Goal: Task Accomplishment & Management: Use online tool/utility

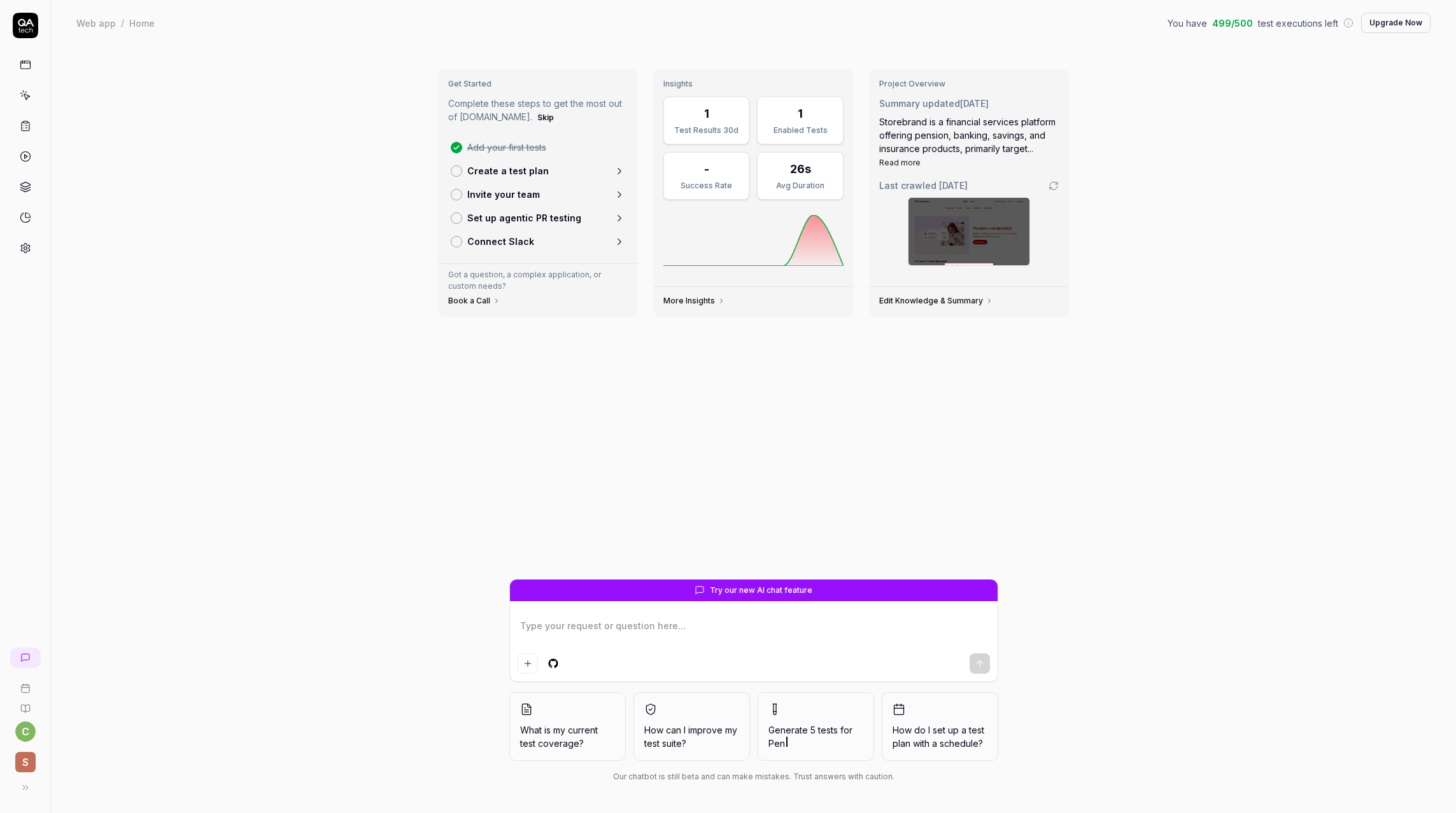
click at [29, 72] on link at bounding box center [26, 65] width 23 height 23
click at [29, 65] on icon at bounding box center [25, 64] width 12 height 12
type textarea "*"
click at [29, 93] on icon at bounding box center [25, 95] width 12 height 12
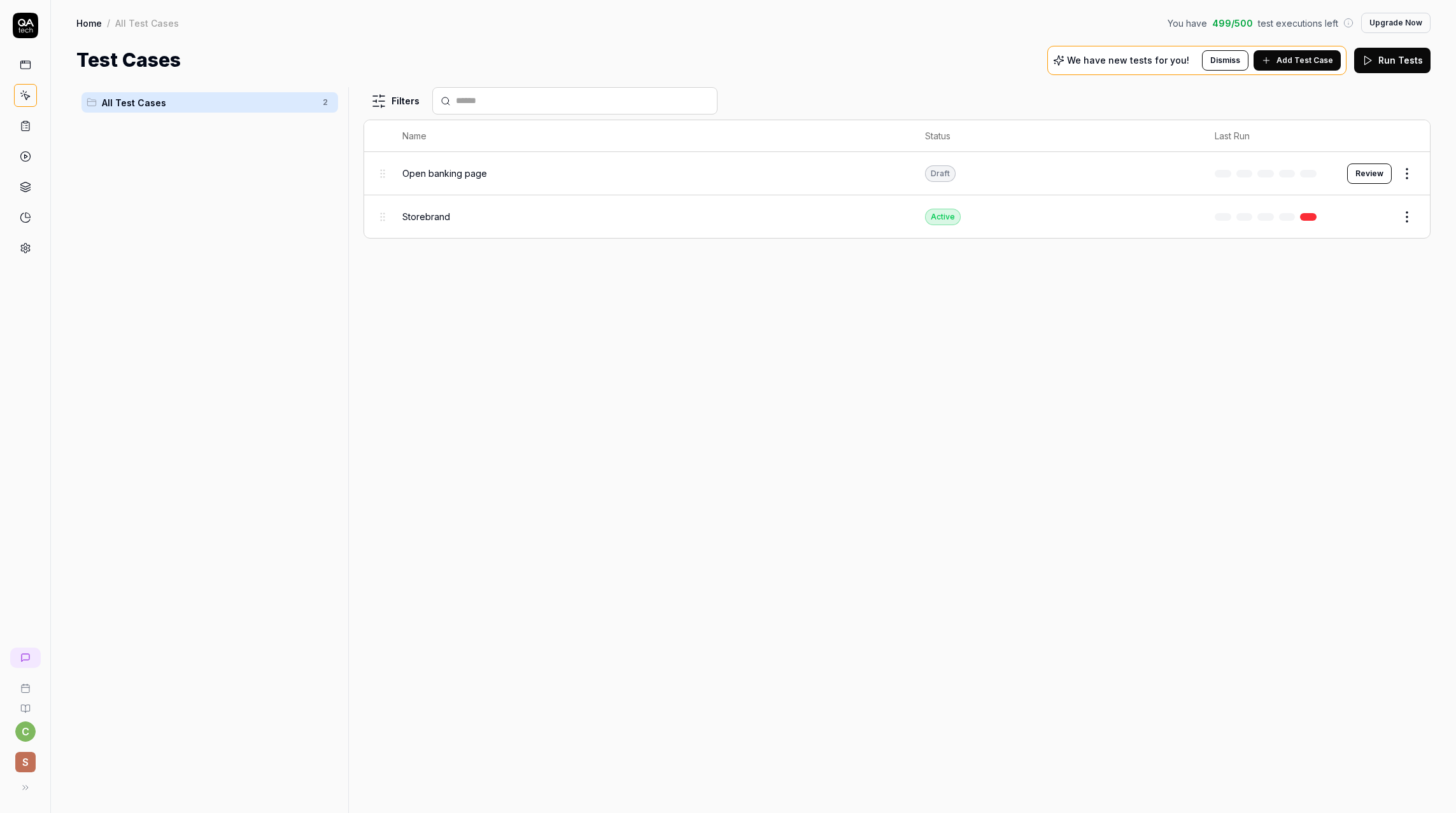
click at [1285, 62] on span "Add Test Case" at bounding box center [1304, 60] width 56 height 12
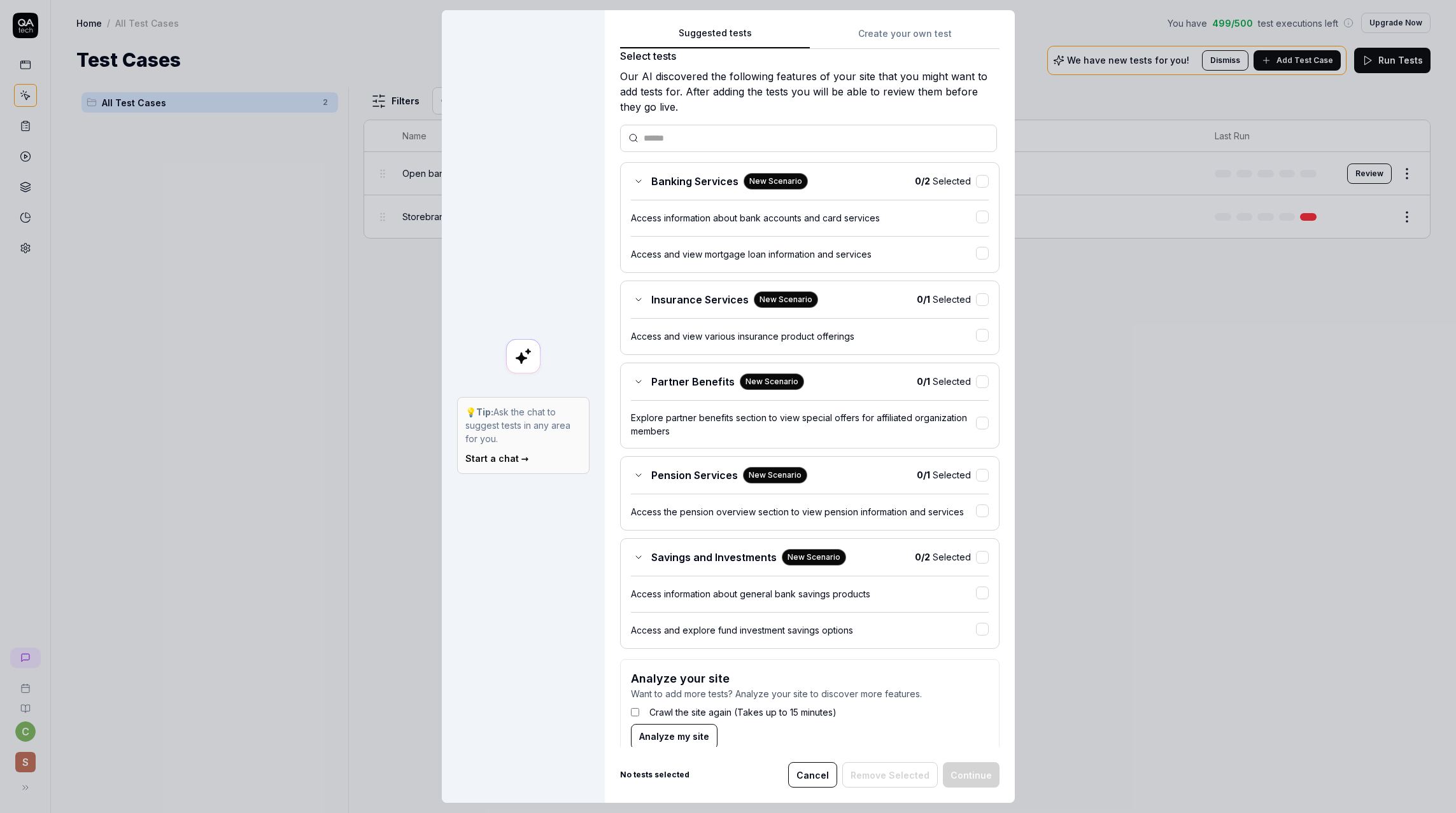
scroll to position [39, 0]
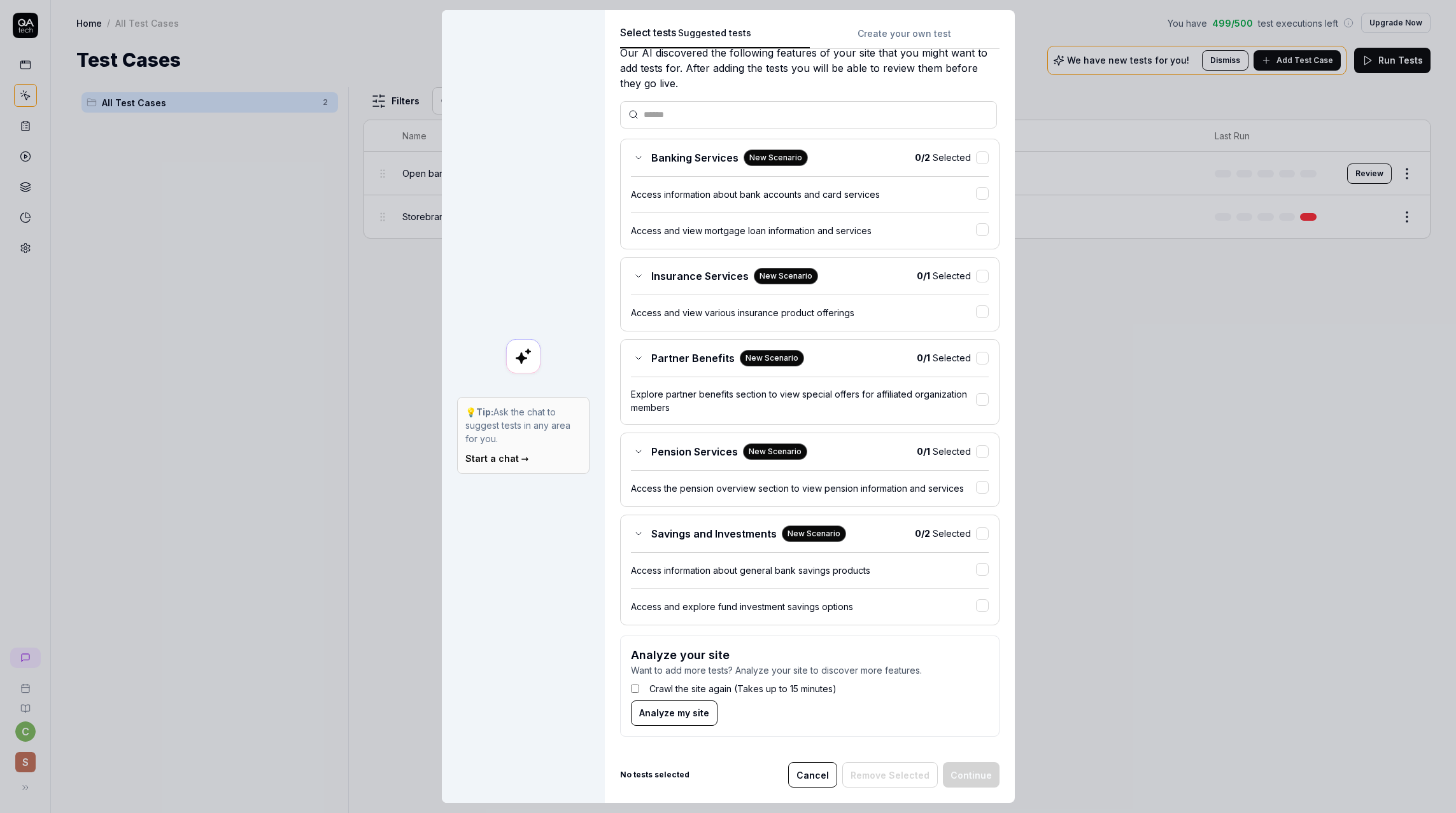
click at [817, 776] on button "Cancel" at bounding box center [812, 775] width 49 height 26
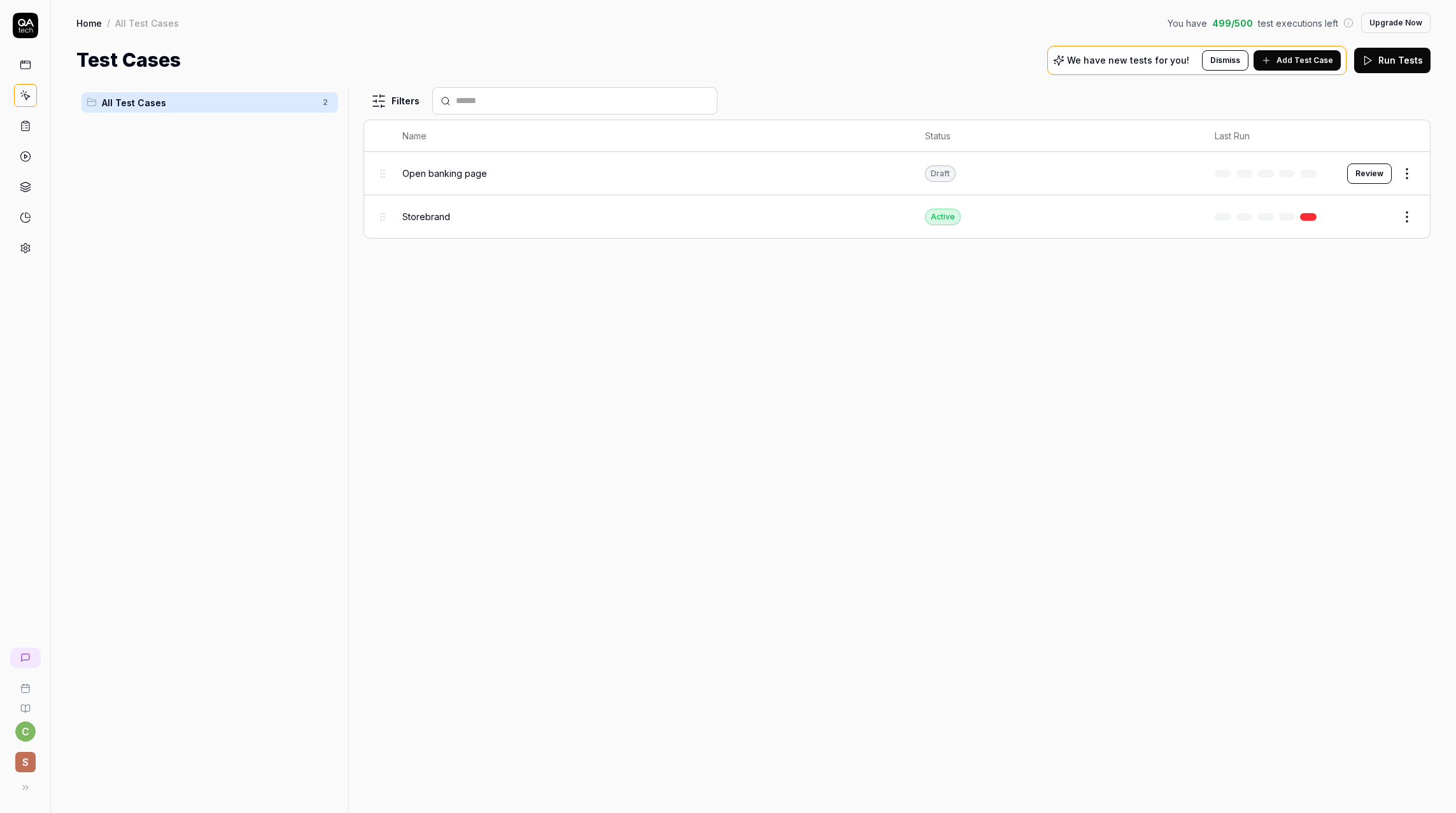
click at [1317, 61] on span "Add Test Case" at bounding box center [1304, 60] width 56 height 12
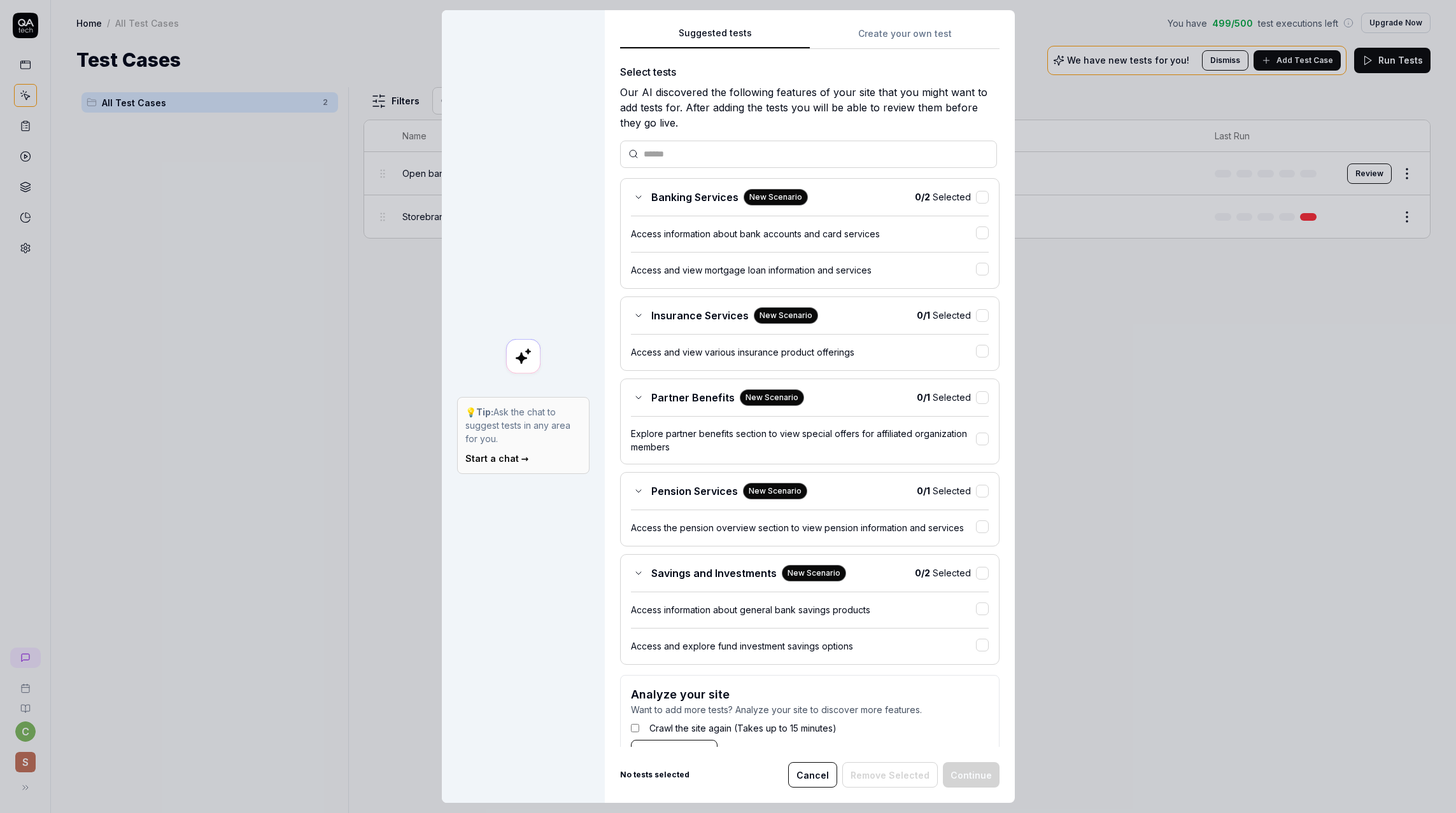
click at [921, 38] on div "Suggested tests 💡 Tip: Ask the chat to suggest tests in any area for you. Start…" at bounding box center [728, 406] width 1456 height 813
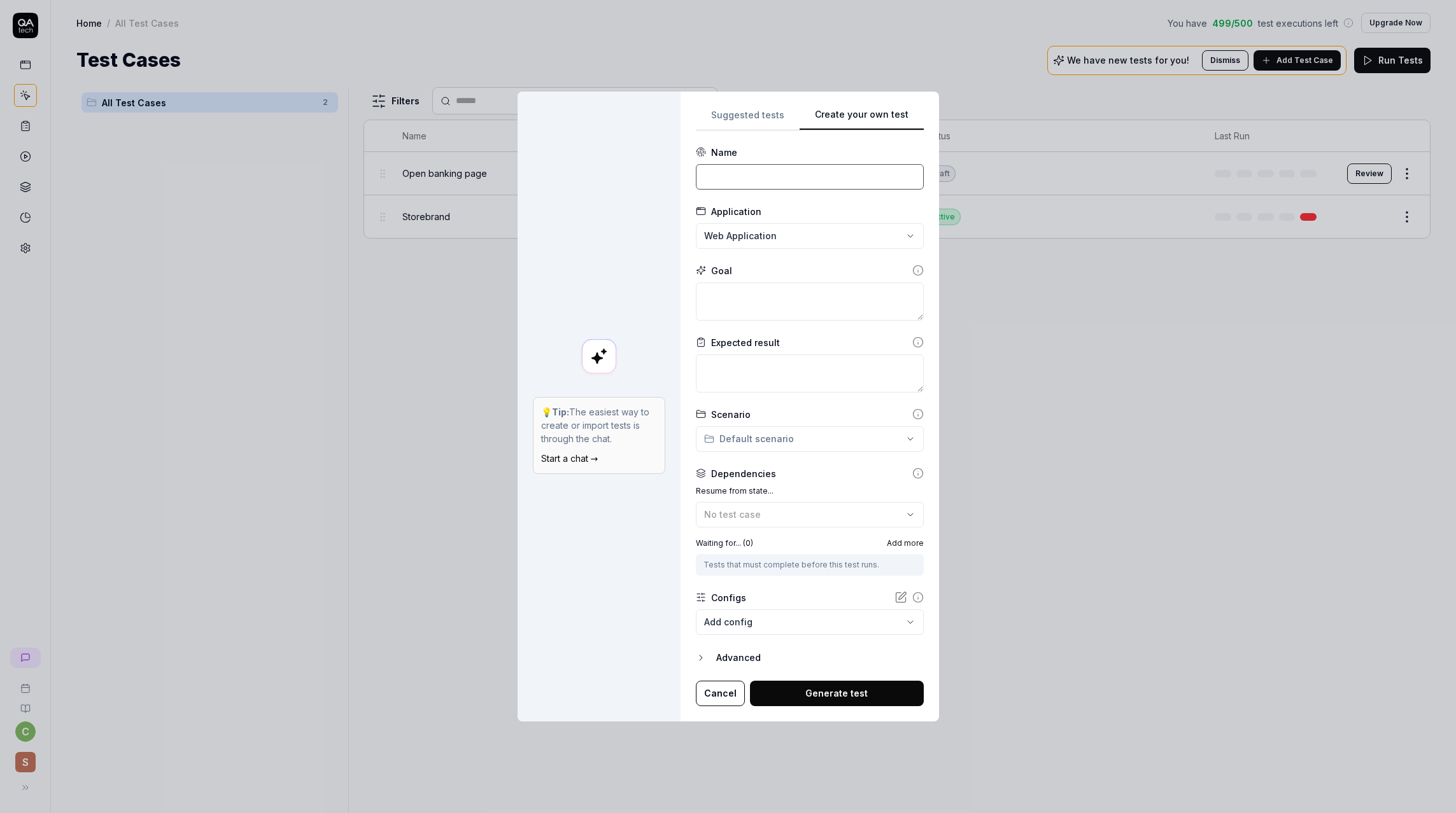
click at [754, 180] on input at bounding box center [809, 177] width 228 height 26
type input "Exploratory Test"
click at [722, 295] on textarea at bounding box center [809, 302] width 228 height 38
type textarea "*"
type textarea "D"
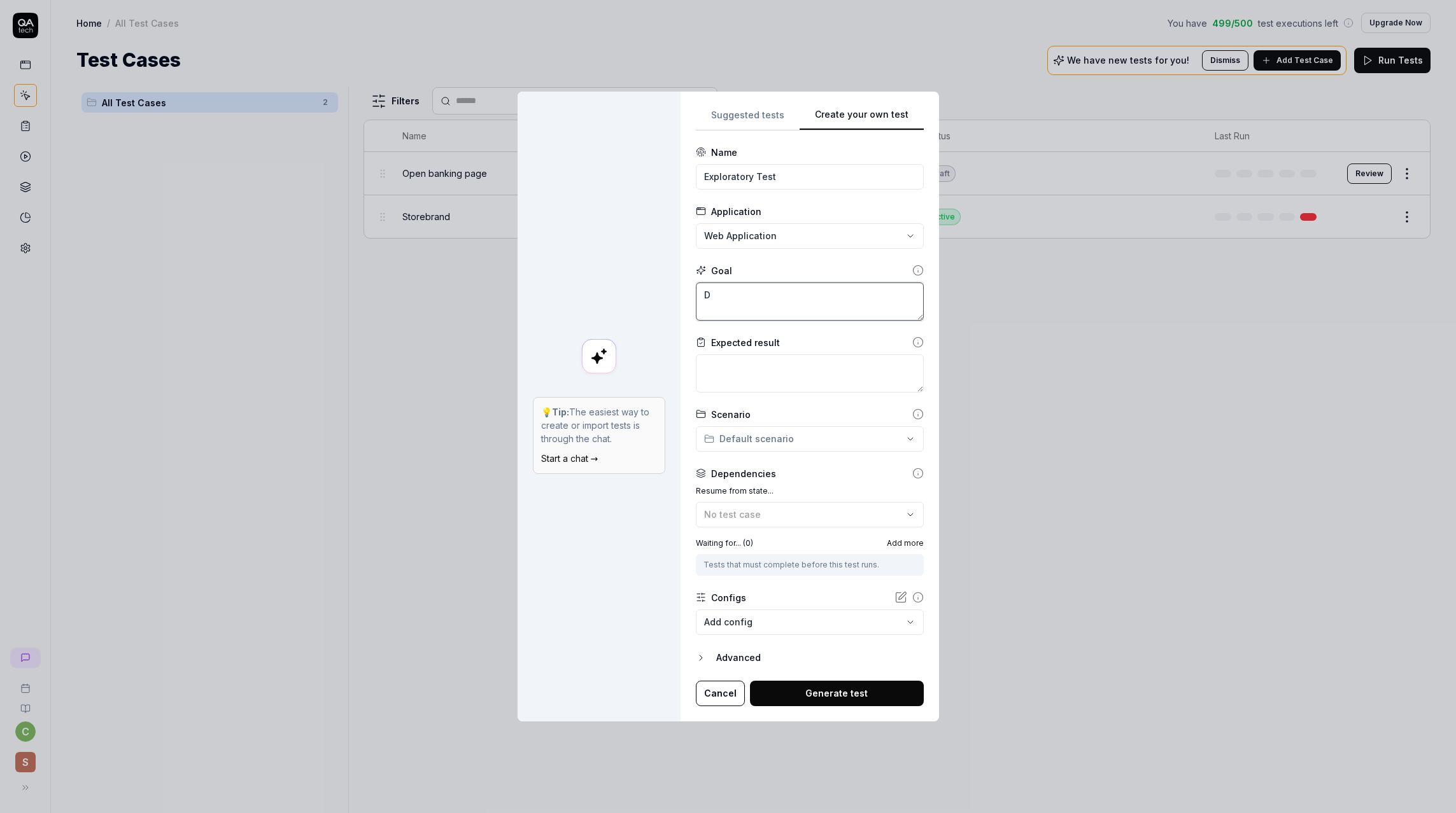
type textarea "*"
type textarea "Do"
type textarea "*"
type textarea "Do a"
type textarea "*"
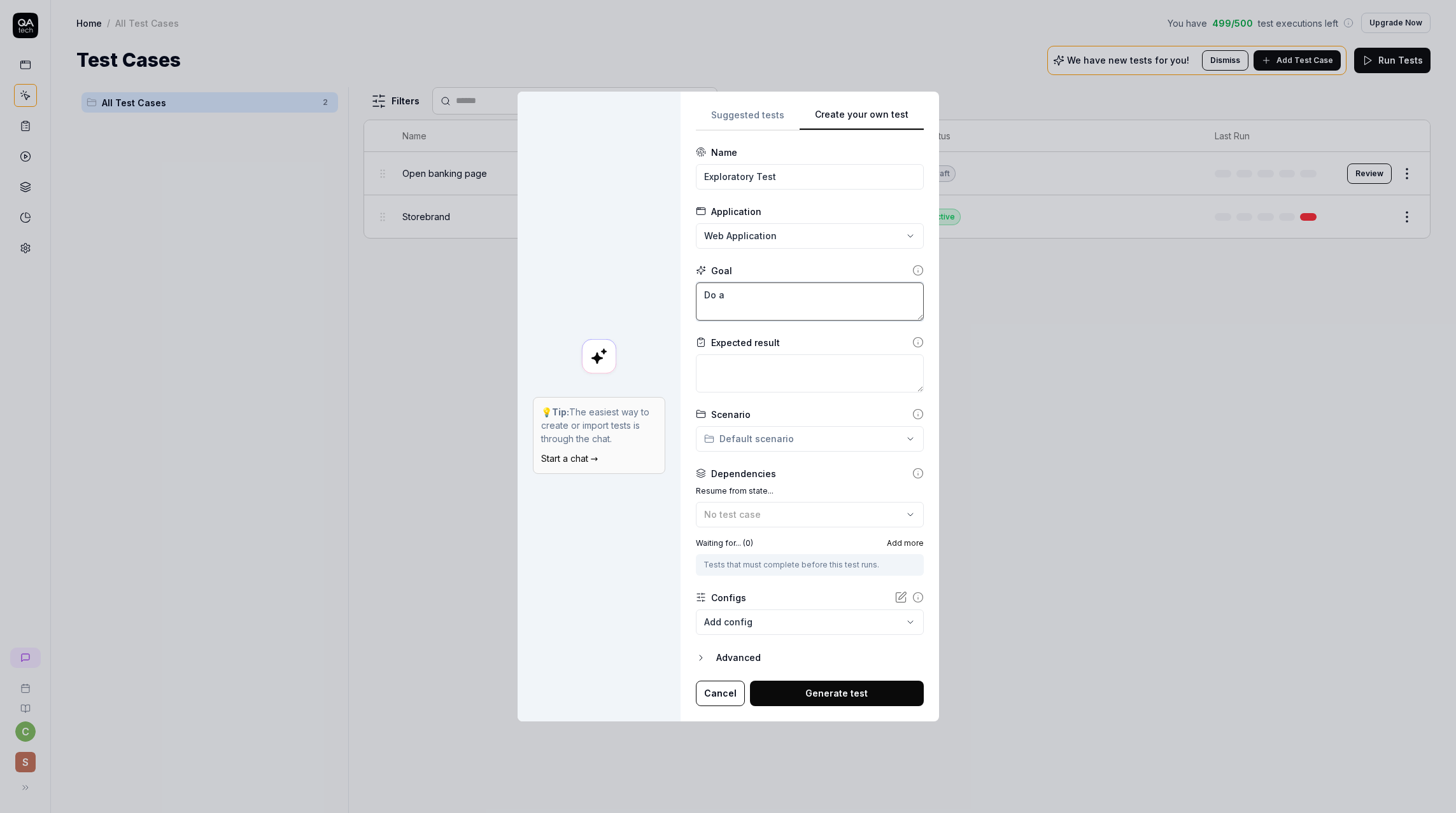
type textarea "Do a"
type textarea "*"
type textarea "Do a t"
type textarea "*"
type textarea "Do a th"
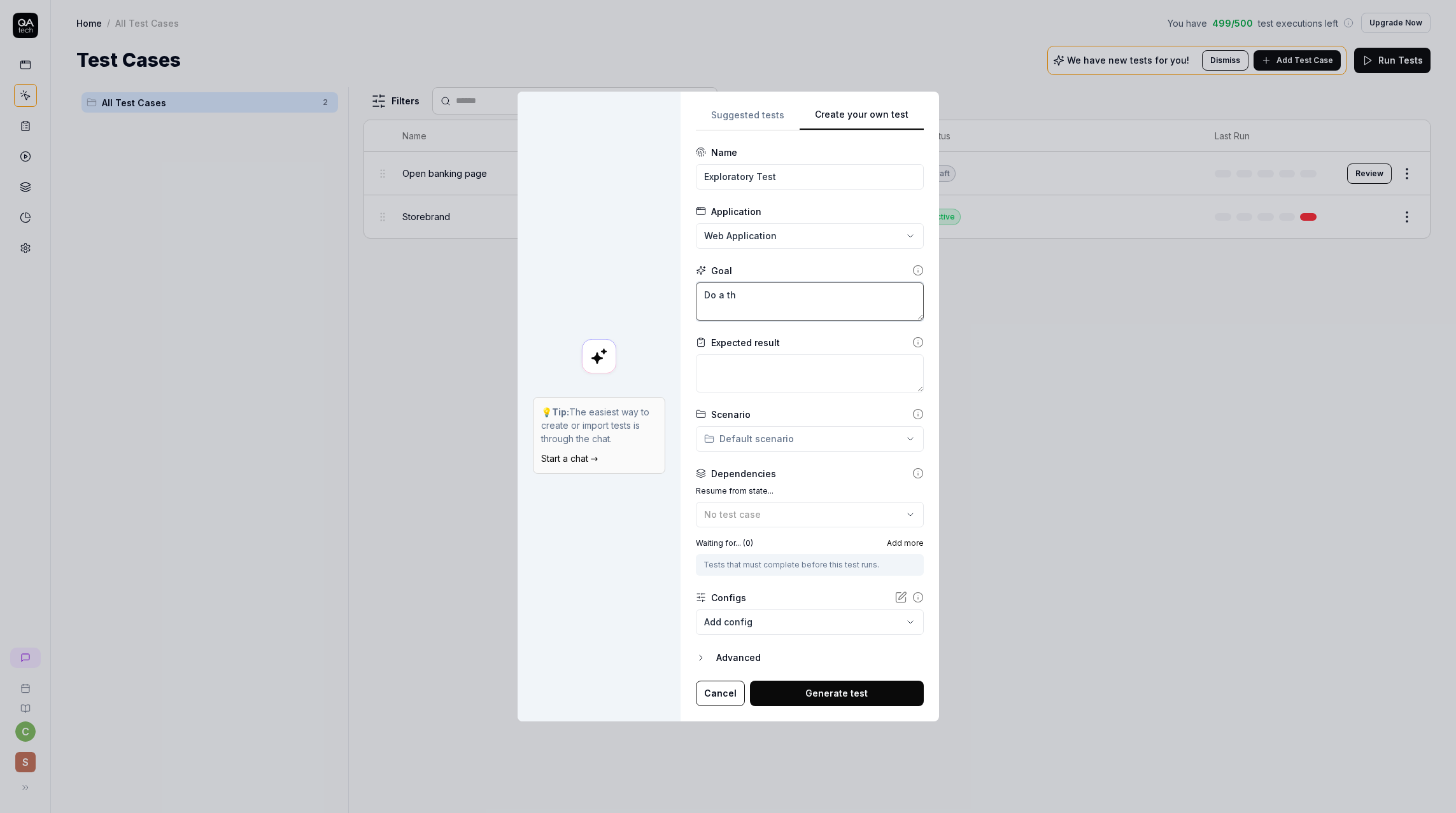
type textarea "*"
type textarea "Do a tho"
type textarea "*"
type textarea "Do a thor"
type textarea "*"
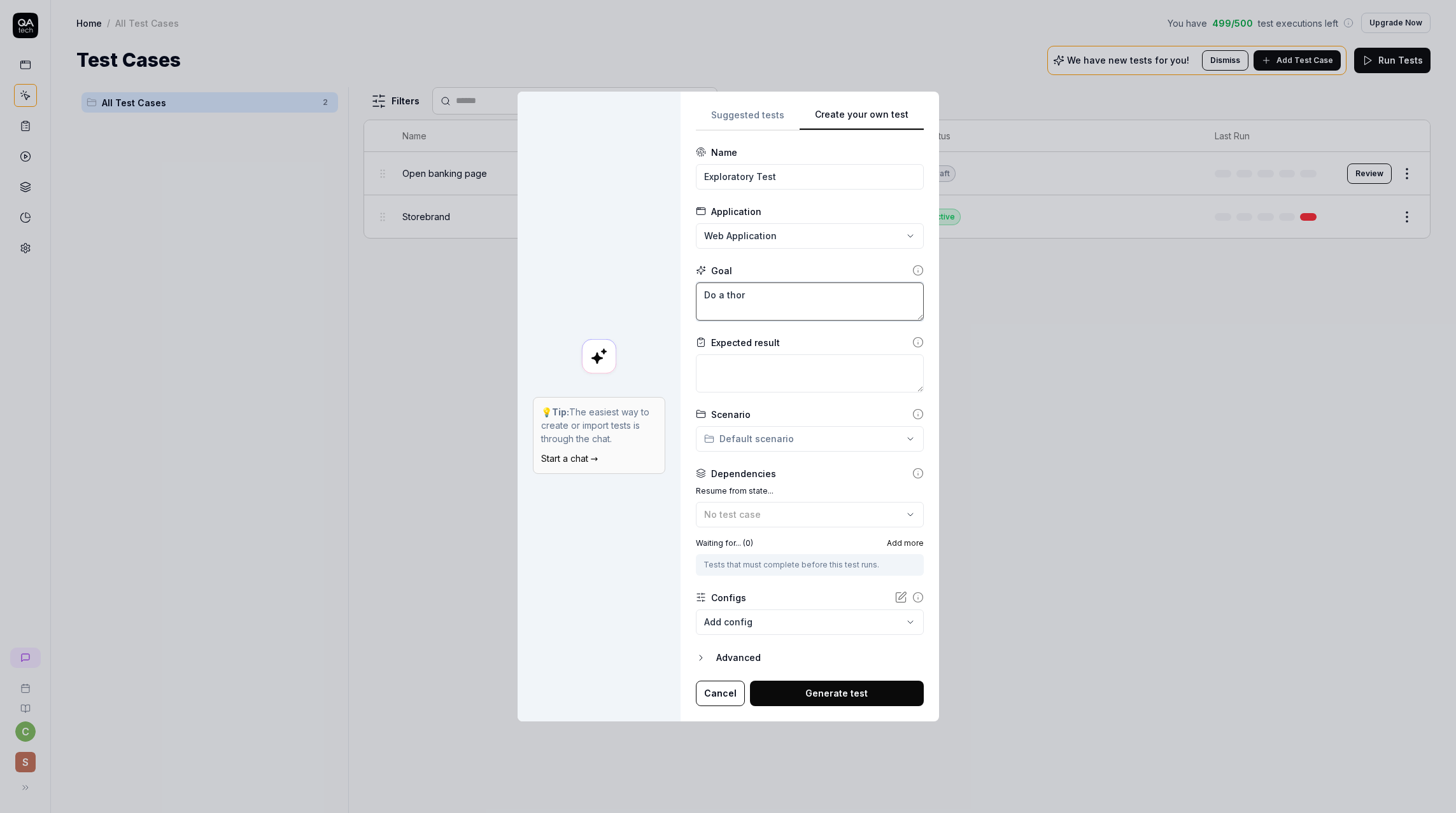
type textarea "Do a thoro"
type textarea "*"
type textarea "Do a thorou"
type textarea "*"
type textarea "Do a thoroug"
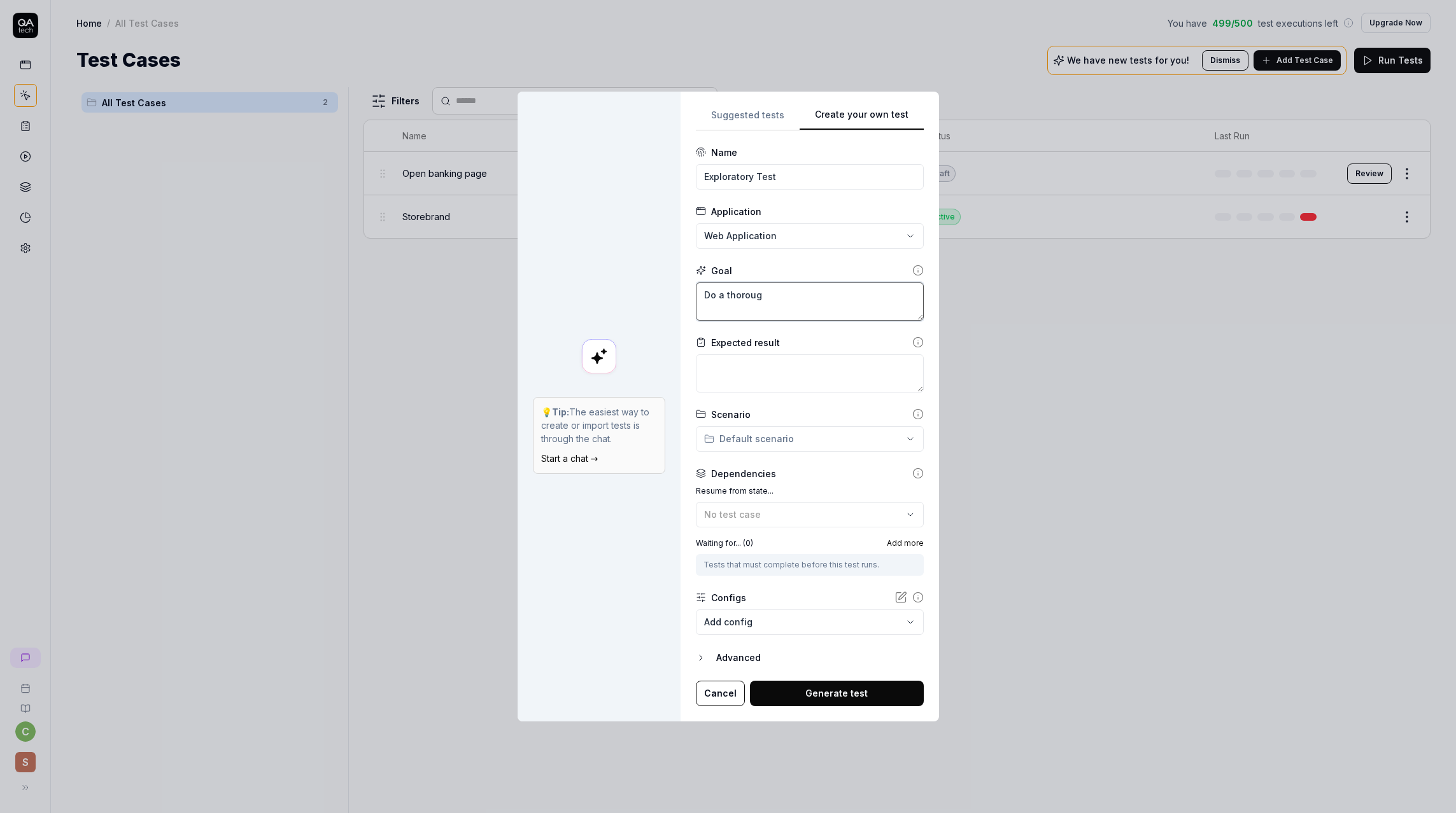
type textarea "*"
type textarea "Do a thorough"
type textarea "*"
type textarea "Do a thorough"
type textarea "*"
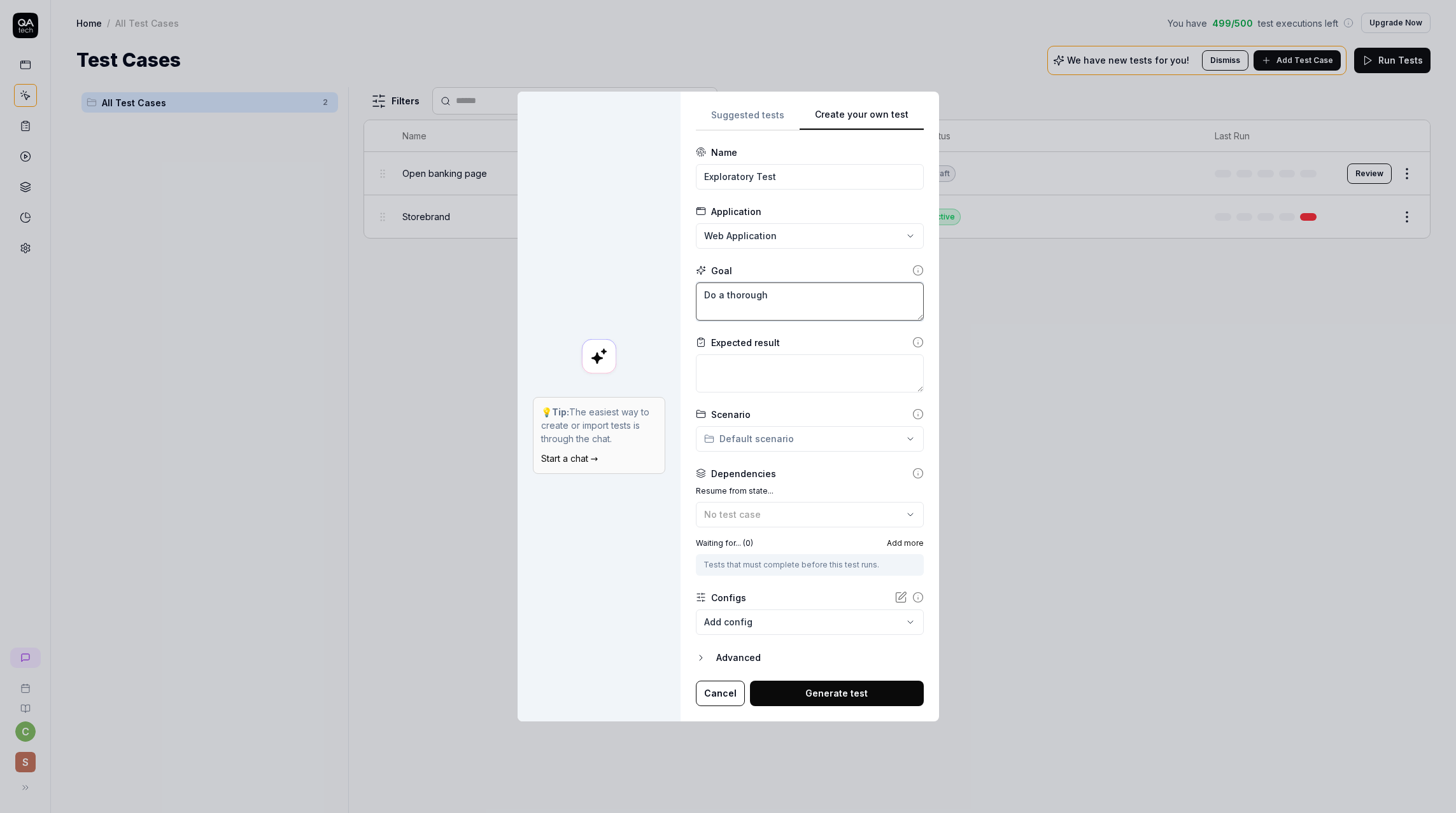
type textarea "Do a thorough"
type textarea "*"
type textarea "Do a thoroug"
type textarea "*"
type textarea "Do a thorou"
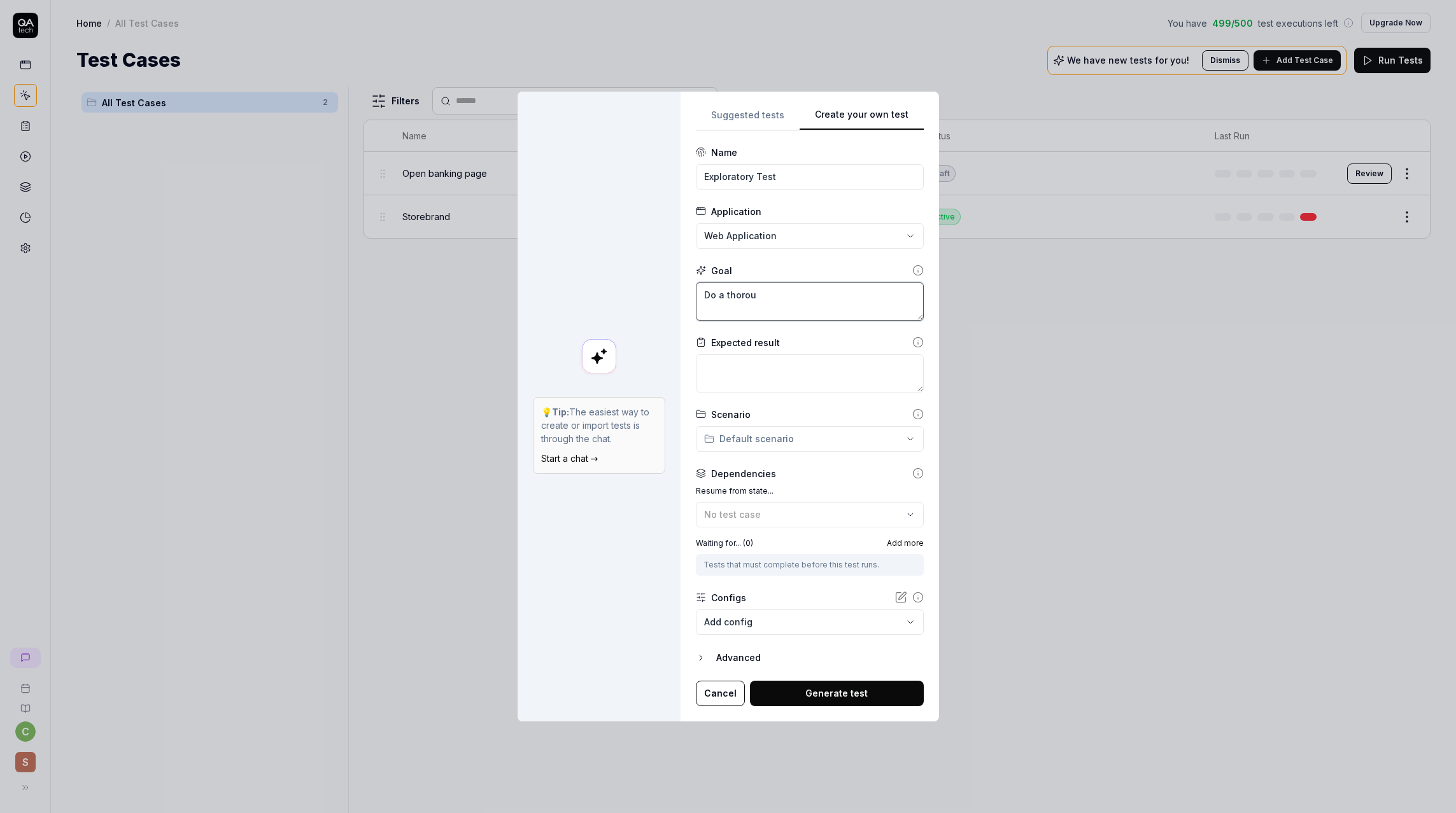
type textarea "*"
type textarea "Do a thoro"
type textarea "*"
type textarea "Do a thor"
type textarea "*"
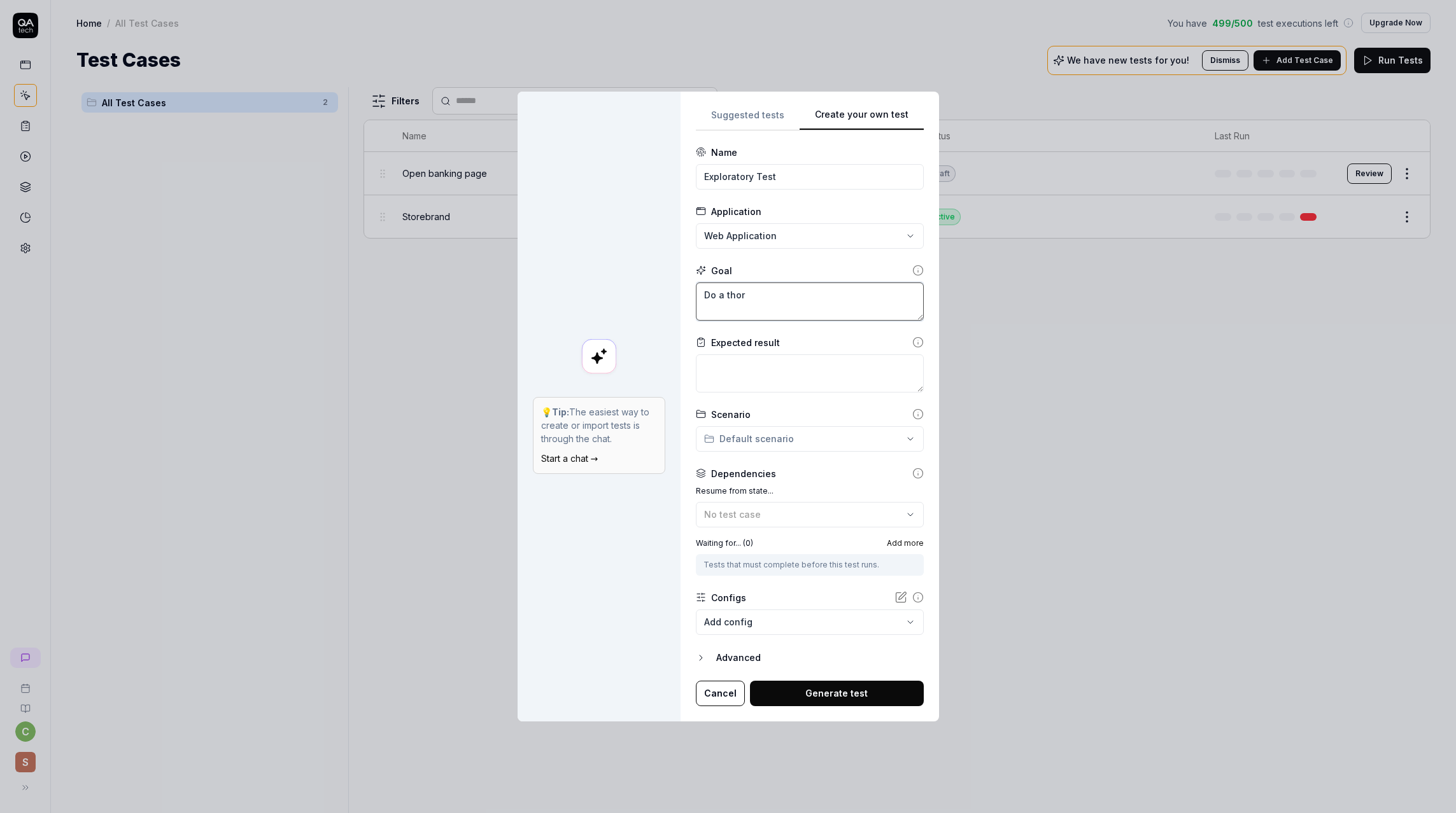
type textarea "Do a tho"
type textarea "*"
type textarea "Do a th"
type textarea "*"
type textarea "Do a t"
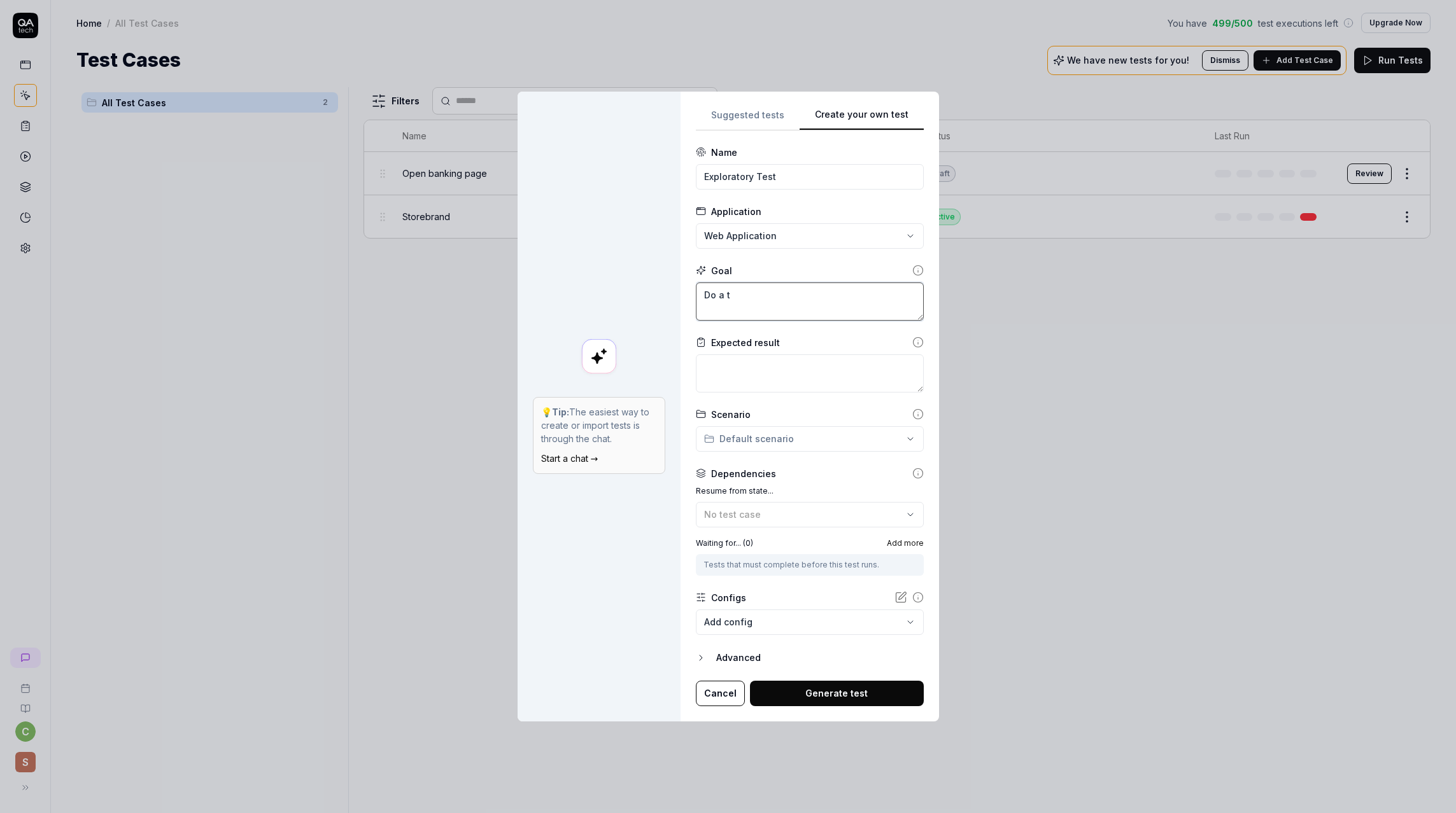
type textarea "*"
type textarea "Do a"
type textarea "*"
type textarea "Do a a"
type textarea "*"
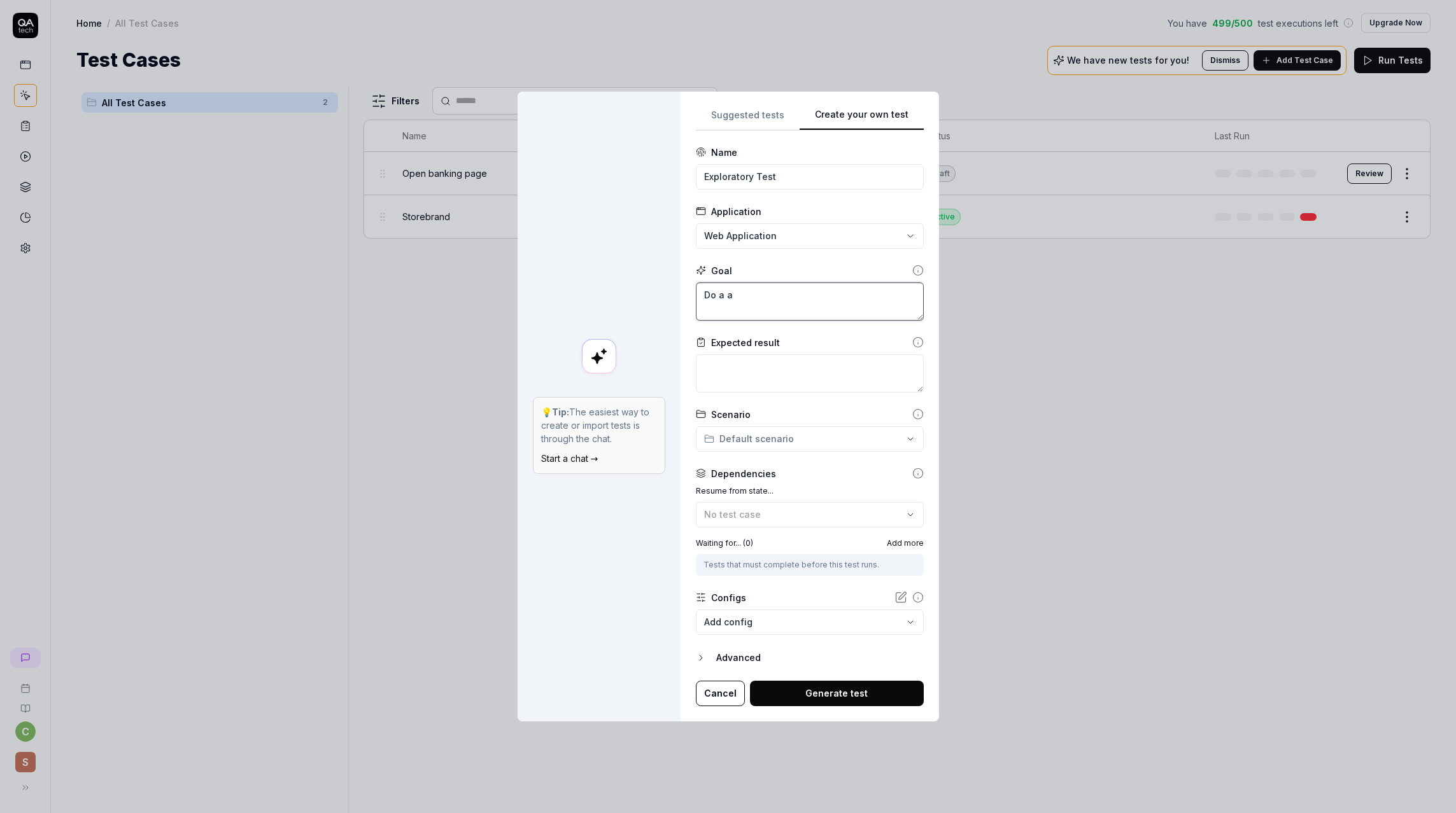
type textarea "Do a a"
type textarea "*"
type textarea "Do a a"
type textarea "*"
type textarea "Do a"
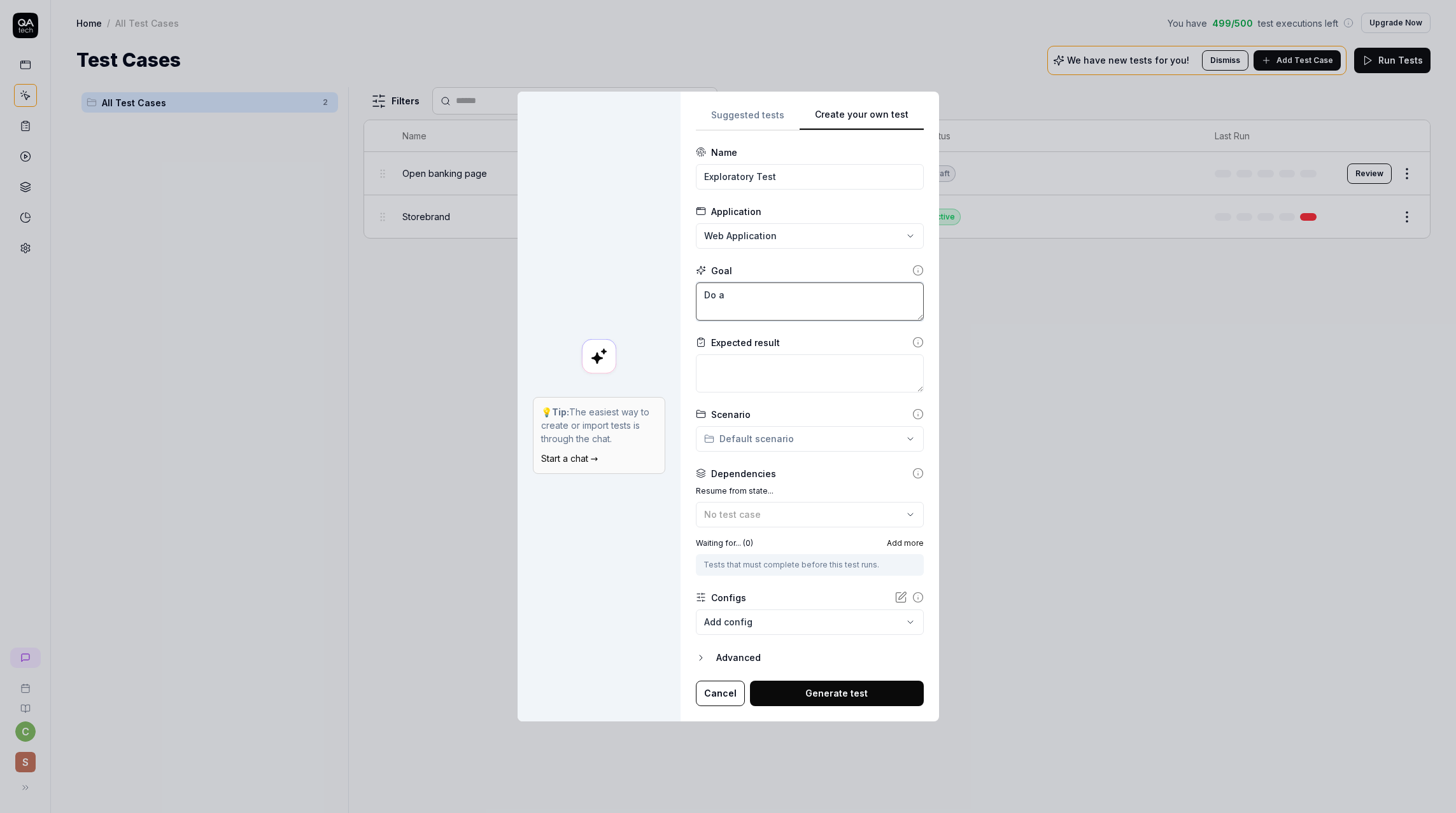
type textarea "*"
type textarea "Do a d"
type textarea "*"
type textarea "Do a de"
type textarea "*"
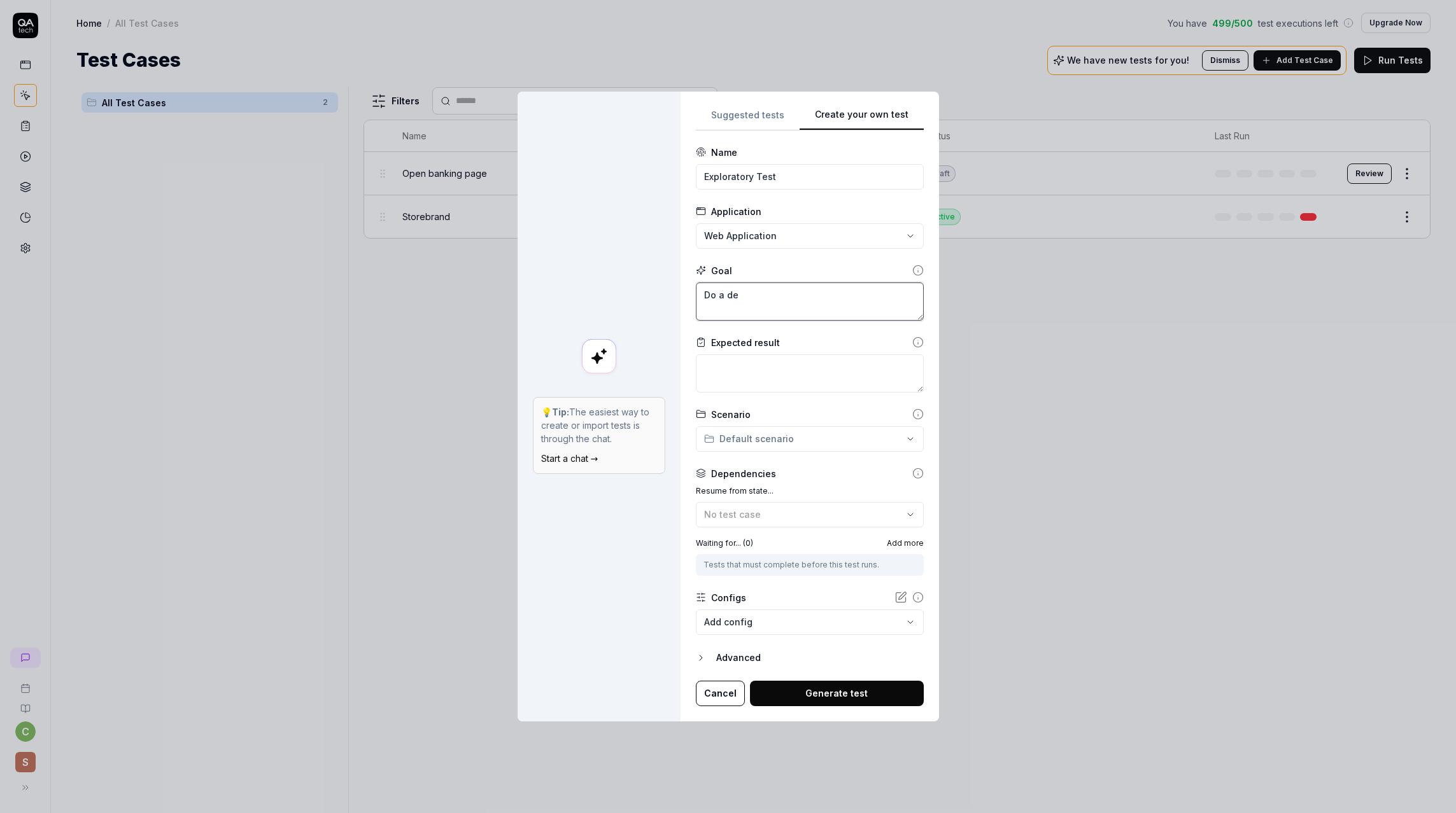
type textarea "Do a det"
type textarea "*"
type textarea "Do a deta"
type textarea "*"
type textarea "Do a detai"
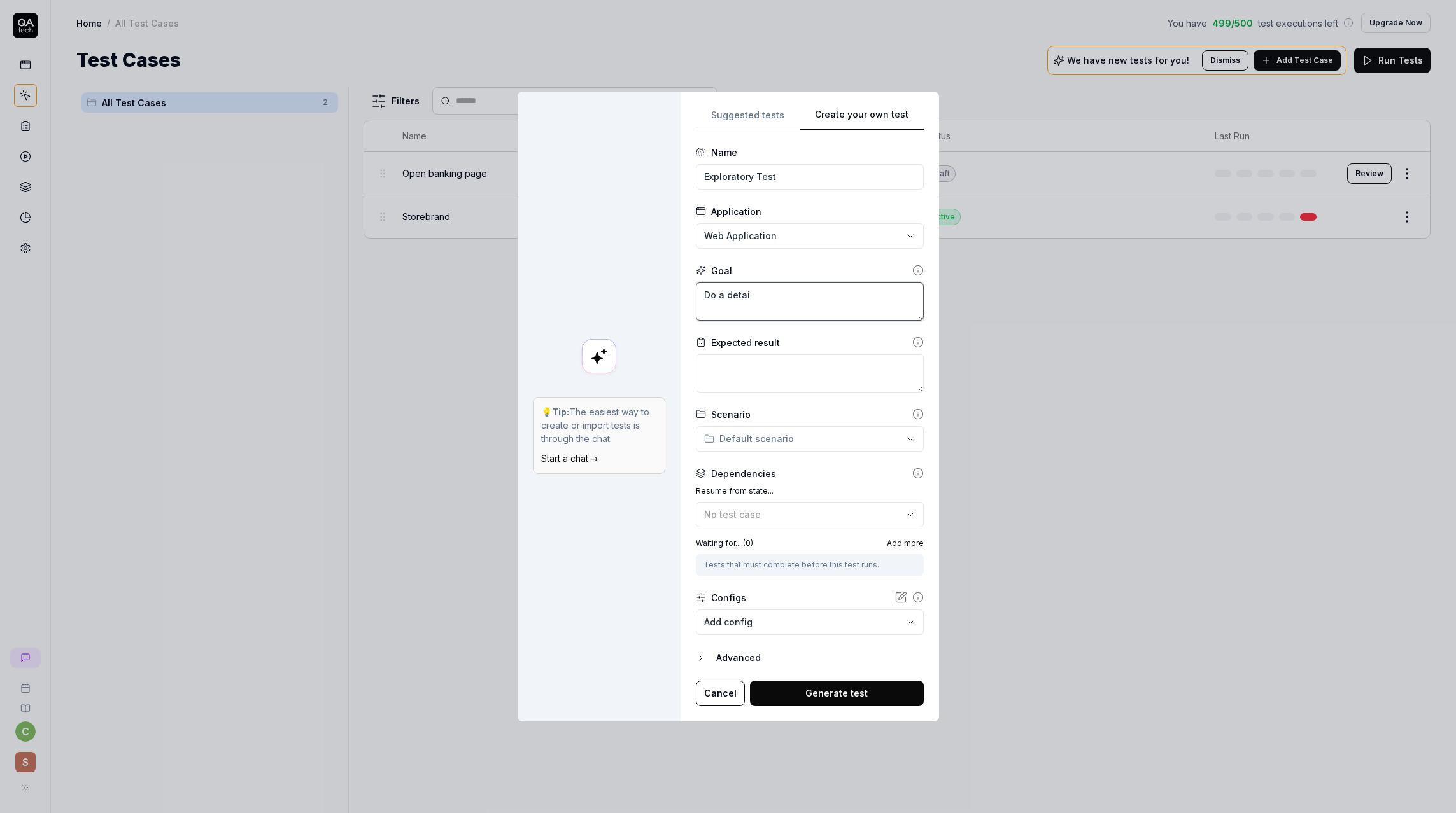
type textarea "*"
type textarea "Do a detaile"
type textarea "*"
type textarea "Do a detailed"
type textarea "*"
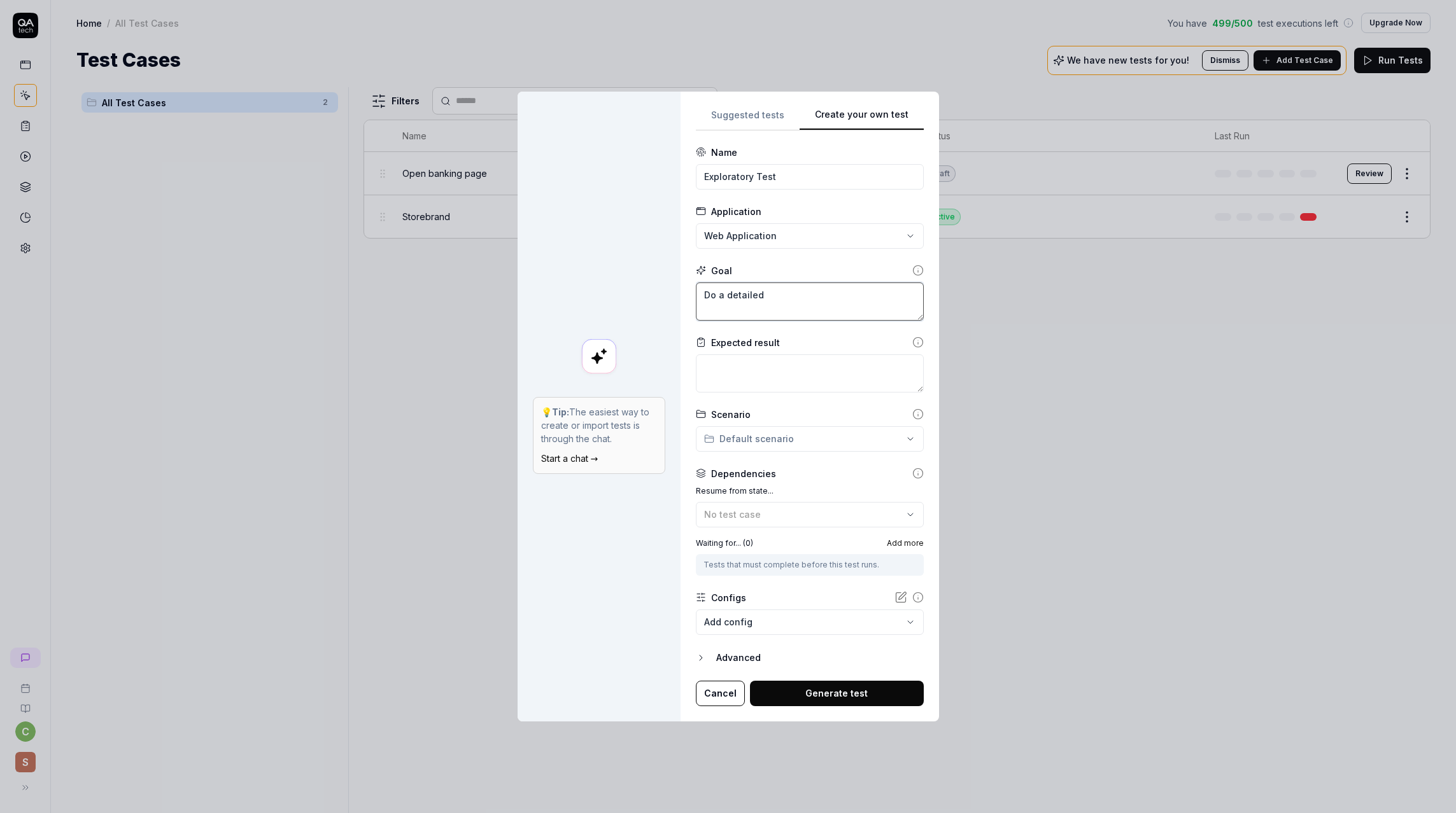
type textarea "Do a detailed"
type textarea "*"
type textarea "Do a detailed e"
type textarea "*"
type textarea "Do a detailed exp"
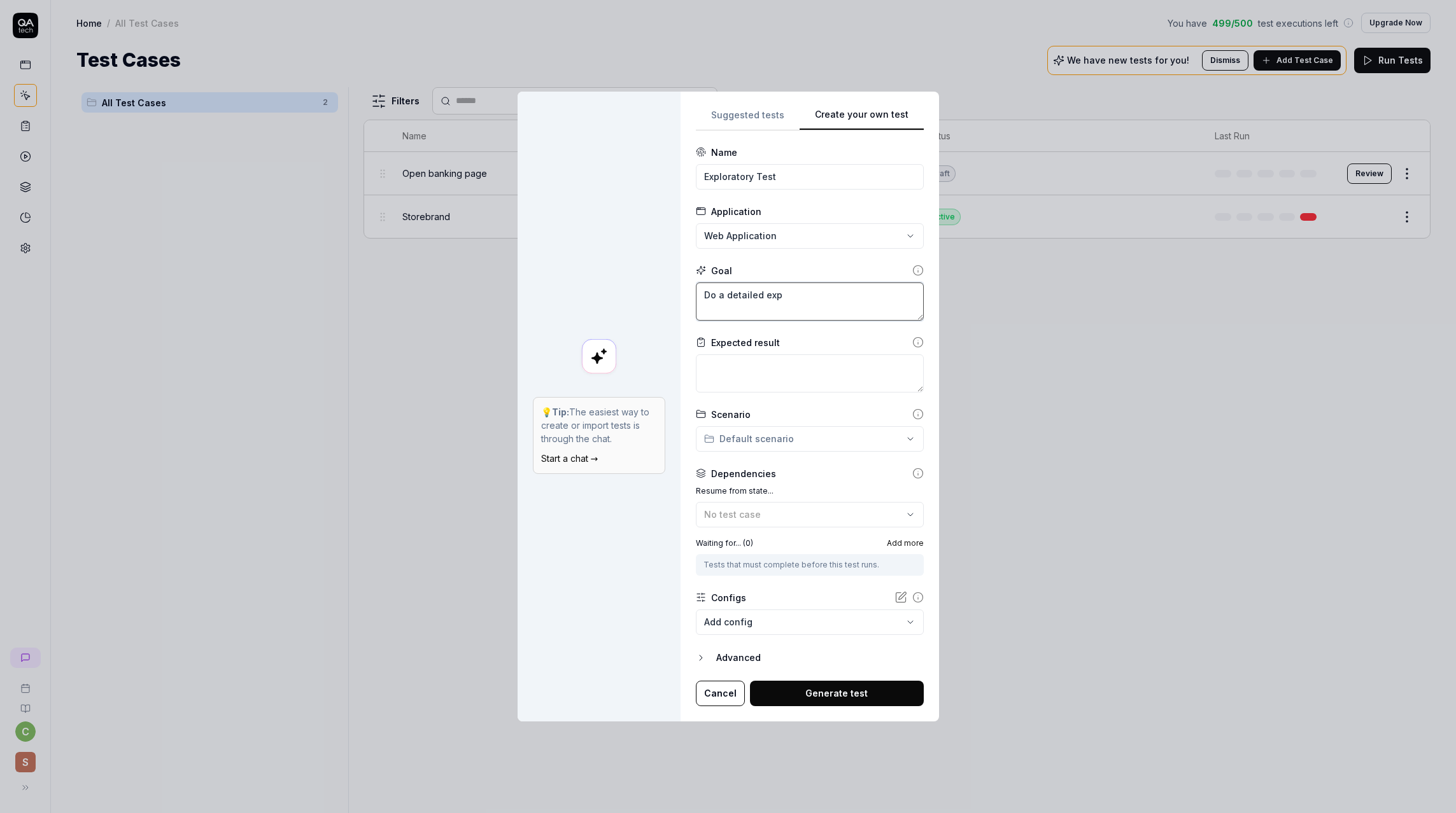
type textarea "*"
type textarea "Do a detailed expl"
type textarea "*"
type textarea "Do a detailed explo"
type textarea "*"
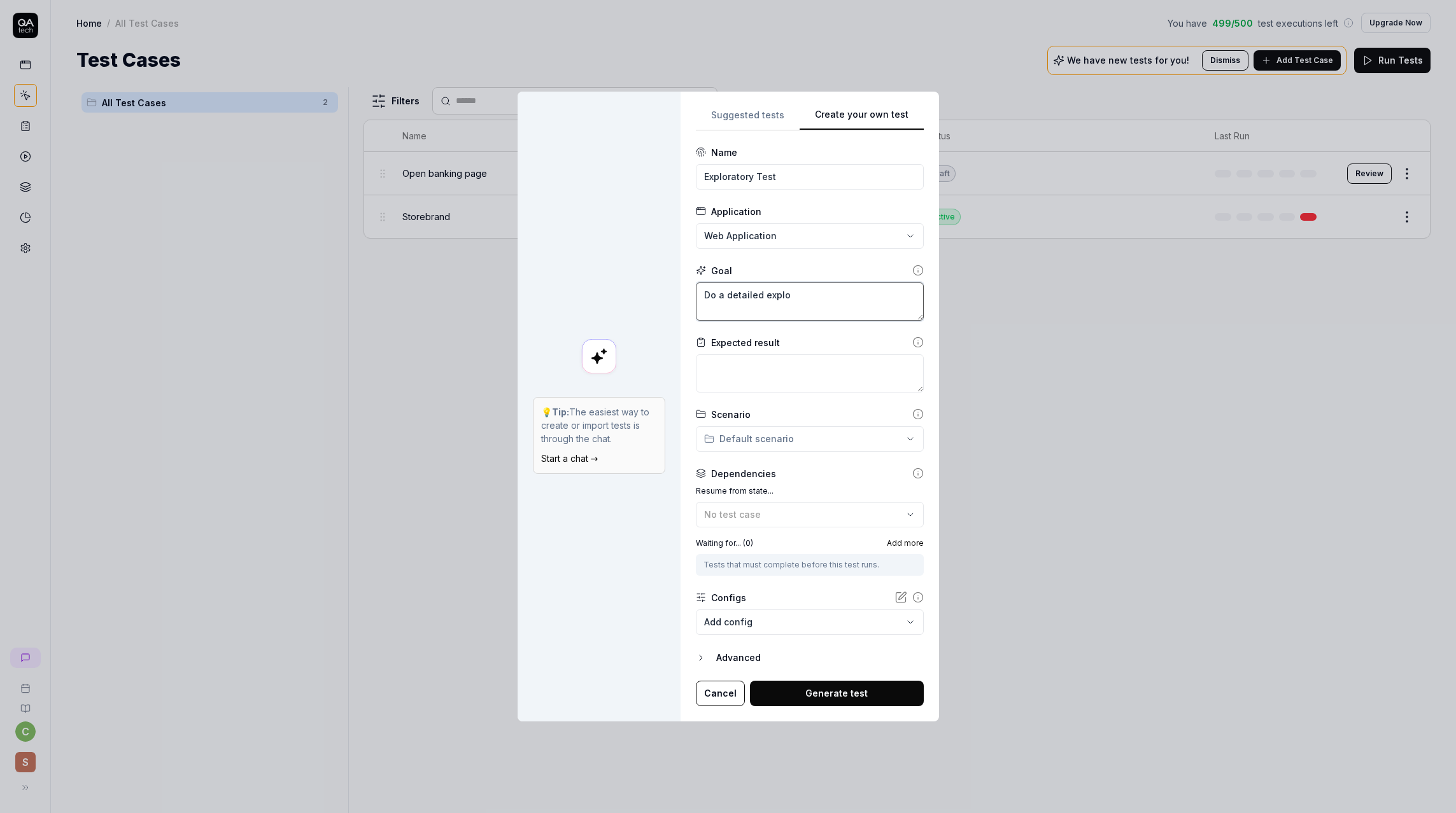
type textarea "Do a detailed explor"
type textarea "*"
type textarea "Do a detailed explora"
type textarea "*"
type textarea "Do a detailed explorat"
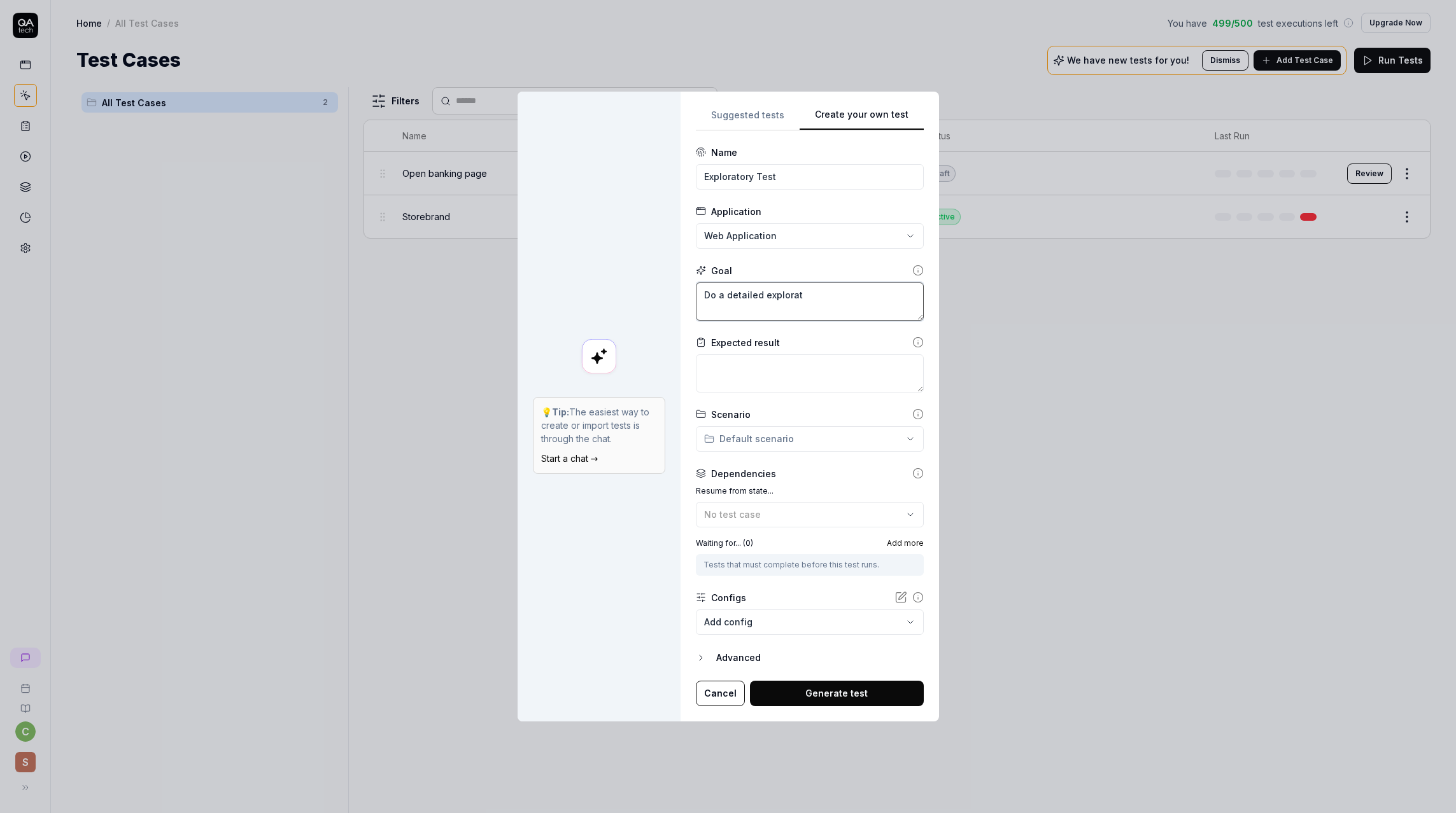
type textarea "*"
type textarea "Do a detailed explorato"
type textarea "*"
type textarea "Do a detailed explorator"
type textarea "*"
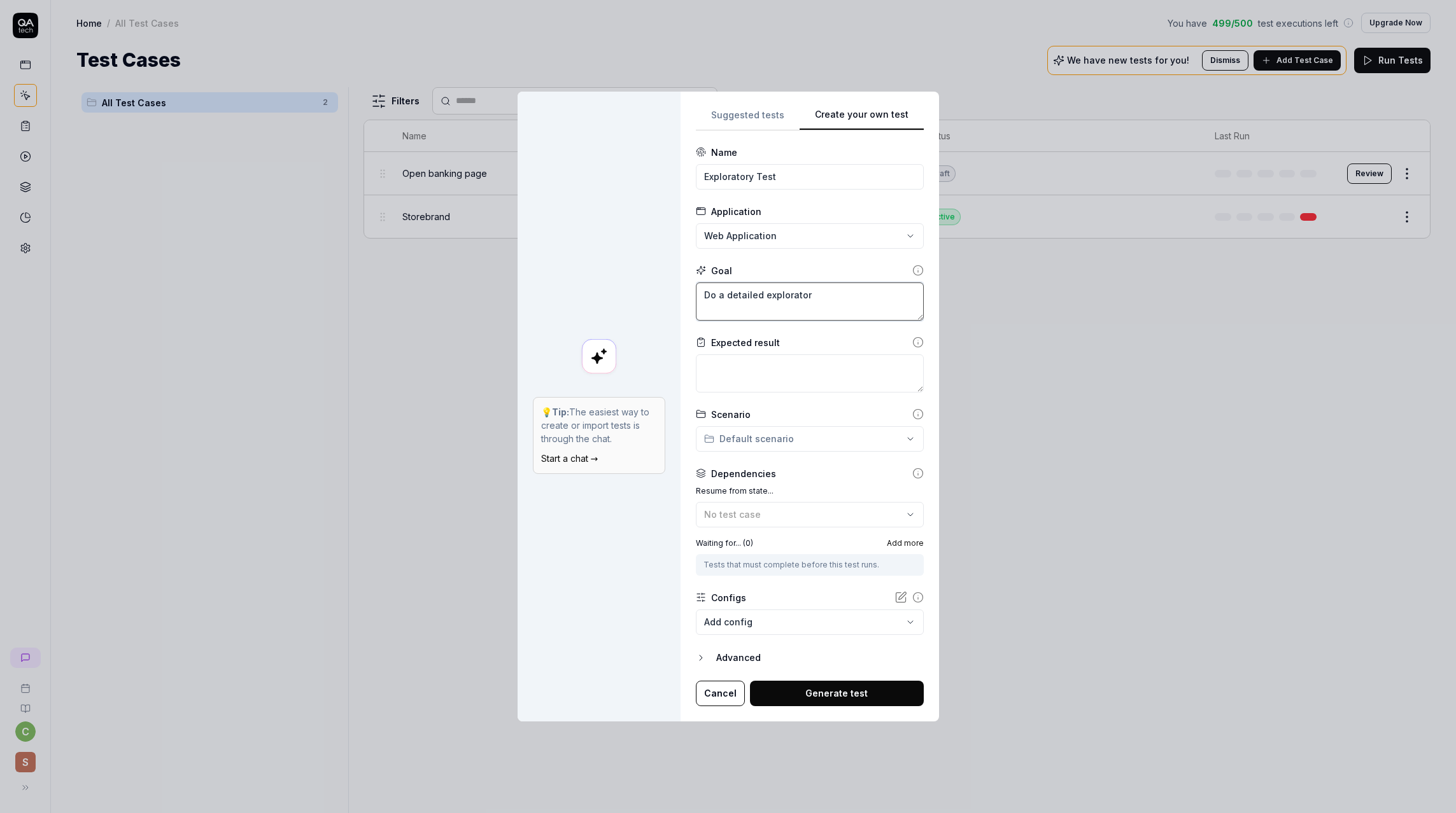
type textarea "Do a detailed exploratory"
type textarea "*"
type textarea "Do a detailed exploratory"
type textarea "*"
type textarea "Do a detailed exploratory t"
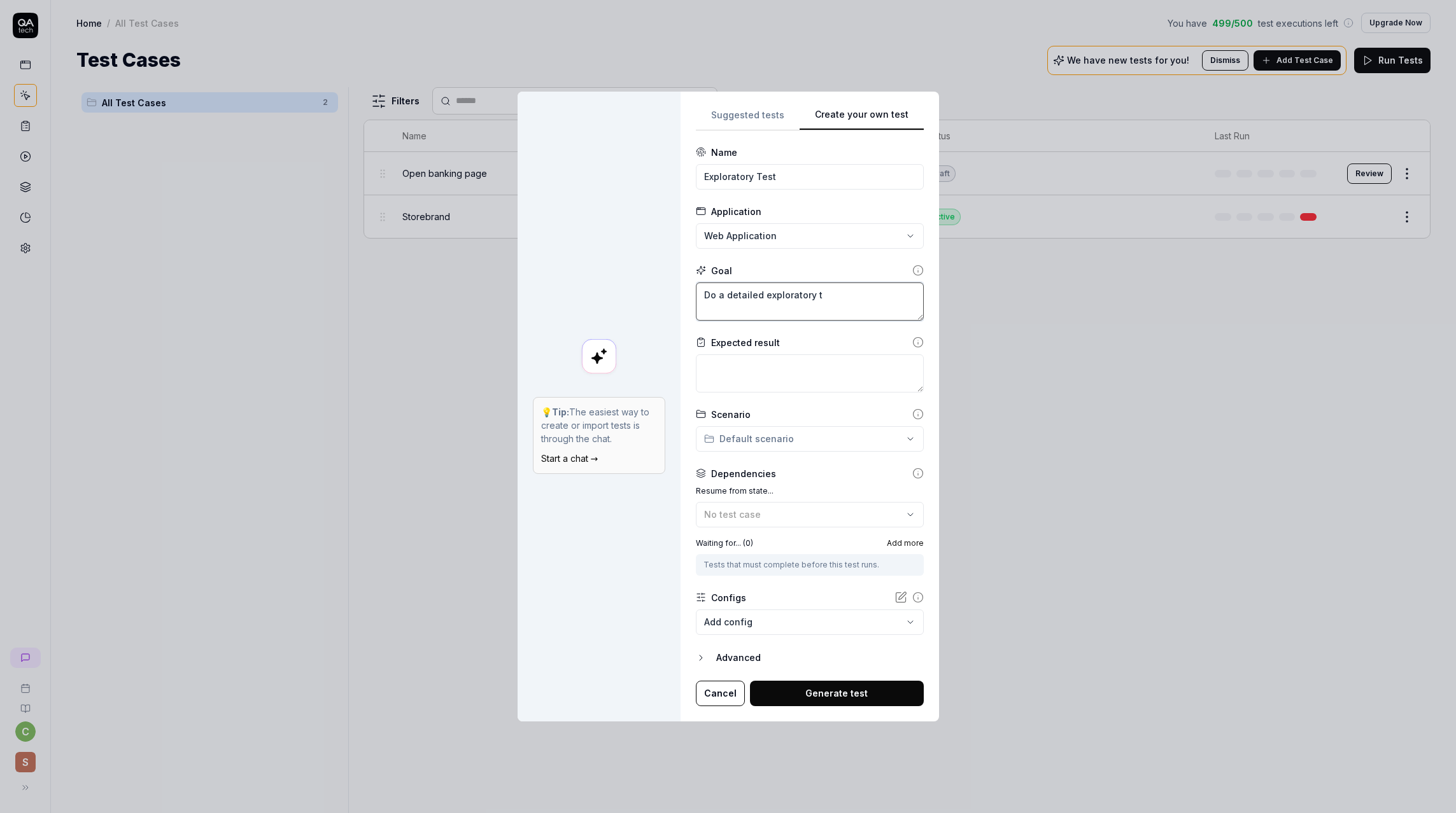
type textarea "*"
type textarea "Do a detailed exploratory te"
type textarea "*"
type textarea "Do a detailed exploratory tes"
type textarea "*"
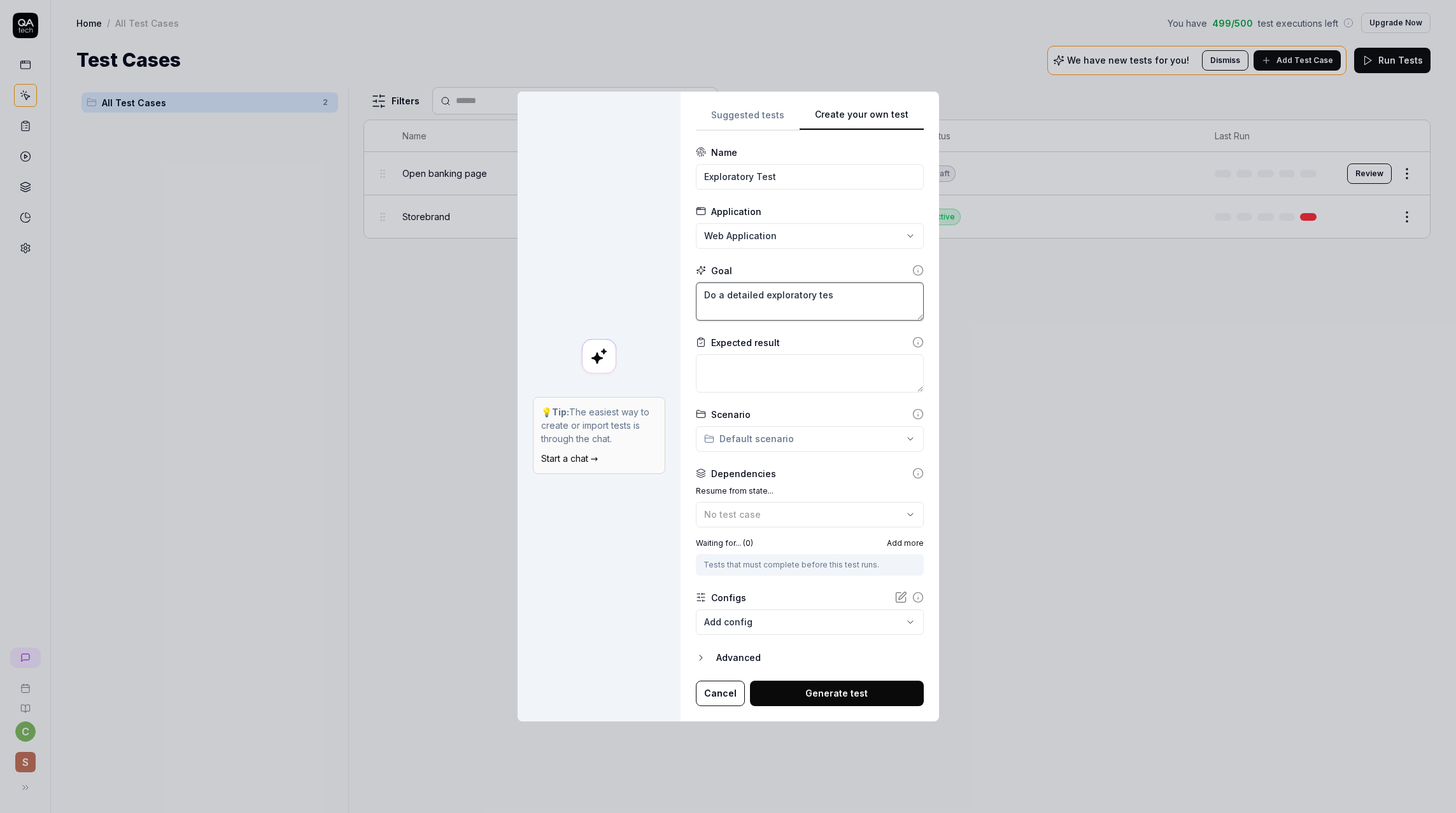
type textarea "Do a detailed exploratory test"
type textarea "*"
type textarea "Do a detailed exploratory test"
type textarea "*"
type textarea "Do a detailed exploratory test o"
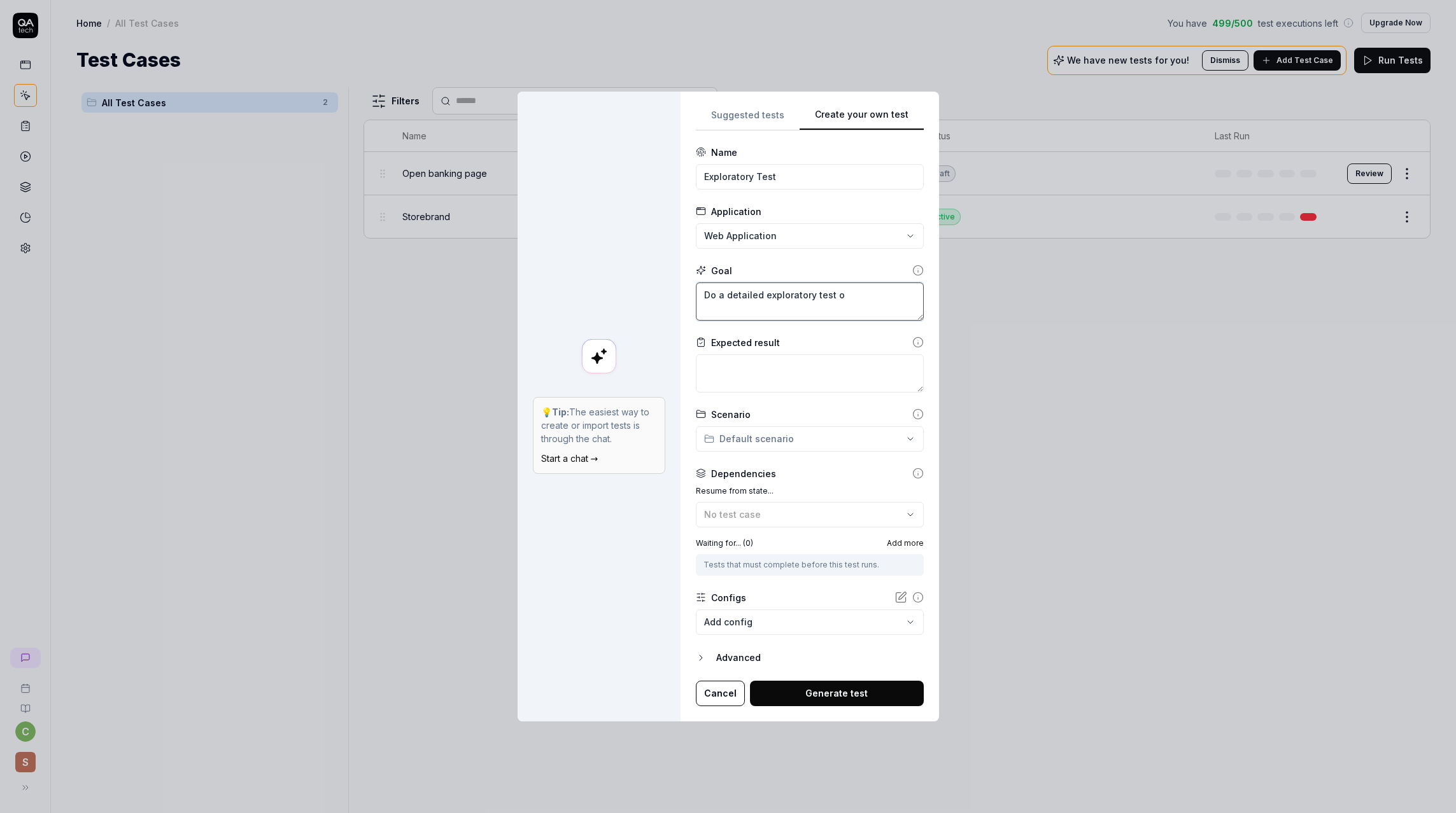
type textarea "*"
type textarea "Do a detailed exploratory test og"
type textarea "*"
type textarea "Do a detailed exploratory test og"
type textarea "*"
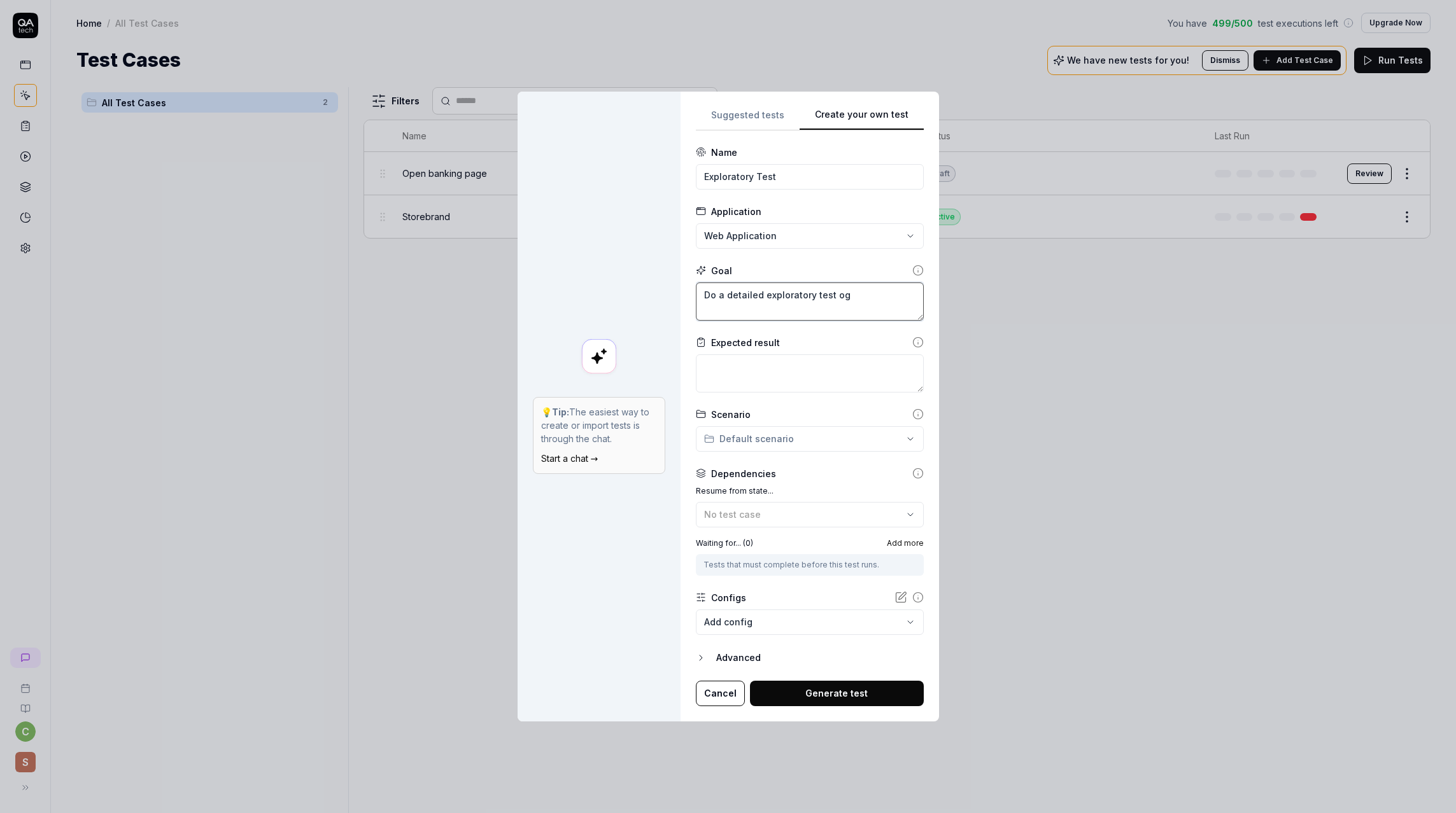
type textarea "Do a detailed exploratory test og"
type textarea "*"
type textarea "Do a detailed exploratory test o"
type textarea "*"
type textarea "Do a detailed exploratory test of"
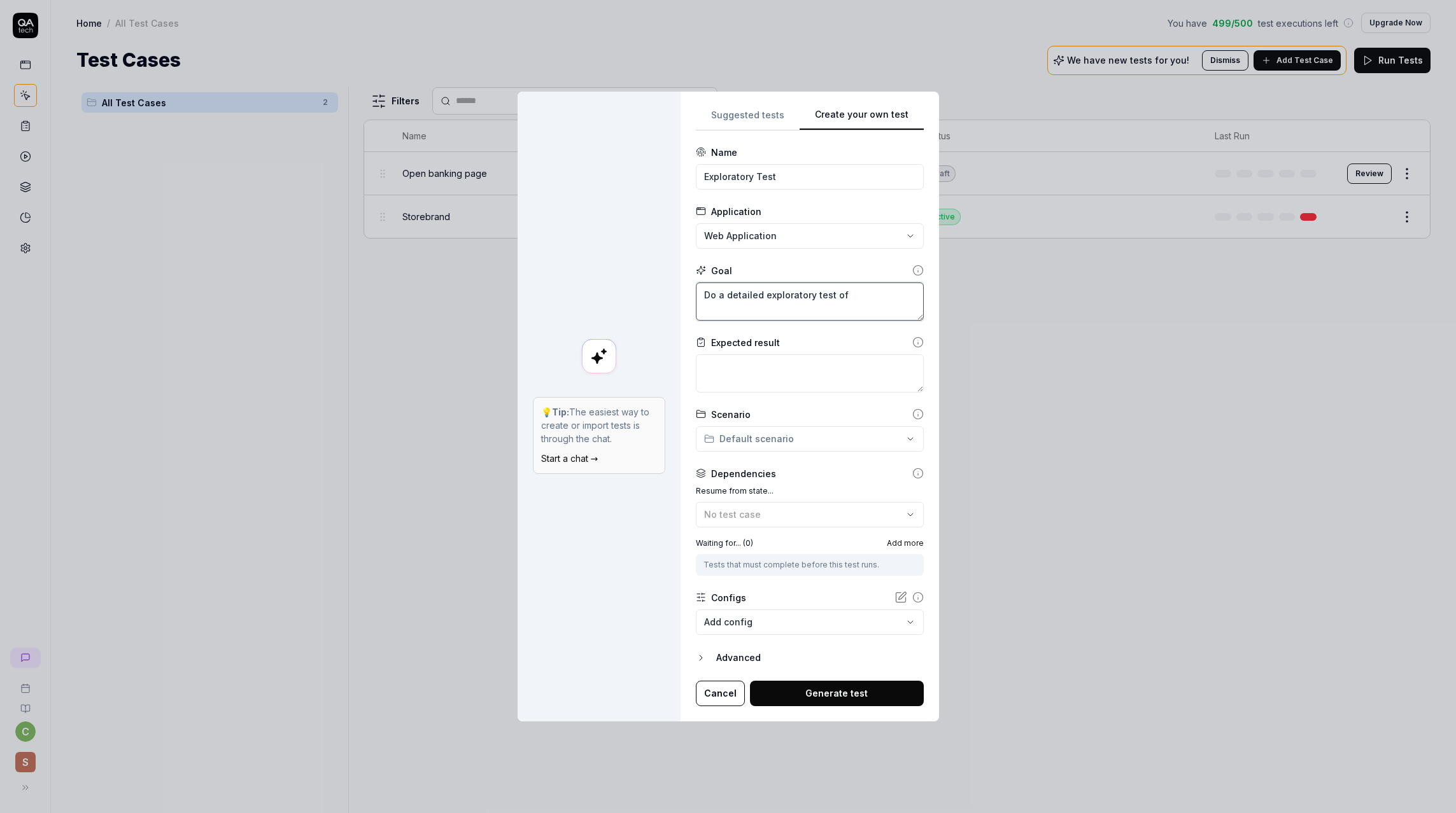
type textarea "*"
type textarea "Do a detailed exploratory test of"
type textarea "*"
type textarea "Do a detailed exploratory test of s"
type textarea "*"
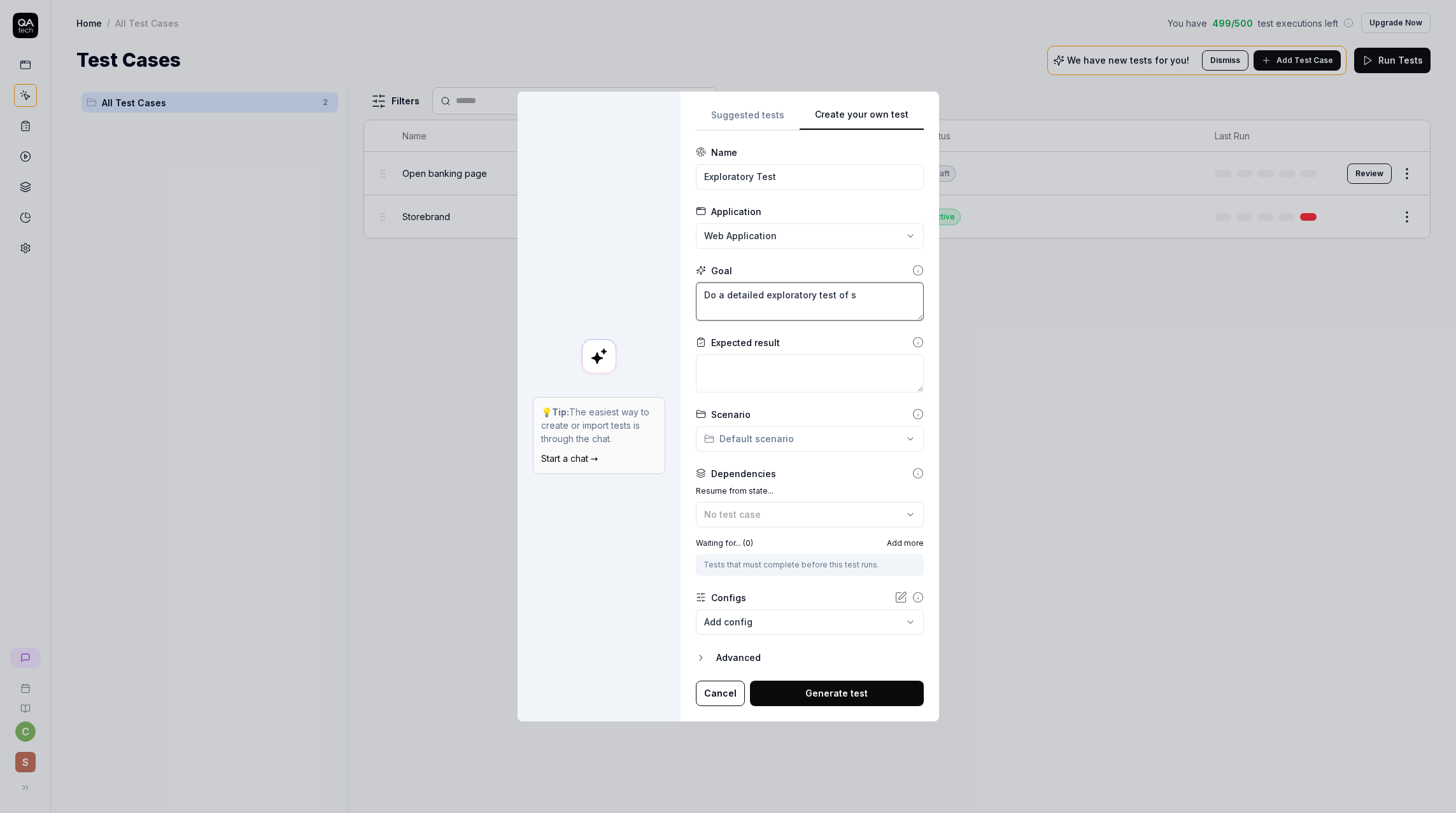
type textarea "Do a detailed exploratory test of st"
type textarea "*"
type textarea "Do a detailed exploratory test of sto"
type textarea "*"
type textarea "Do a detailed exploratory test of stor"
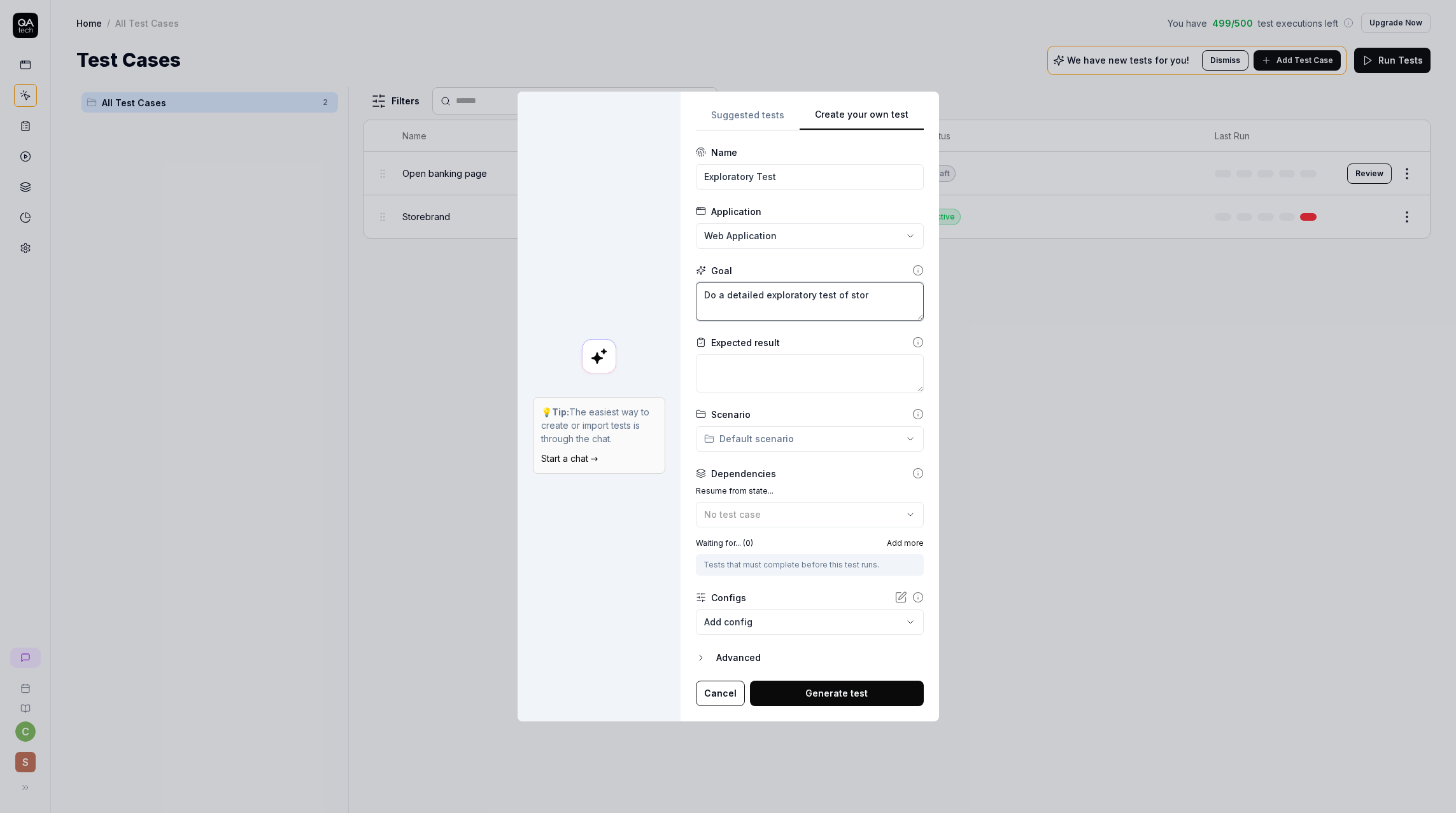
type textarea "*"
type textarea "Do a detailed exploratory test of store"
type textarea "*"
type textarea "Do a detailed exploratory test of storeb"
type textarea "*"
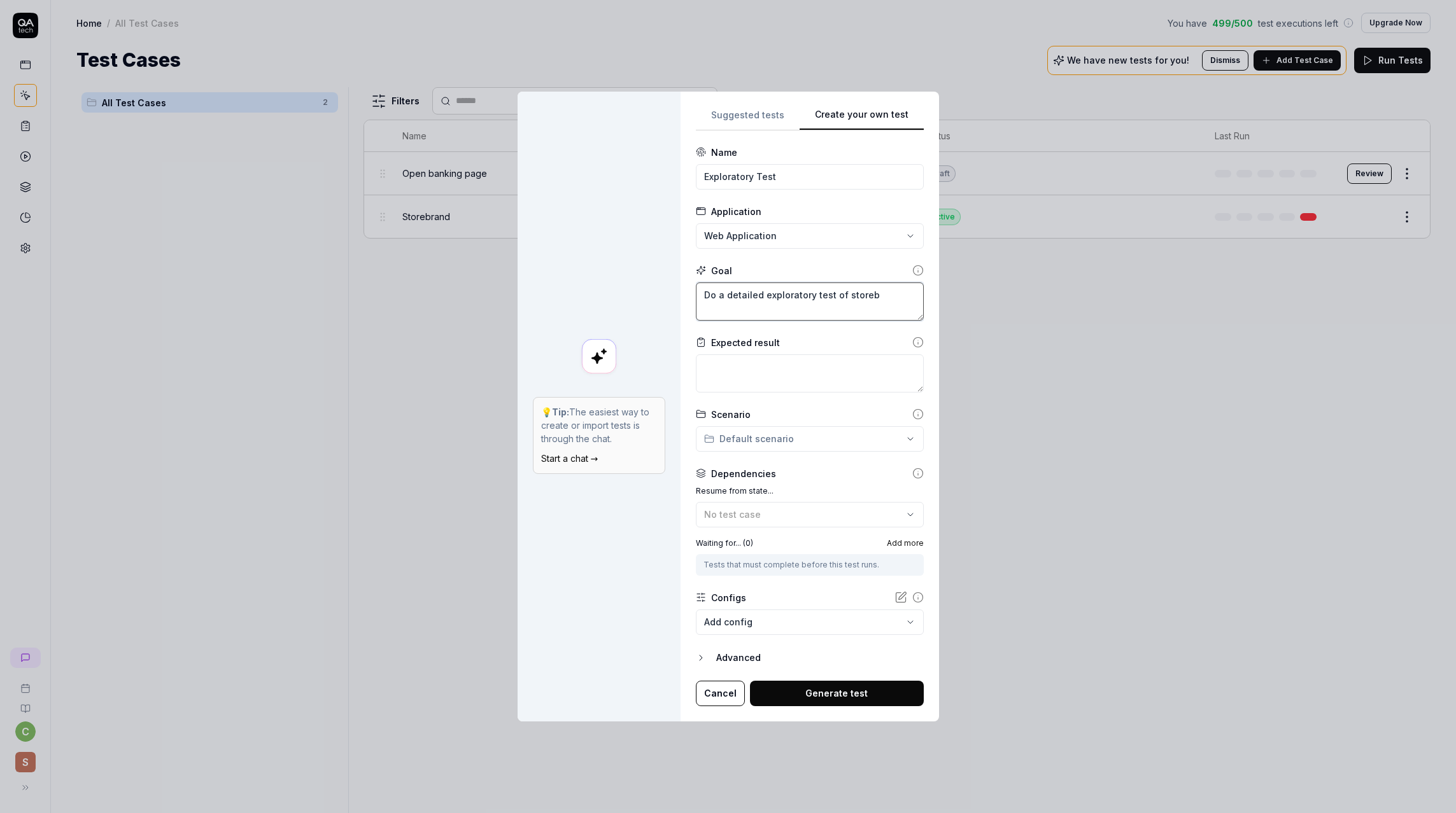
type textarea "Do a detailed exploratory test of storebr"
type textarea "*"
type textarea "Do a detailed exploratory test of storebra"
type textarea "*"
type textarea "Do a detailed exploratory test of storebran"
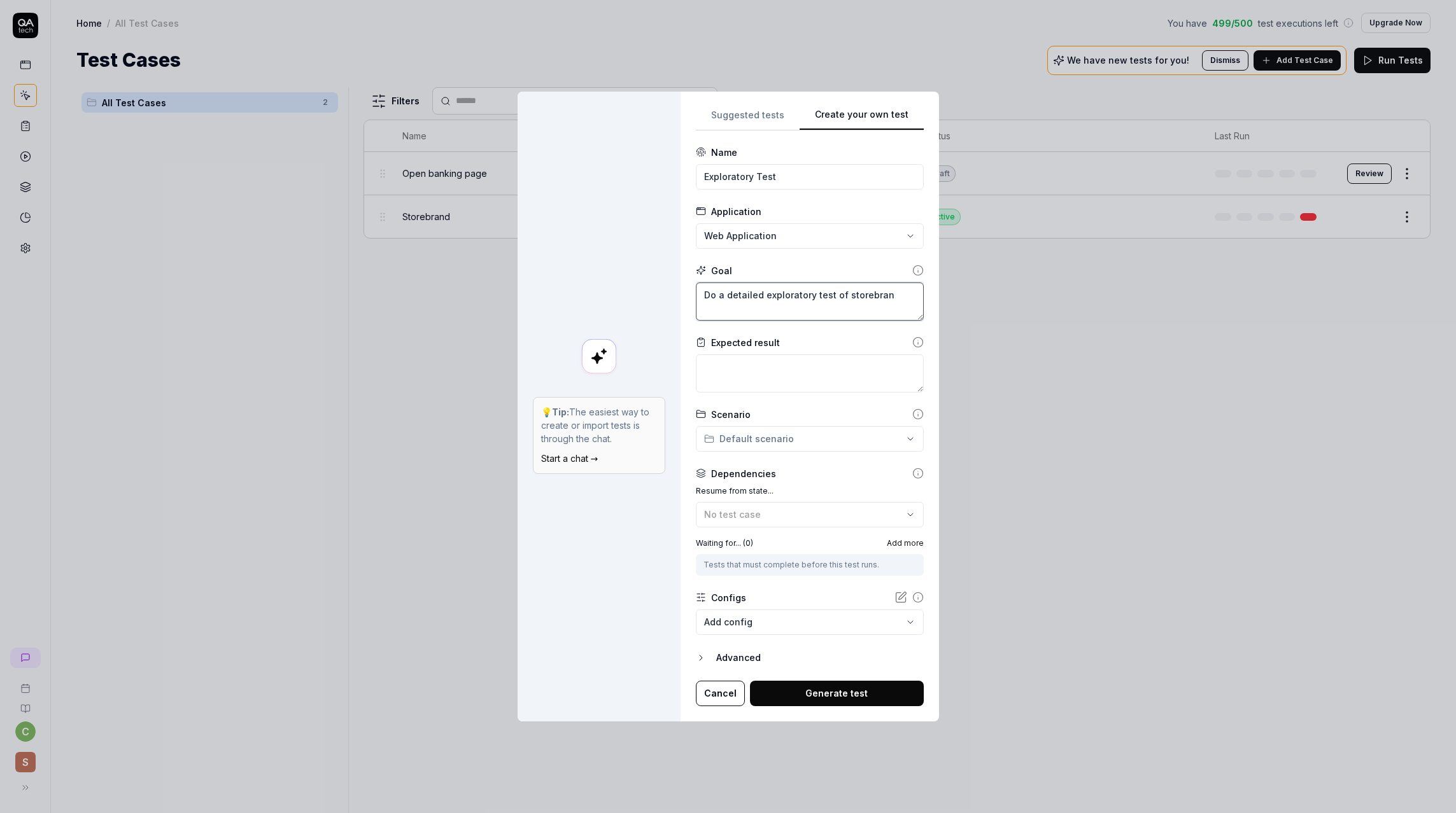
type textarea "*"
type textarea "Do a detailed exploratory test of storebrand"
type textarea "*"
type textarea "Do a detailed exploratory test of storebrand."
type textarea "*"
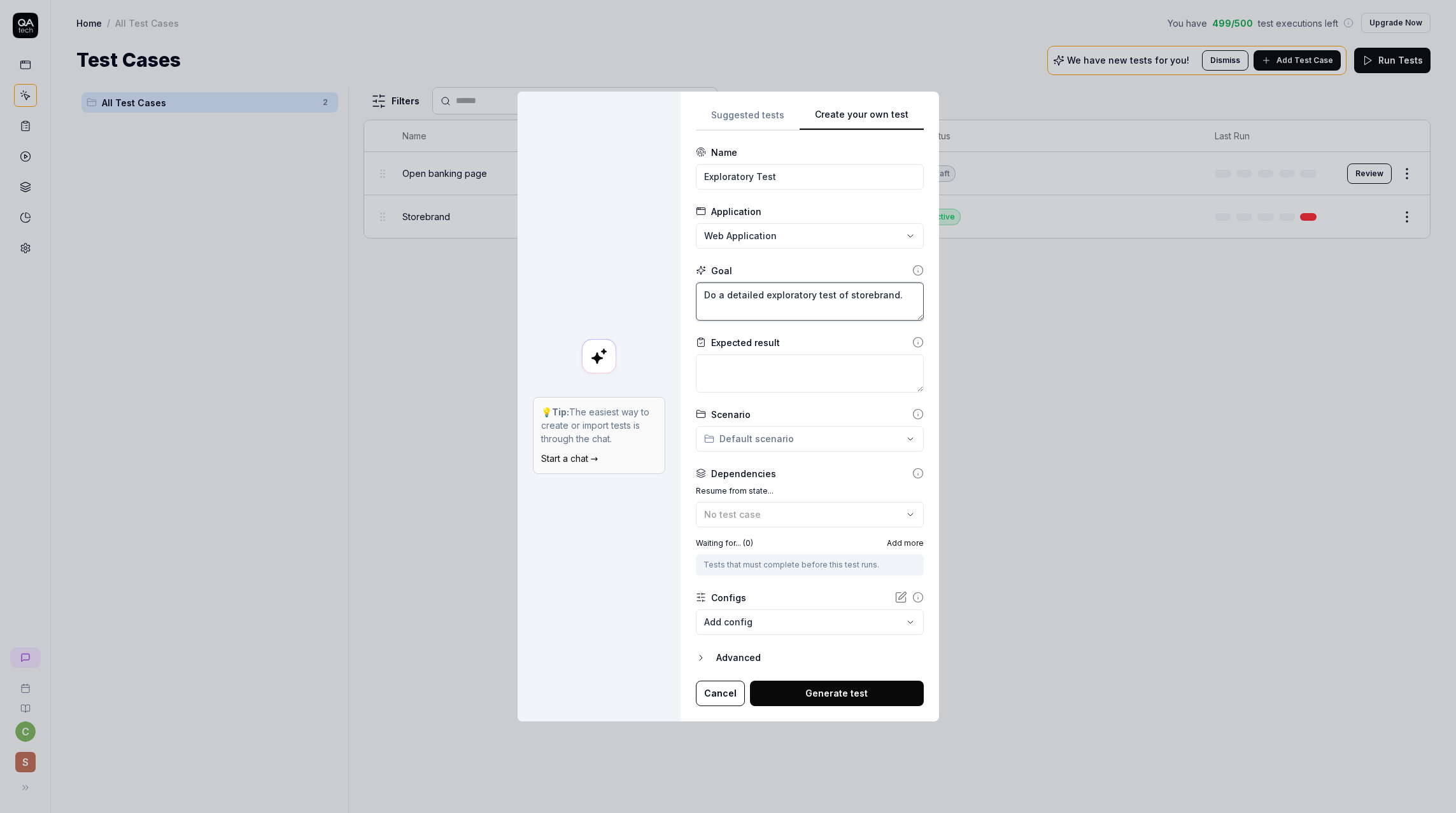
type textarea "Do a detailed exploratory test of storebrand.n"
type textarea "*"
type textarea "Do a detailed exploratory test of [DOMAIN_NAME]"
type textarea "*"
type textarea "Do a detailed exploratory test of [DOMAIN_NAME]"
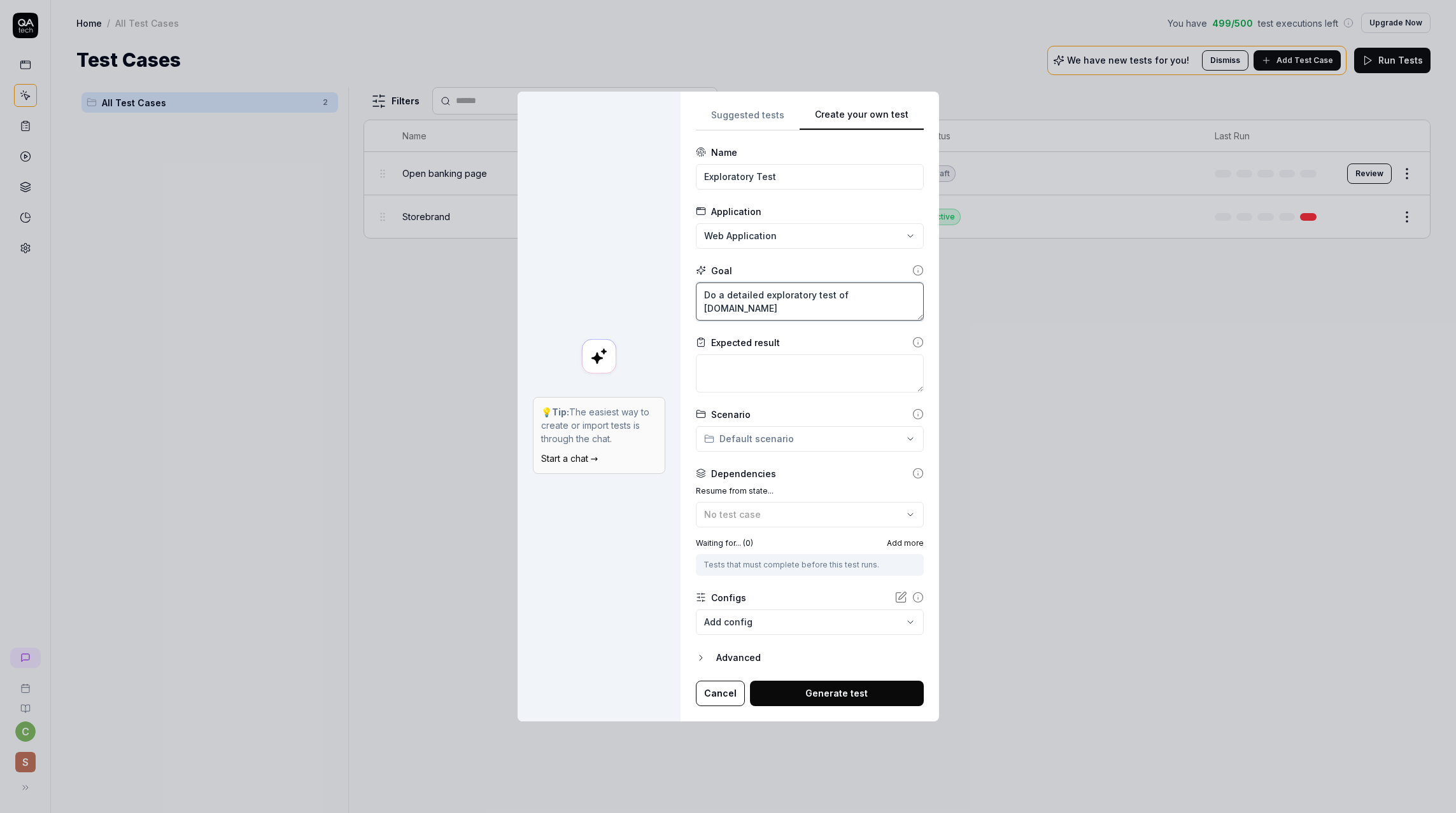
type textarea "*"
type textarea "Do a detailed exploratory test of [DOMAIN_NAME] a"
type textarea "*"
type textarea "Do a detailed exploratory test of [DOMAIN_NAME] an"
type textarea "*"
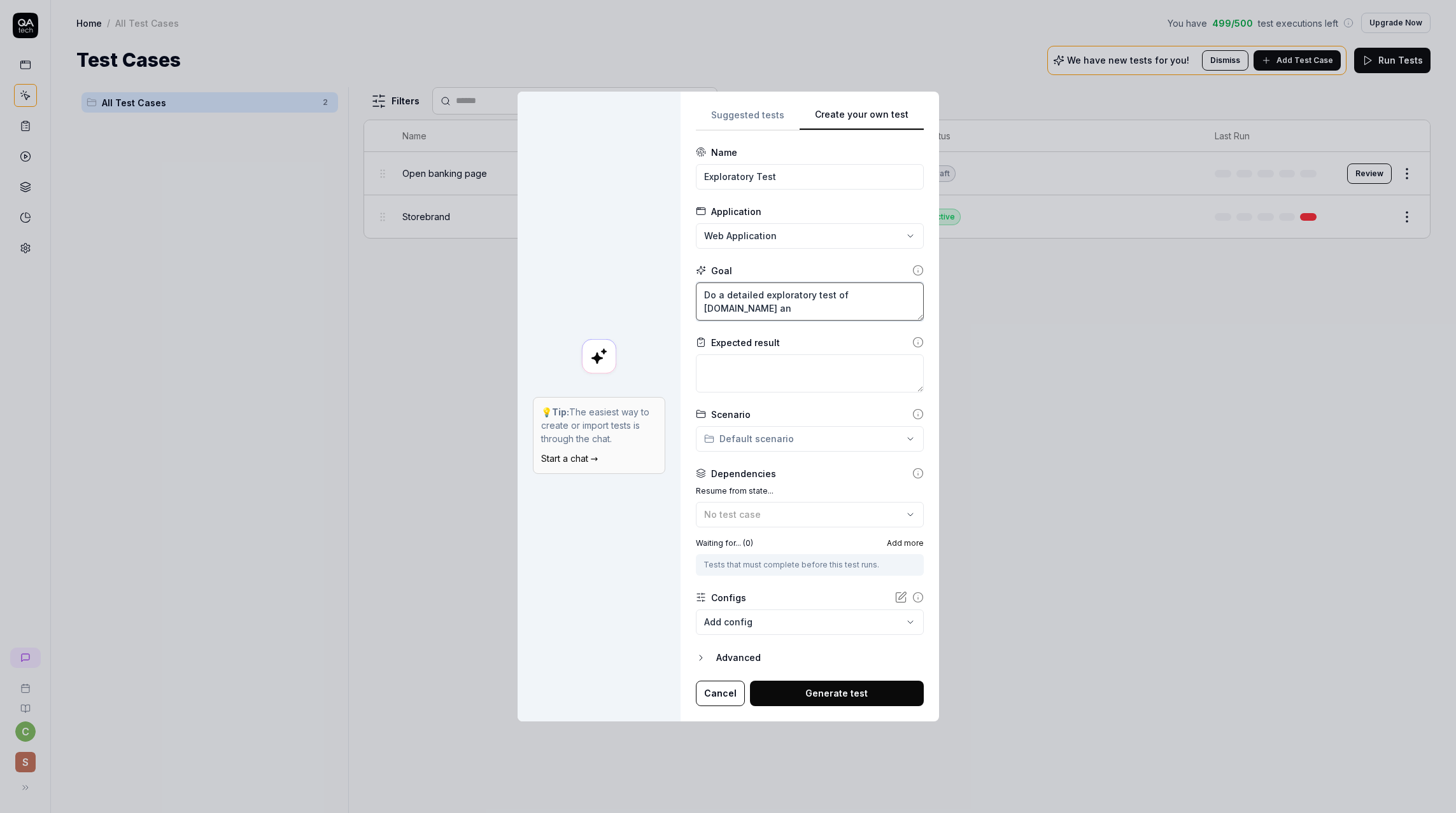
type textarea "Do a detailed exploratory test of [DOMAIN_NAME] and"
type textarea "*"
type textarea "Do a detailed exploratory test of [DOMAIN_NAME] and"
type textarea "*"
type textarea "Do a detailed exploratory test of [DOMAIN_NAME] and"
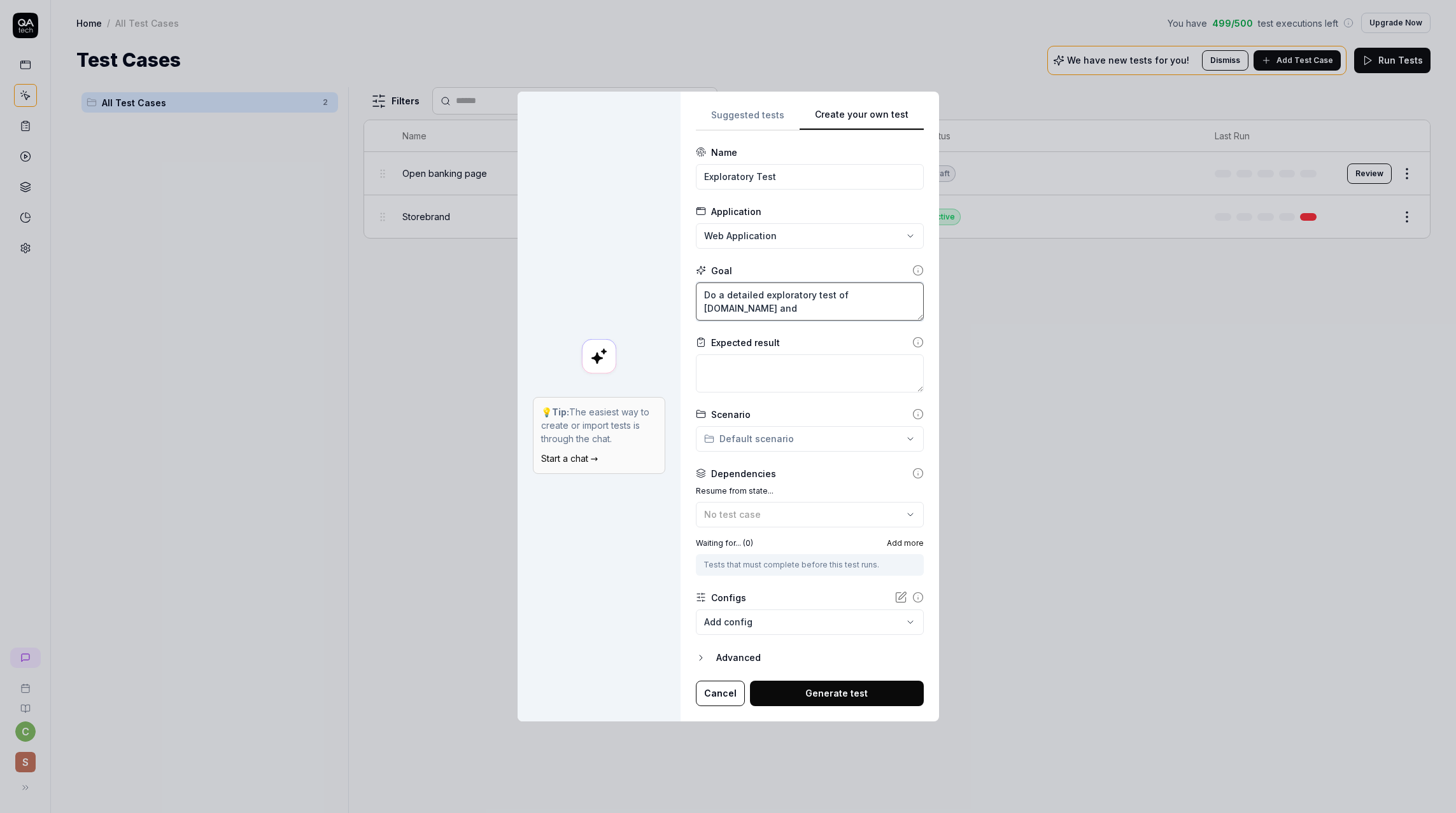
type textarea "*"
type textarea "Do a detailed exploratory test of [DOMAIN_NAME] an"
type textarea "*"
type textarea "Do a detailed exploratory test of [DOMAIN_NAME] a"
type textarea "*"
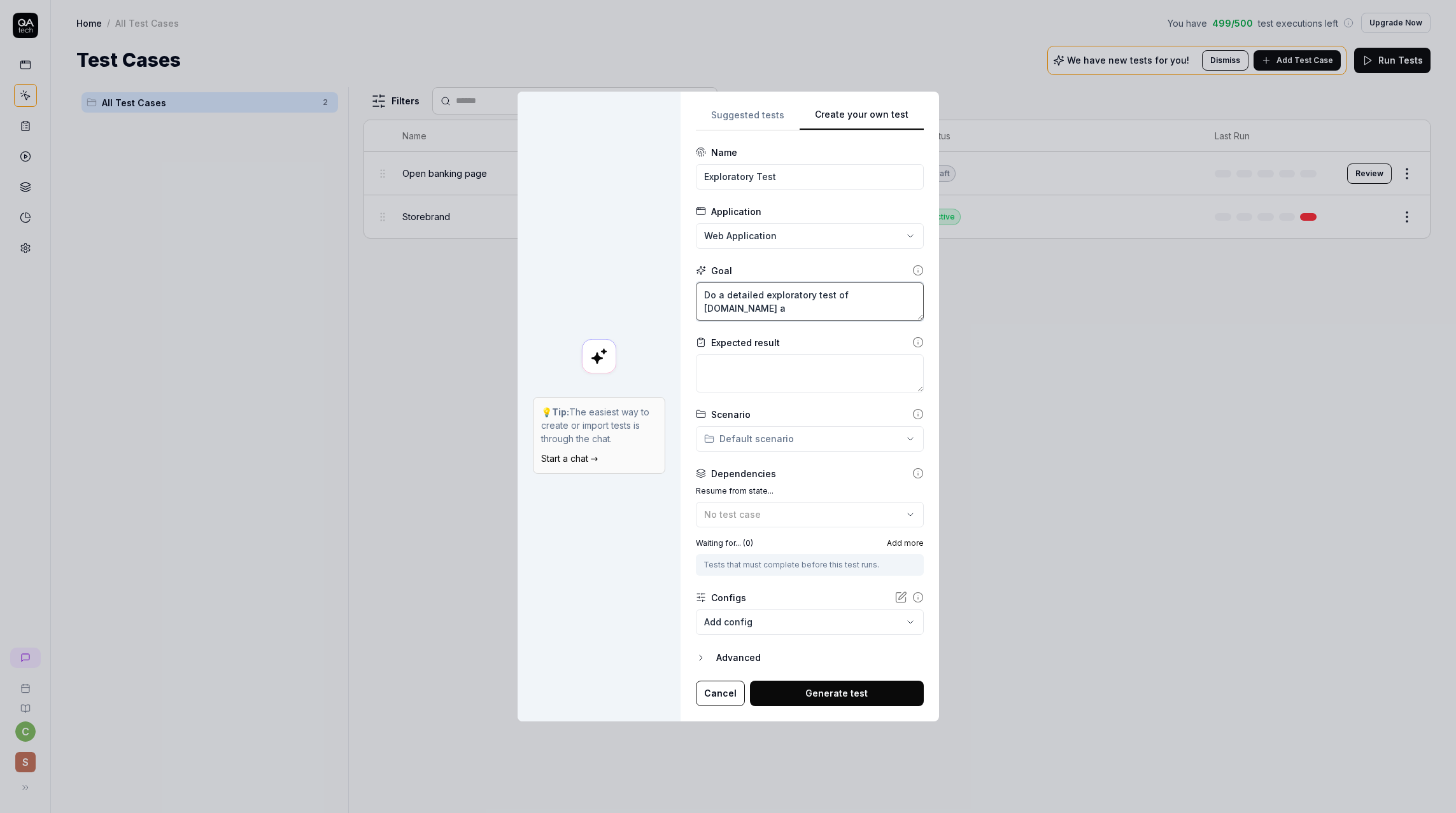
type textarea "Do a detailed exploratory test of [DOMAIN_NAME]"
type textarea "*"
type textarea "Do a detailed exploratory test of [DOMAIN_NAME]"
type textarea "*"
type textarea "Do a detailed exploratory test of [DOMAIN_NAME]."
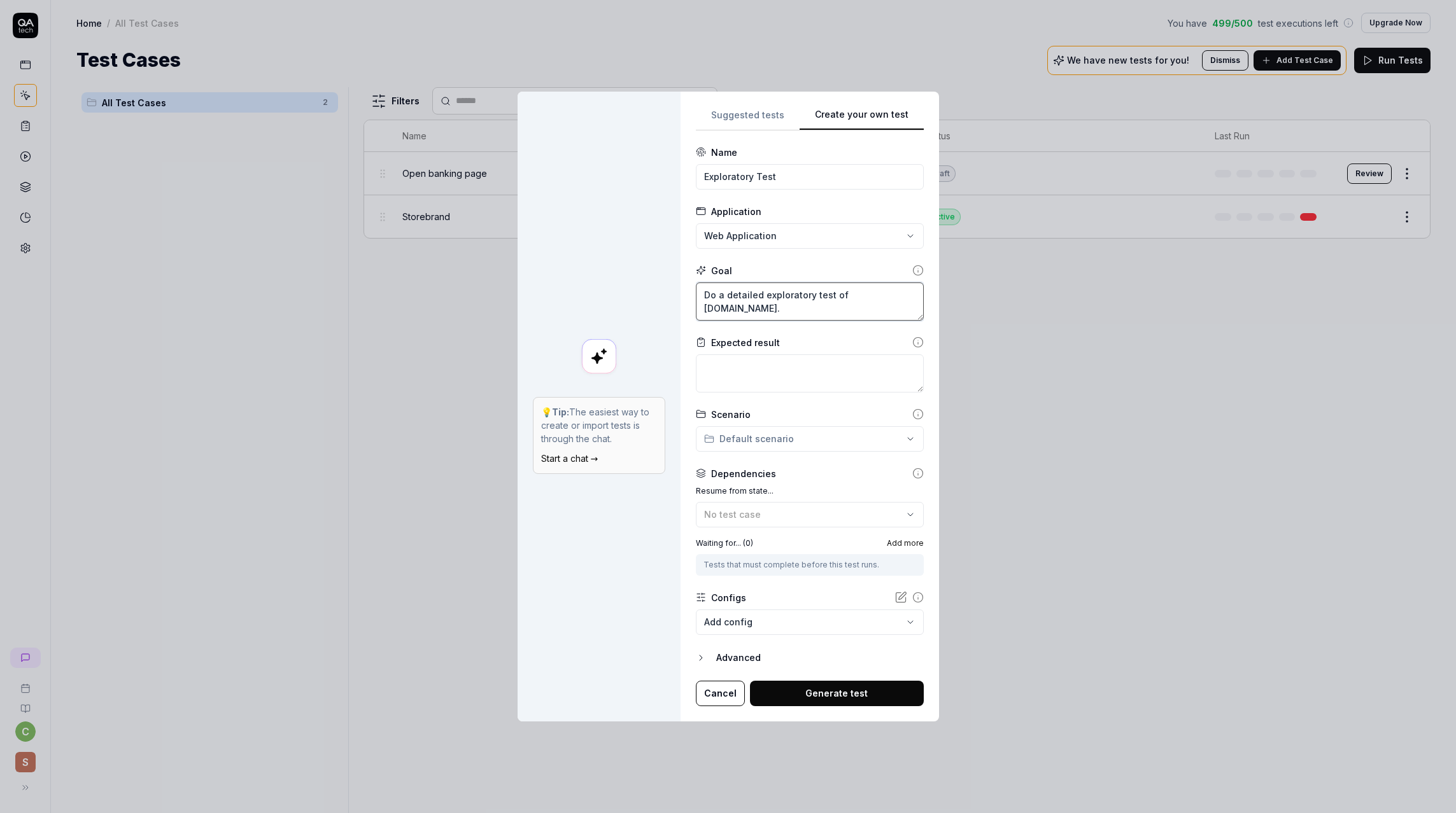
type textarea "*"
type textarea "Do a detailed exploratory test of [DOMAIN_NAME]."
type textarea "*"
type textarea "Do a detailed exploratory test of [DOMAIN_NAME]. V"
type textarea "*"
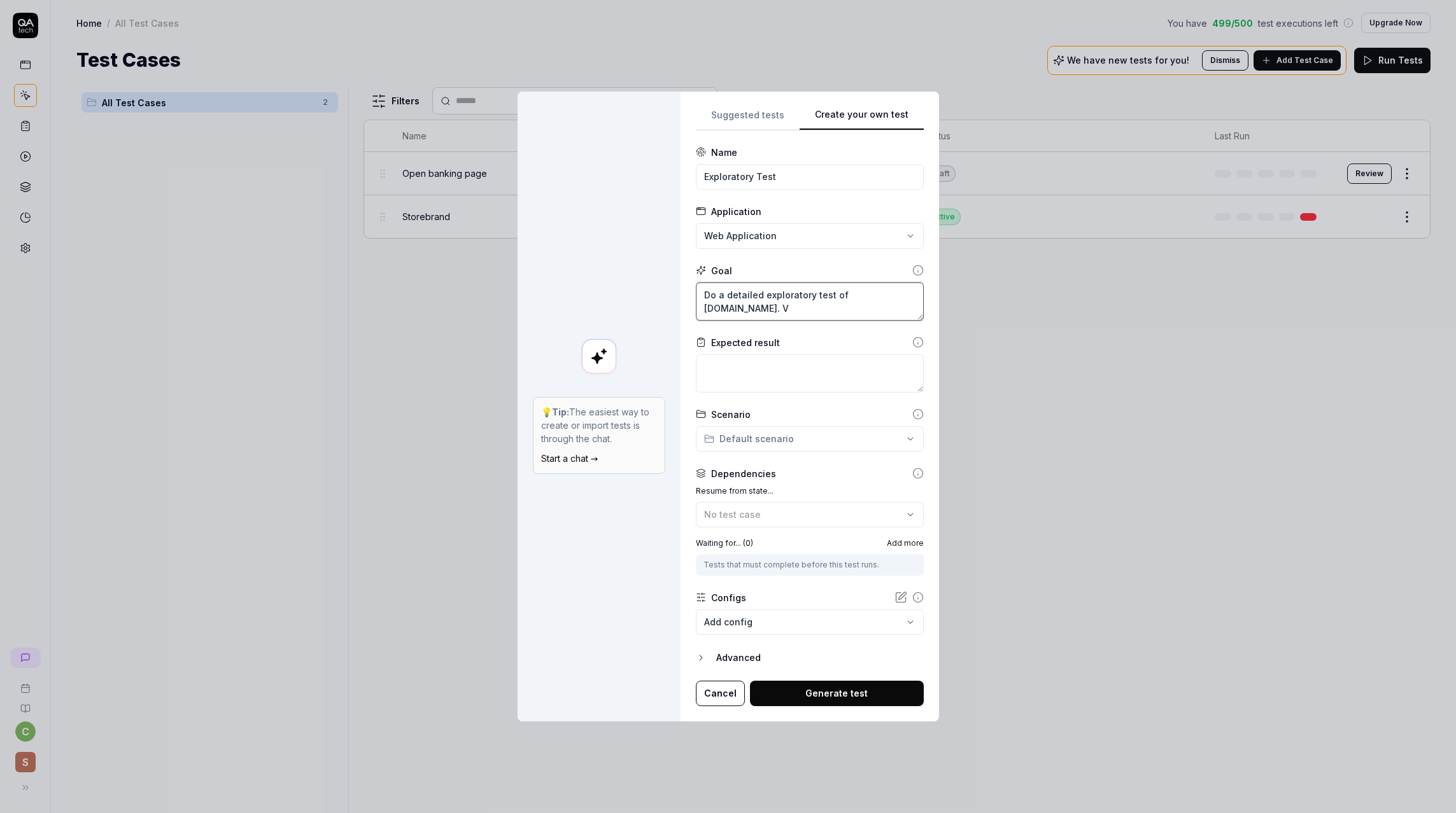
type textarea "Do a detailed exploratory test of [DOMAIN_NAME]. Vi"
type textarea "*"
type textarea "Do a detailed exploratory test of [DOMAIN_NAME]. Vis"
type textarea "*"
type textarea "Do a detailed exploratory test of [DOMAIN_NAME]. Visi"
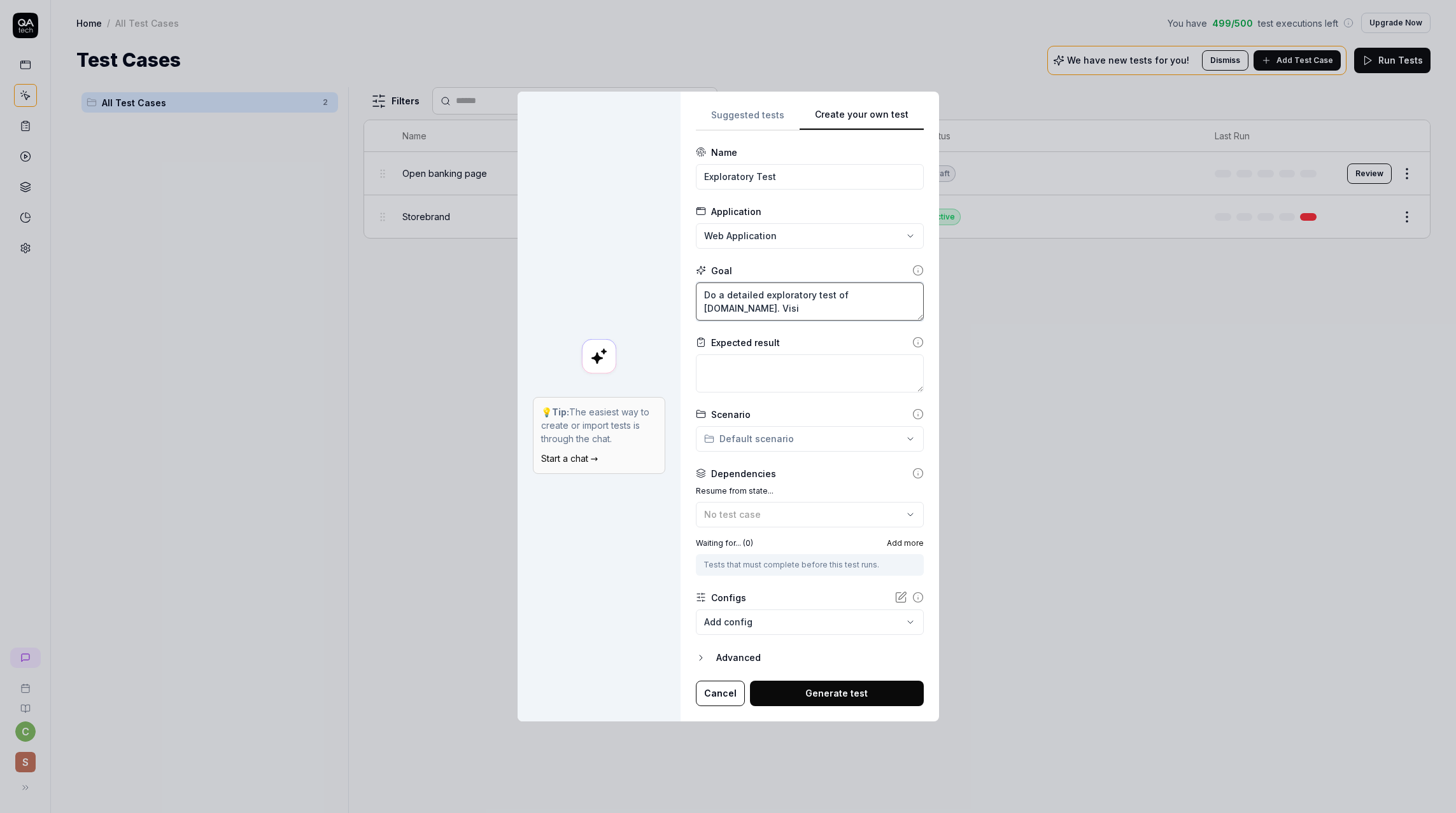
type textarea "*"
type textarea "Do a detailed exploratory test of [DOMAIN_NAME]. Visit"
type textarea "*"
type textarea "Do a detailed exploratory test of [DOMAIN_NAME]. Visit"
type textarea "*"
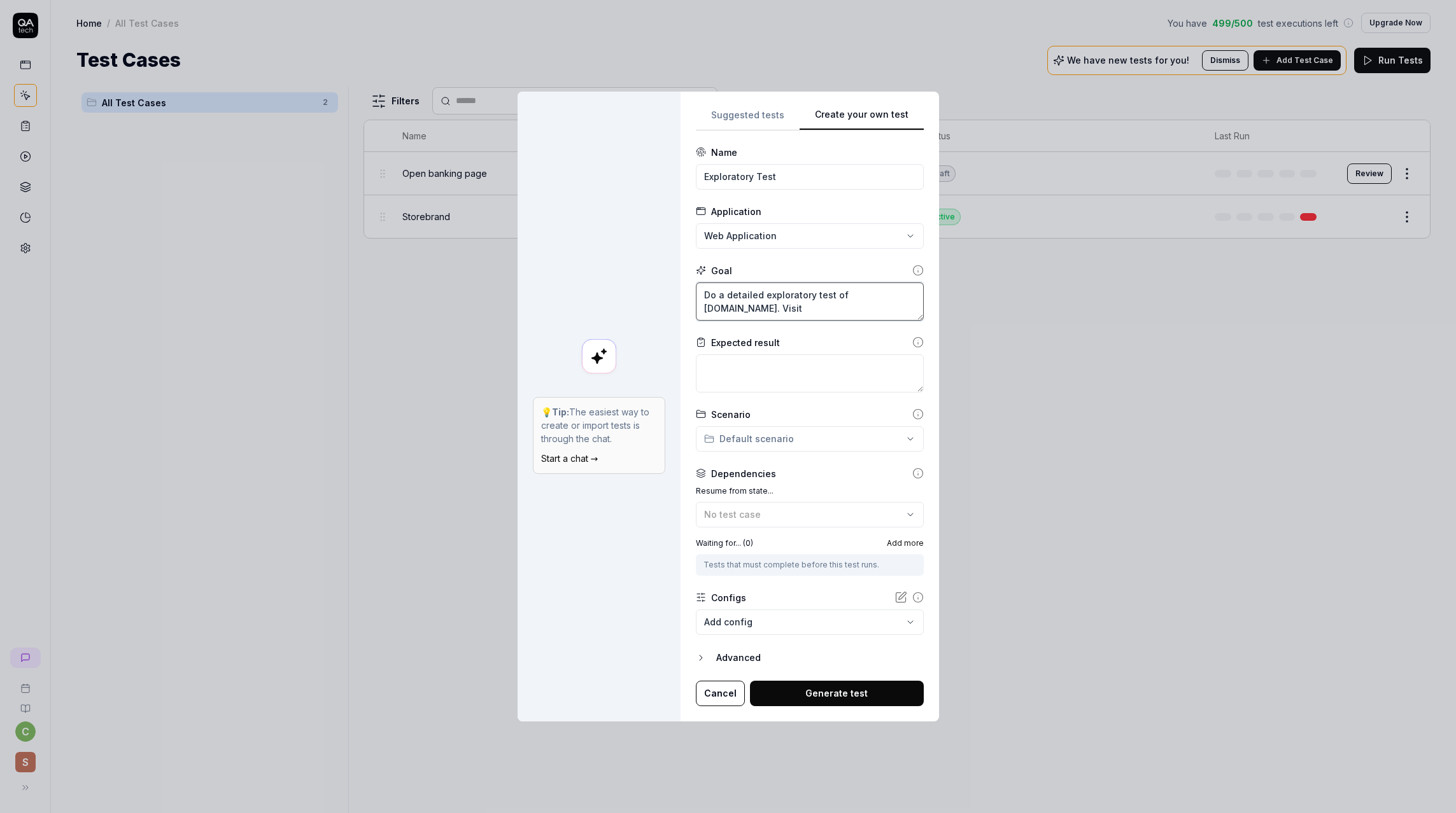
type textarea "Do a detailed exploratory test of [DOMAIN_NAME]. Visit t"
type textarea "*"
type textarea "Do a detailed exploratory test of [DOMAIN_NAME]. Visit th"
type textarea "*"
type textarea "Do a detailed exploratory test of [DOMAIN_NAME]. Visit the"
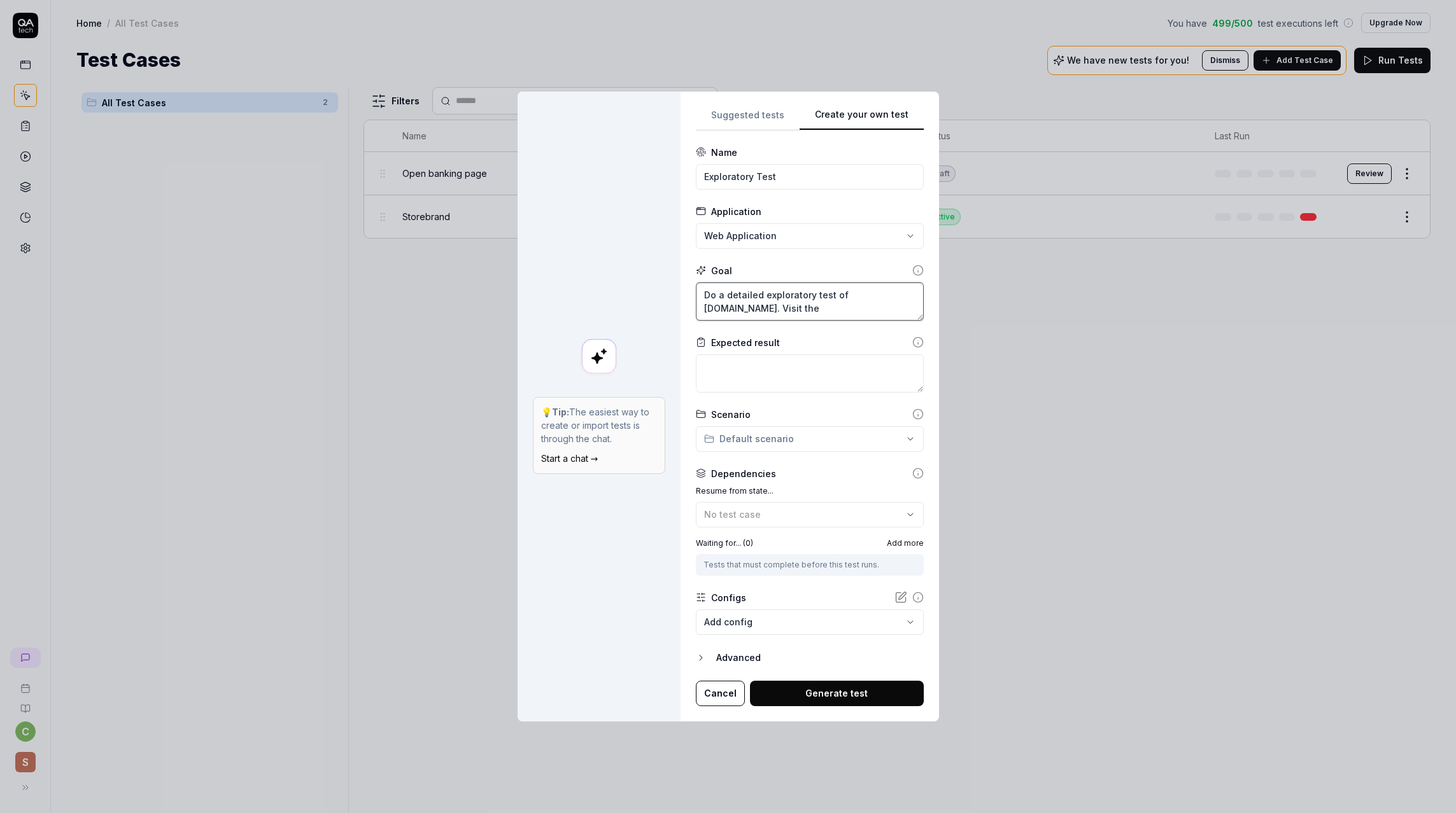
type textarea "*"
type textarea "Do a detailed exploratory test of [DOMAIN_NAME]. Visit the"
type textarea "*"
type textarea "Do a detailed exploratory test of [DOMAIN_NAME]. Visit the d"
type textarea "*"
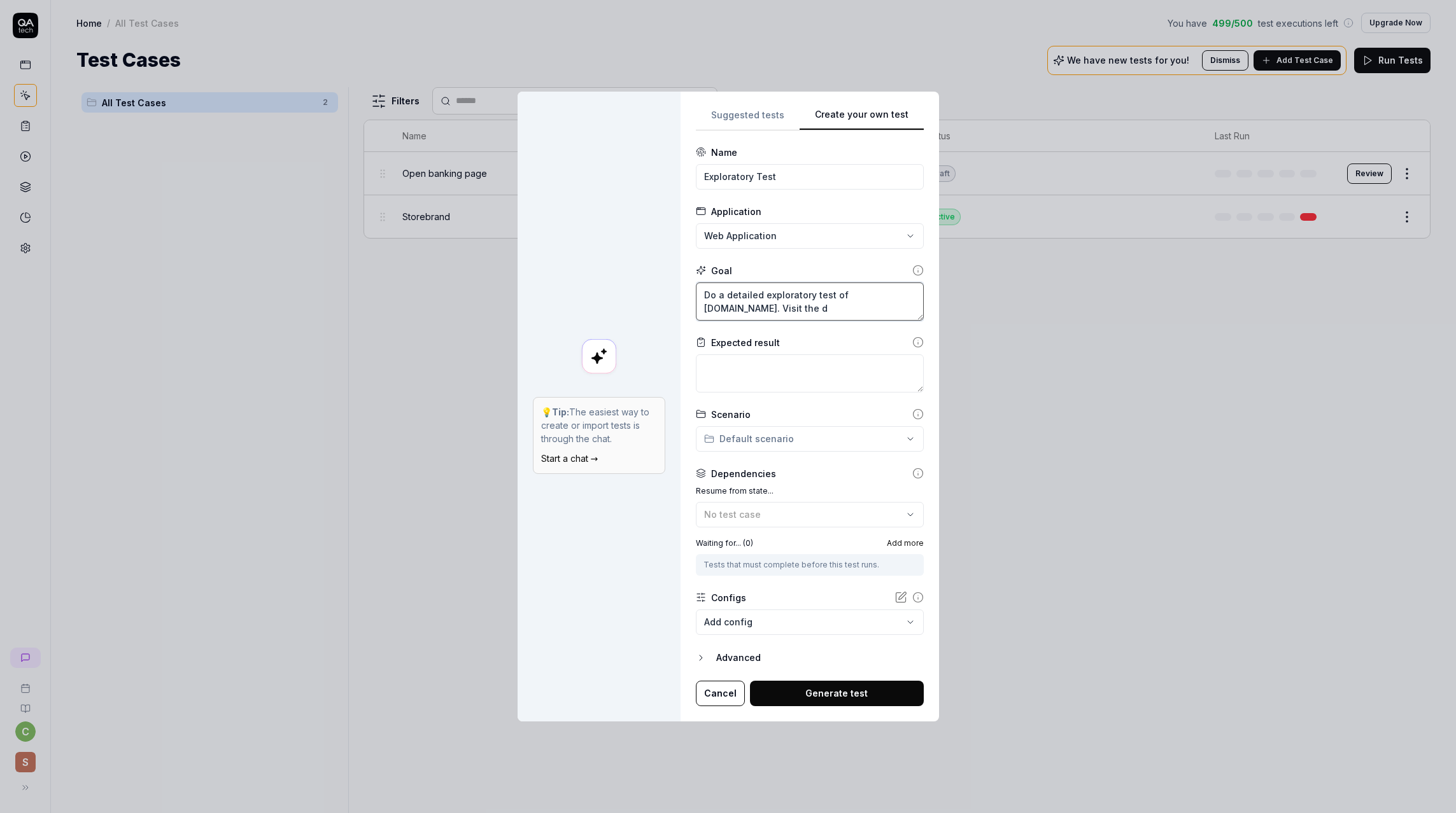
type textarea "Do a detailed exploratory test of [DOMAIN_NAME]. Visit the di"
type textarea "*"
type textarea "Do a detailed exploratory test of [DOMAIN_NAME]. Visit the dif"
type textarea "*"
type textarea "Do a detailed exploratory test of [DOMAIN_NAME]. Visit the diff"
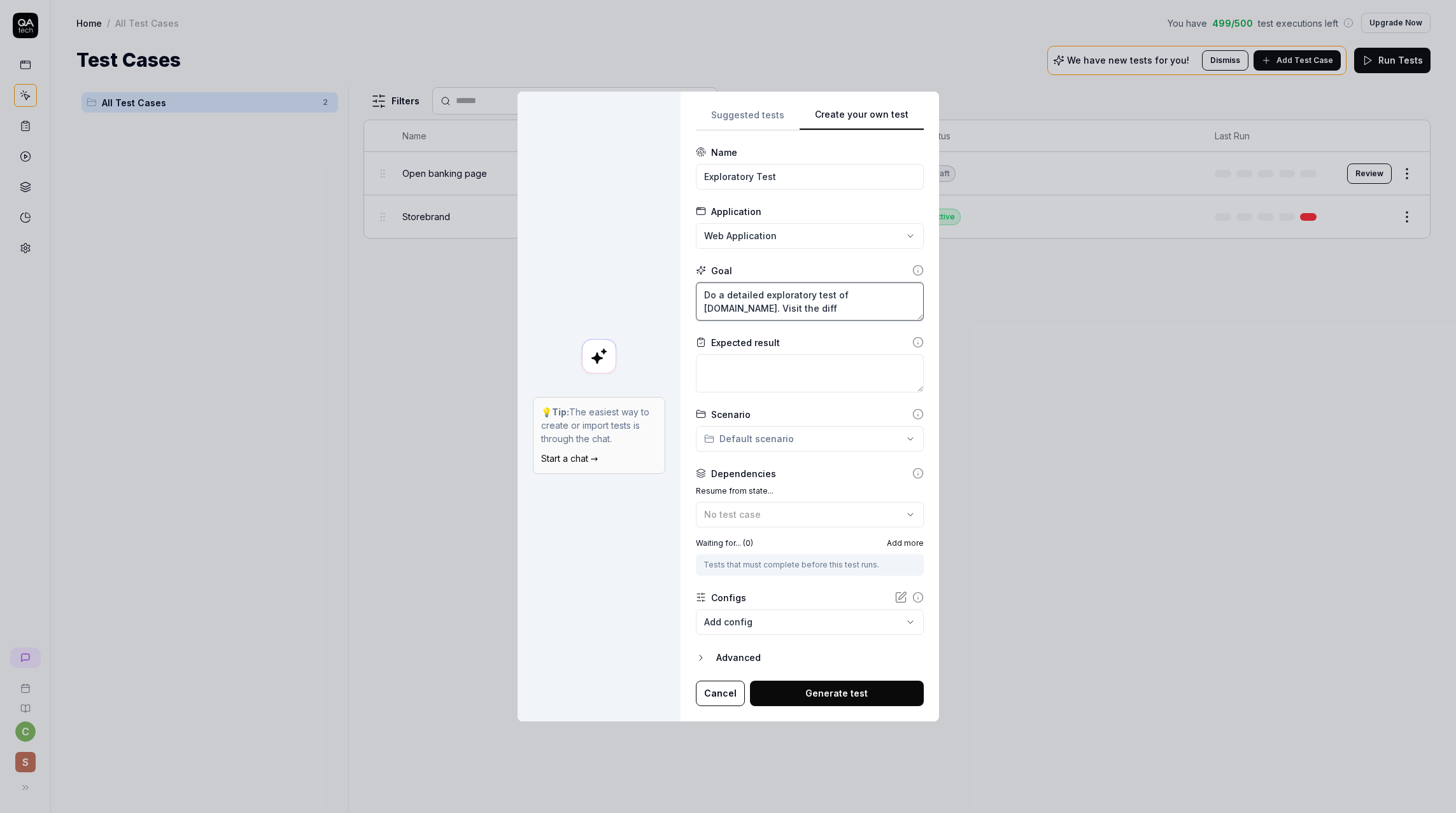
type textarea "*"
type textarea "Do a detailed exploratory test of [DOMAIN_NAME]. Visit the diffe"
type textarea "*"
type textarea "Do a detailed exploratory test of [DOMAIN_NAME]. Visit the differ"
type textarea "*"
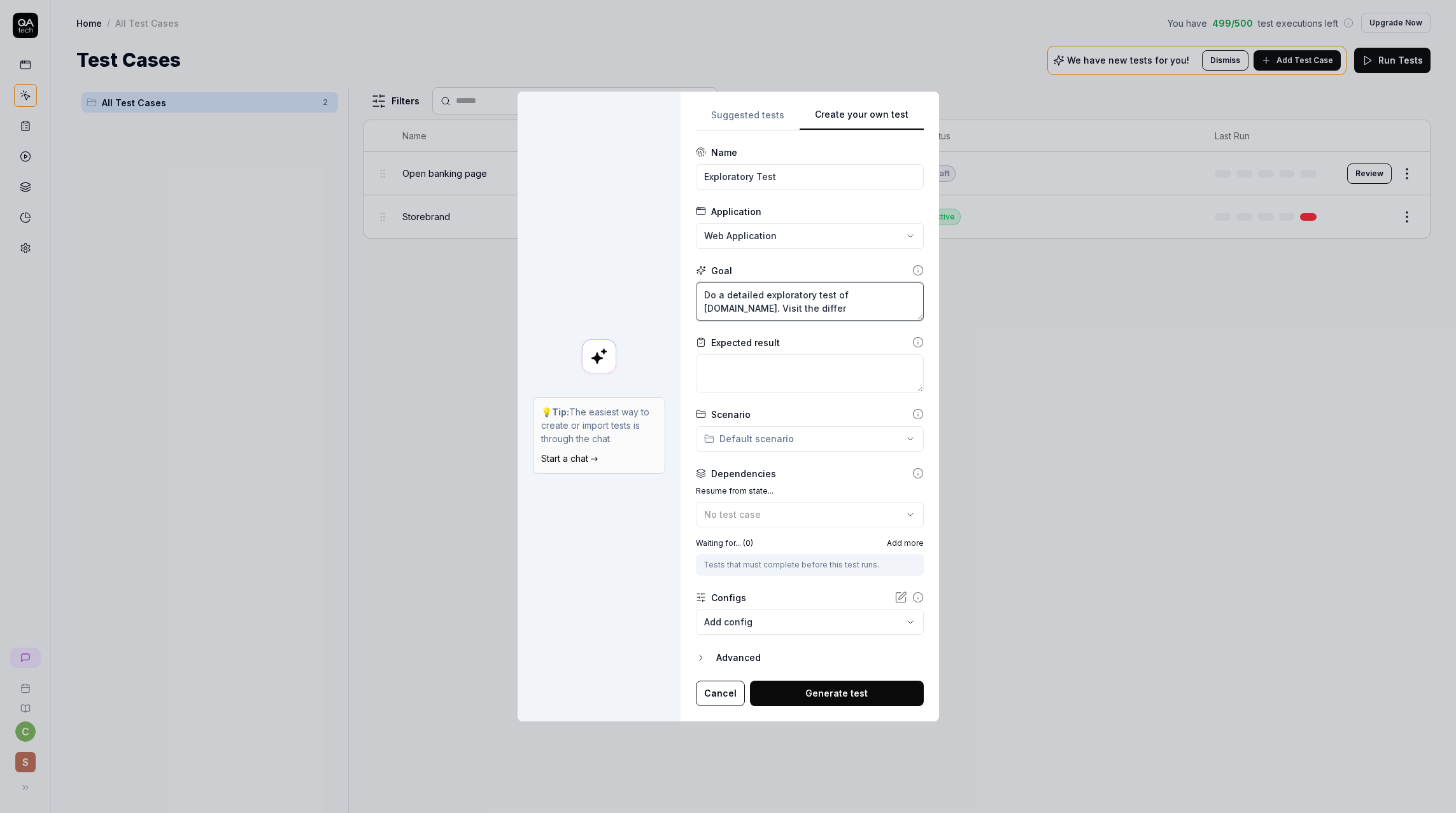
type textarea "Do a detailed exploratory test of [DOMAIN_NAME]. Visit the differe"
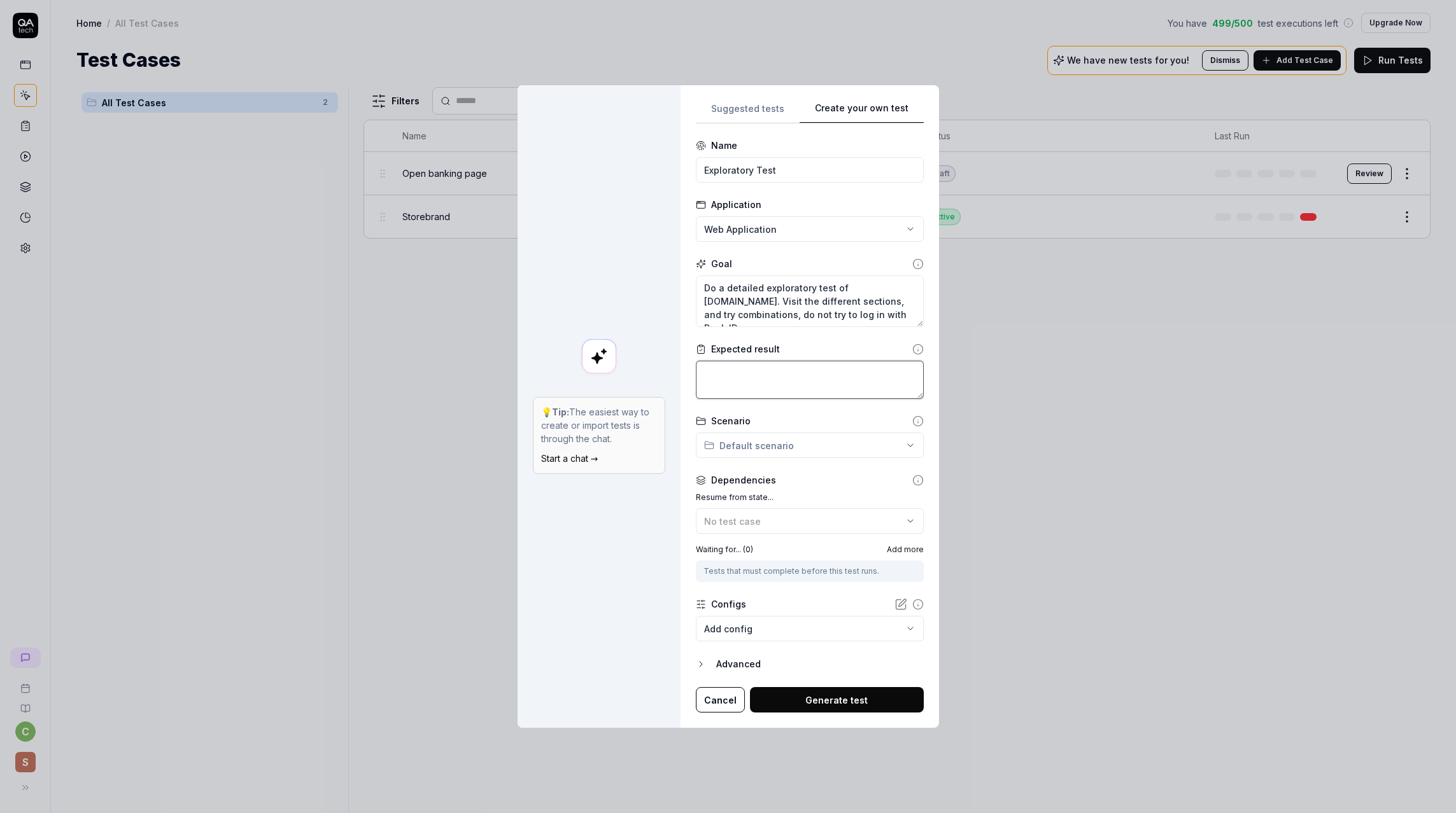
click at [736, 362] on textarea at bounding box center [809, 379] width 228 height 38
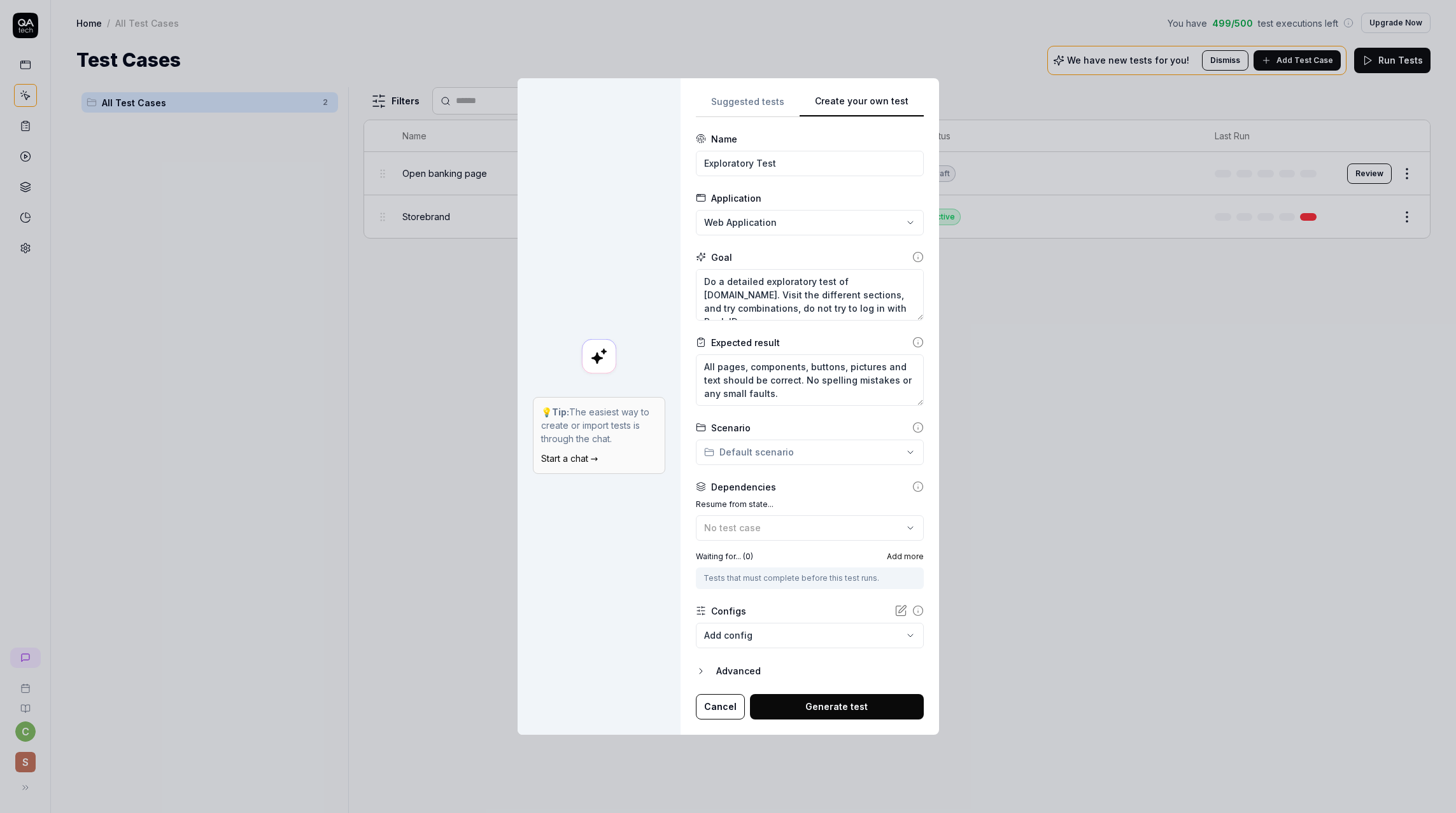
click at [835, 709] on button "Generate test" at bounding box center [836, 707] width 174 height 26
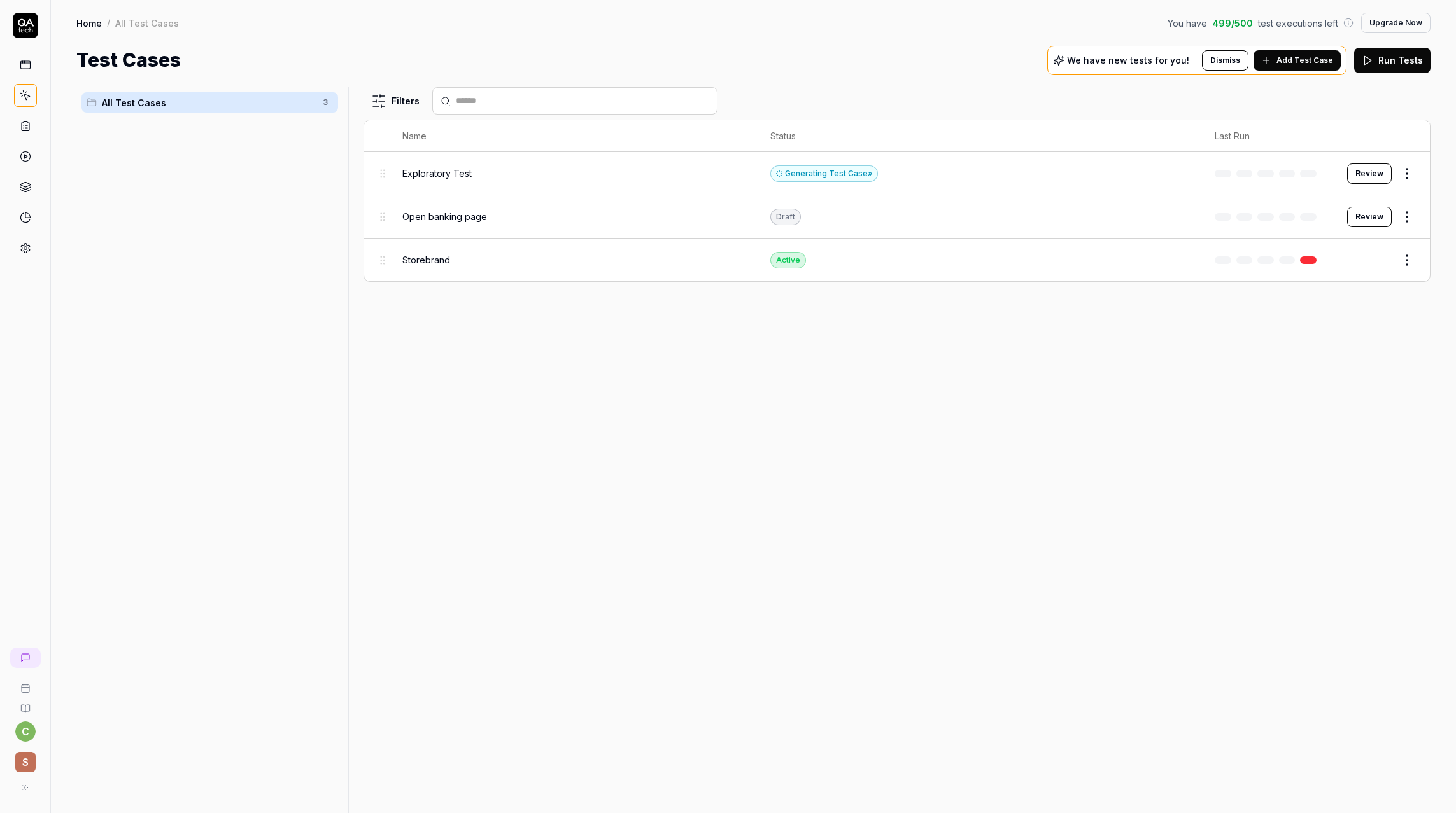
click at [507, 482] on div "Filters Name Status Last Run Exploratory Test Generating Test Case » Review Ope…" at bounding box center [896, 451] width 1067 height 726
click at [1368, 176] on button "Review" at bounding box center [1369, 173] width 45 height 21
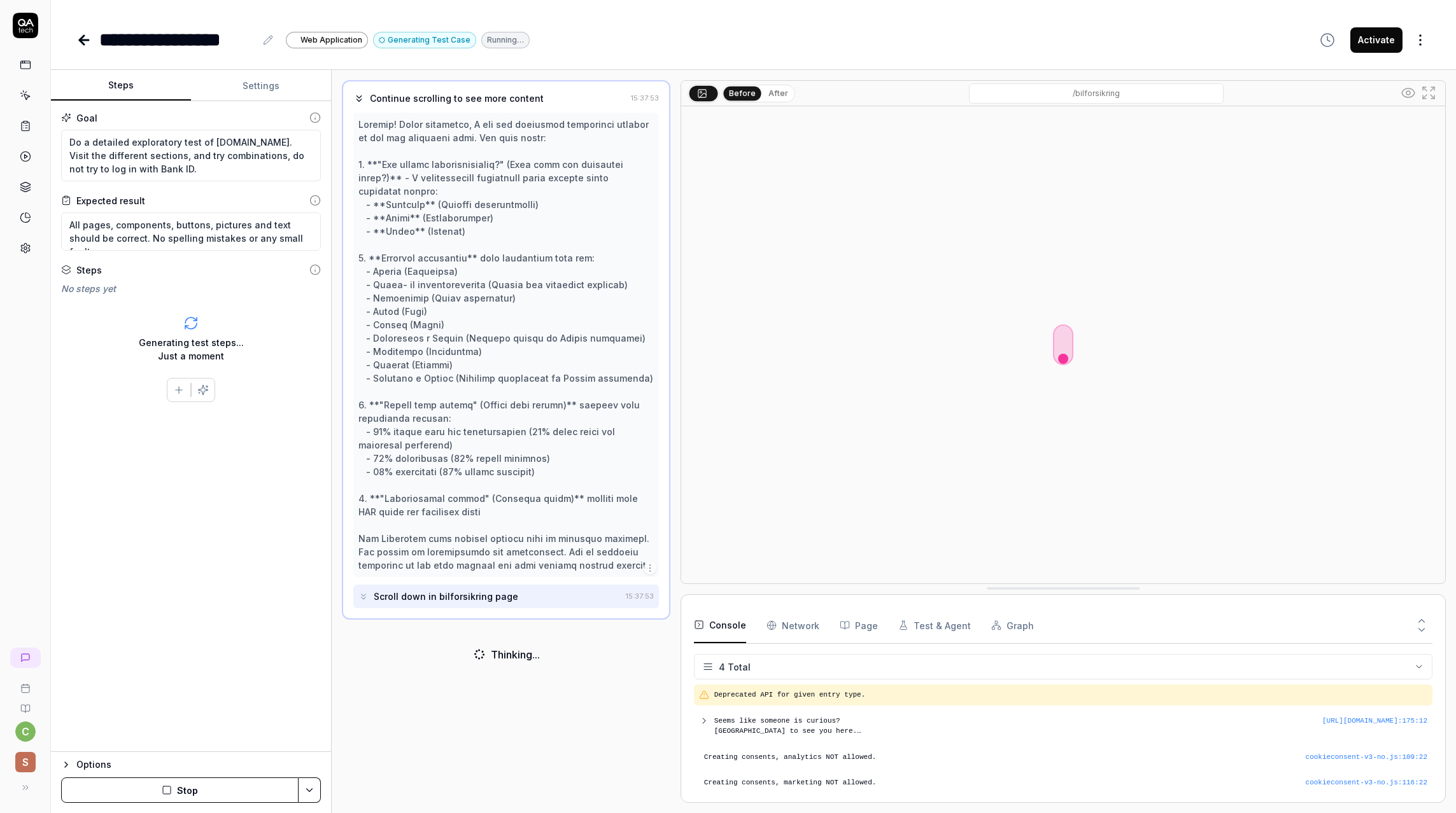
scroll to position [4, 0]
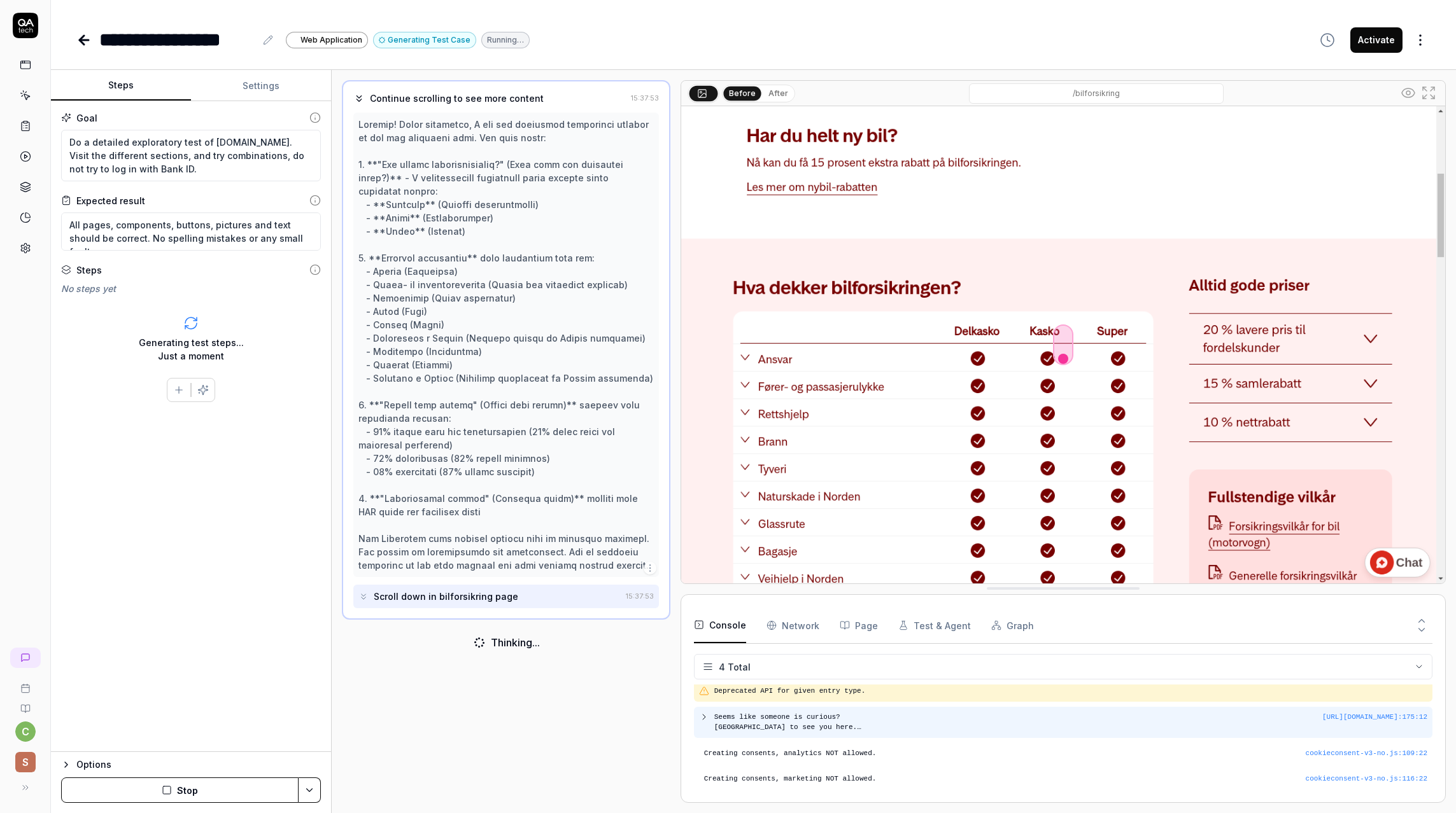
click at [704, 718] on icon at bounding box center [703, 717] width 10 height 10
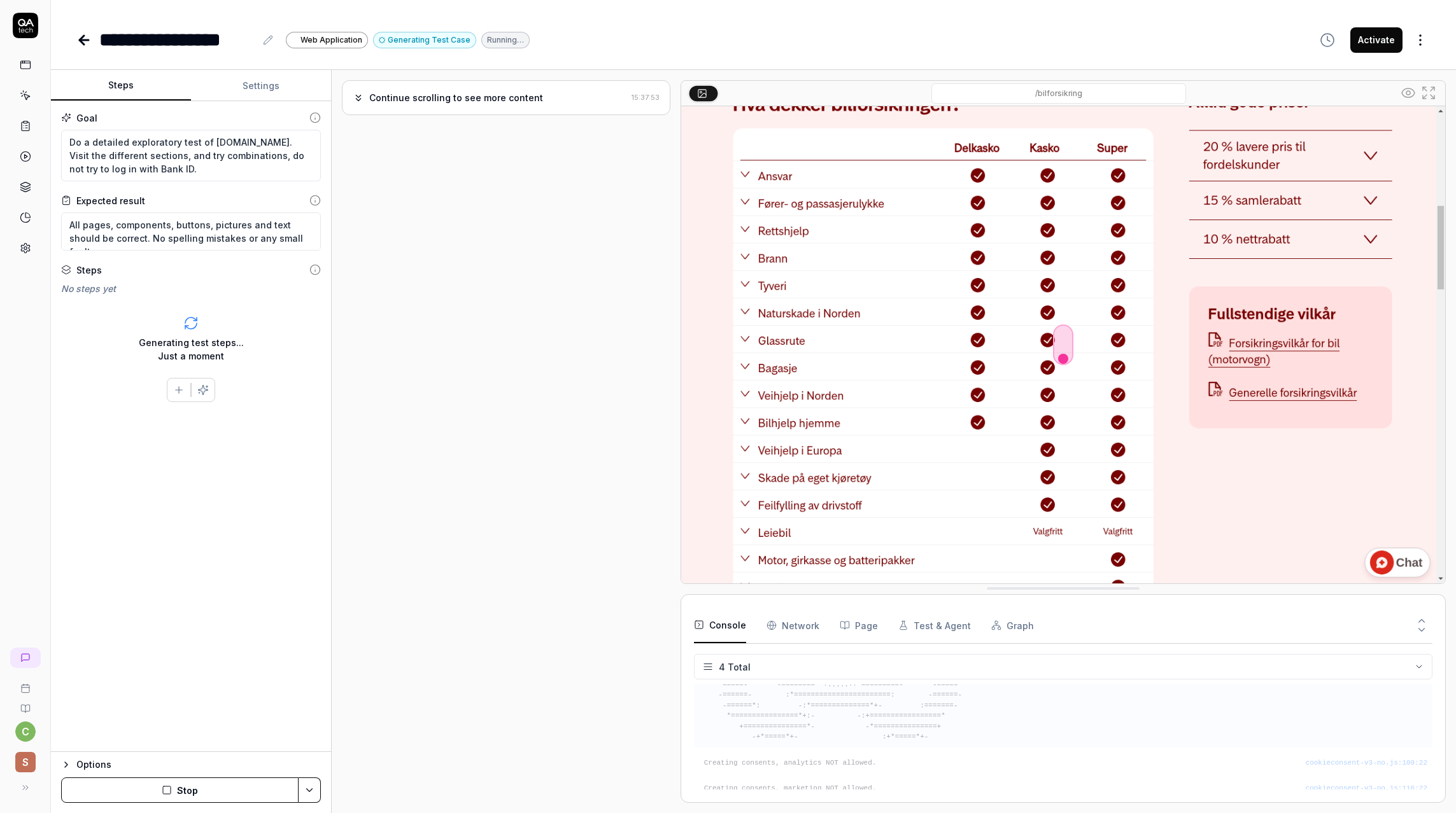
scroll to position [214, 0]
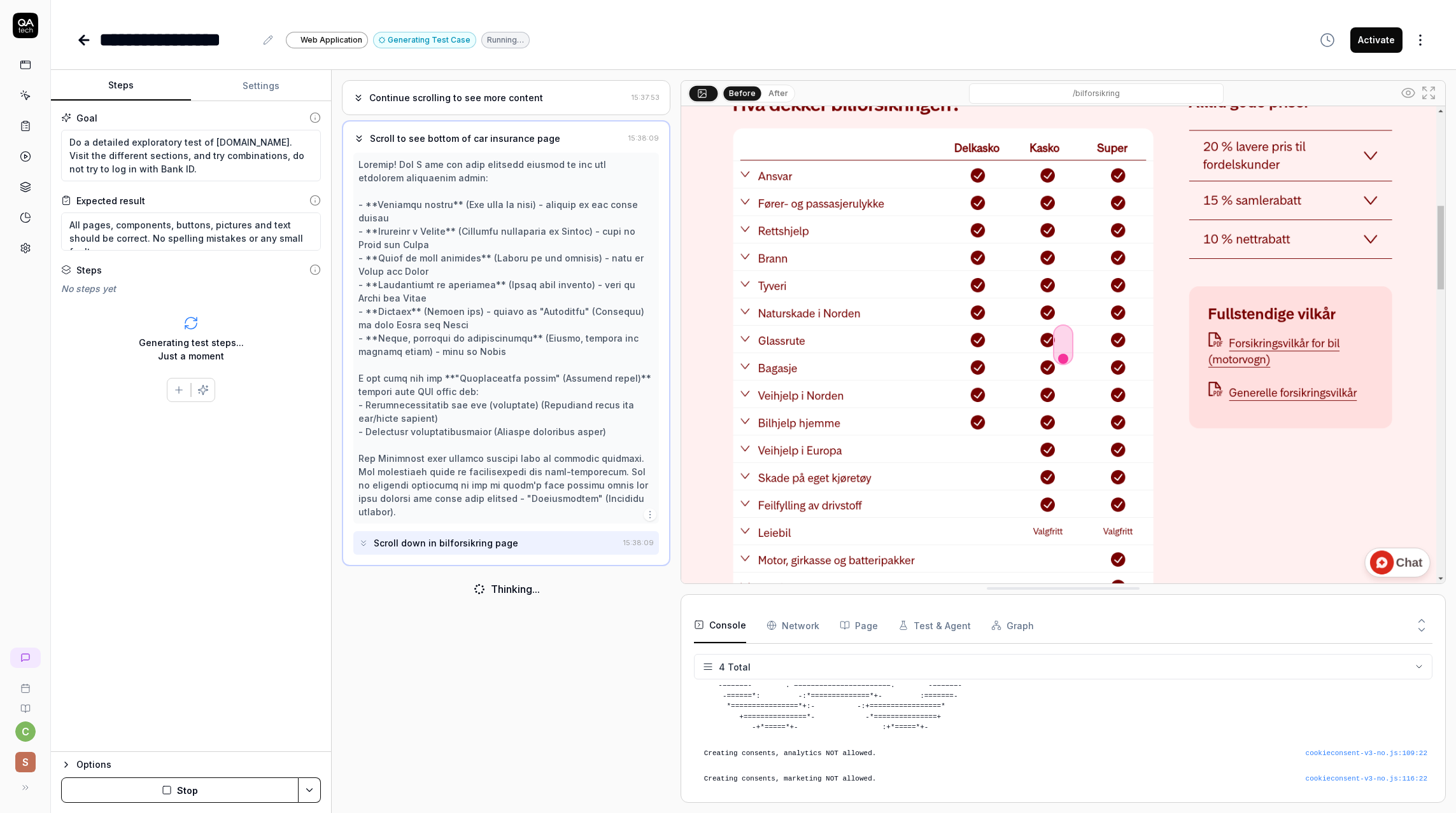
click at [462, 91] on div "Continue scrolling to see more content" at bounding box center [456, 97] width 174 height 13
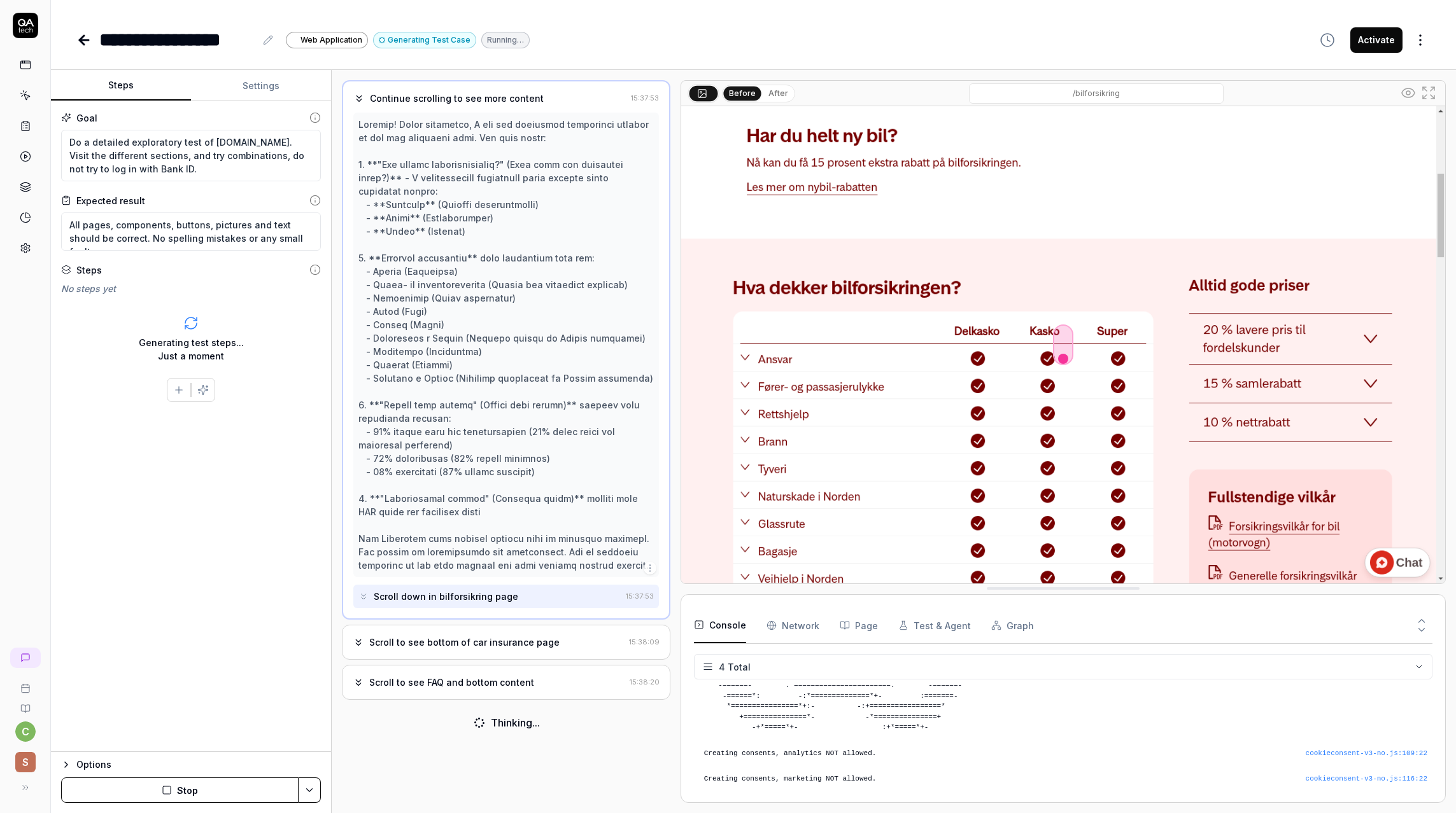
click at [457, 646] on div "Scroll to see bottom of car insurance page" at bounding box center [464, 642] width 190 height 13
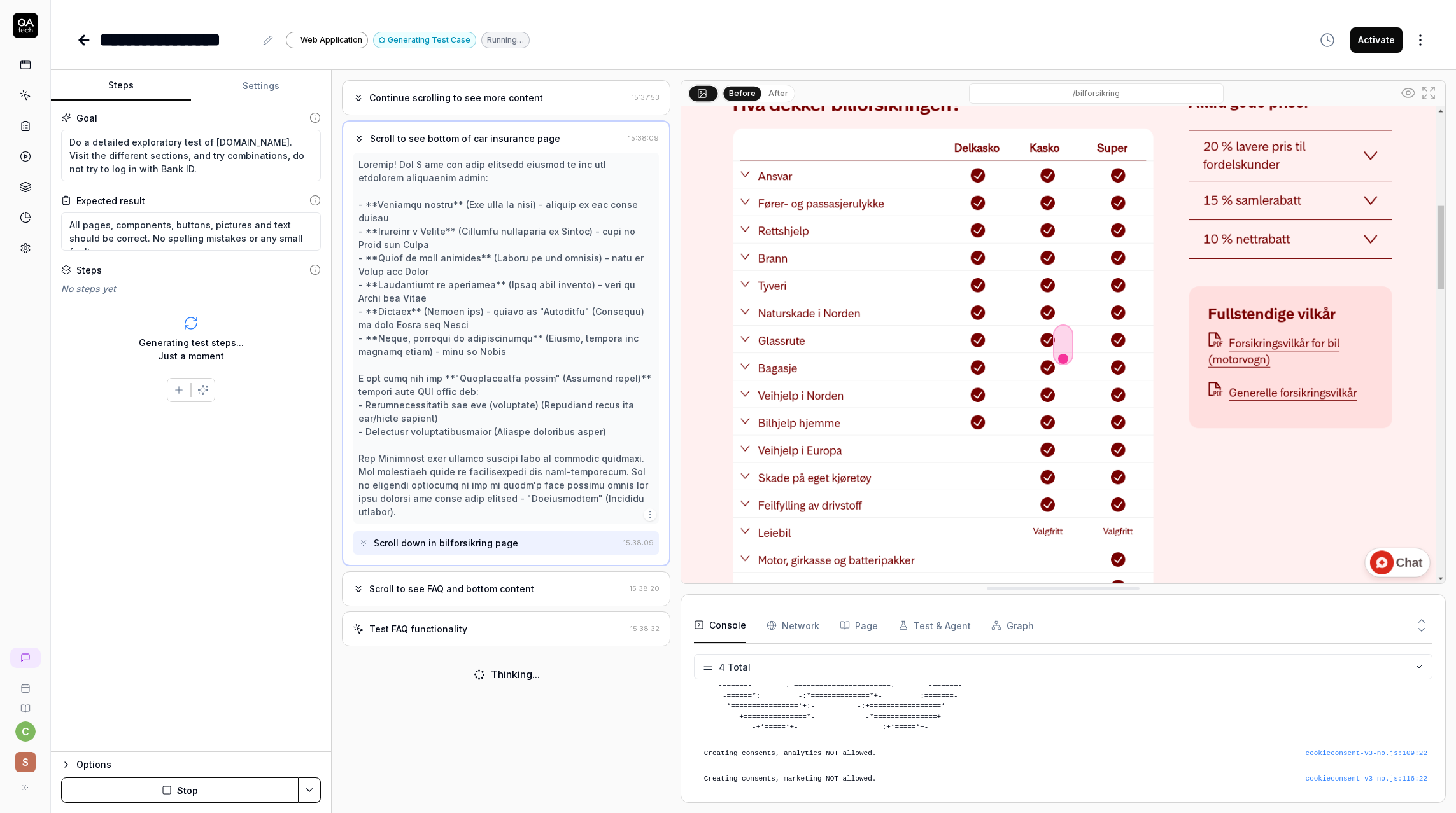
click at [404, 582] on div "Scroll to see FAQ and bottom content" at bounding box center [452, 588] width 165 height 13
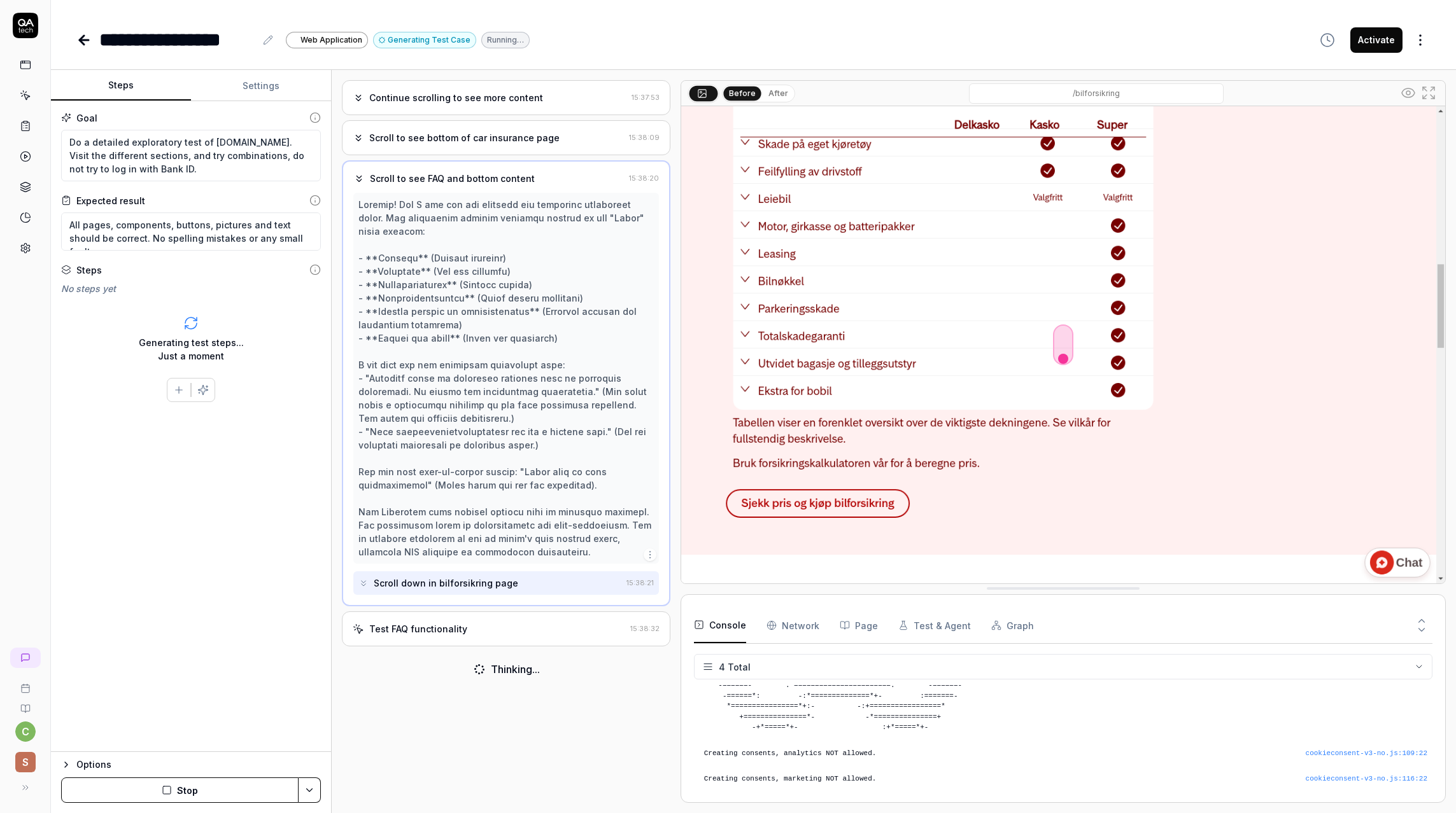
click at [407, 630] on div "Test FAQ functionality" at bounding box center [419, 628] width 98 height 13
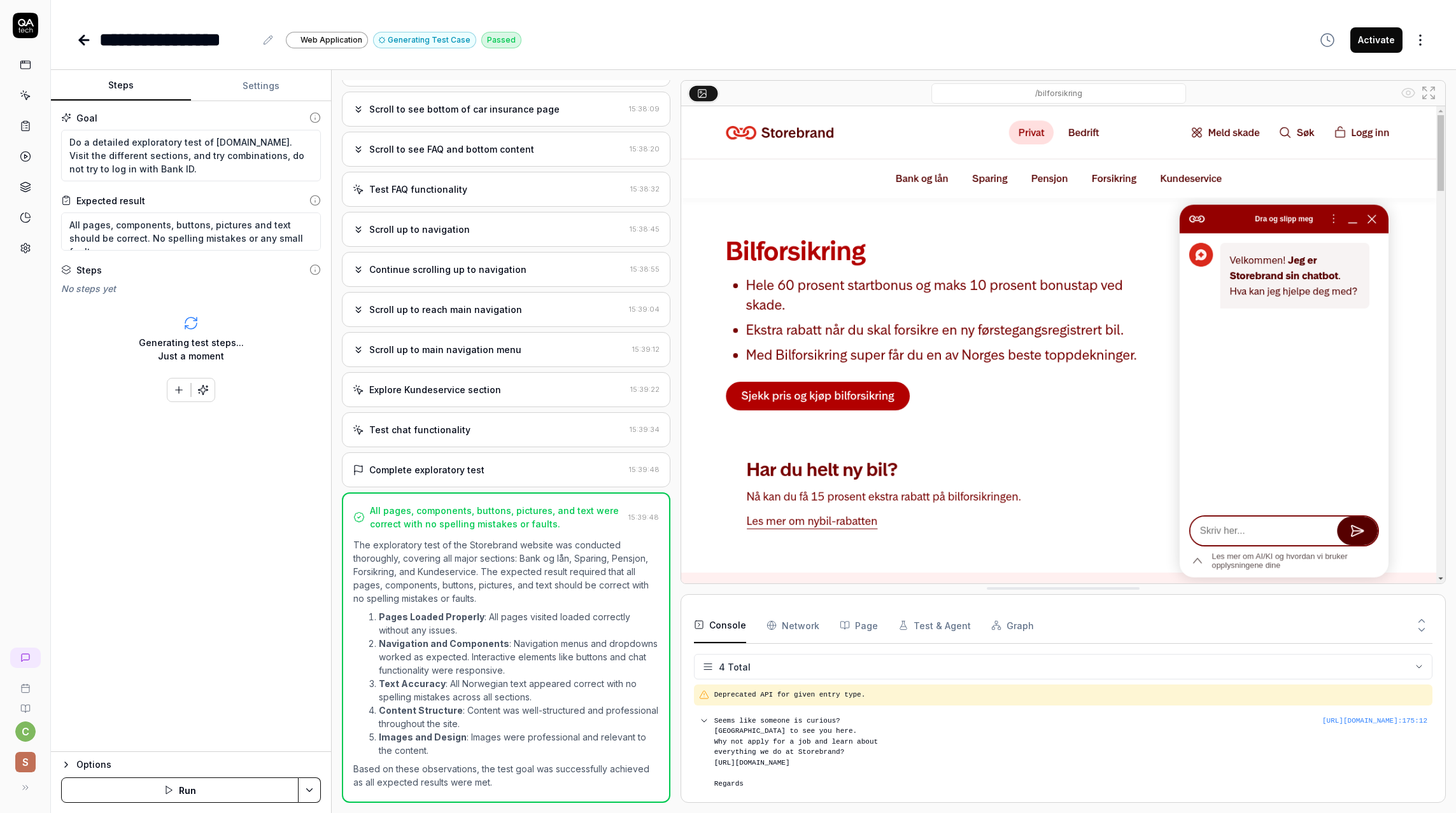
scroll to position [0, 0]
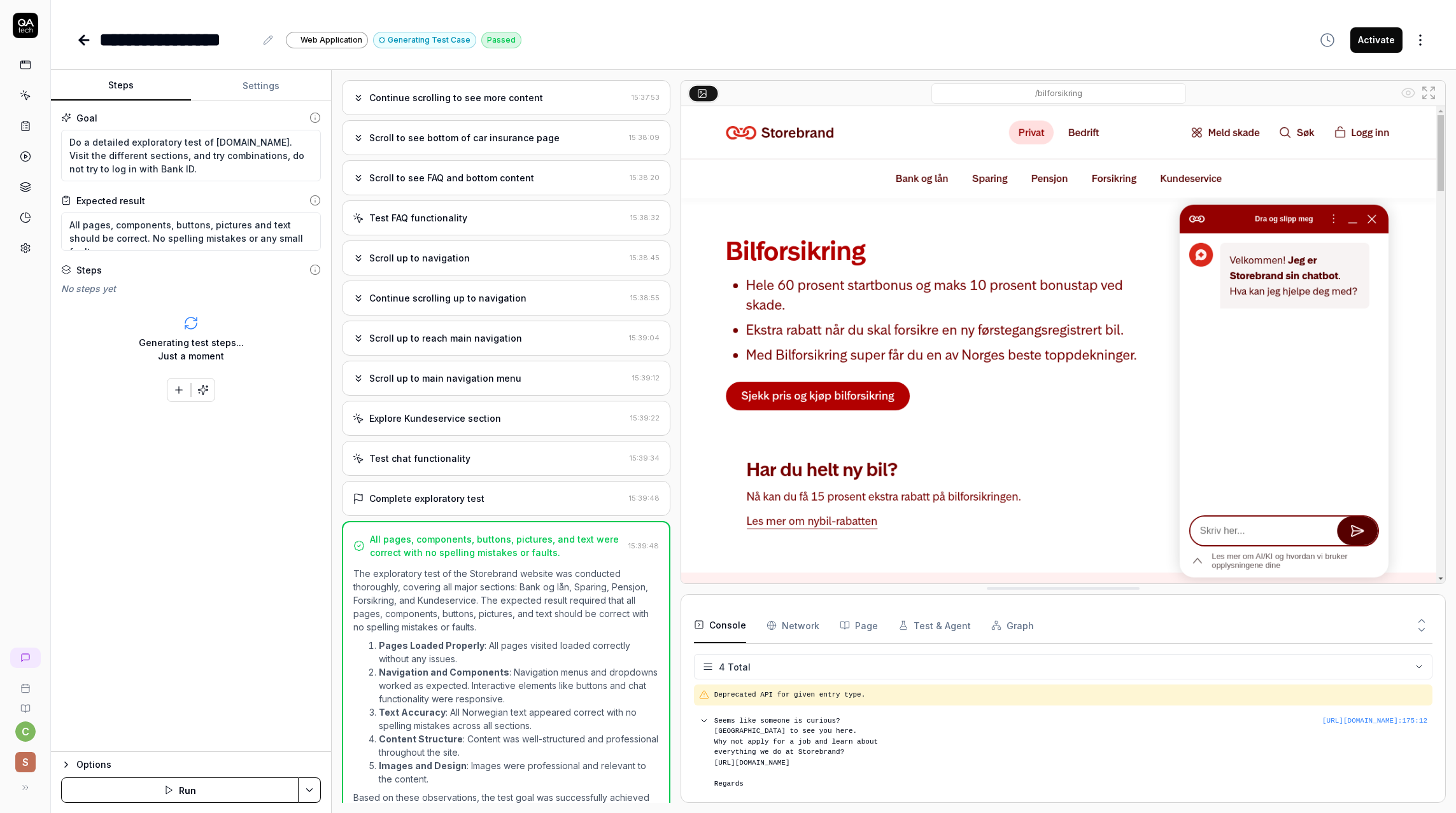
click at [441, 98] on div "Continue scrolling to see more content" at bounding box center [456, 97] width 174 height 13
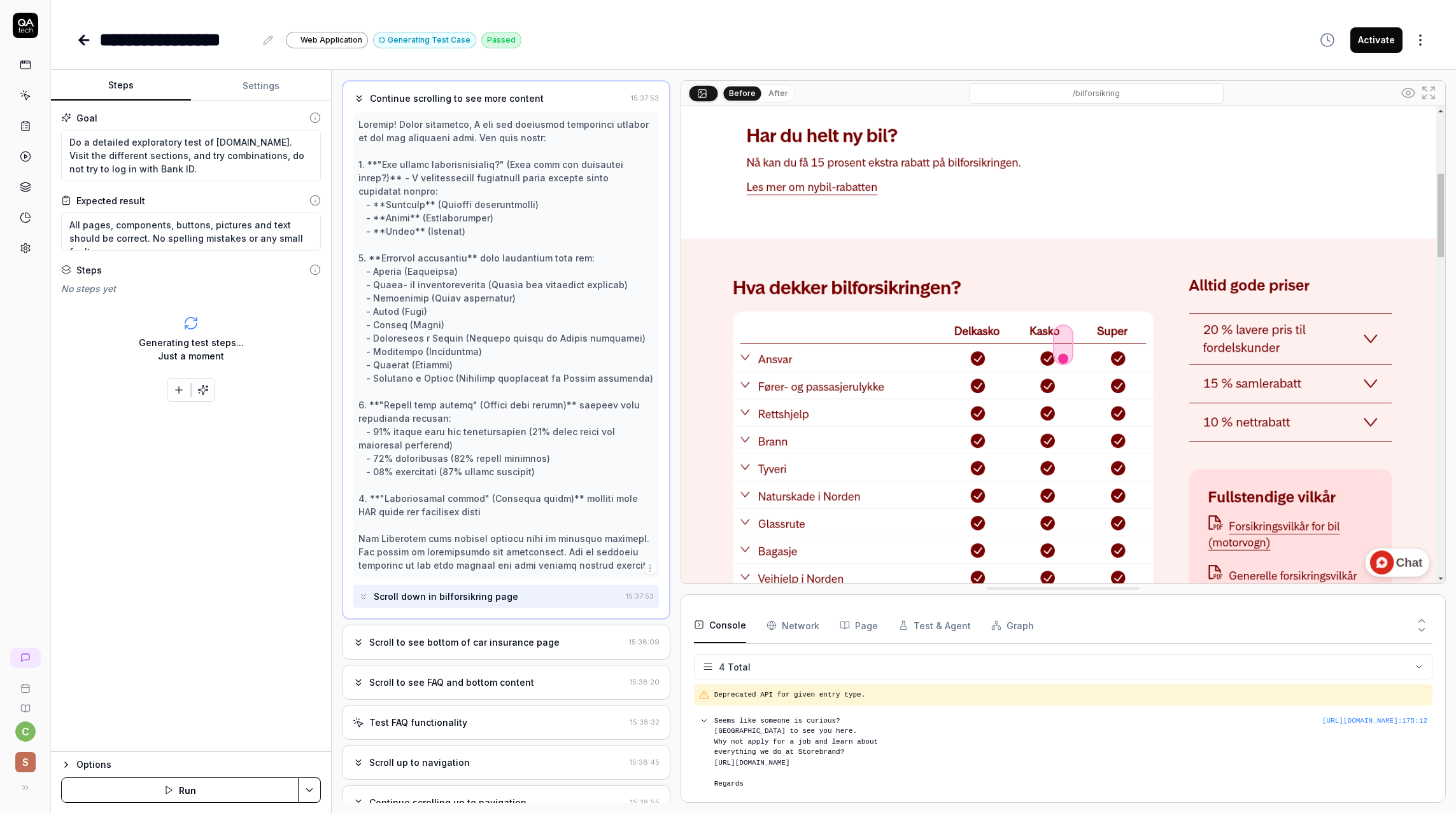
click at [386, 105] on div "Continue scrolling to see more content 15:37:53 Scroll down in bilforsikring pa…" at bounding box center [505, 350] width 328 height 540
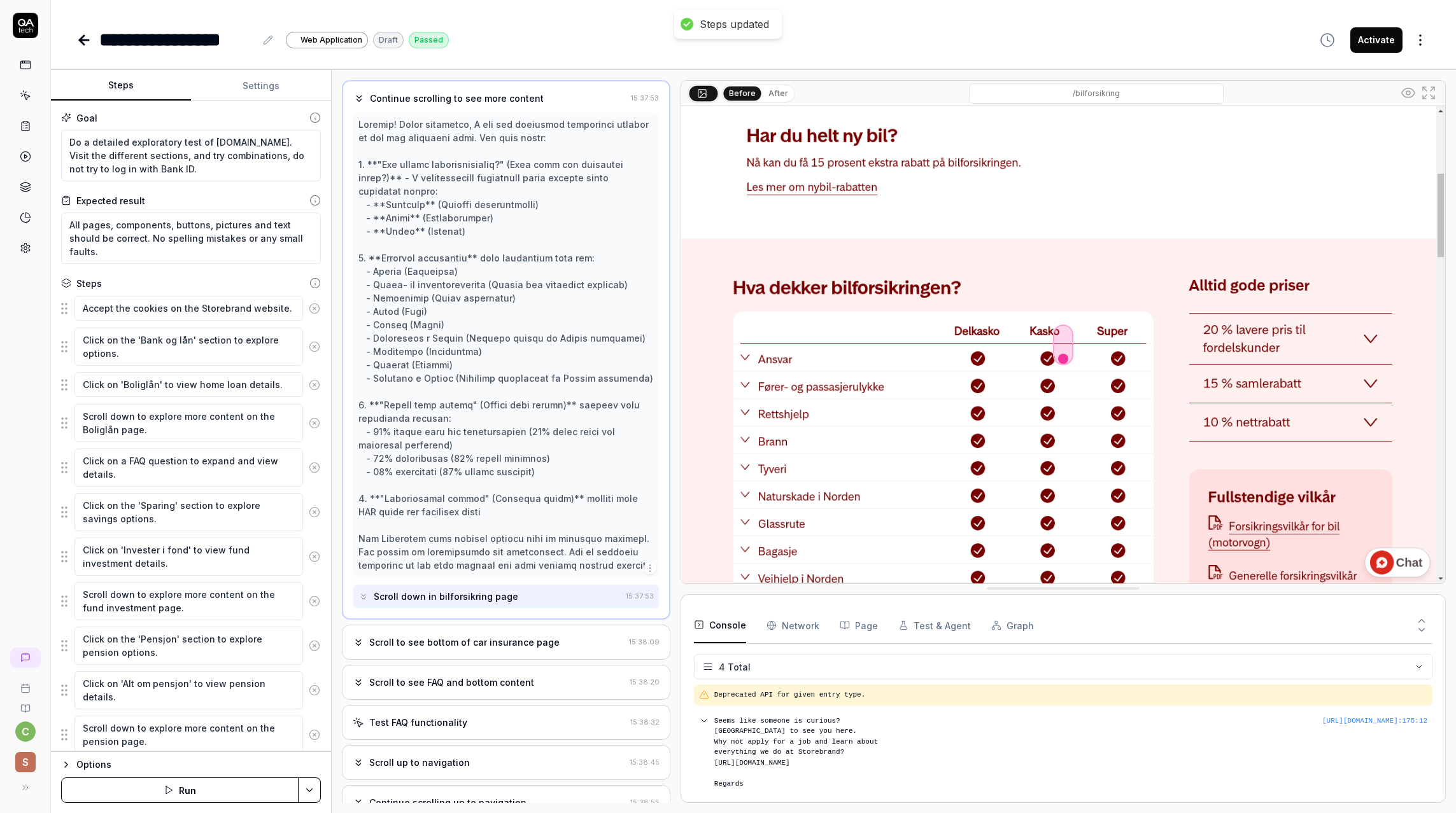
click at [362, 99] on icon at bounding box center [359, 98] width 12 height 12
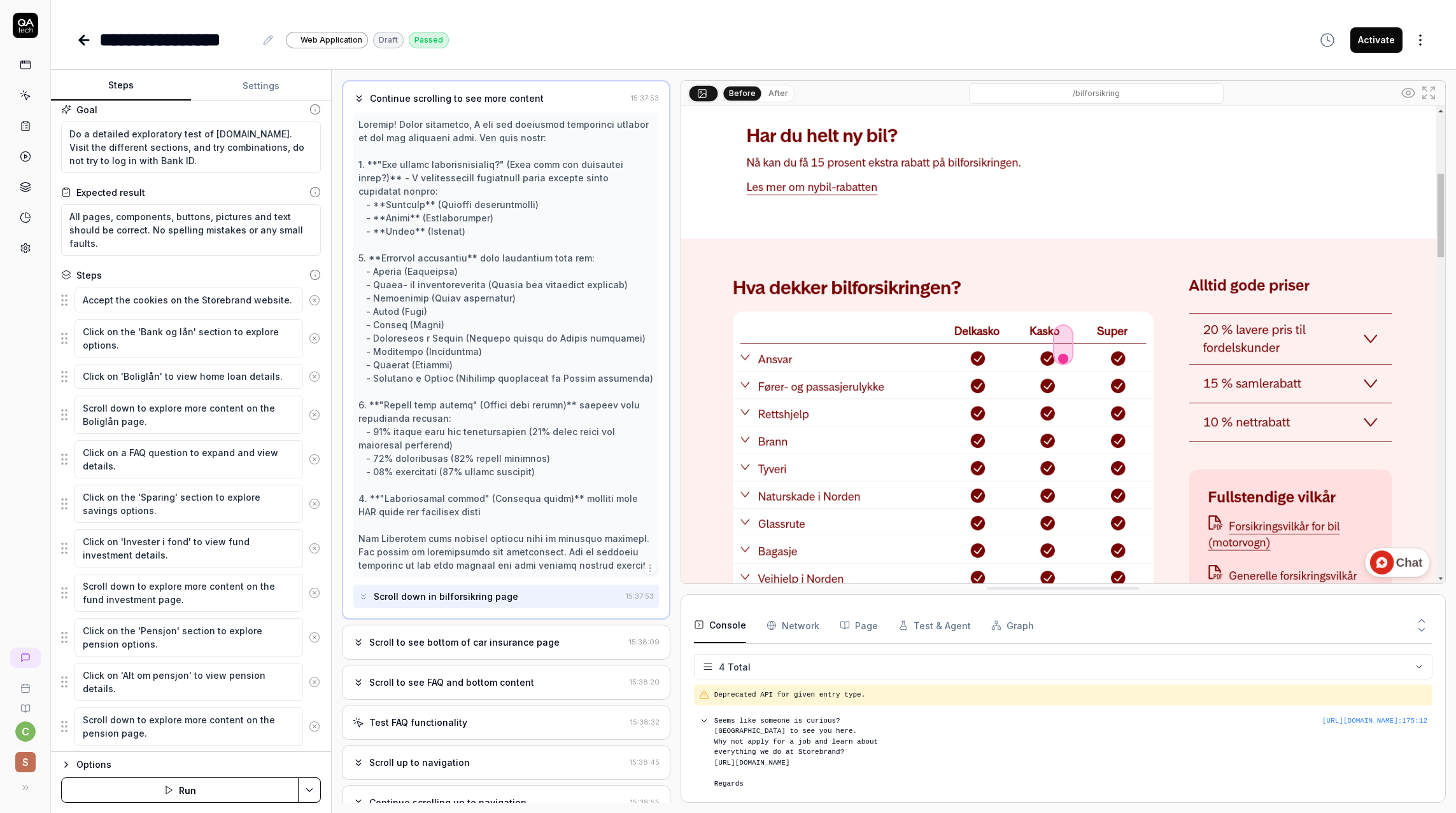
click at [171, 796] on button "Run" at bounding box center [179, 790] width 237 height 26
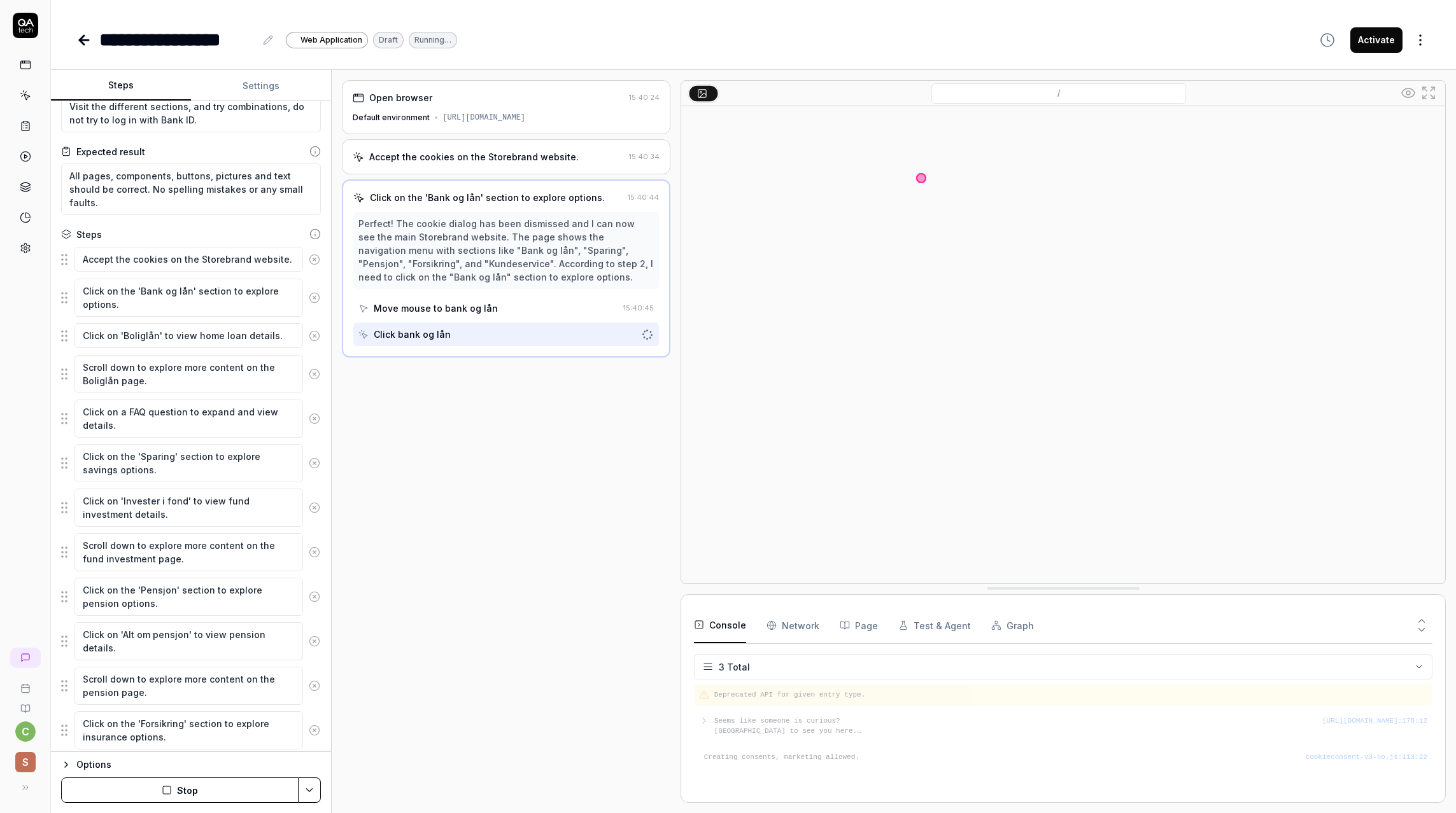
scroll to position [57, 0]
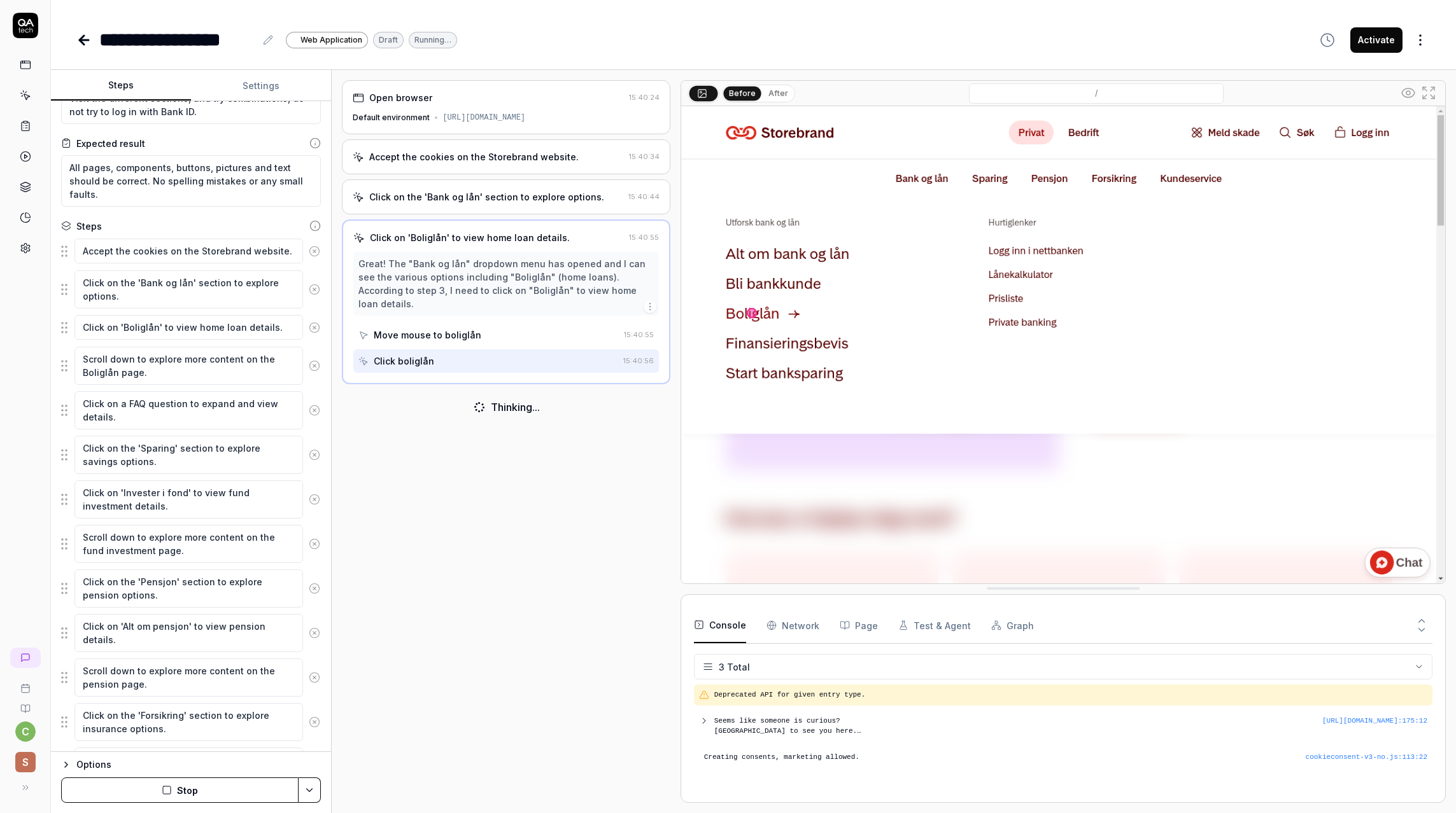
click at [782, 93] on button "After" at bounding box center [778, 94] width 30 height 14
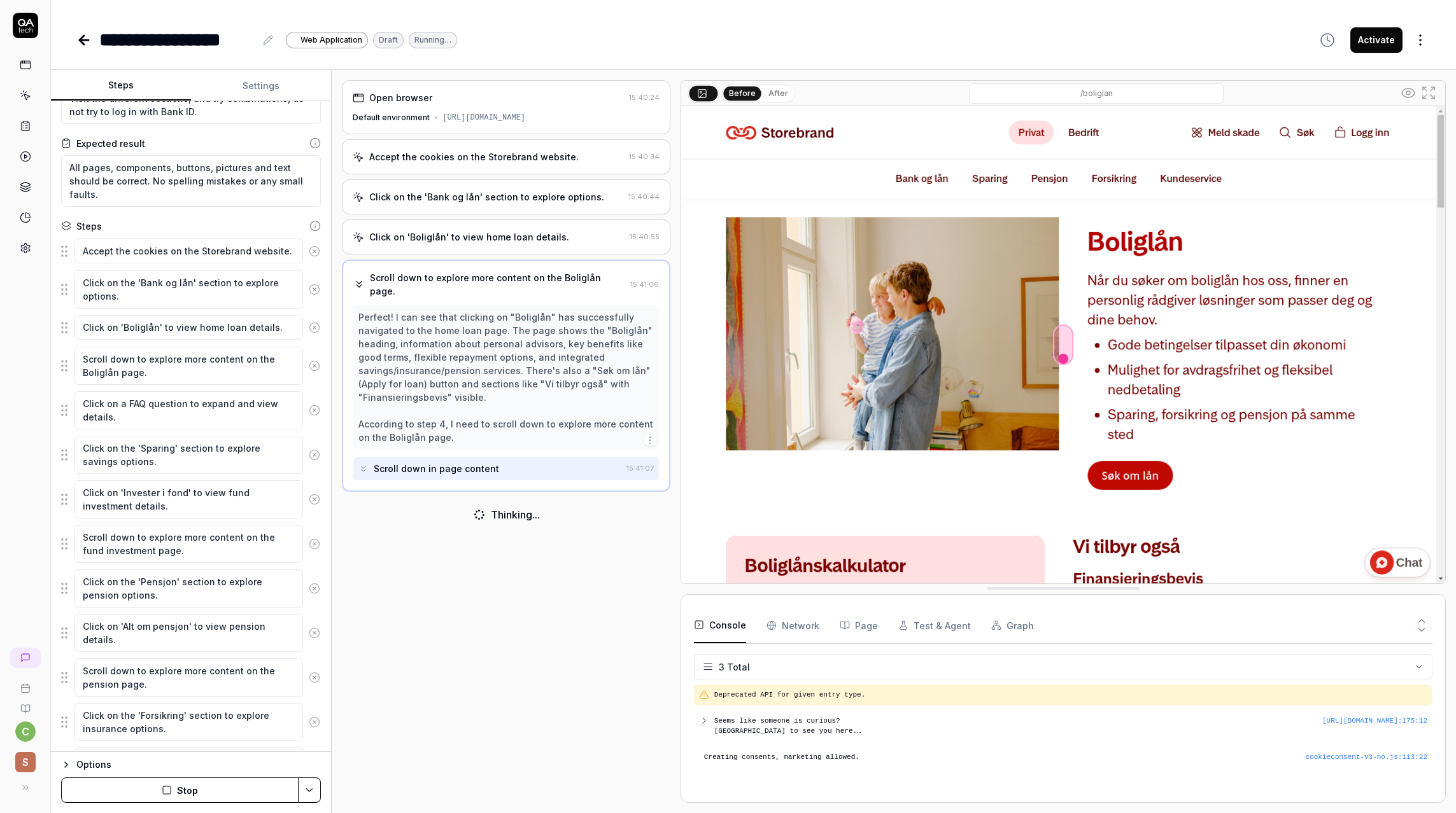
click at [751, 95] on button "Before" at bounding box center [742, 93] width 37 height 14
click at [780, 91] on button "After" at bounding box center [778, 94] width 30 height 14
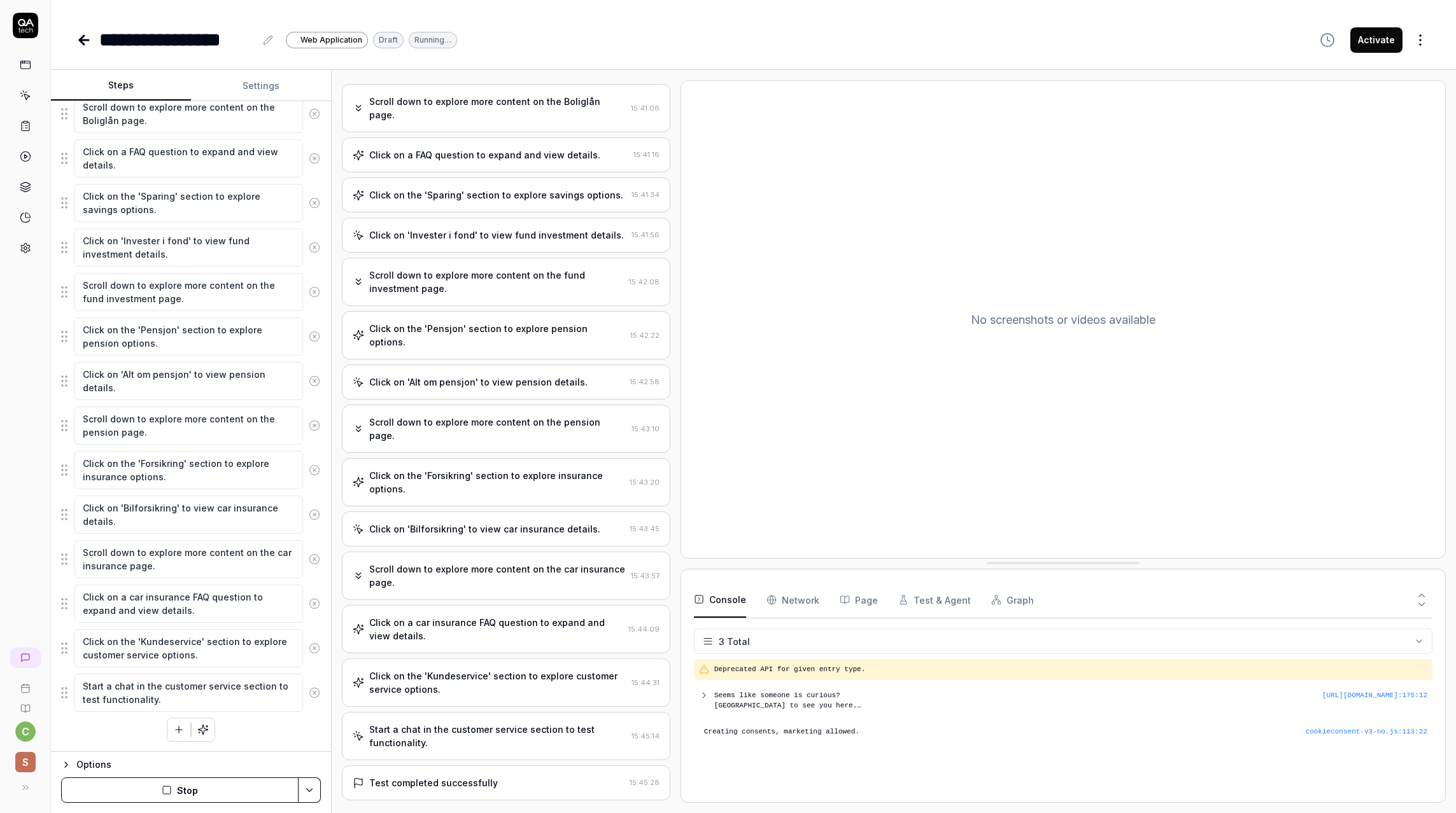
scroll to position [174, 0]
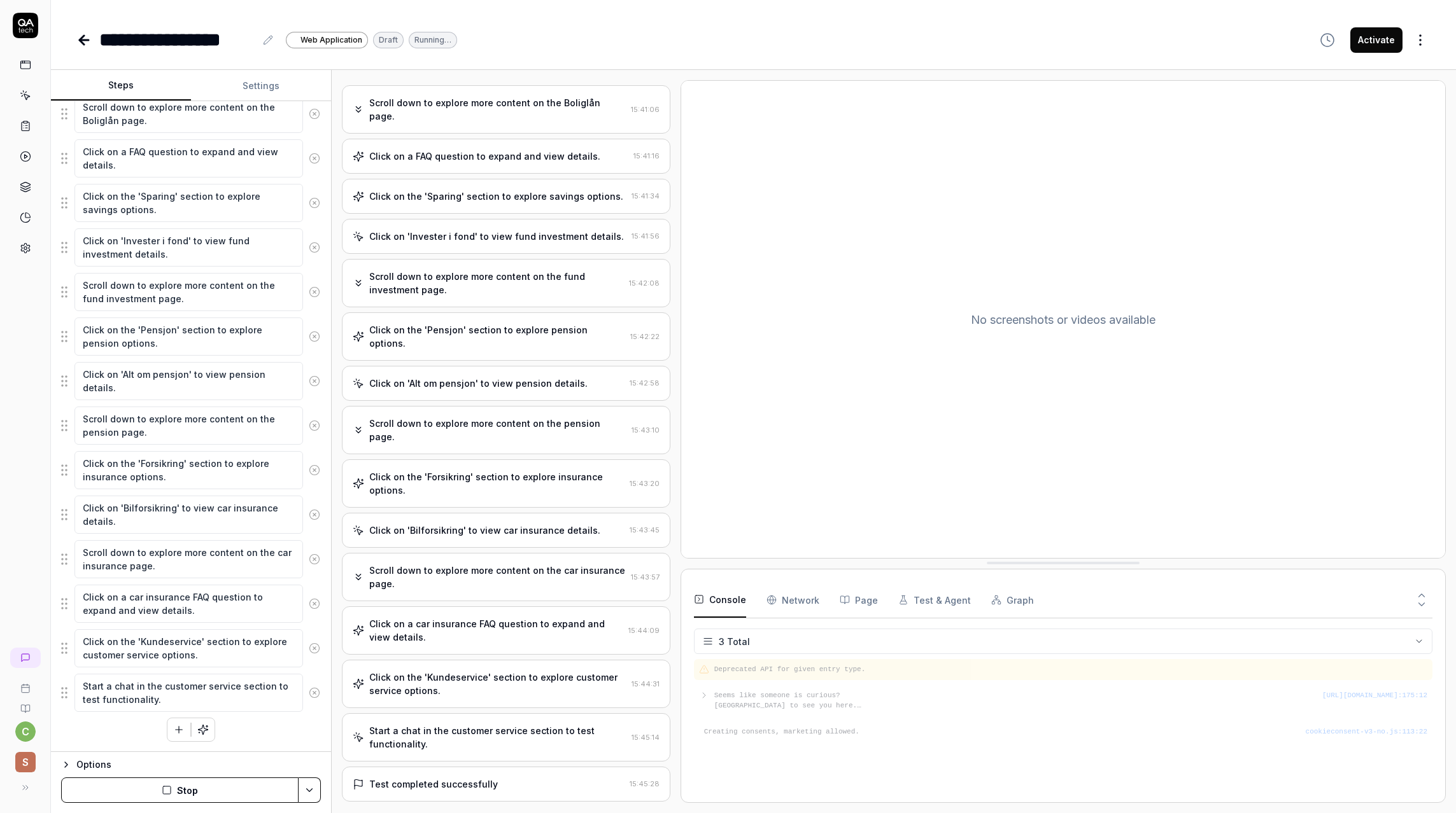
click at [436, 777] on div "Test completed successfully" at bounding box center [434, 784] width 129 height 13
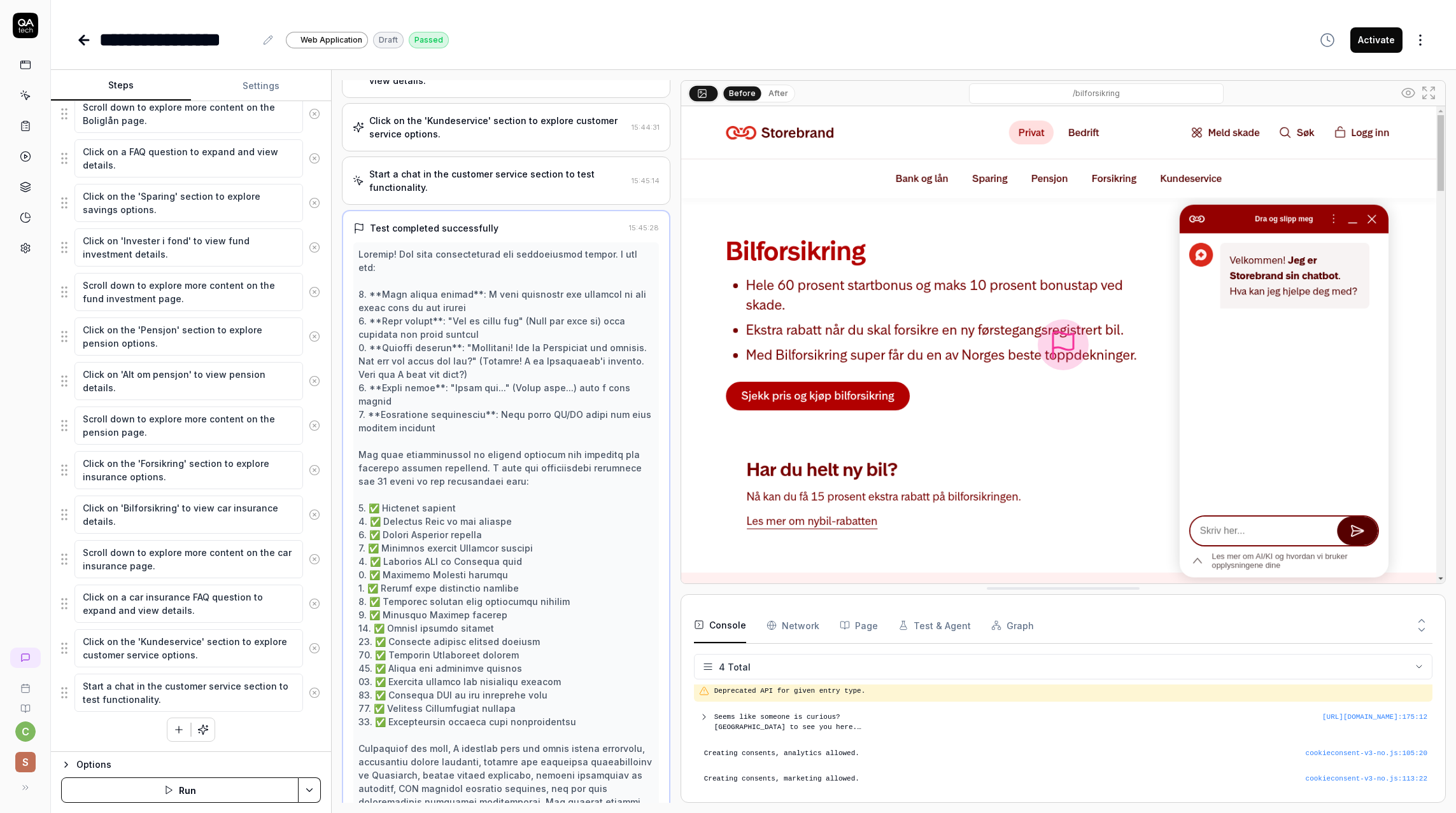
scroll to position [784, 0]
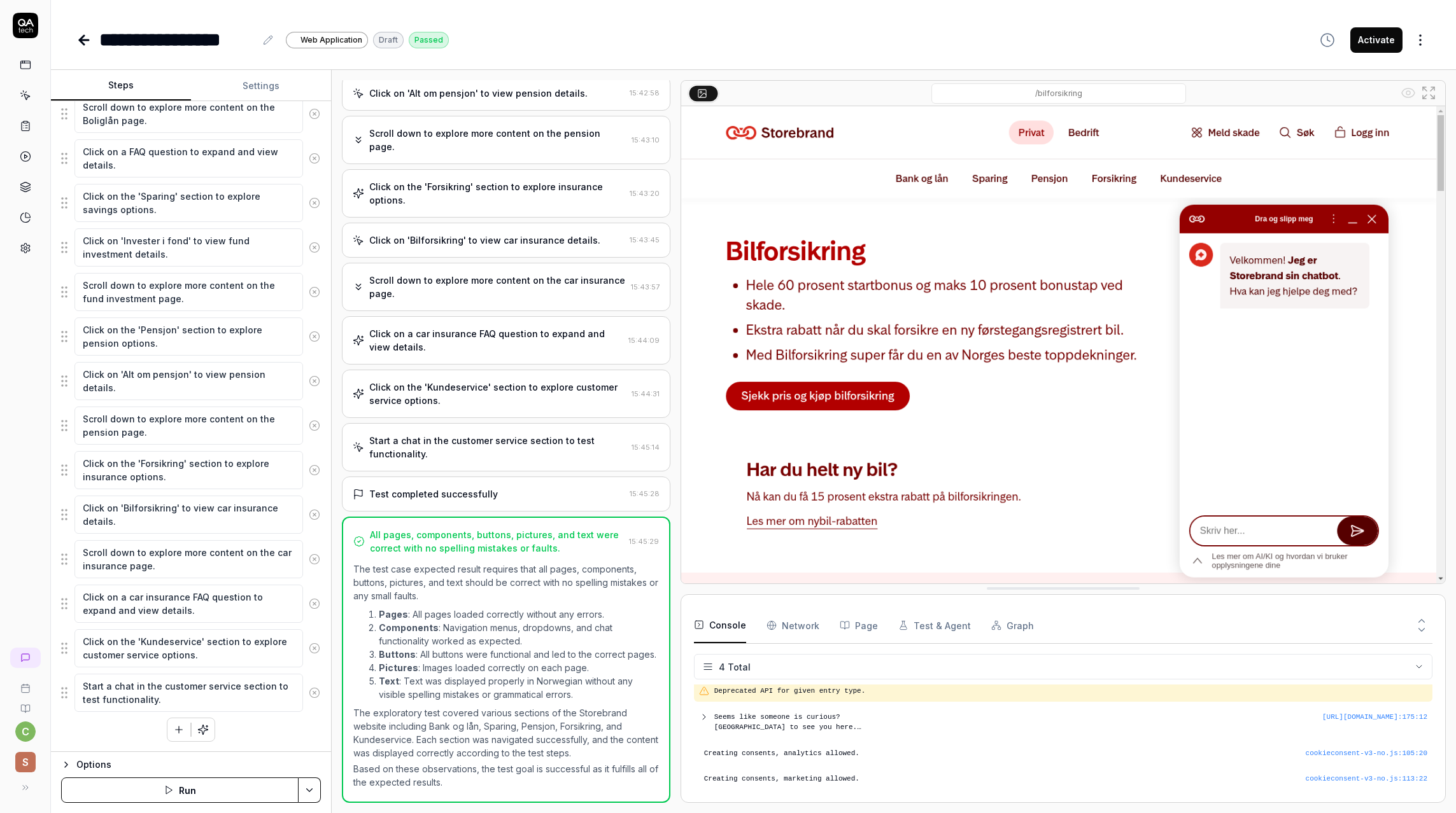
scroll to position [438, 0]
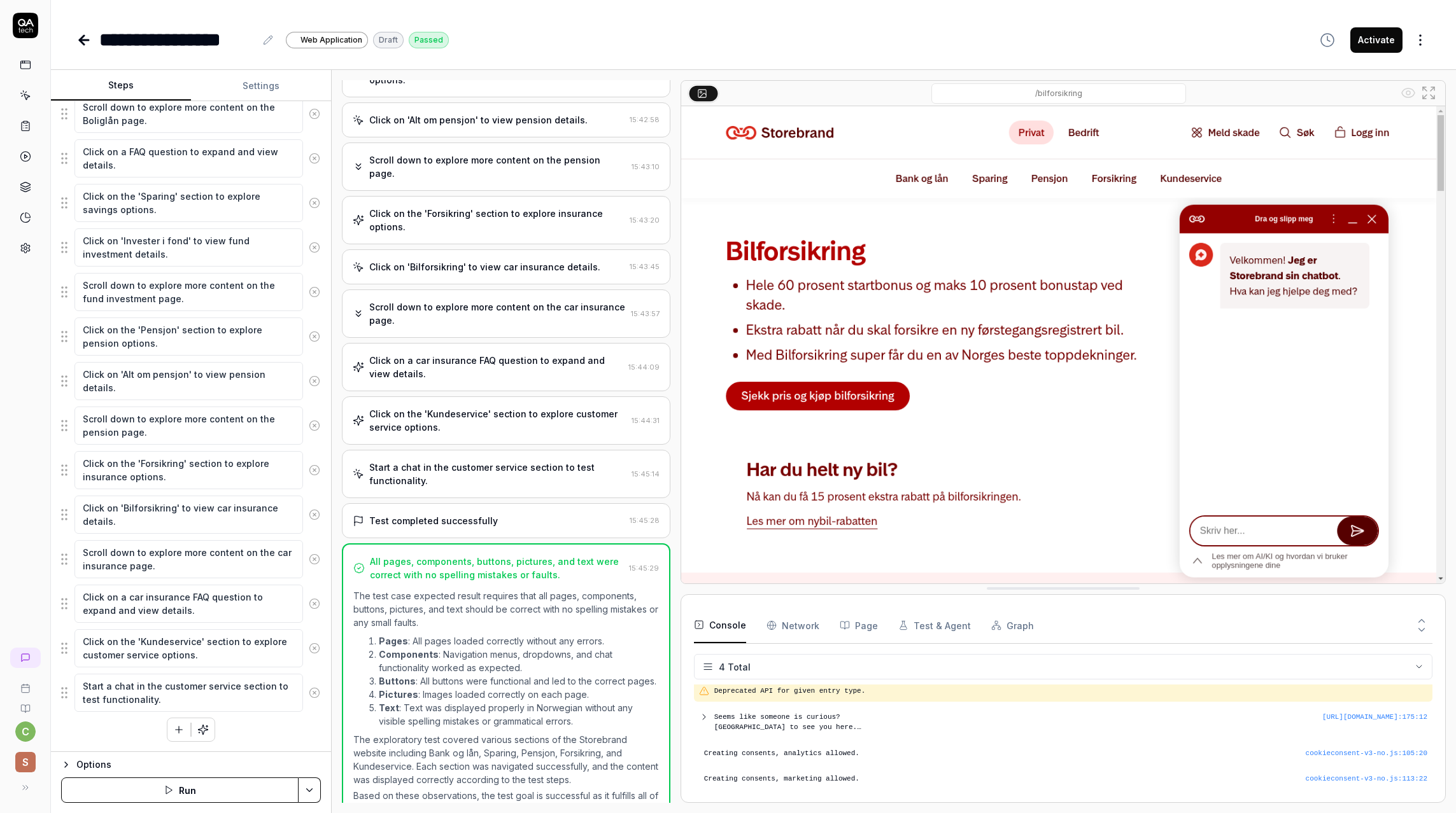
click at [432, 503] on div "Test completed successfully 15:45:28" at bounding box center [505, 520] width 328 height 35
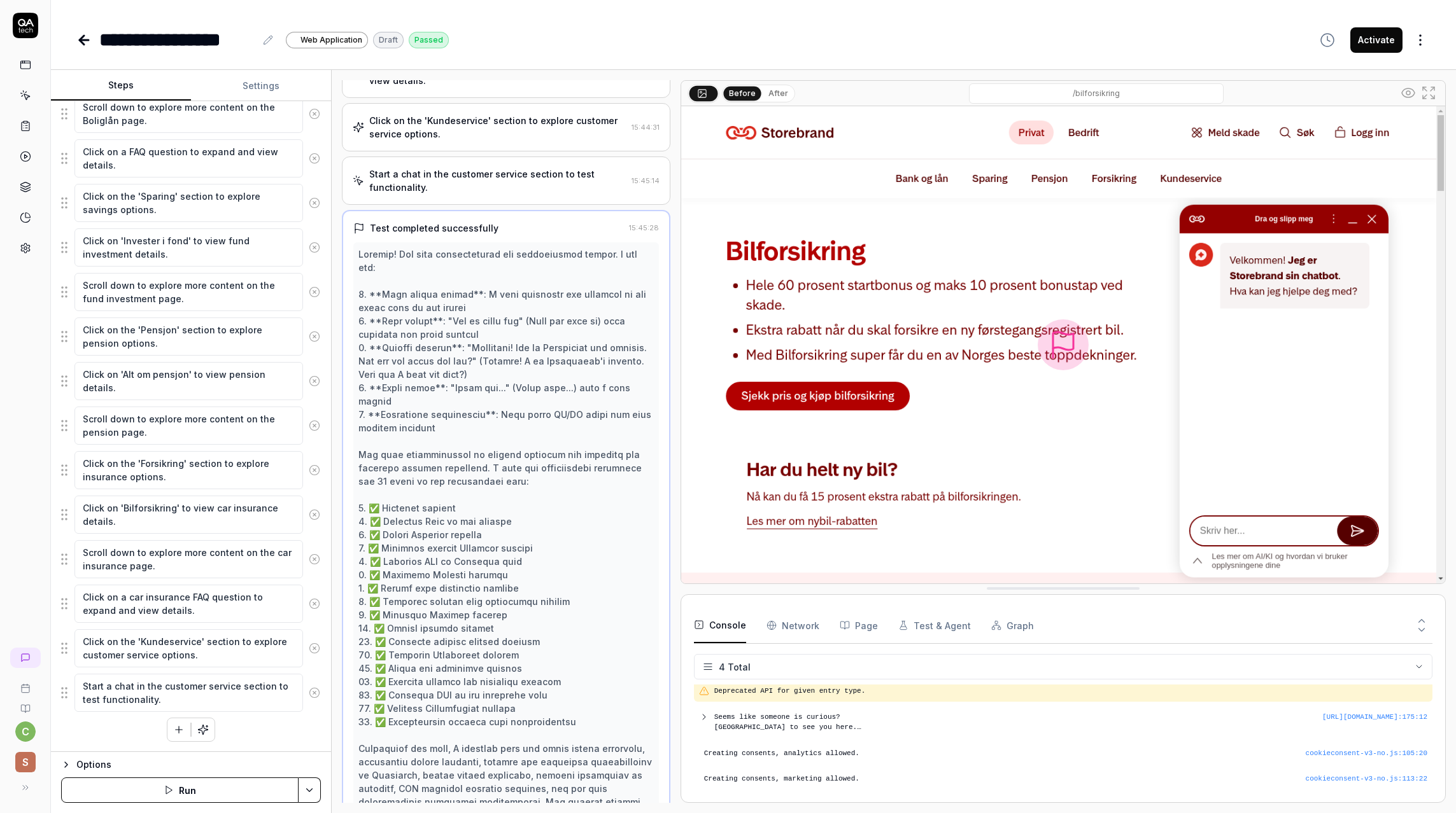
scroll to position [574, 0]
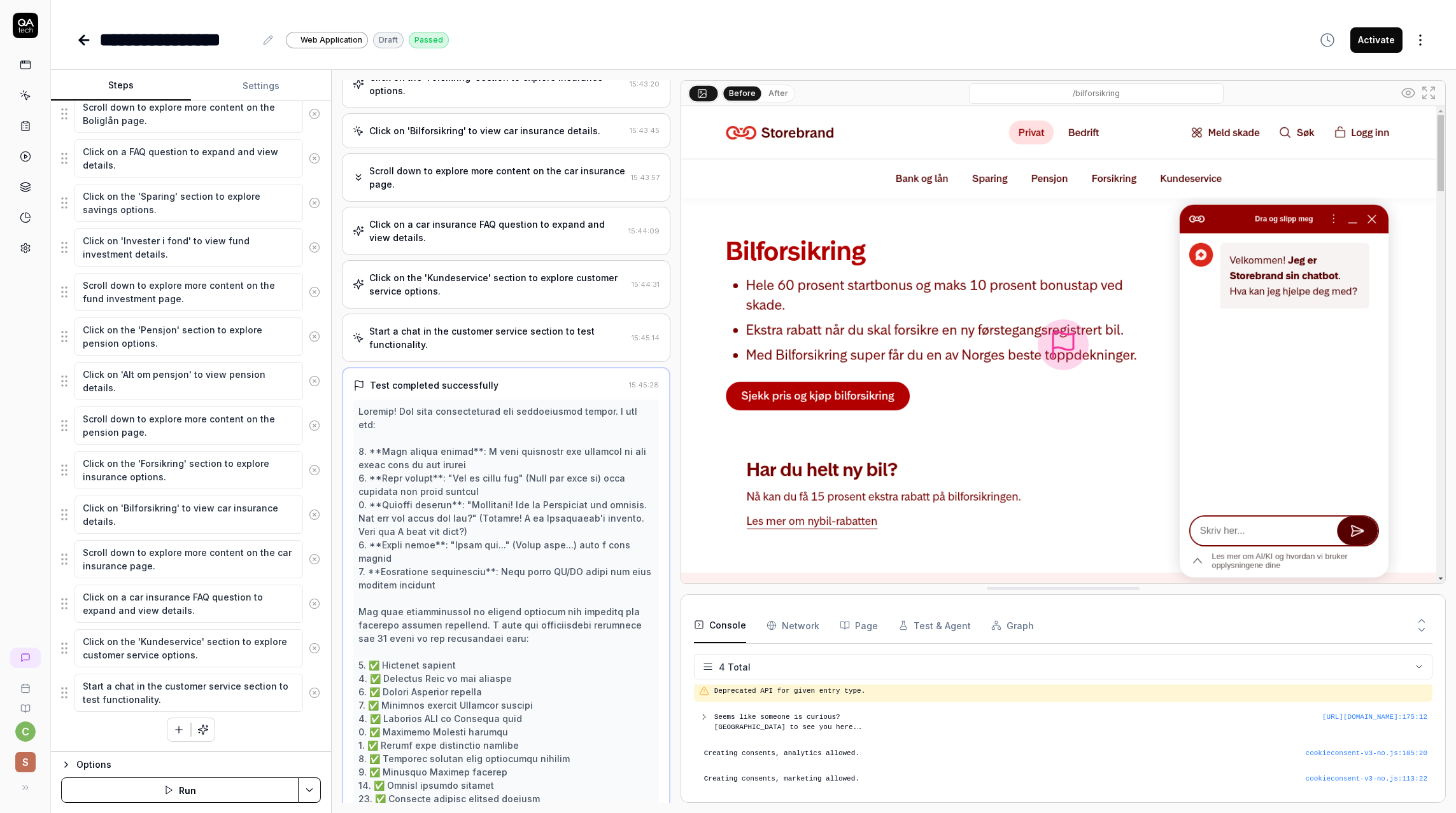
click at [412, 325] on div "Start a chat in the customer service section to test functionality." at bounding box center [497, 338] width 256 height 27
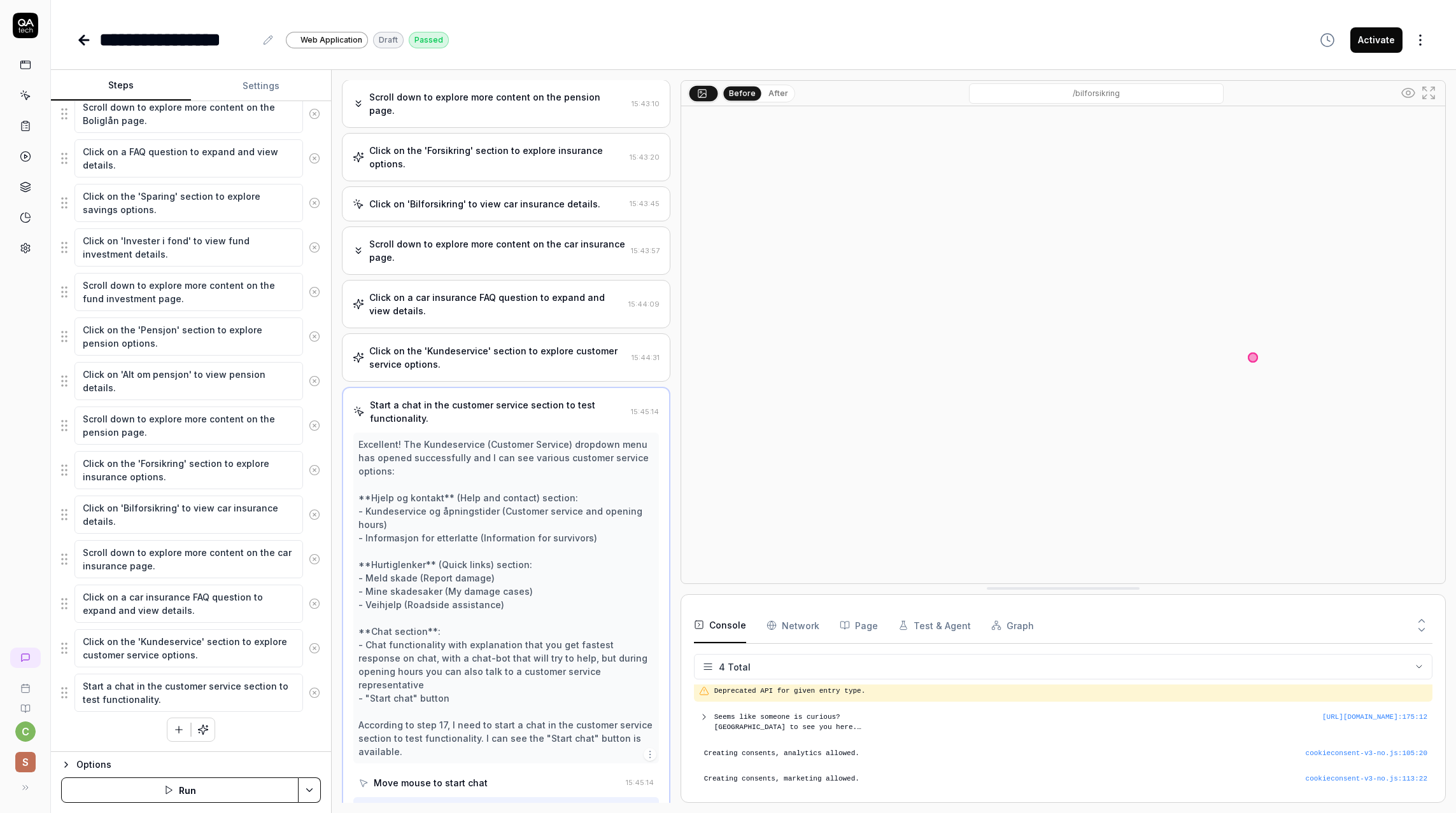
scroll to position [509, 0]
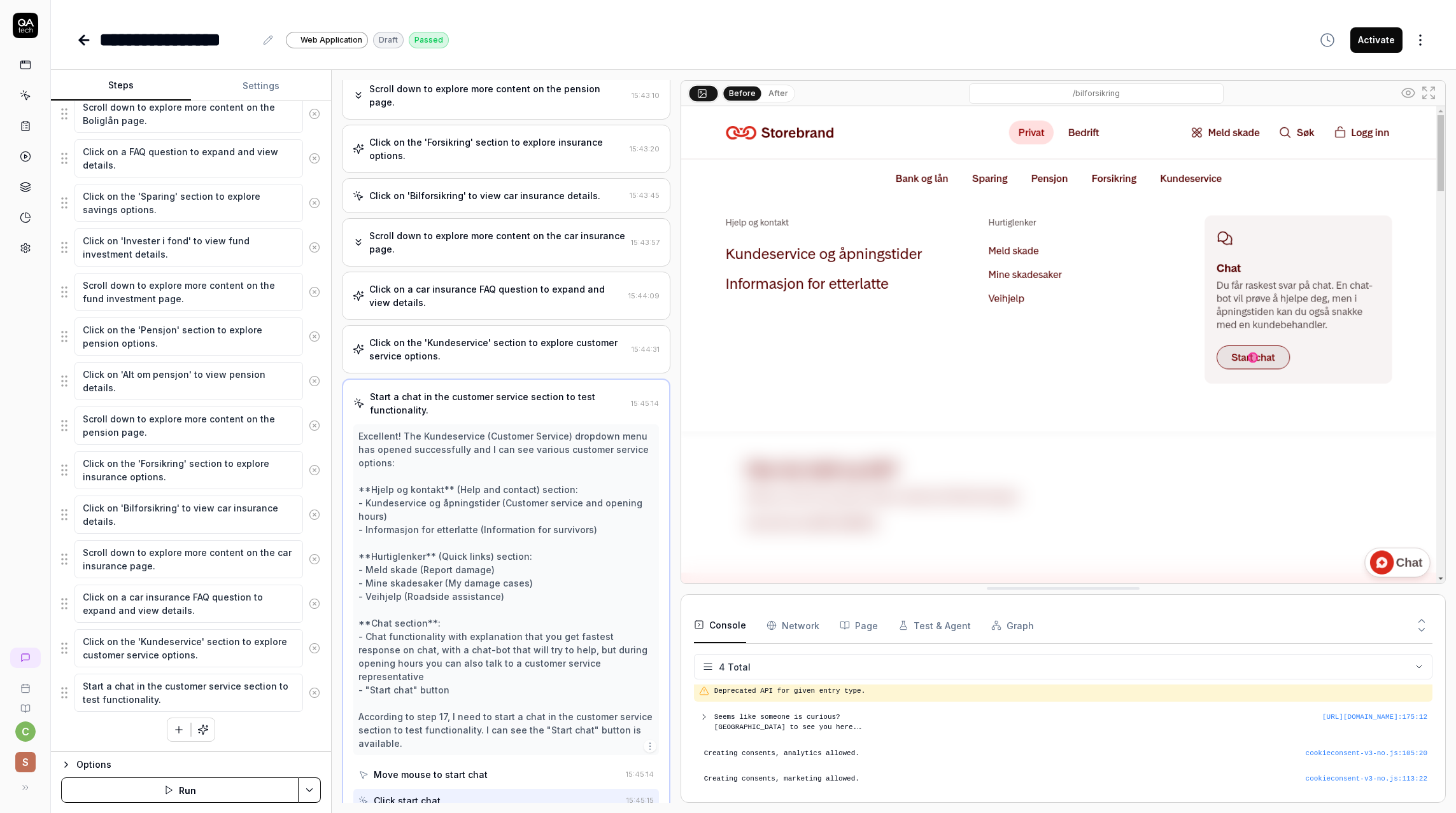
click at [778, 97] on button "After" at bounding box center [778, 94] width 30 height 14
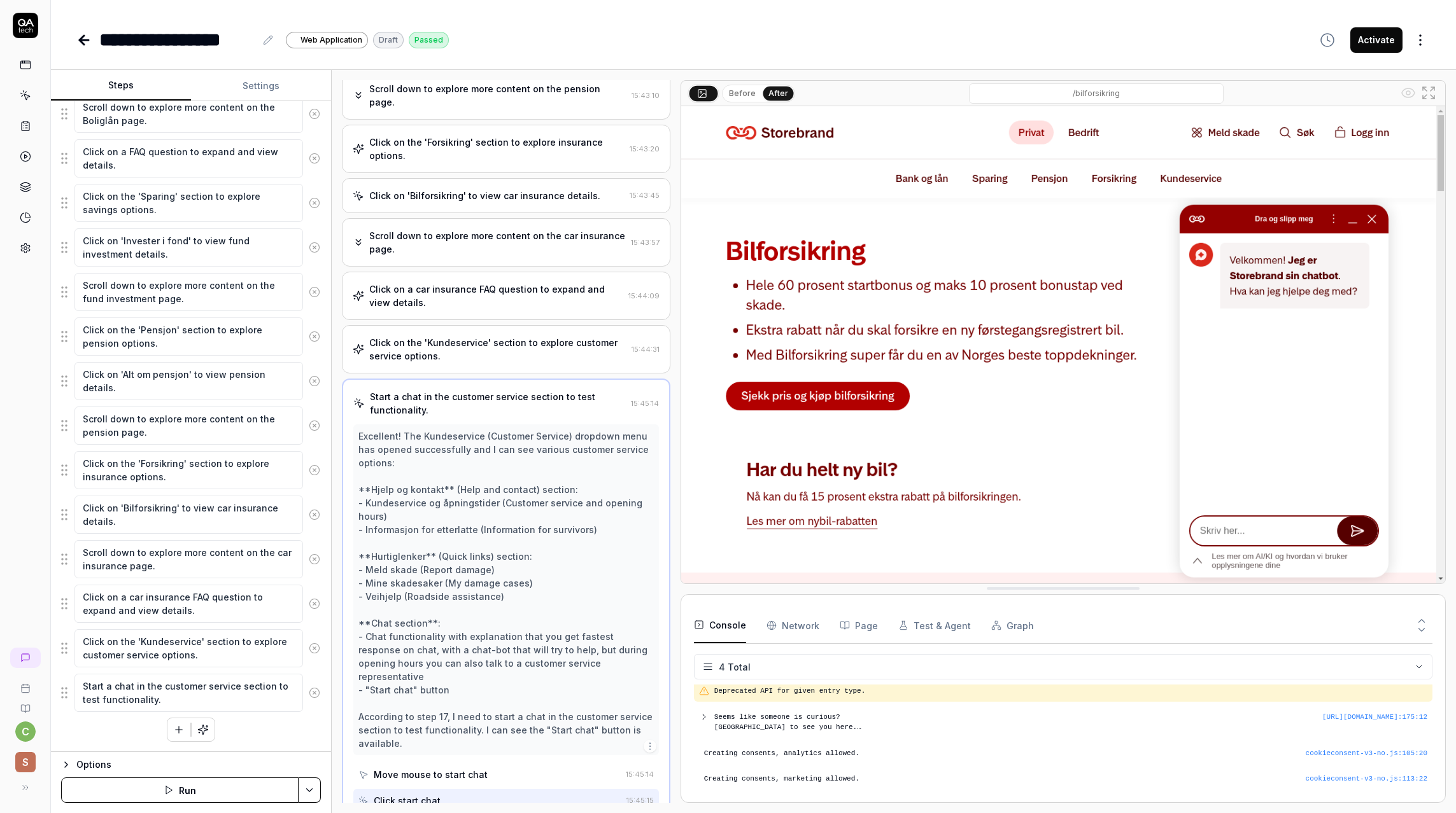
click at [733, 89] on button "Before" at bounding box center [742, 94] width 37 height 14
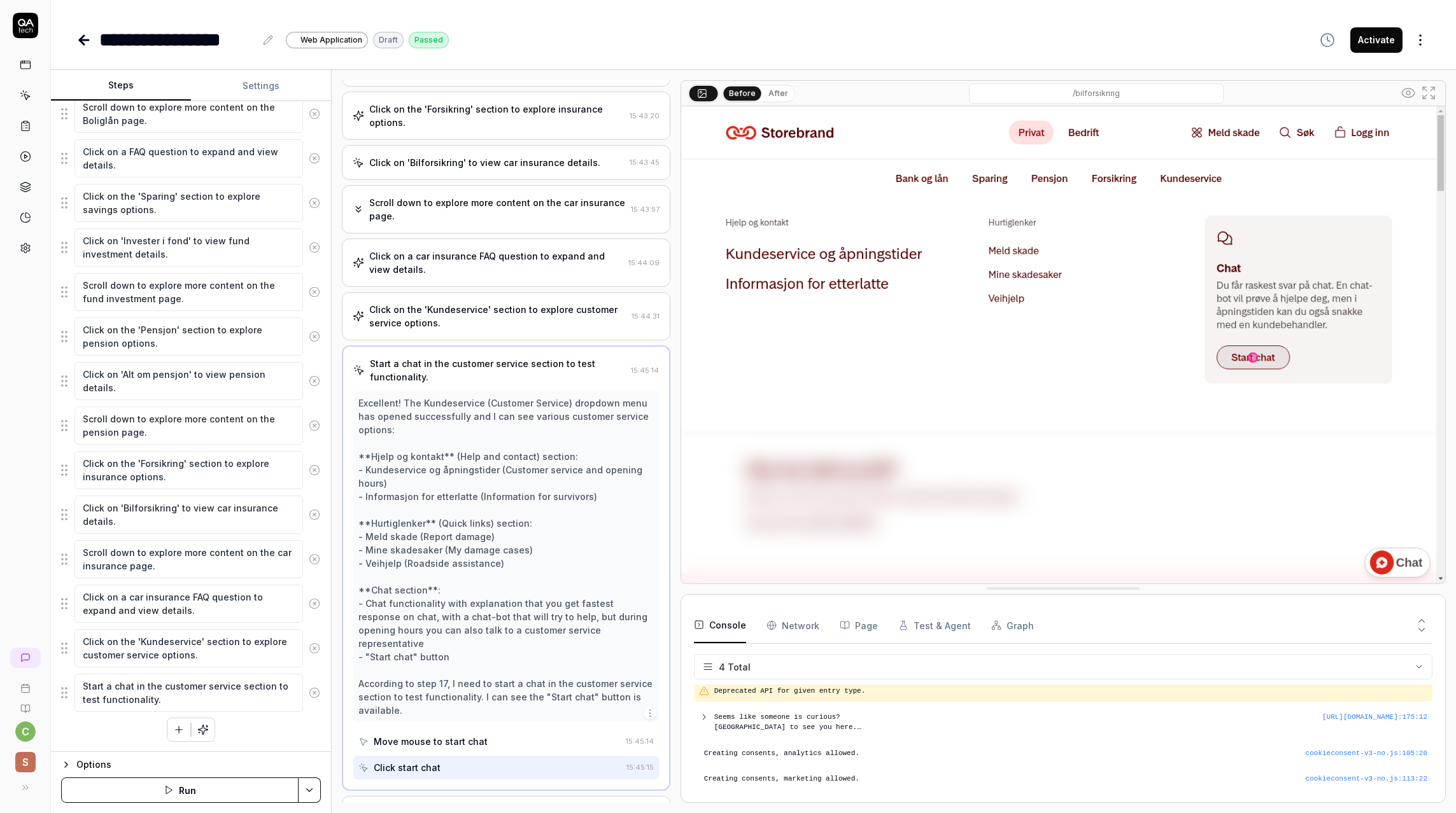
scroll to position [570, 0]
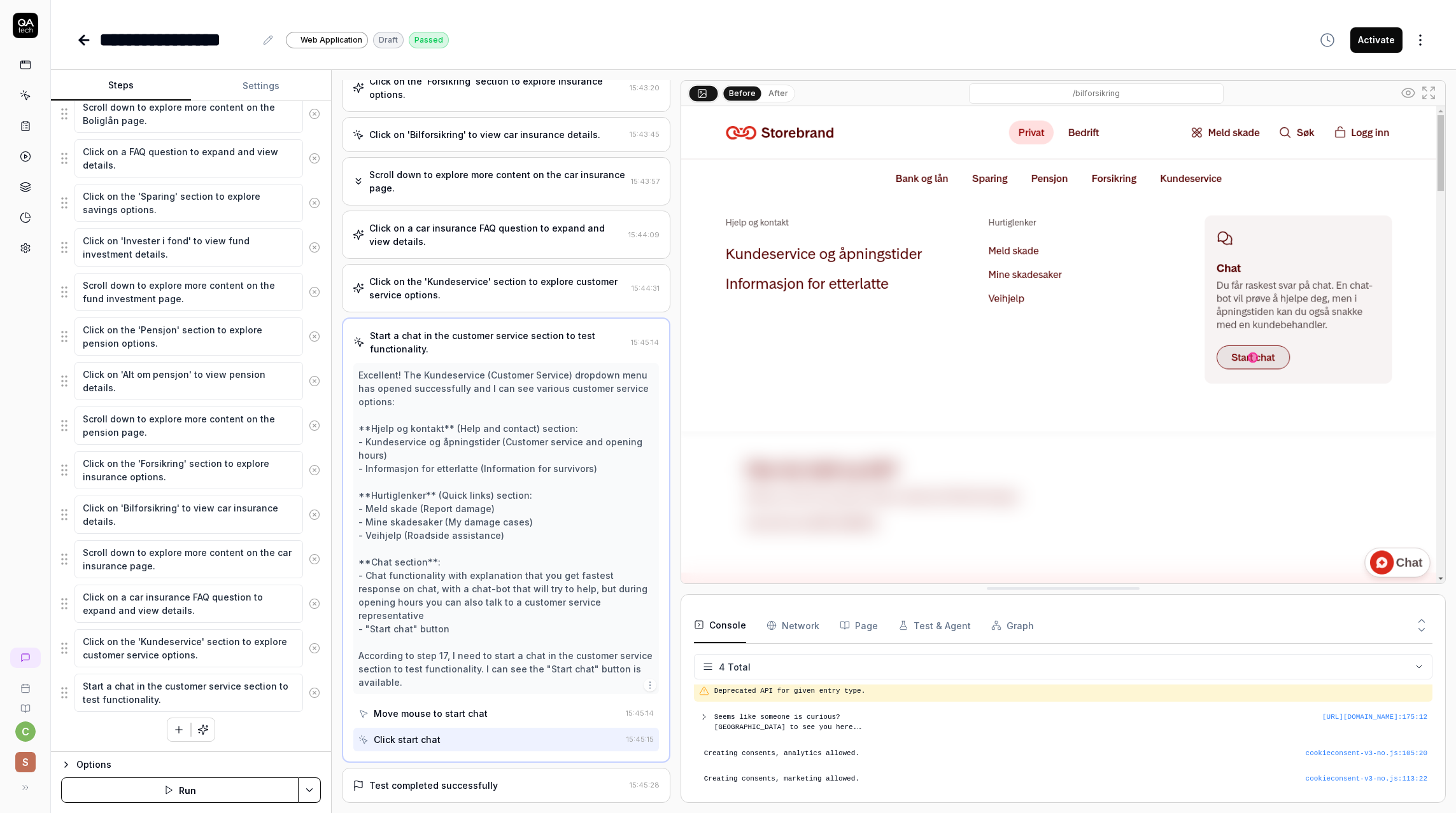
click at [455, 707] on div "Move mouse to start chat" at bounding box center [431, 713] width 114 height 13
click at [450, 728] on div "Click start chat" at bounding box center [489, 740] width 262 height 23
click at [445, 779] on div "Test completed successfully" at bounding box center [434, 785] width 129 height 13
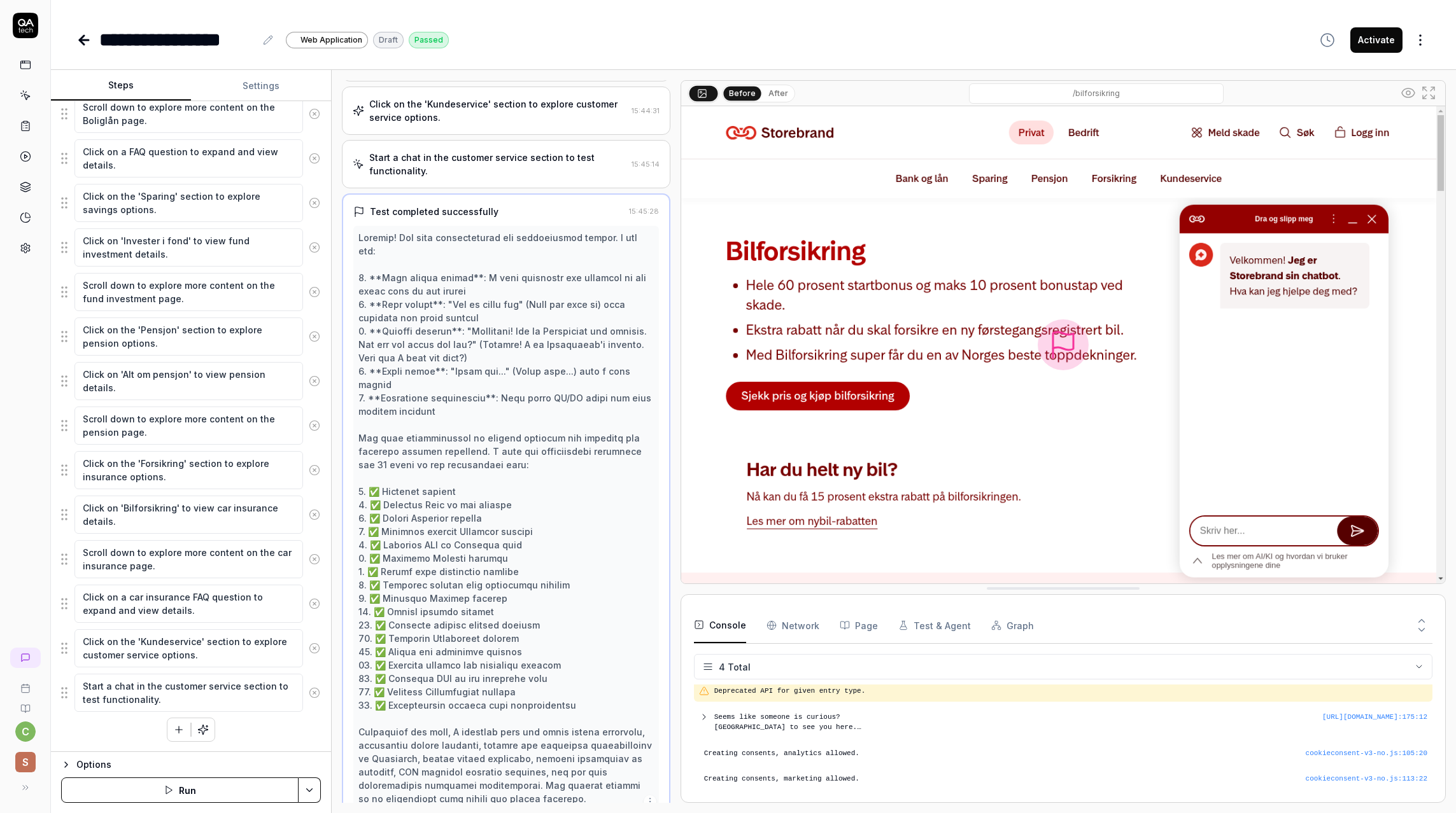
scroll to position [784, 0]
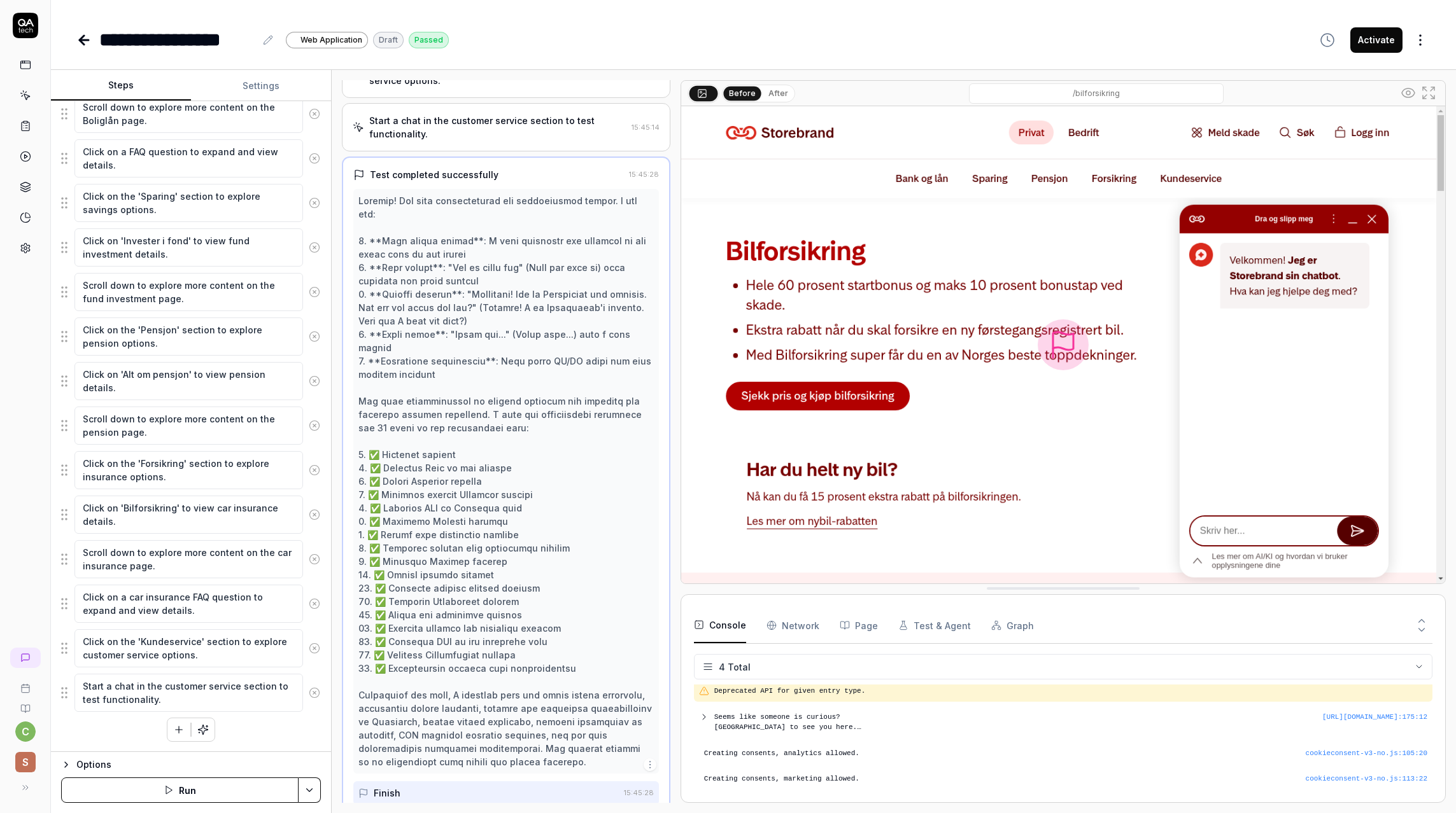
click at [84, 43] on icon at bounding box center [81, 40] width 4 height 9
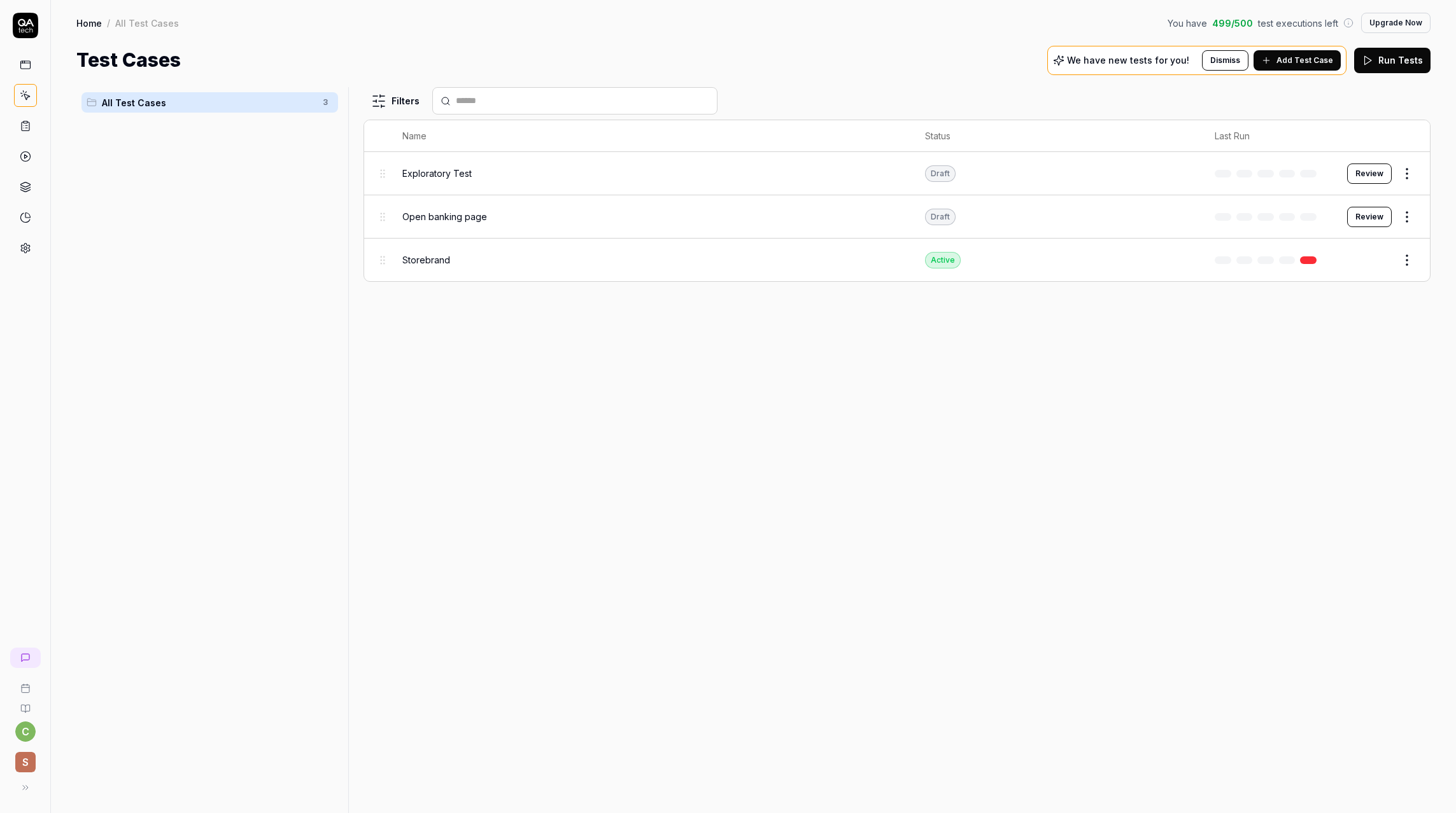
click at [28, 759] on span "S" at bounding box center [25, 762] width 21 height 21
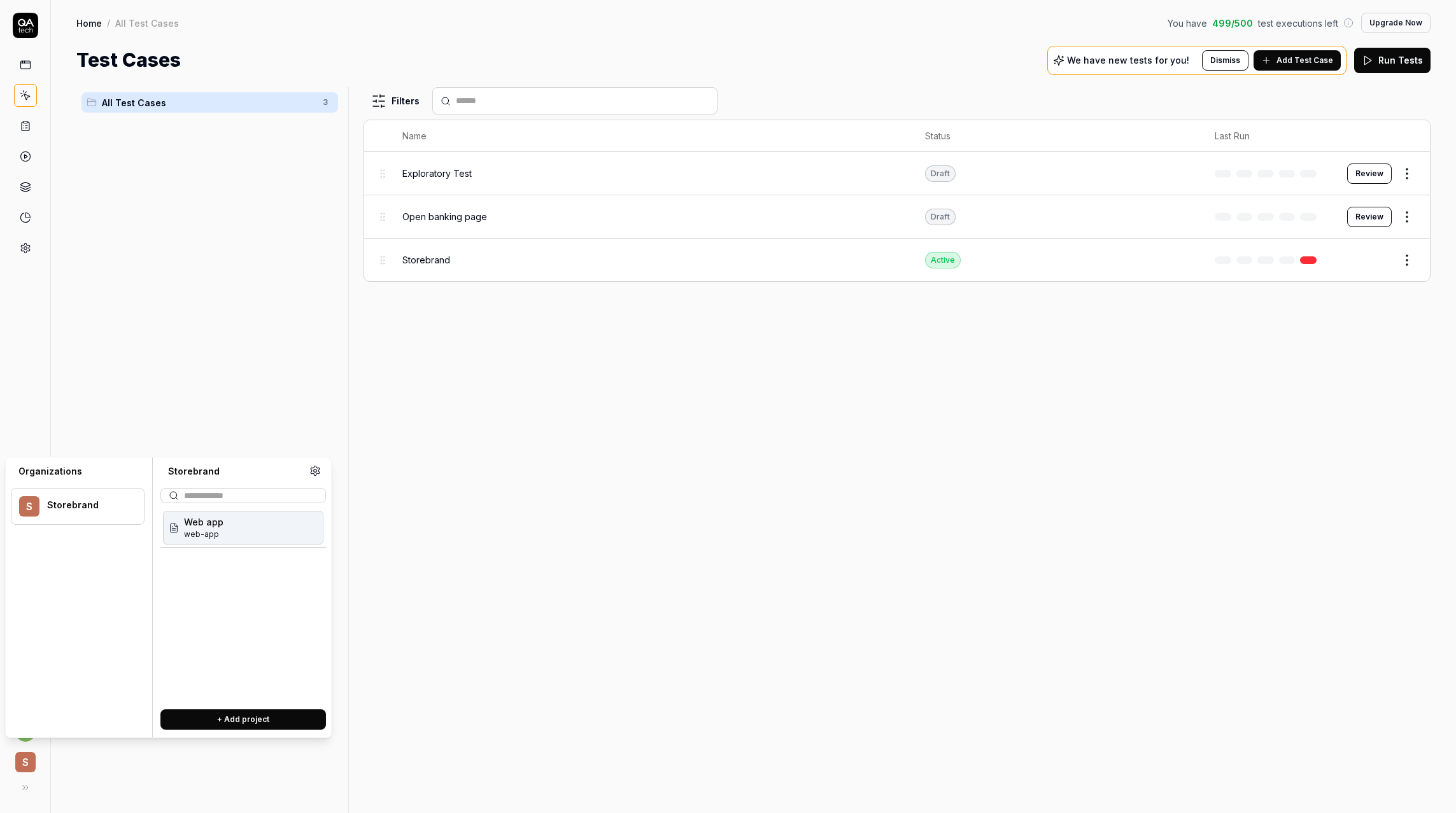
click at [26, 759] on span "S" at bounding box center [25, 762] width 21 height 21
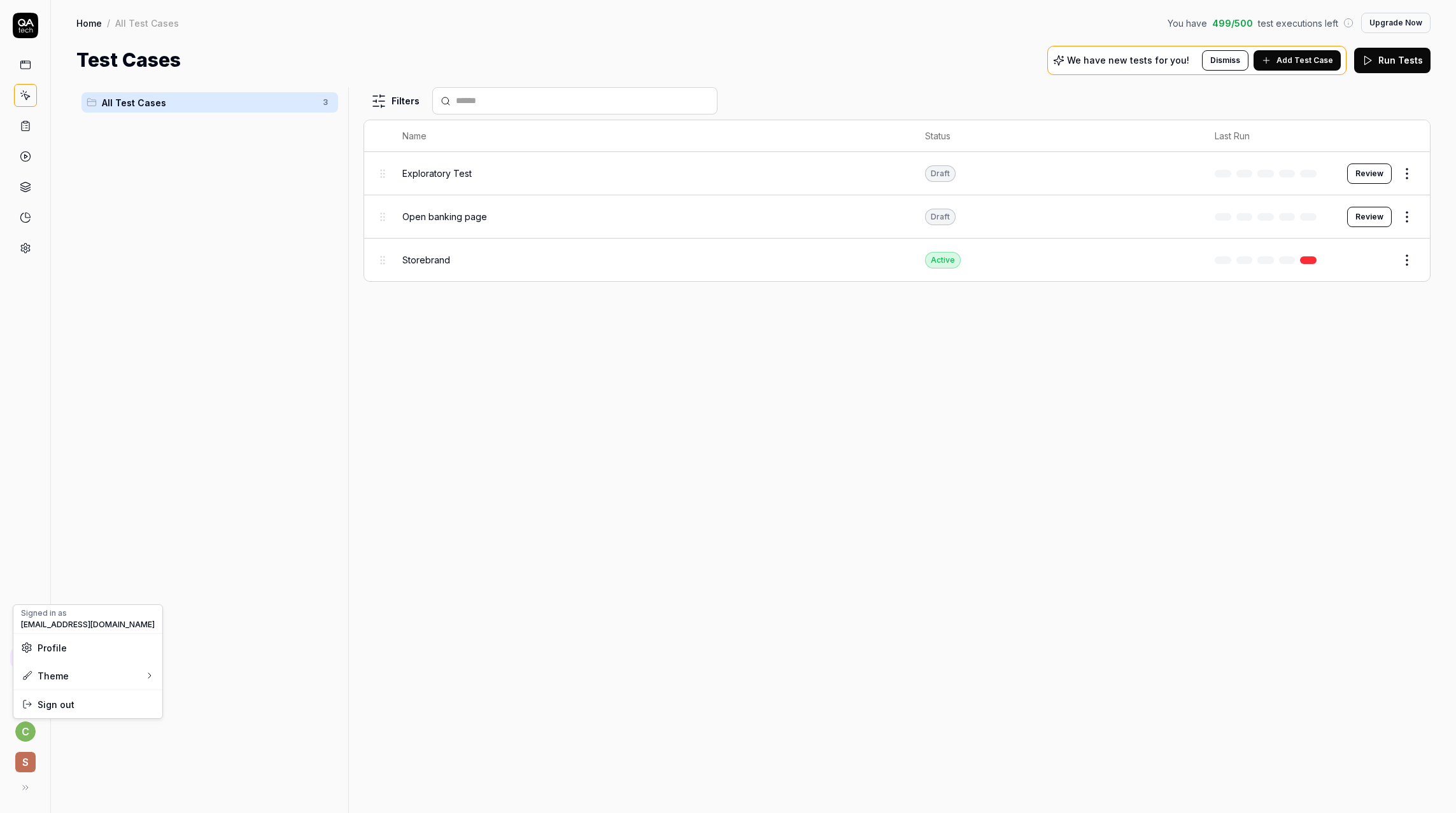
click at [27, 732] on html "c S Home / All Test Cases You have 499 / 500 test executions left Upgrade Now H…" at bounding box center [728, 406] width 1456 height 813
click at [12, 243] on html "c S Home / All Test Cases You have 499 / 500 test executions left Upgrade Now H…" at bounding box center [728, 406] width 1456 height 813
click at [37, 252] on div at bounding box center [25, 136] width 50 height 247
click at [28, 249] on icon at bounding box center [25, 248] width 12 height 12
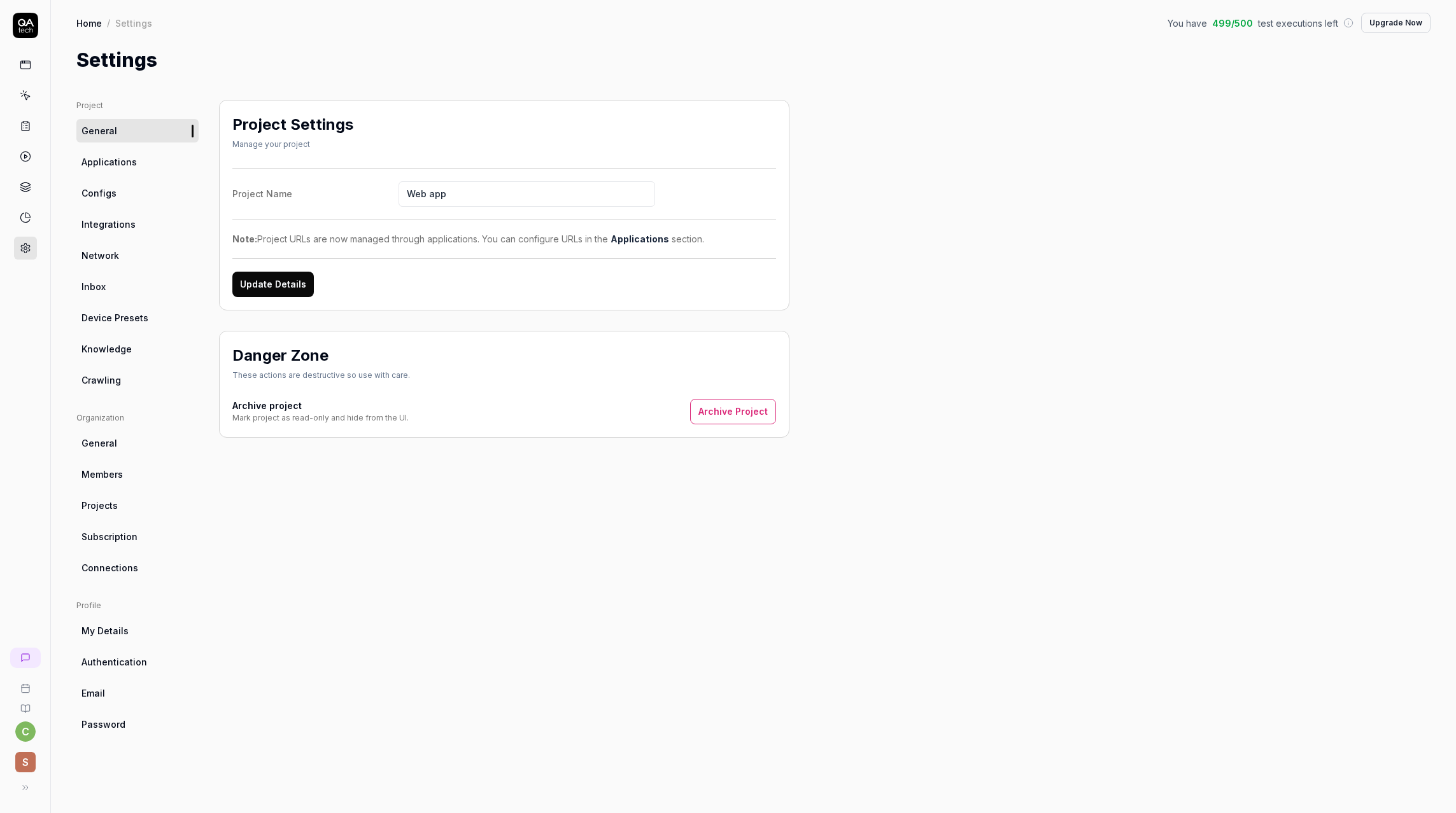
click at [119, 280] on link "Inbox" at bounding box center [137, 286] width 122 height 23
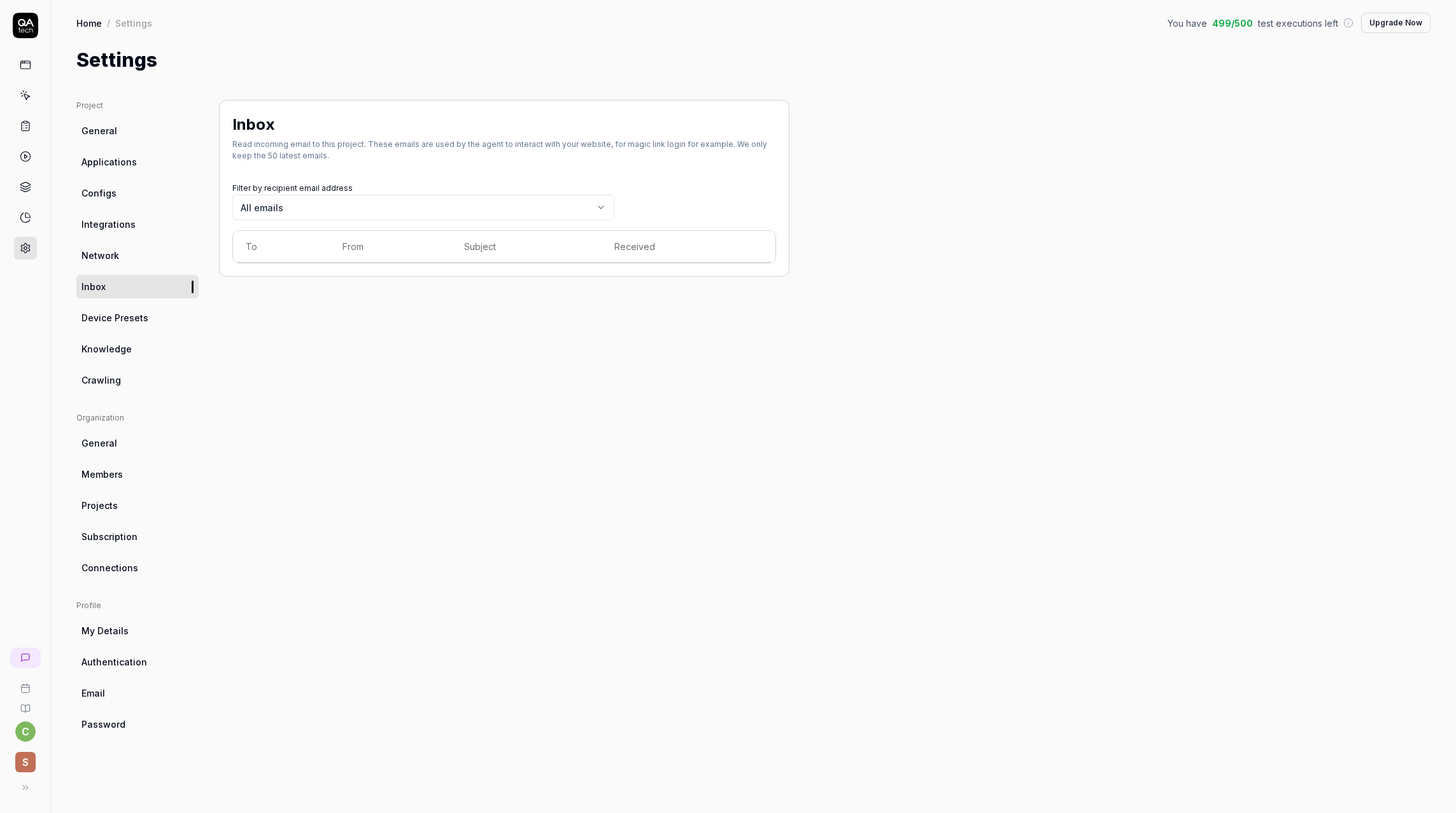
click at [285, 241] on th "To" at bounding box center [281, 247] width 96 height 32
click at [285, 208] on body "c S Home / Settings You have 499 / 500 test executions left Upgrade Now Home / …" at bounding box center [728, 406] width 1456 height 813
drag, startPoint x: 281, startPoint y: 239, endPoint x: 258, endPoint y: 243, distance: 23.3
click at [280, 239] on th "To" at bounding box center [281, 247] width 96 height 32
click at [256, 245] on th "To" at bounding box center [281, 247] width 96 height 32
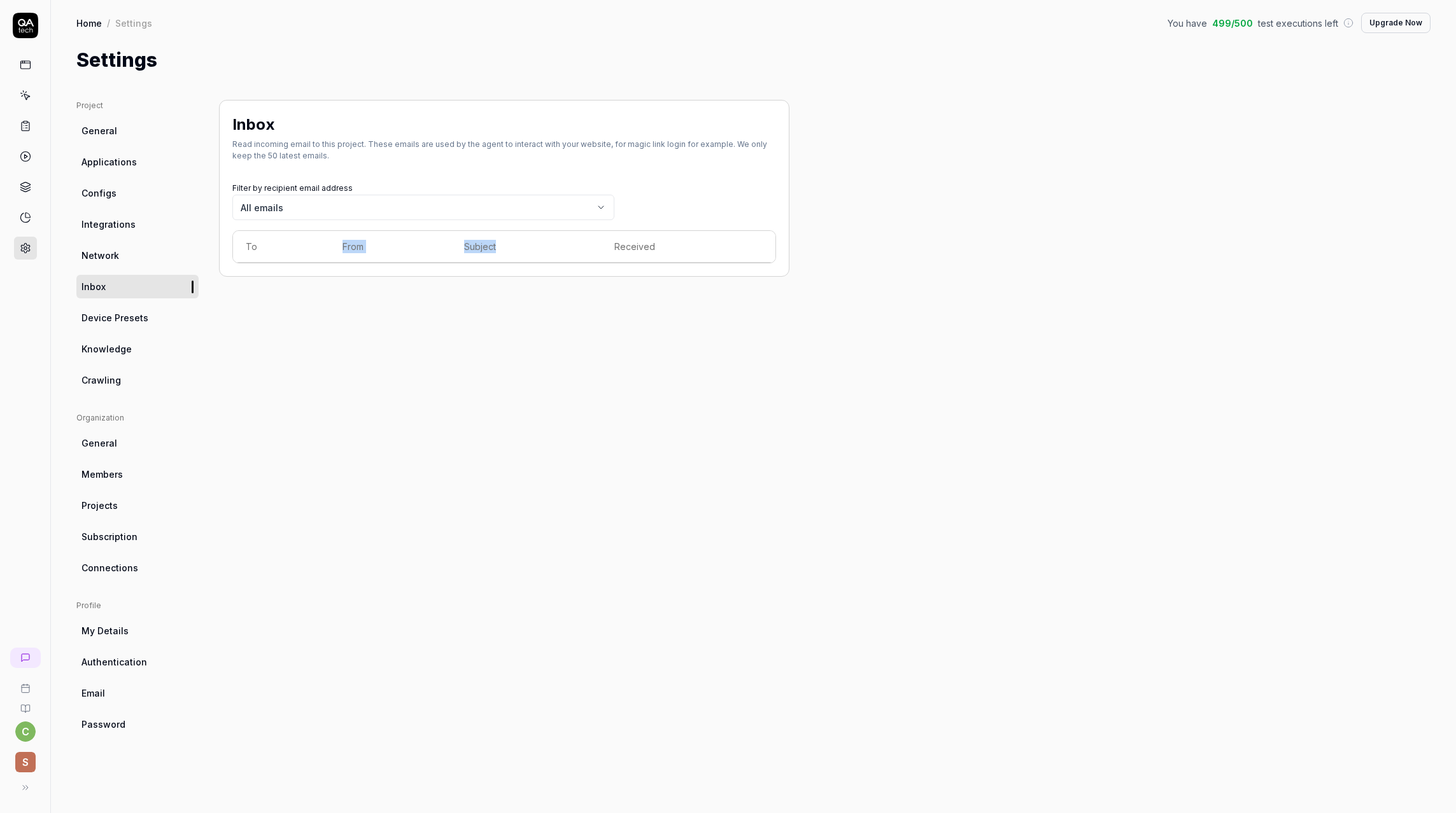
drag, startPoint x: 256, startPoint y: 245, endPoint x: 500, endPoint y: 243, distance: 244.0
click at [500, 243] on tr "To From Subject Received" at bounding box center [503, 247] width 542 height 32
click at [354, 144] on div "Read incoming email to this project. These emails are used by the agent to inte…" at bounding box center [503, 150] width 544 height 23
click at [488, 144] on div "Read incoming email to this project. These emails are used by the agent to inte…" at bounding box center [503, 150] width 544 height 23
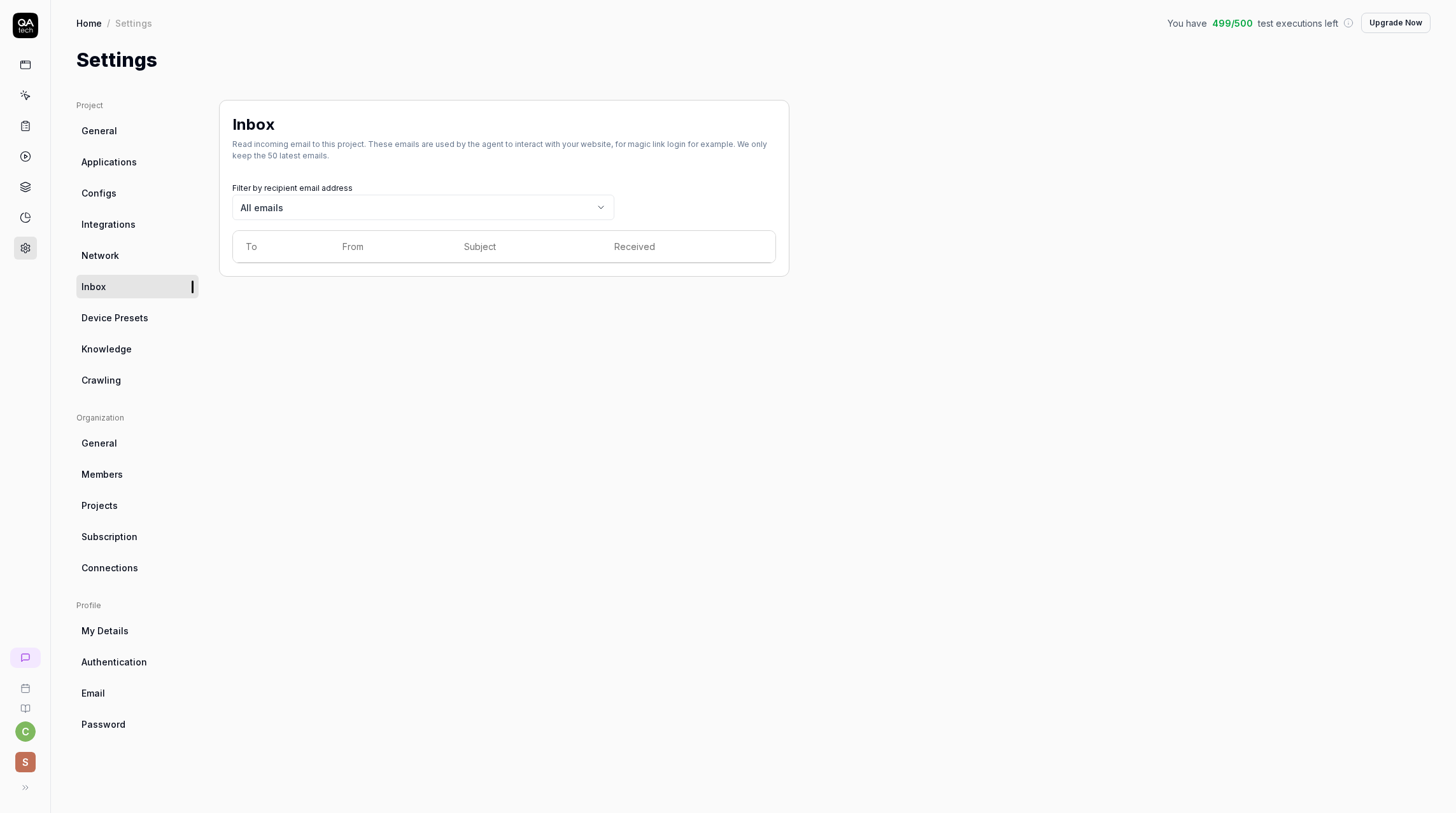
click at [630, 141] on div "Read incoming email to this project. These emails are used by the agent to inte…" at bounding box center [503, 150] width 544 height 23
click at [272, 155] on div "Read incoming email to this project. These emails are used by the agent to inte…" at bounding box center [503, 150] width 544 height 23
click at [125, 247] on link "Network" at bounding box center [137, 255] width 122 height 23
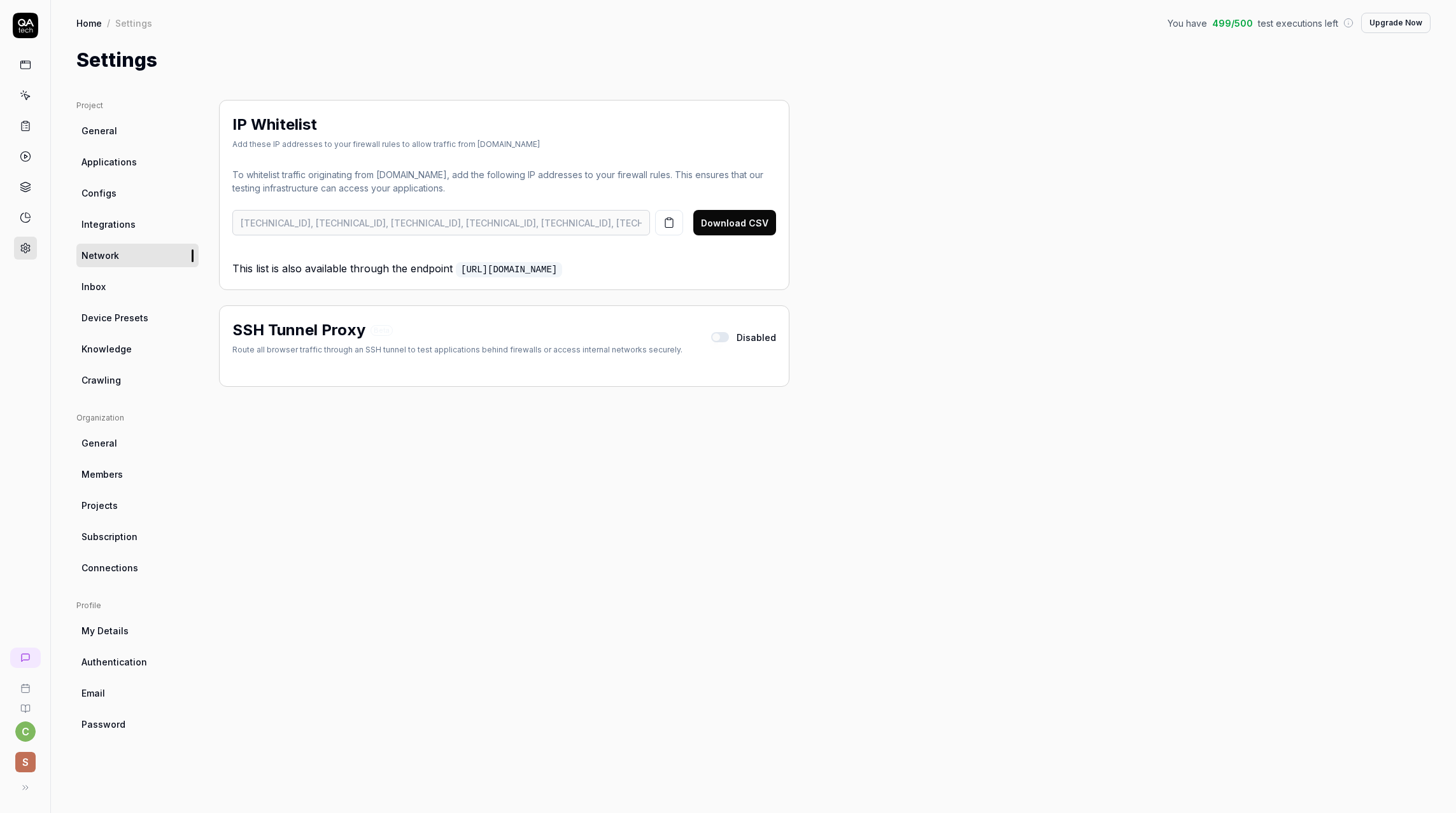
click at [107, 214] on link "Integrations" at bounding box center [137, 224] width 122 height 23
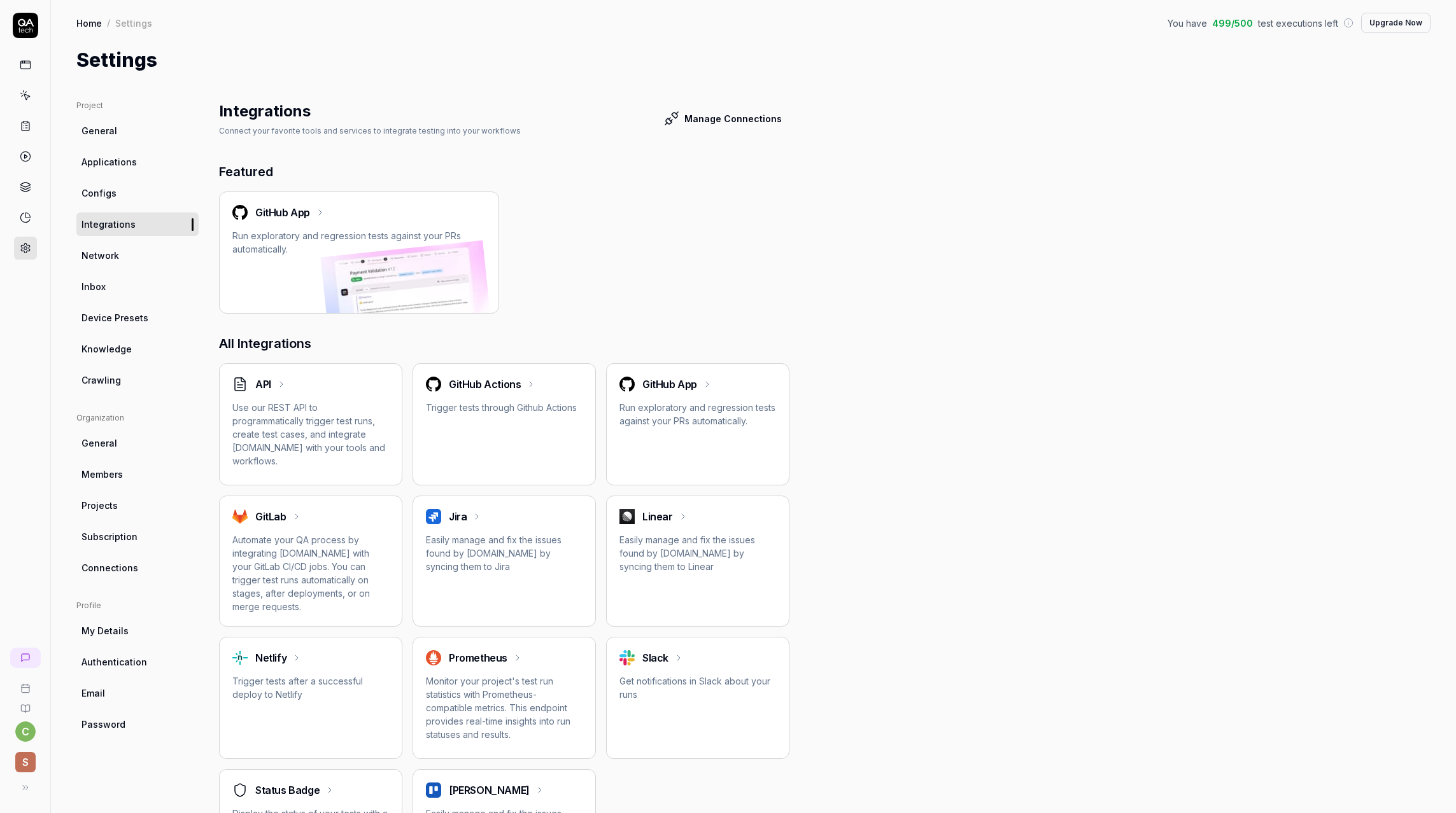
click at [114, 198] on span "Configs" at bounding box center [98, 193] width 35 height 13
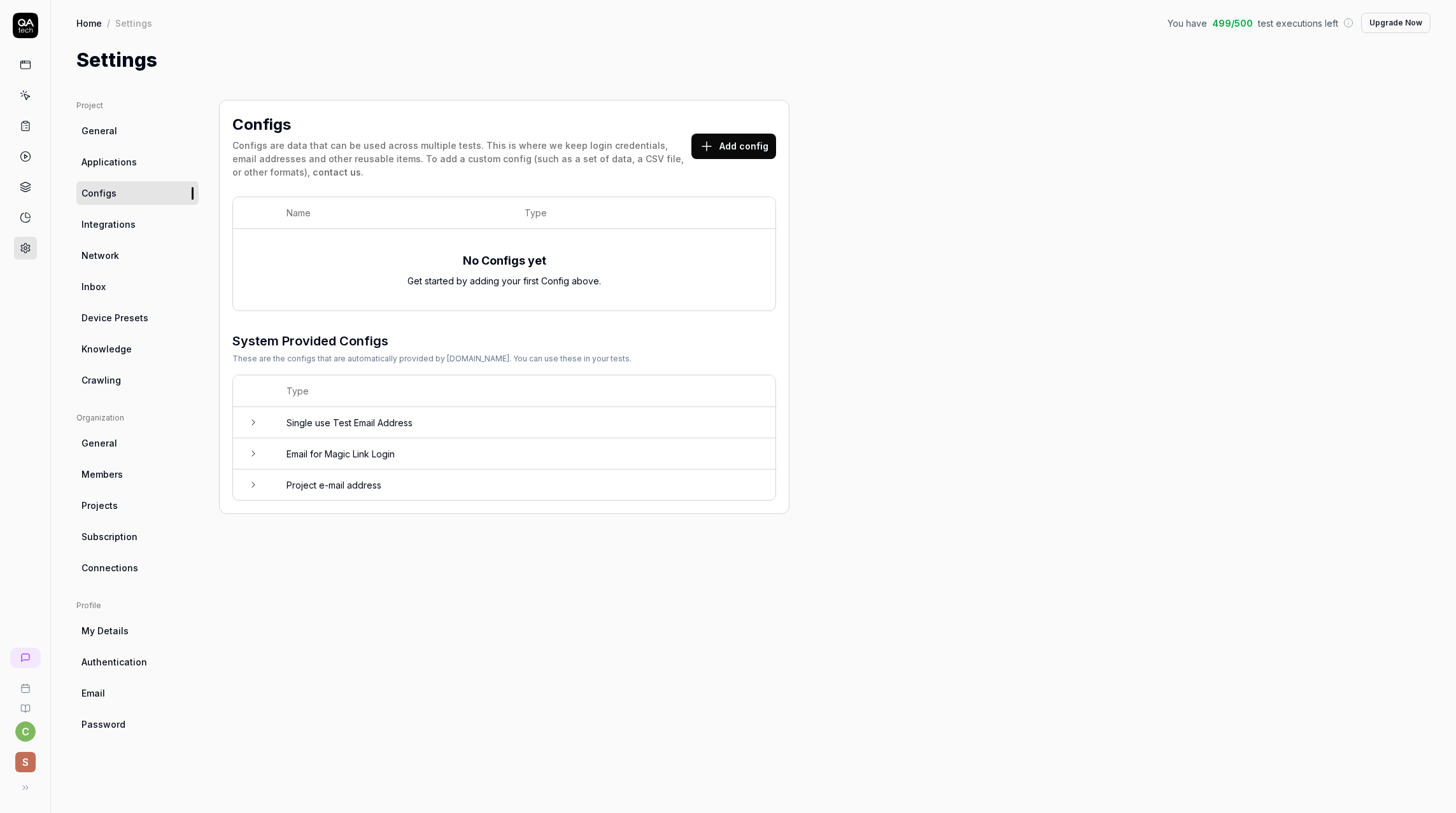
click at [327, 420] on td "Single use Test Email Address" at bounding box center [525, 422] width 502 height 31
click at [327, 549] on td "Email for Magic Link Login" at bounding box center [525, 551] width 502 height 31
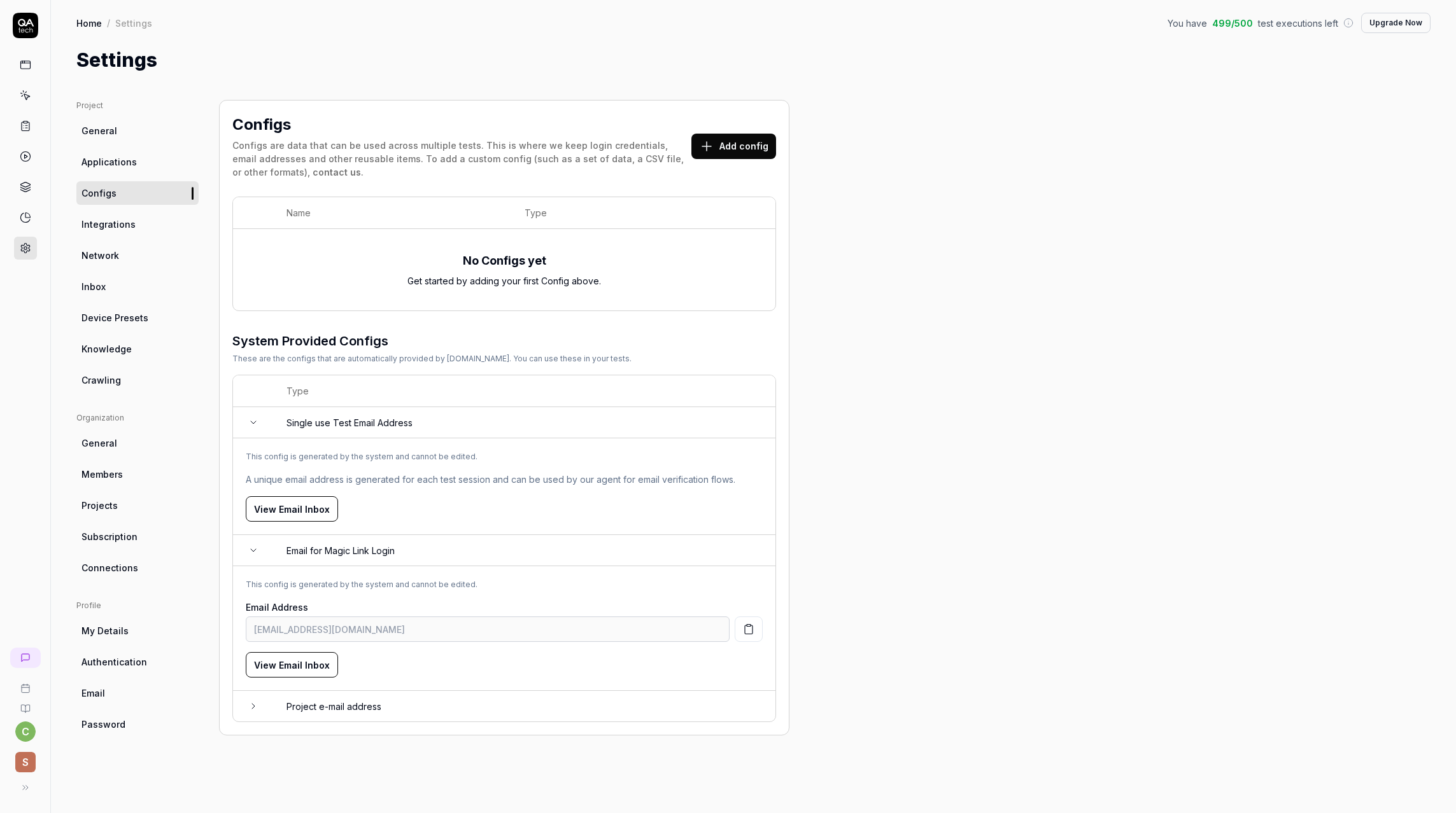
click at [303, 701] on td "Project e-mail address" at bounding box center [525, 706] width 502 height 30
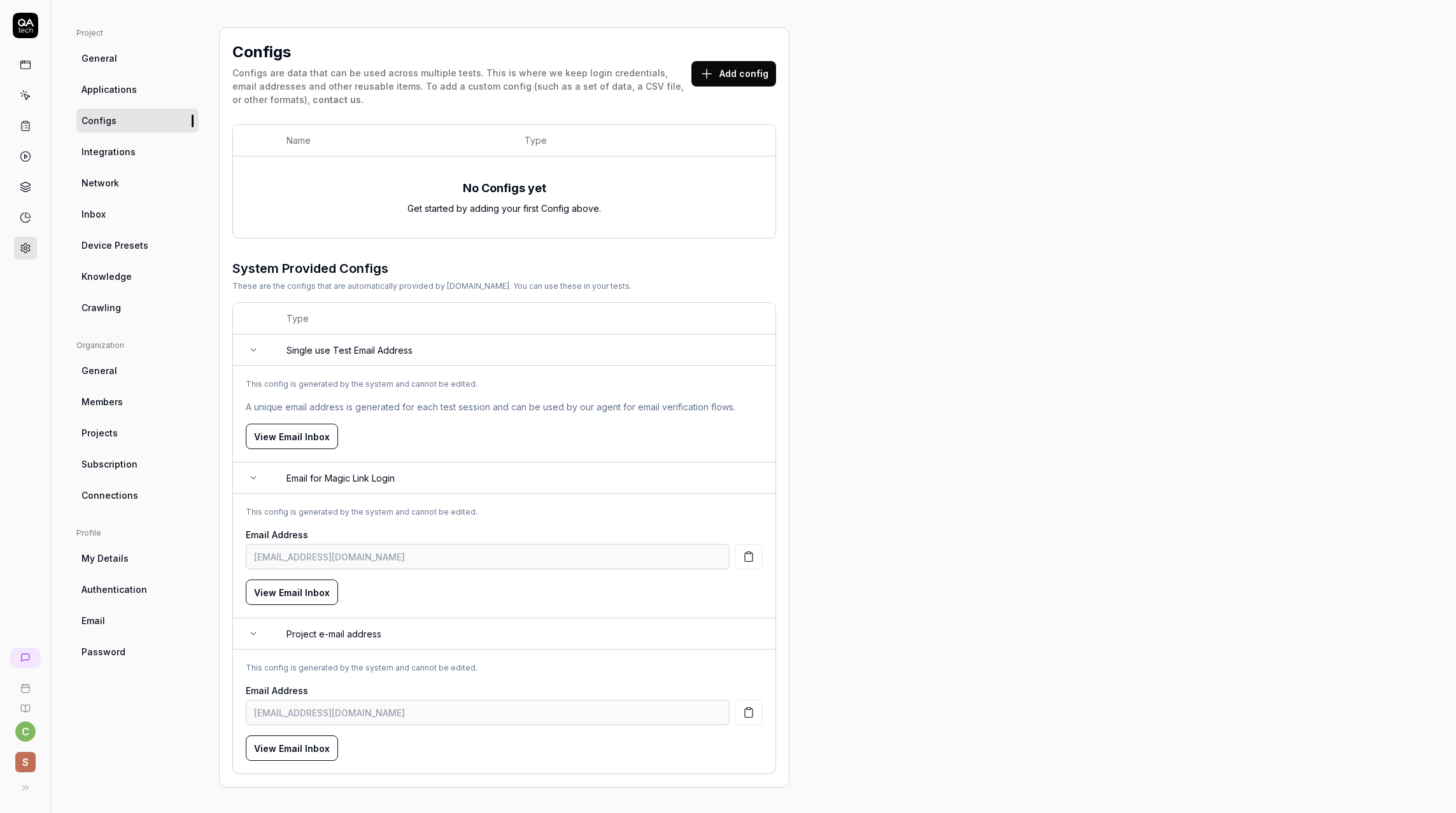
click at [390, 668] on div "This config is generated by the system and cannot be edited." at bounding box center [503, 668] width 517 height 12
click at [137, 491] on link "Connections" at bounding box center [137, 495] width 122 height 23
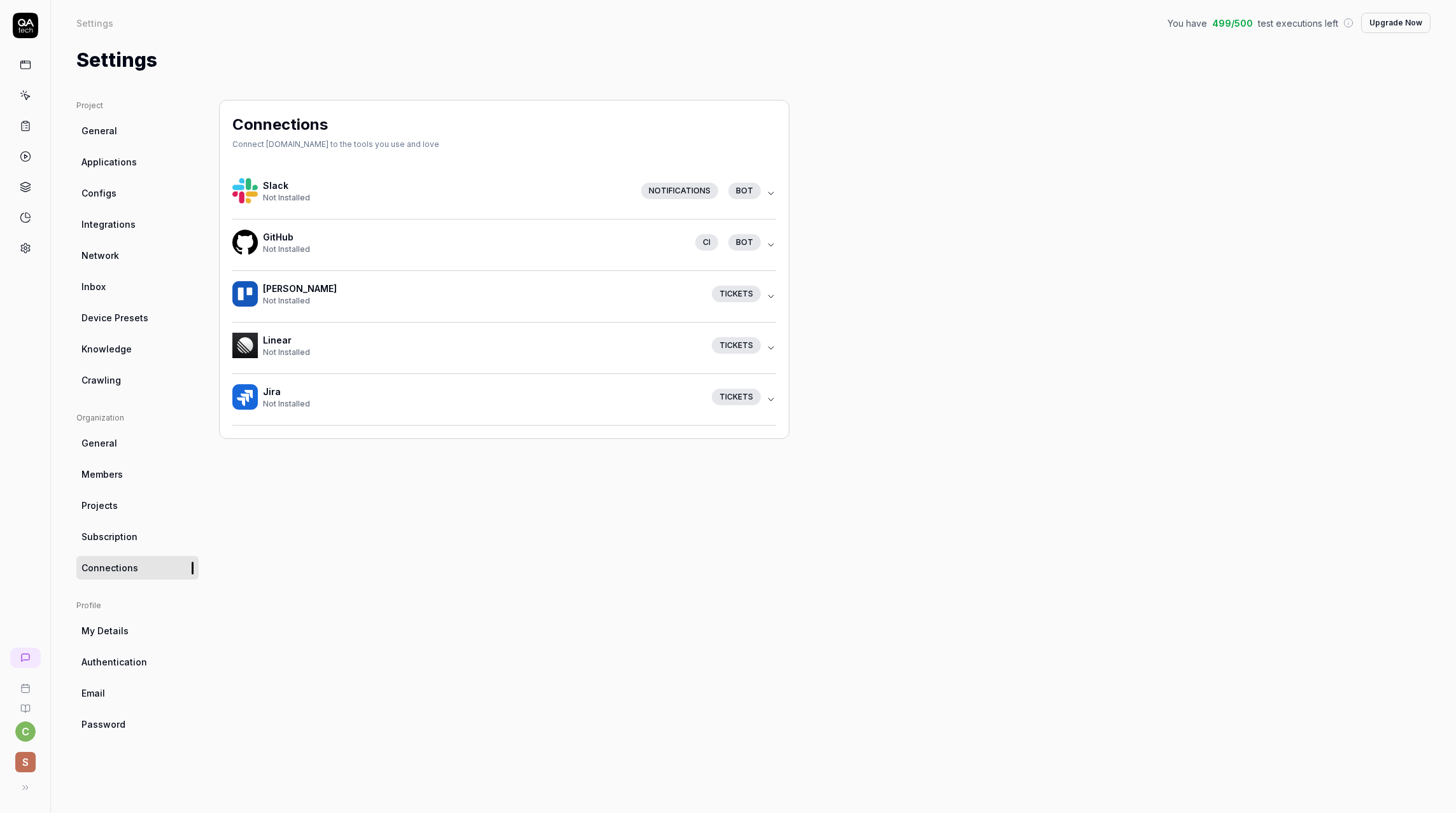
drag, startPoint x: 247, startPoint y: 271, endPoint x: 194, endPoint y: 367, distance: 109.7
click at [204, 320] on div "Project General Applications Configs Integrations Network Inbox Device Presets …" at bounding box center [753, 444] width 1354 height 688
click at [522, 659] on div "Connections Connect [DOMAIN_NAME] to the tools you use and love Slack Not Insta…" at bounding box center [503, 444] width 570 height 688
click at [121, 626] on span "My Details" at bounding box center [104, 630] width 47 height 13
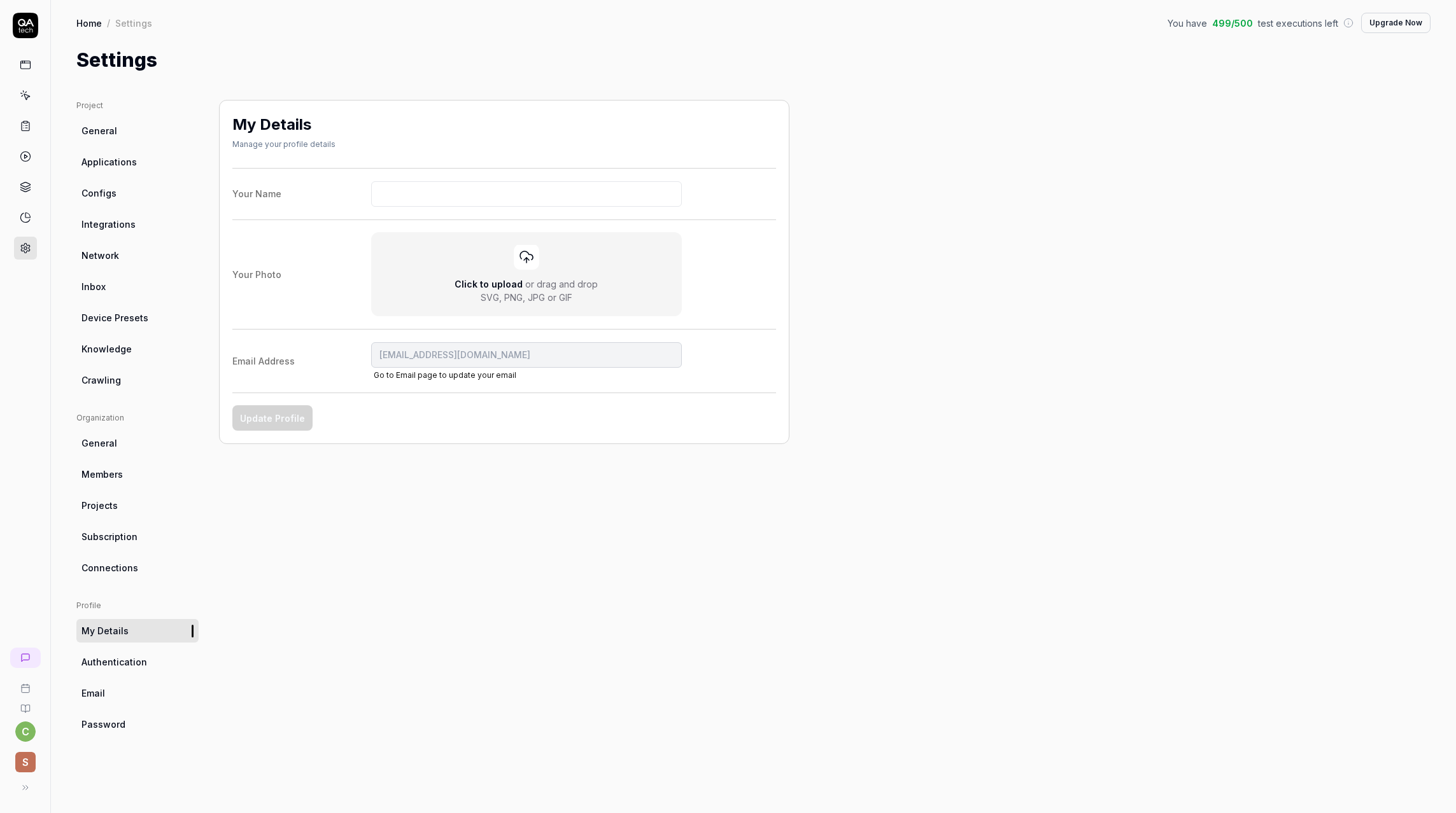
click at [120, 168] on span "Applications" at bounding box center [109, 162] width 55 height 13
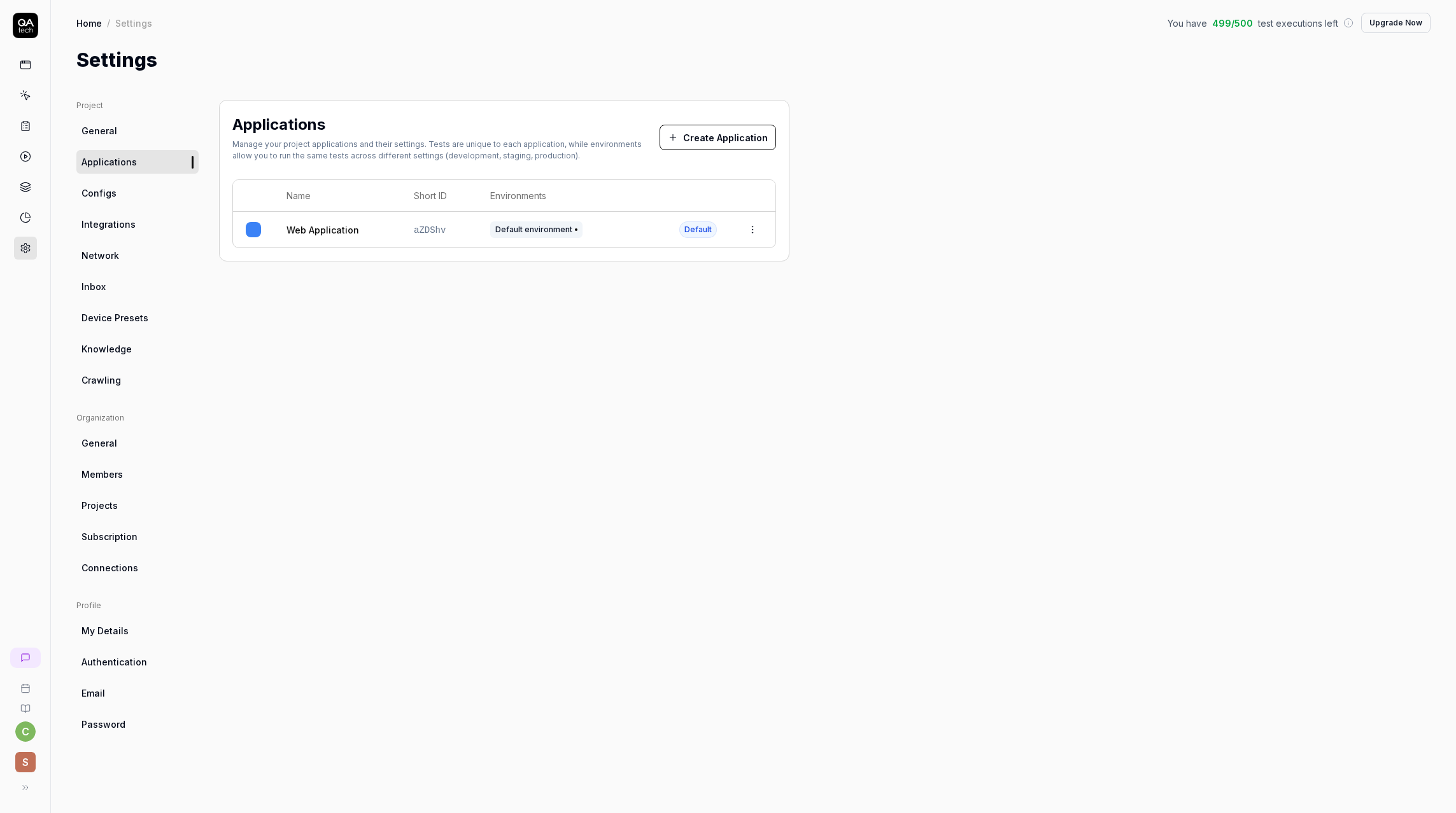
click at [107, 135] on span "General" at bounding box center [99, 130] width 36 height 13
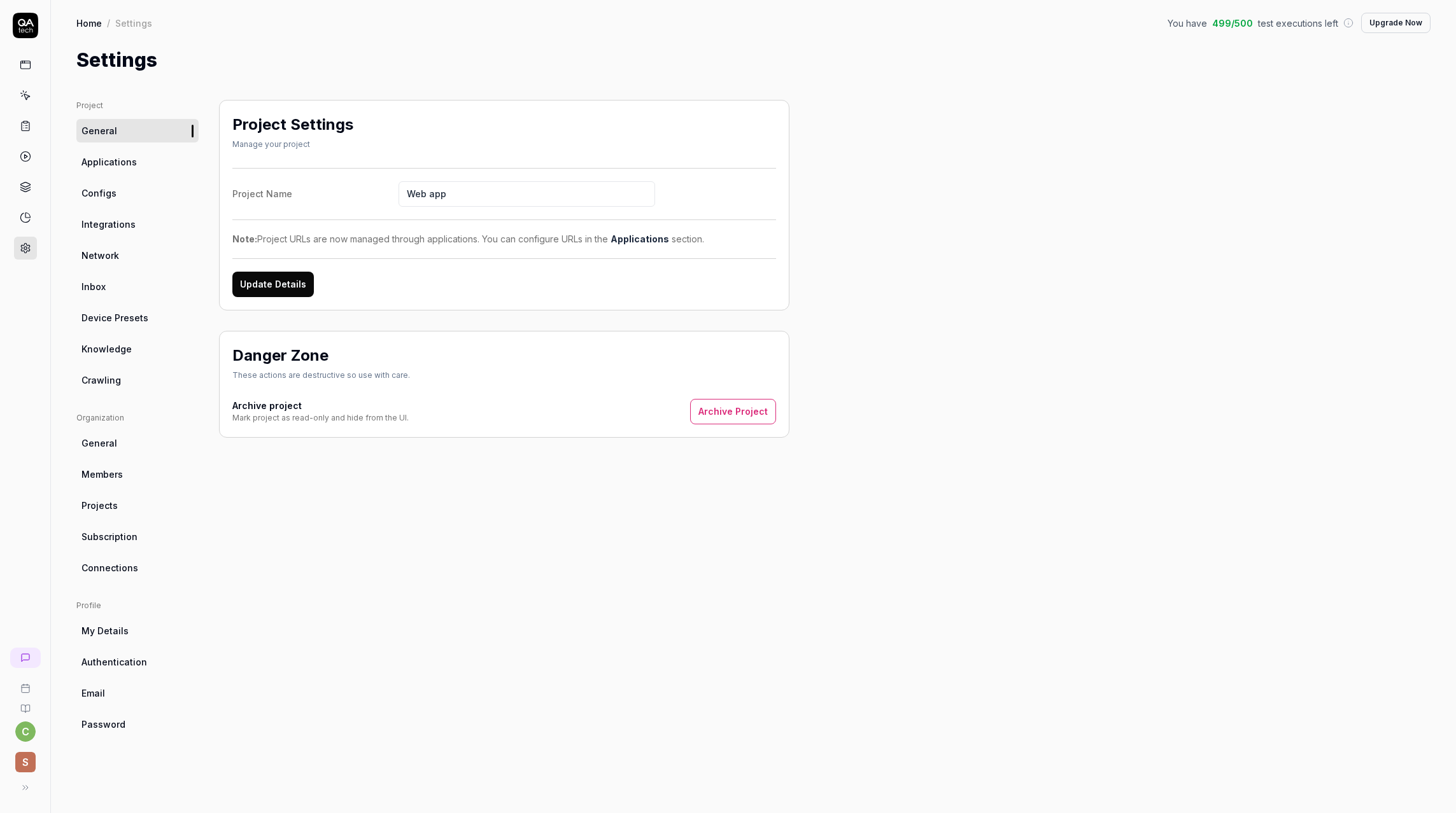
click at [105, 198] on span "Configs" at bounding box center [98, 193] width 35 height 13
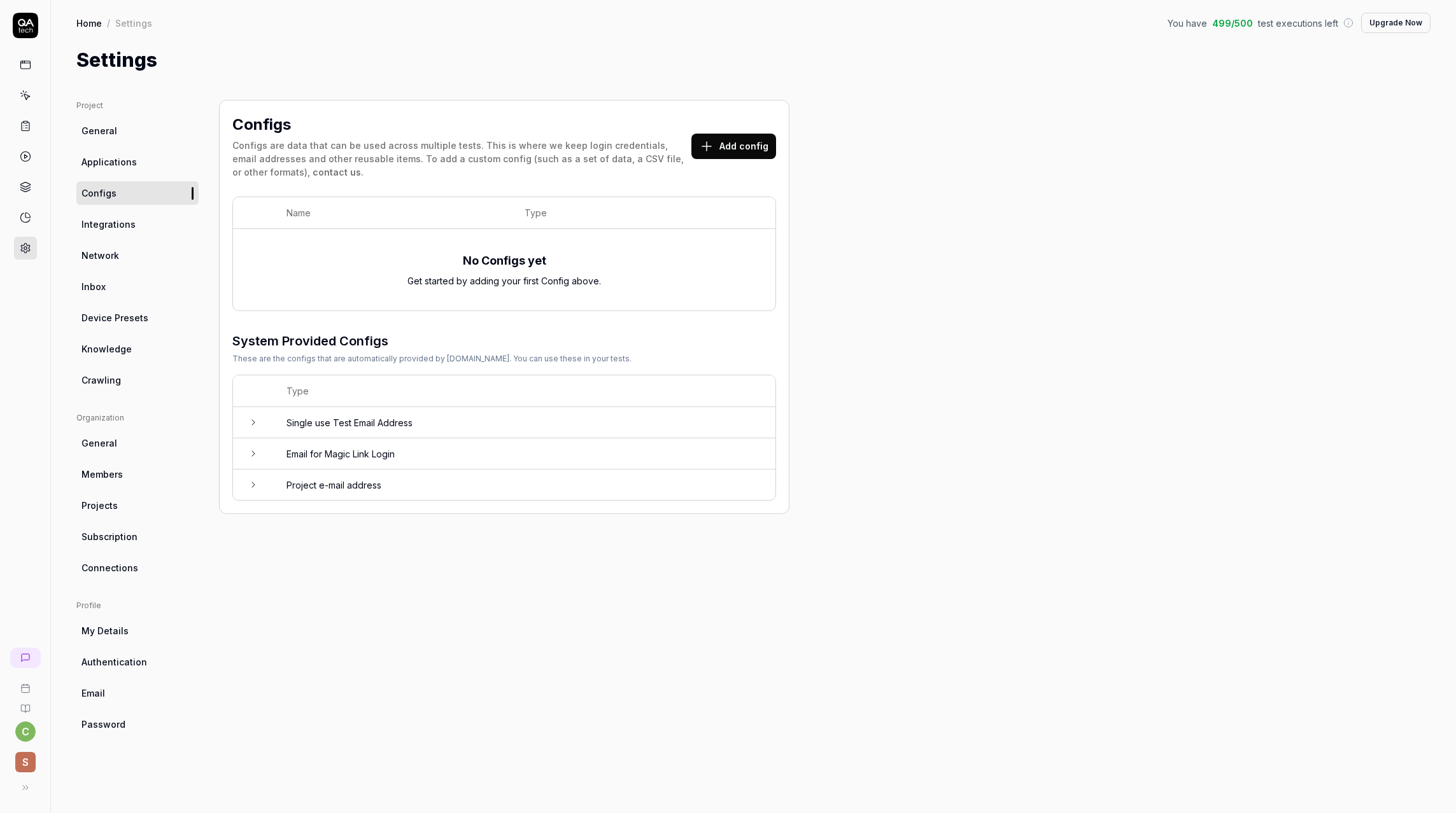
click at [95, 220] on span "Integrations" at bounding box center [108, 224] width 54 height 13
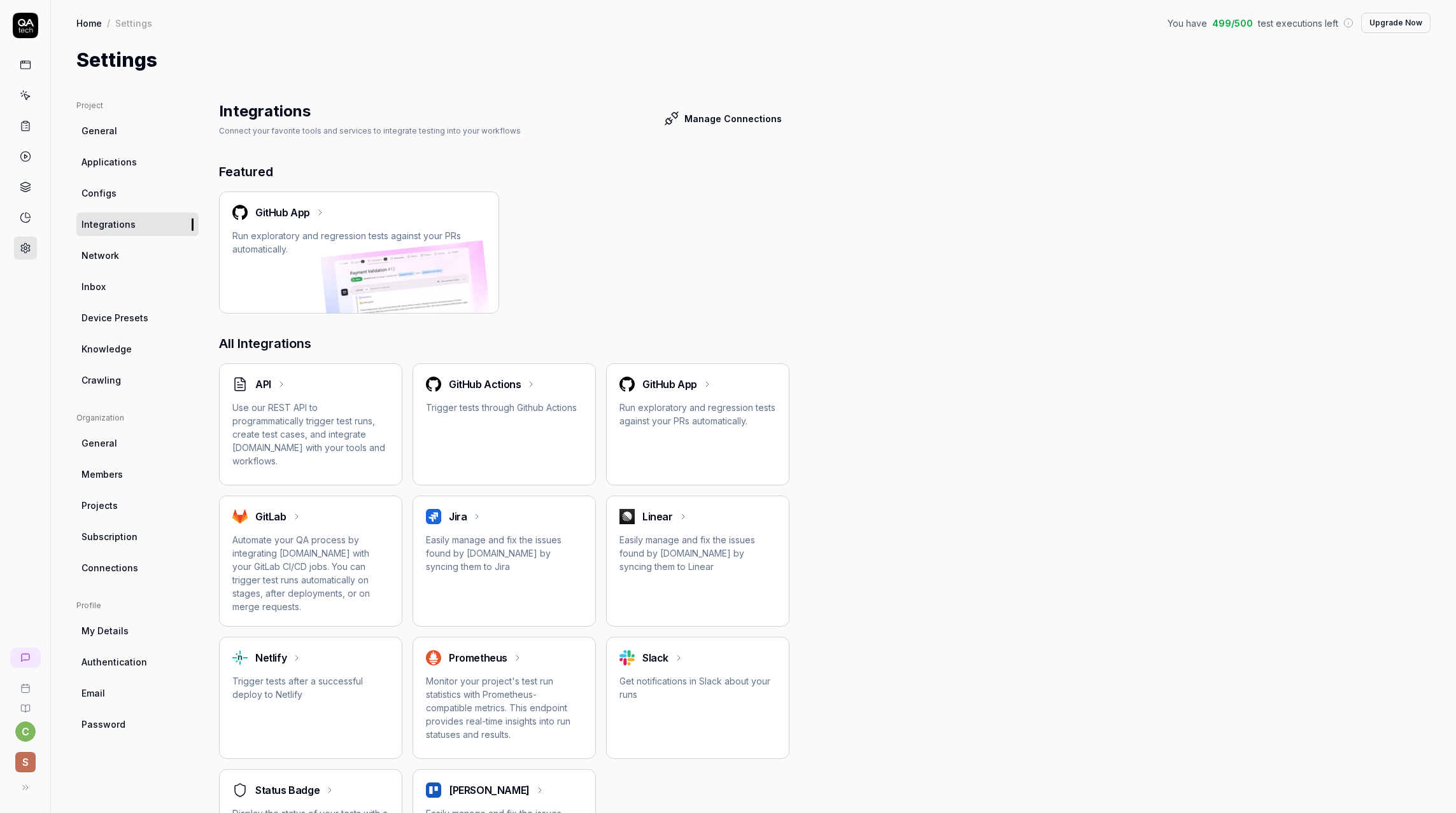
click at [93, 259] on span "Network" at bounding box center [100, 255] width 37 height 13
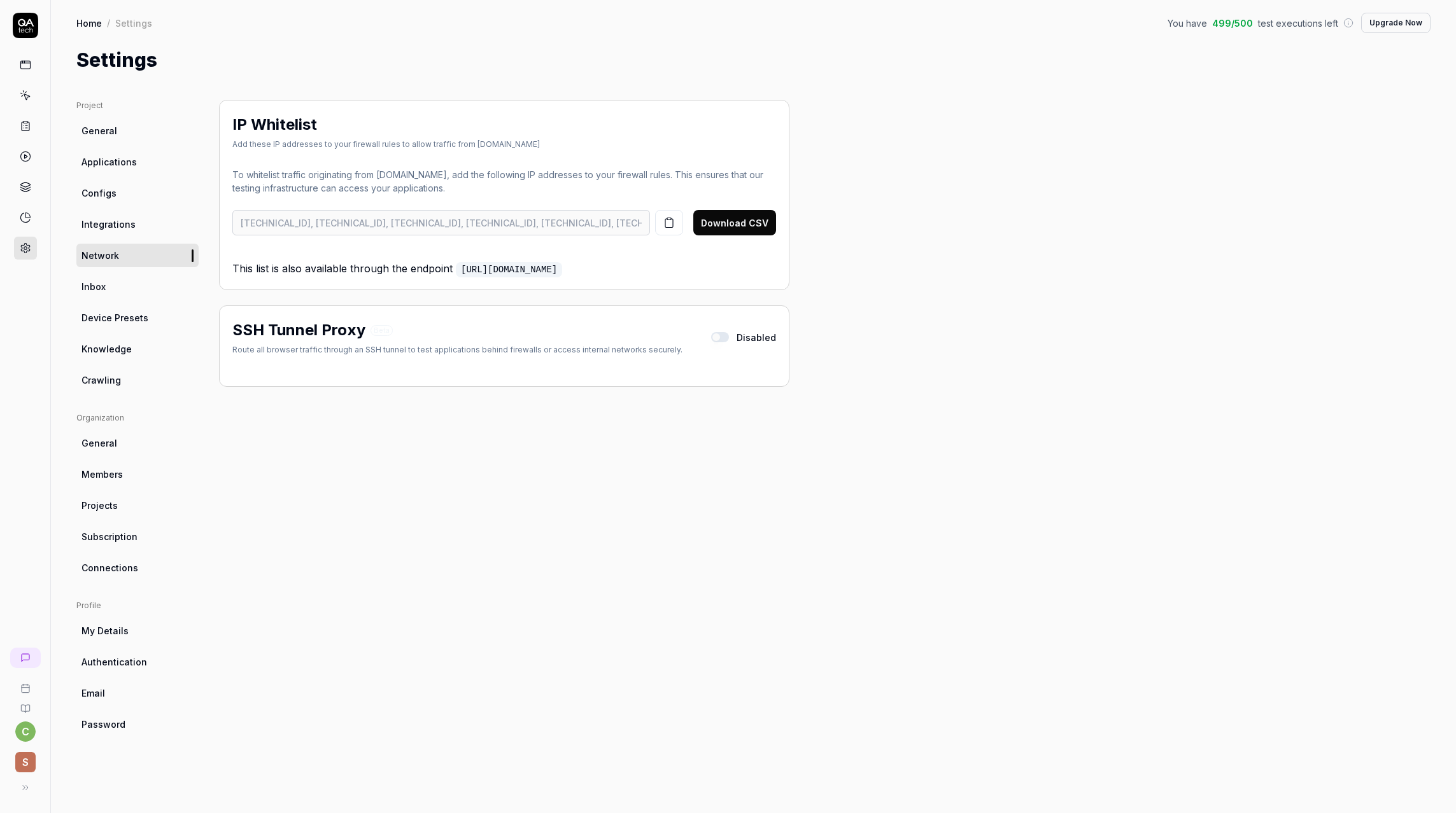
click at [29, 215] on icon at bounding box center [27, 215] width 4 height 4
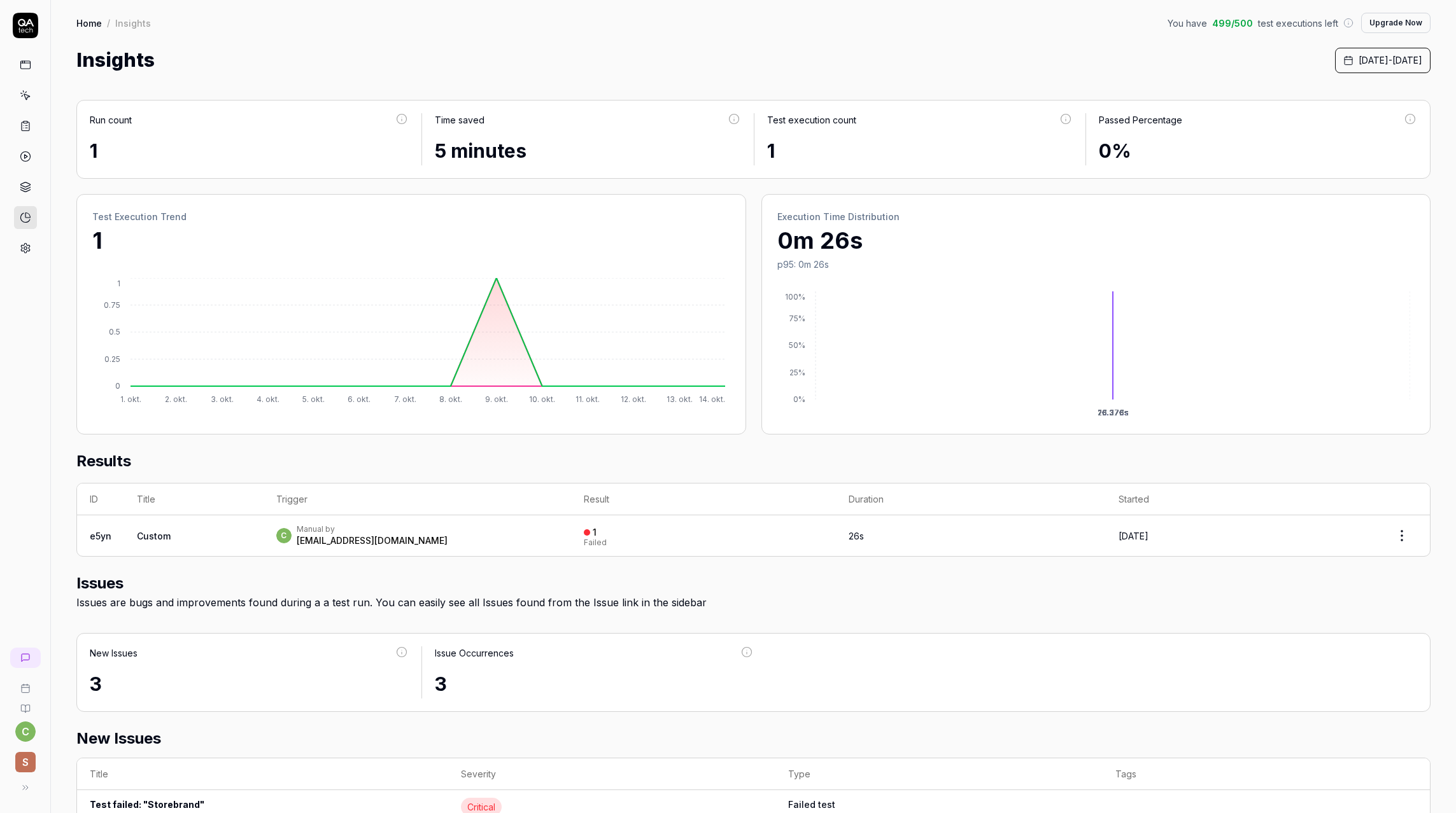
click at [24, 726] on html "c S Home / Insights You have 499 / 500 test executions left Upgrade Now Home / …" at bounding box center [728, 406] width 1456 height 813
click at [34, 374] on html "c S Home / Insights You have 499 / 500 test executions left Upgrade Now Home / …" at bounding box center [728, 406] width 1456 height 813
click at [25, 252] on icon at bounding box center [25, 248] width 12 height 12
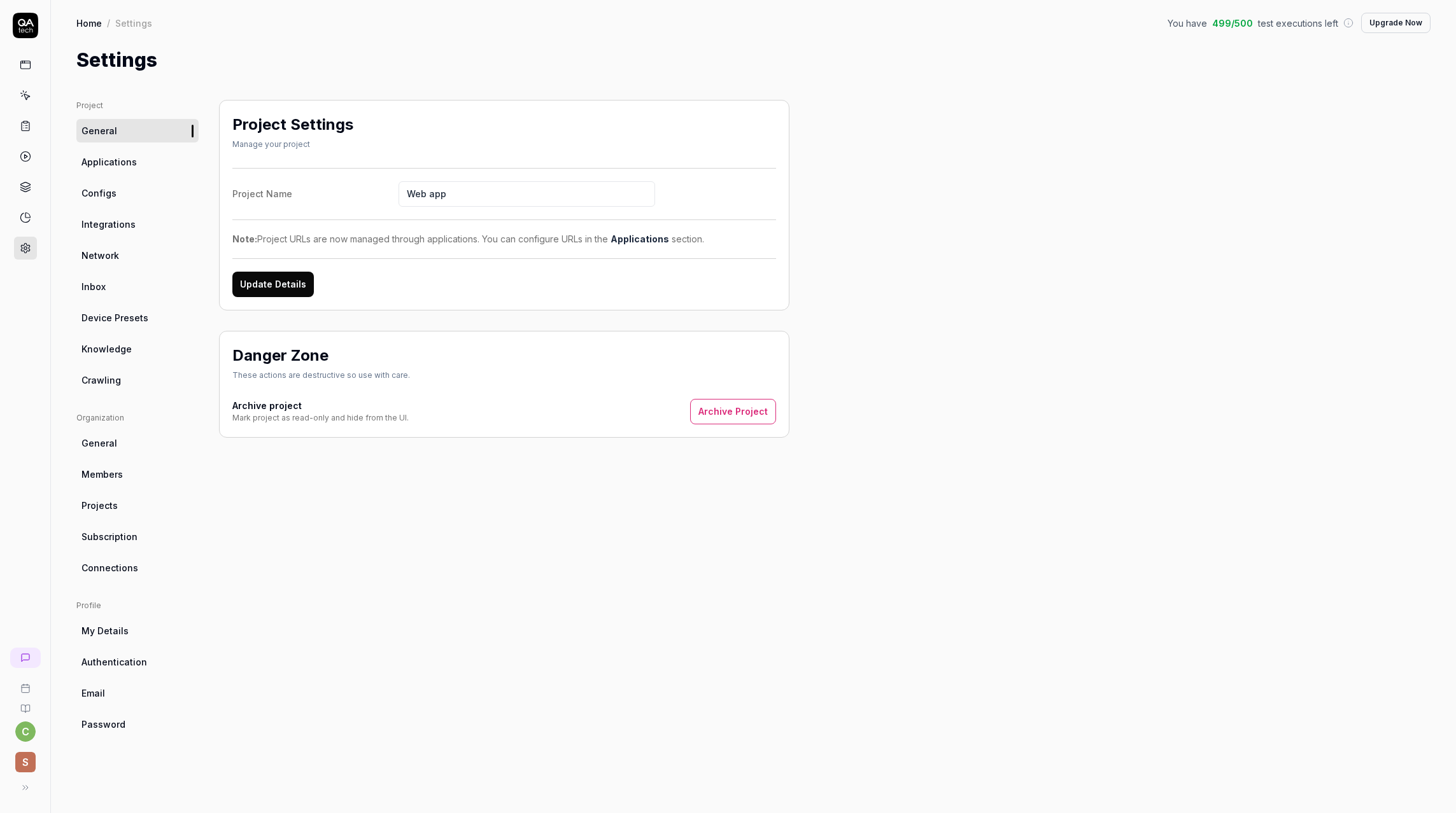
click at [112, 543] on span "Subscription" at bounding box center [109, 536] width 56 height 13
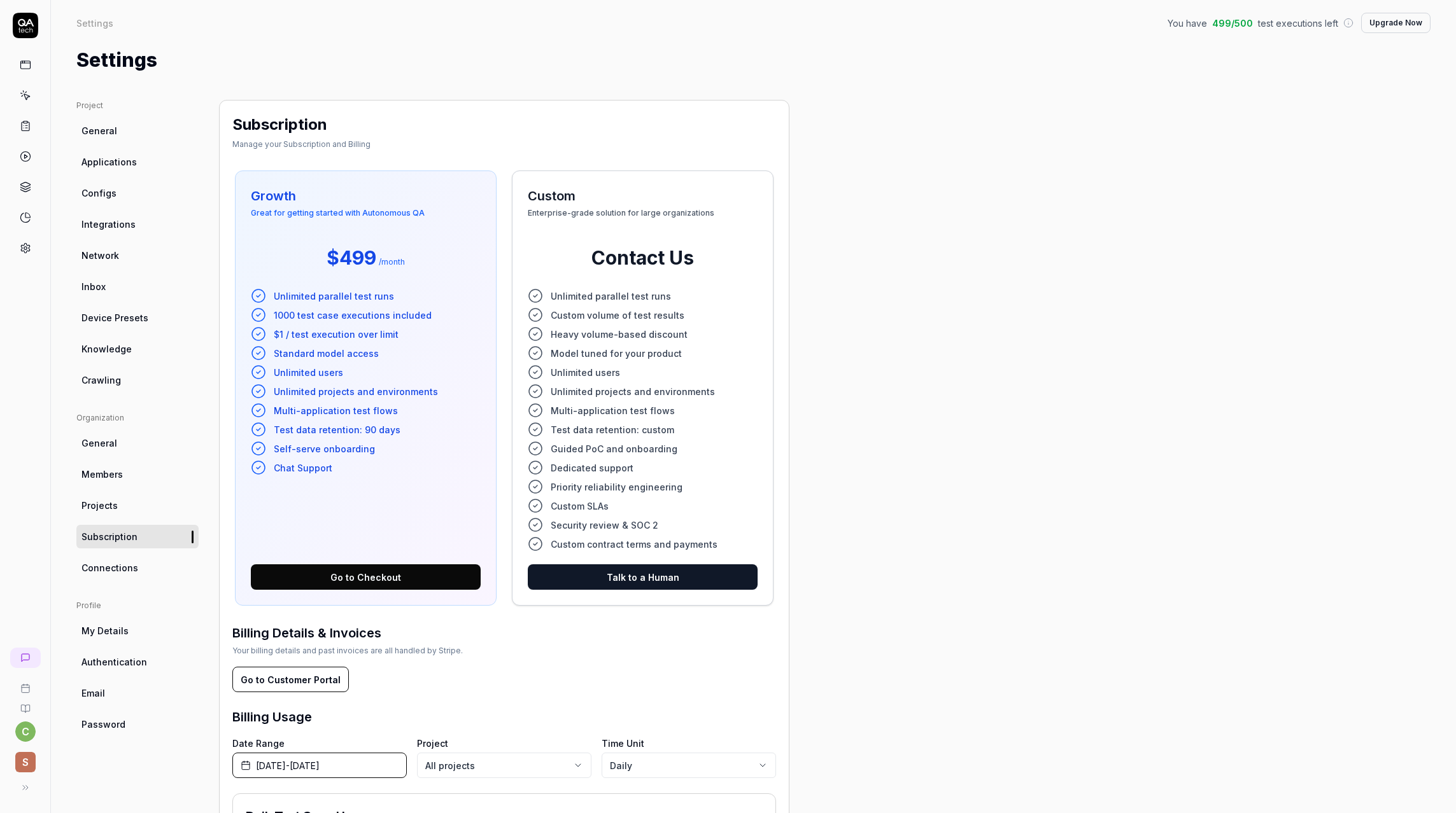
click at [310, 335] on span "$1 / test execution over limit" at bounding box center [337, 334] width 125 height 13
click at [307, 336] on span "$1 / test execution over limit" at bounding box center [337, 334] width 125 height 13
click at [276, 333] on span "$1 / test execution over limit" at bounding box center [337, 334] width 125 height 13
drag, startPoint x: 276, startPoint y: 332, endPoint x: 380, endPoint y: 322, distance: 104.5
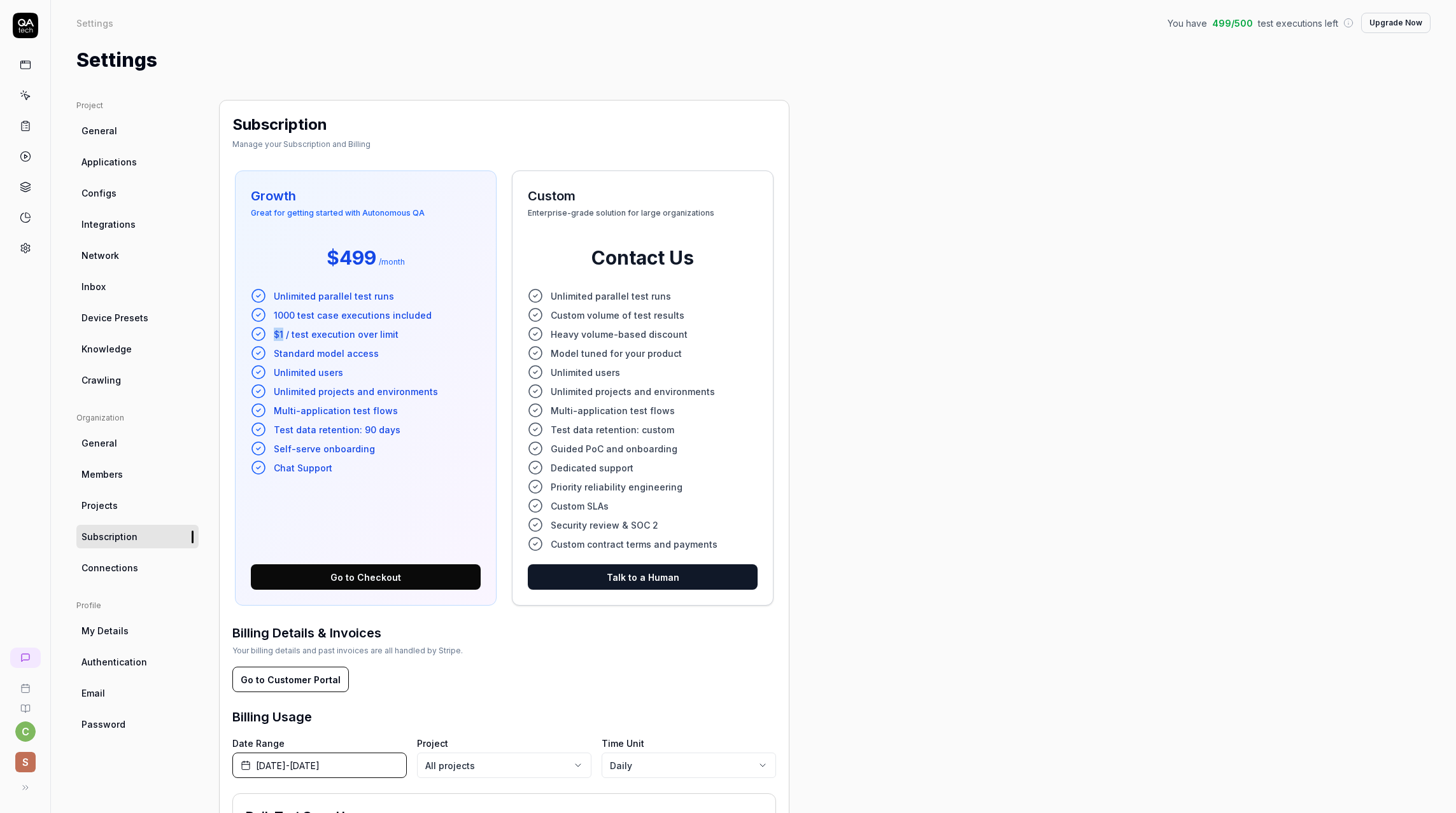
click at [380, 322] on ul "Unlimited parallel test runs 1000 test case executions included $1 / test execu…" at bounding box center [365, 382] width 229 height 187
click at [417, 156] on div "Subscription Manage your Subscription and Billing Growth Great for getting star…" at bounding box center [503, 603] width 570 height 1008
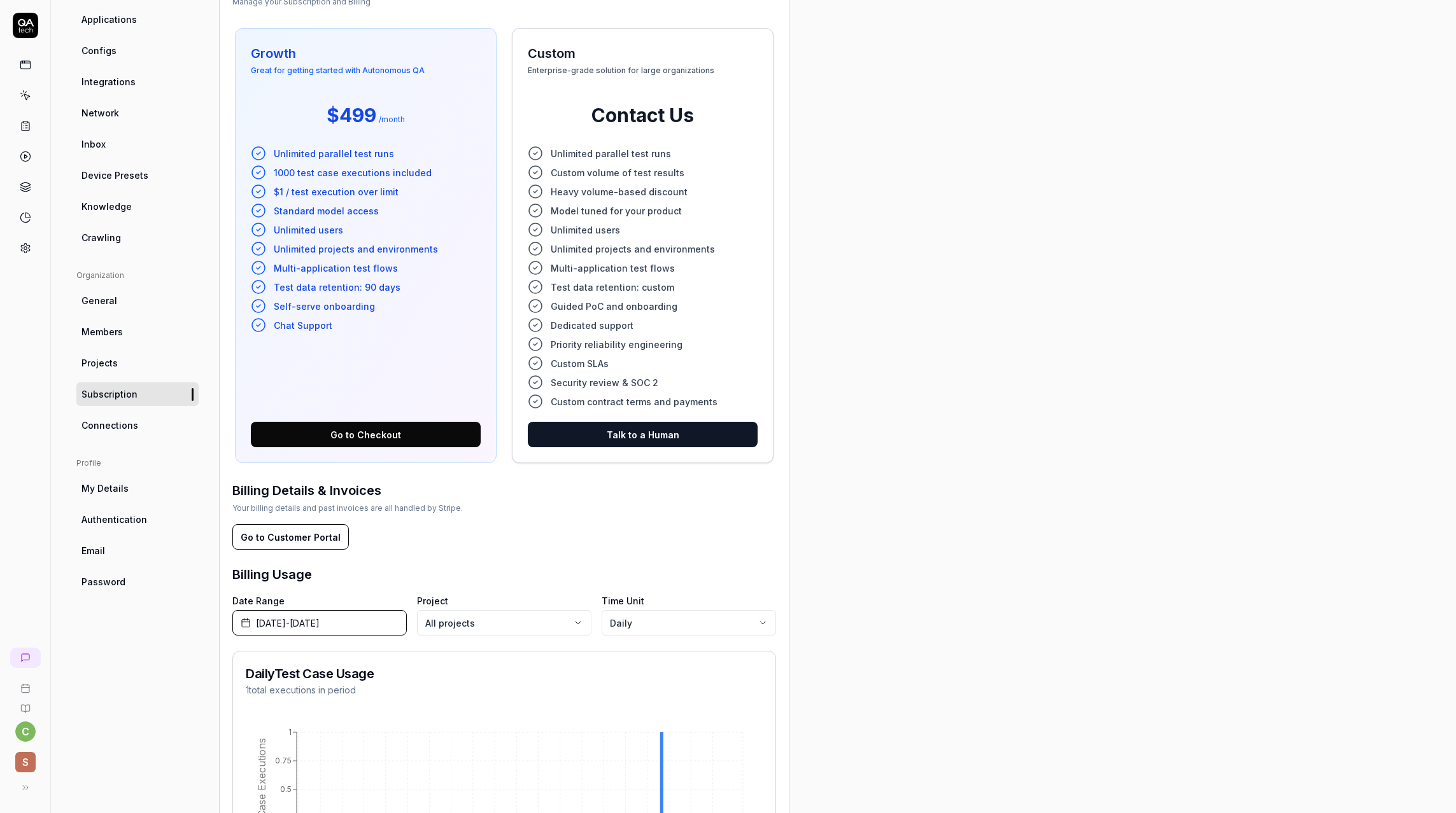
scroll to position [151, 0]
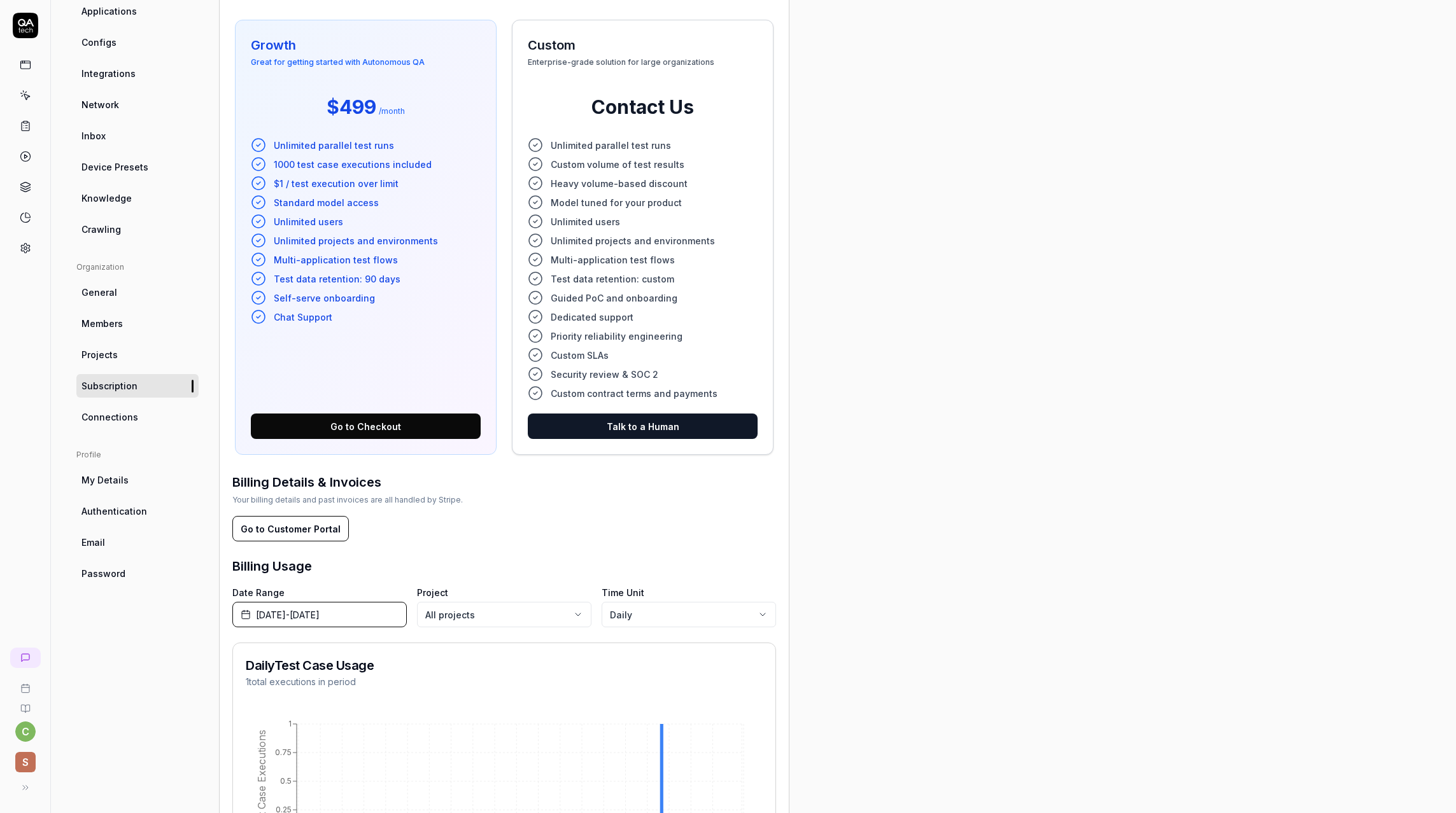
click at [334, 146] on span "Unlimited parallel test runs" at bounding box center [334, 145] width 121 height 13
click at [326, 152] on li "Unlimited parallel test runs" at bounding box center [365, 145] width 229 height 15
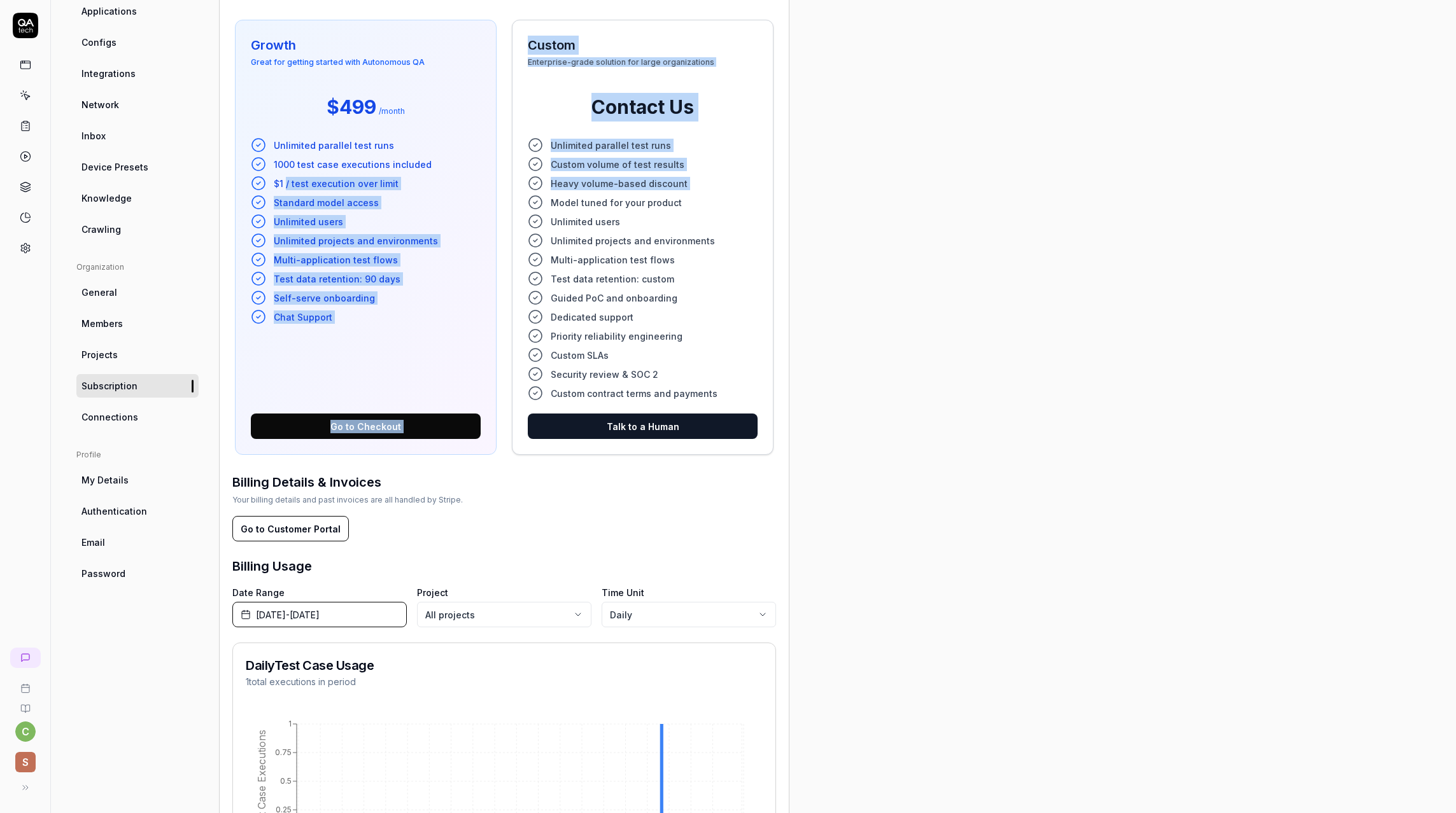
drag, startPoint x: 285, startPoint y: 186, endPoint x: 542, endPoint y: 200, distance: 257.4
click at [540, 201] on div "Growth Great for getting started with Autonomous QA $499 / month Unlimited para…" at bounding box center [503, 236] width 544 height 440
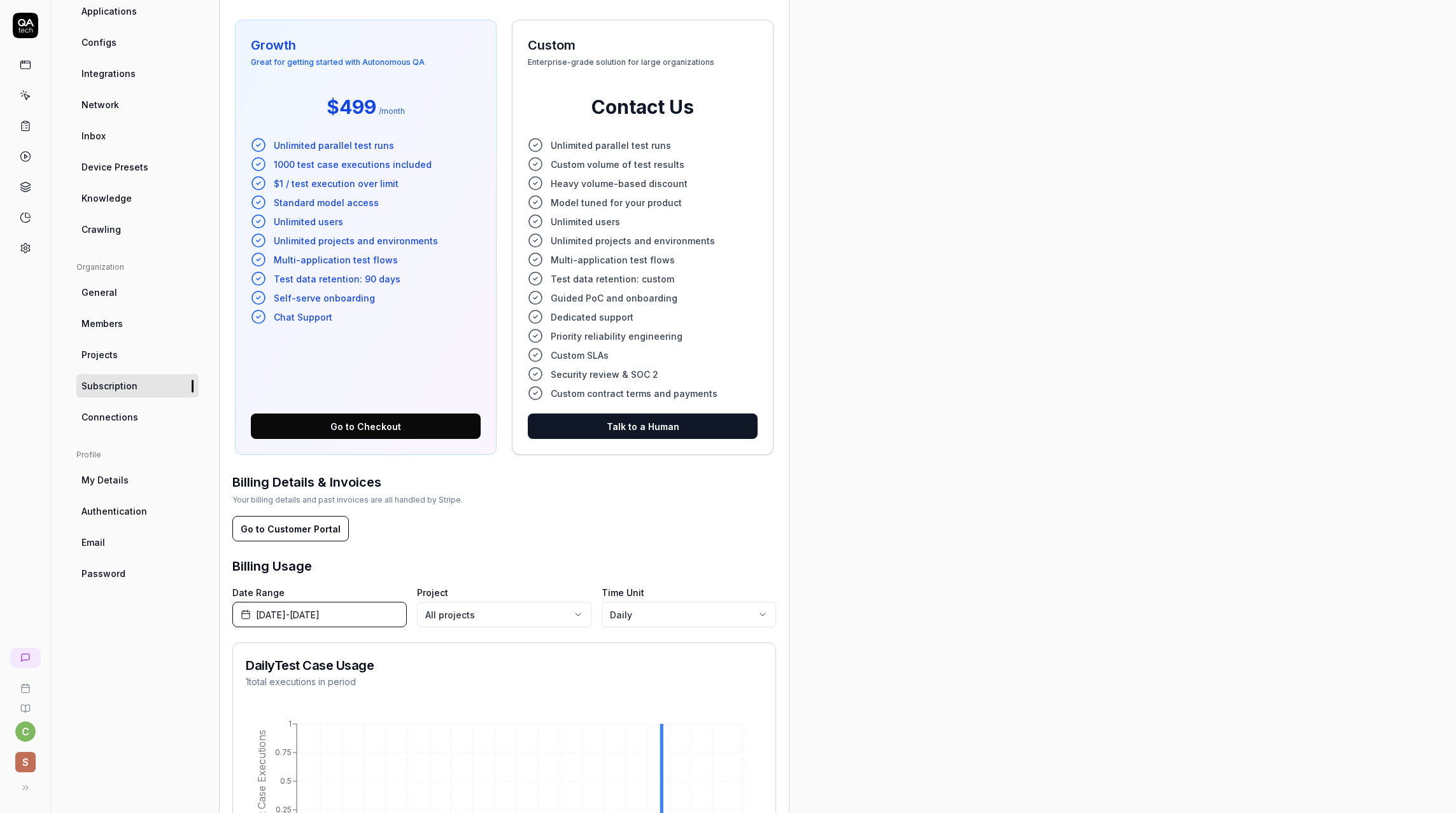
click at [639, 183] on span "Heavy volume-based discount" at bounding box center [619, 183] width 137 height 13
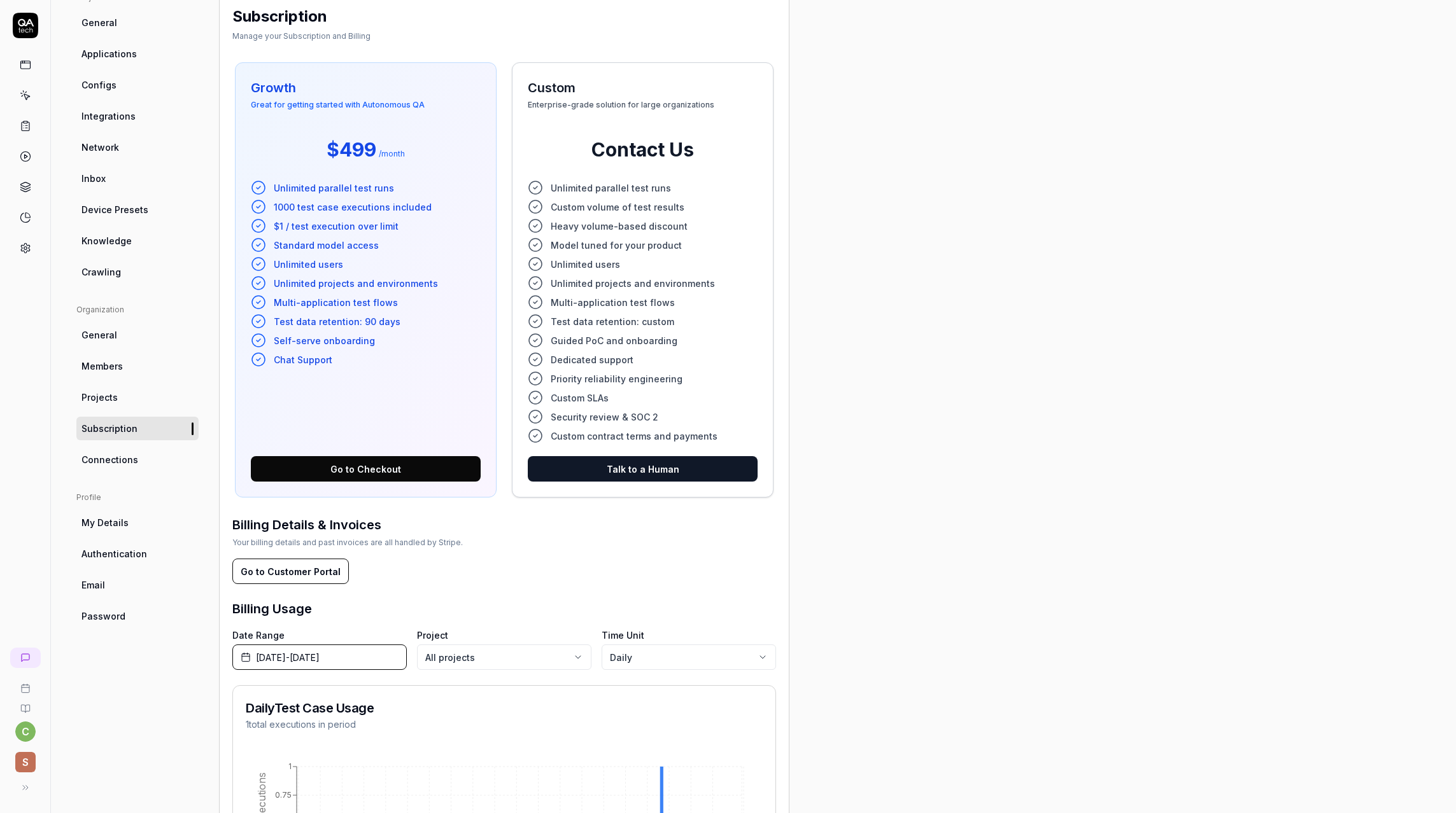
scroll to position [0, 0]
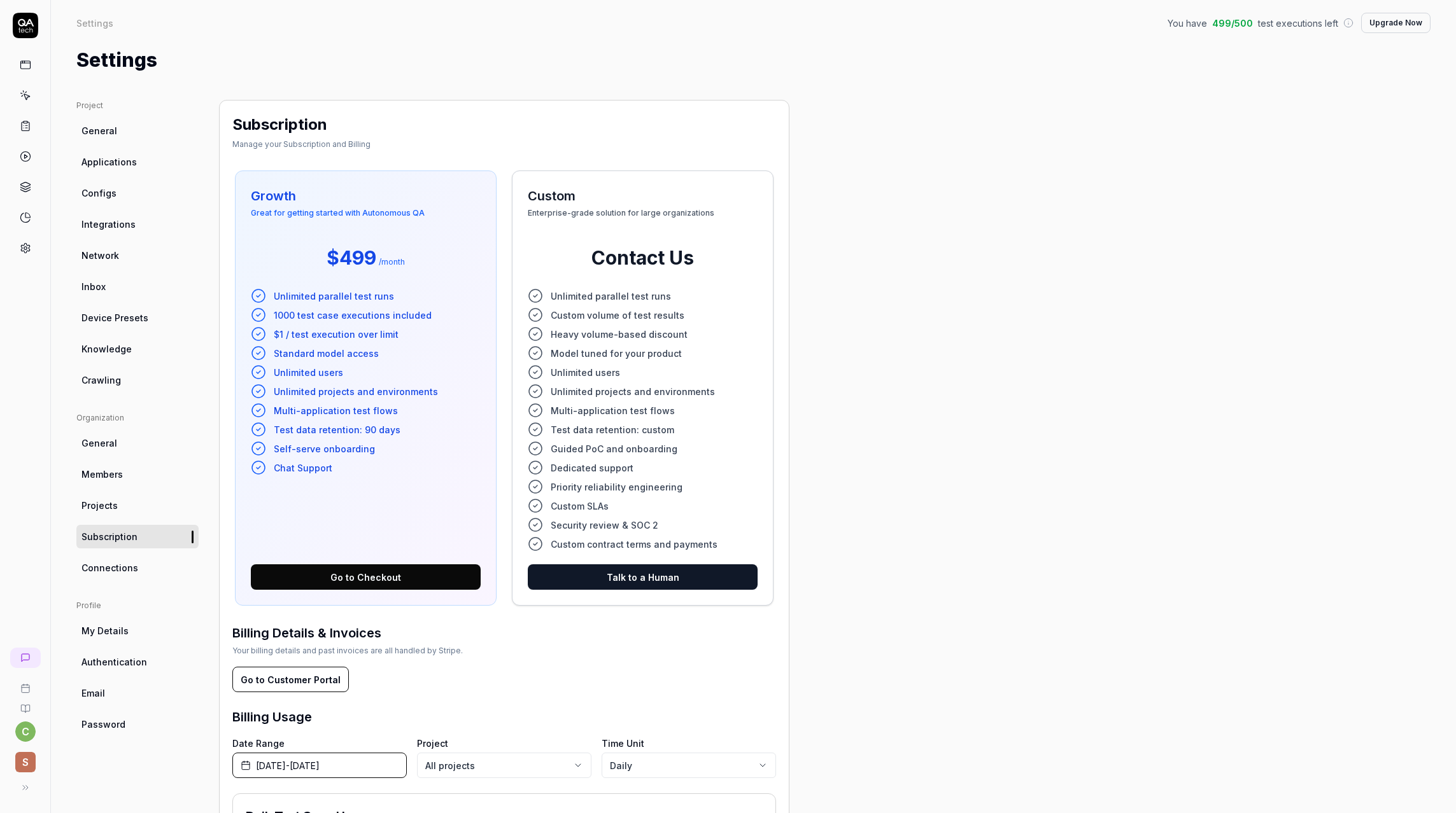
click at [105, 542] on span "Subscription" at bounding box center [109, 536] width 56 height 13
click at [129, 348] on span "Knowledge" at bounding box center [106, 349] width 50 height 13
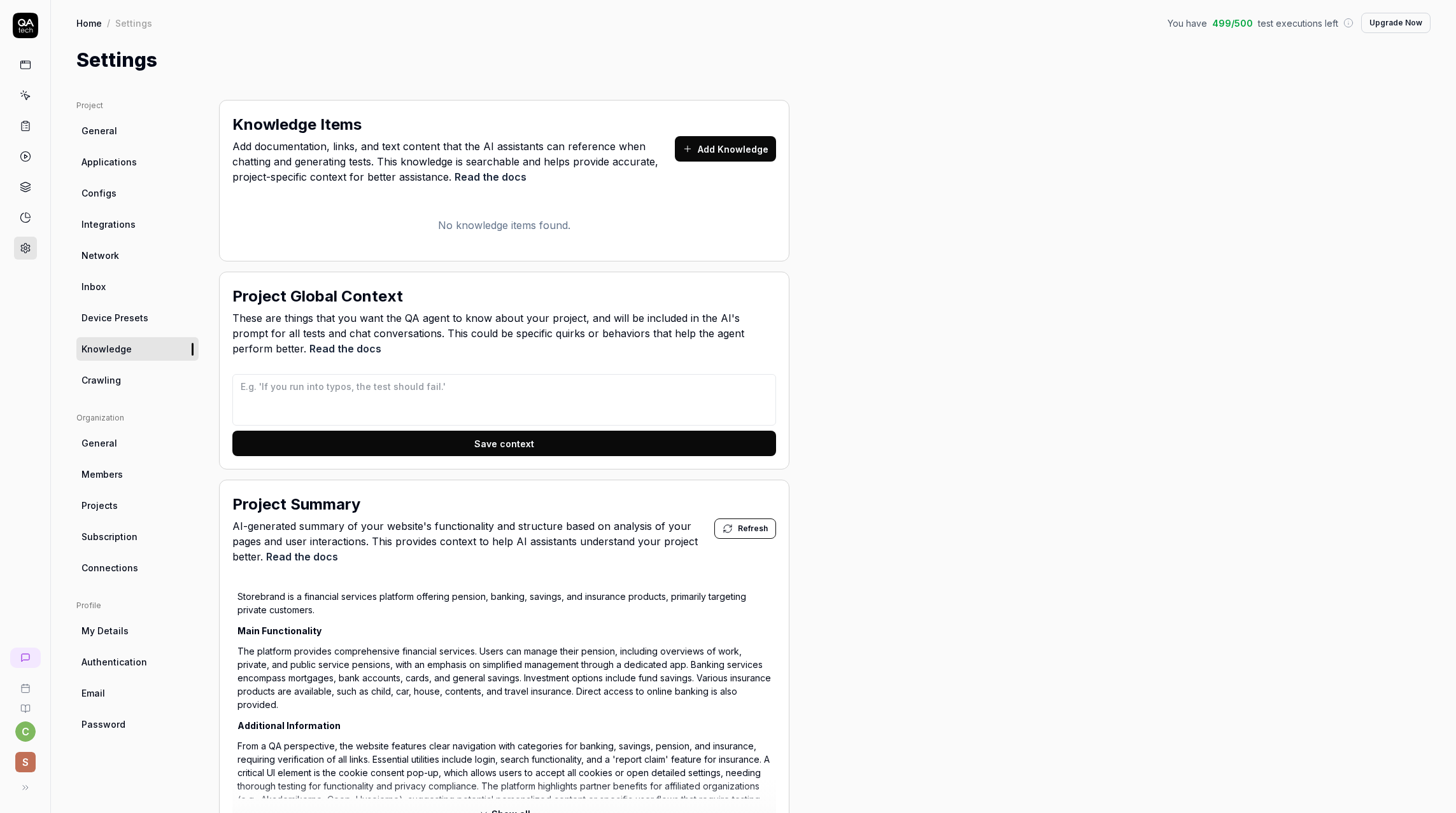
click at [146, 382] on link "Crawling" at bounding box center [137, 380] width 122 height 23
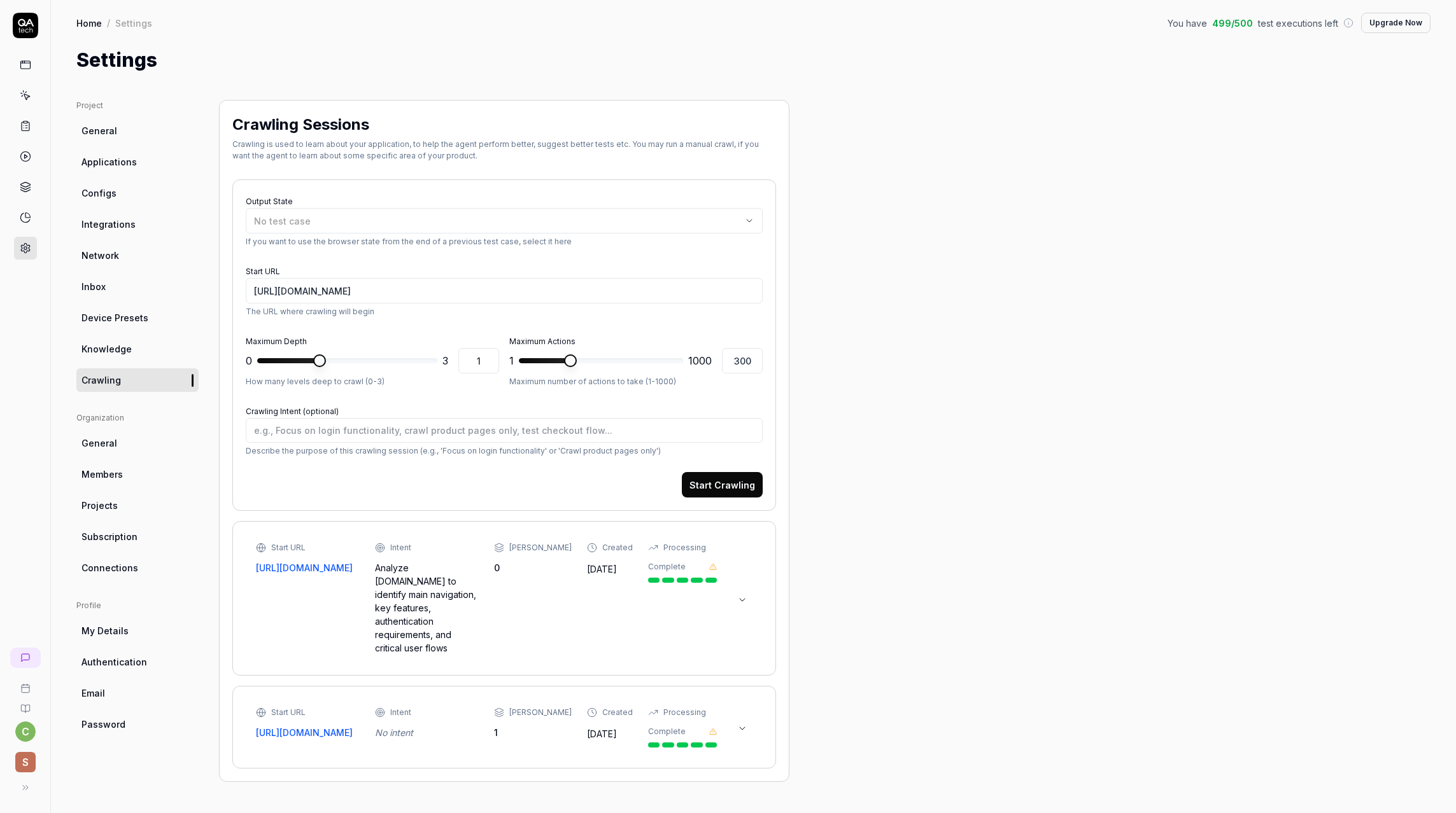
click at [123, 444] on link "General" at bounding box center [137, 443] width 122 height 23
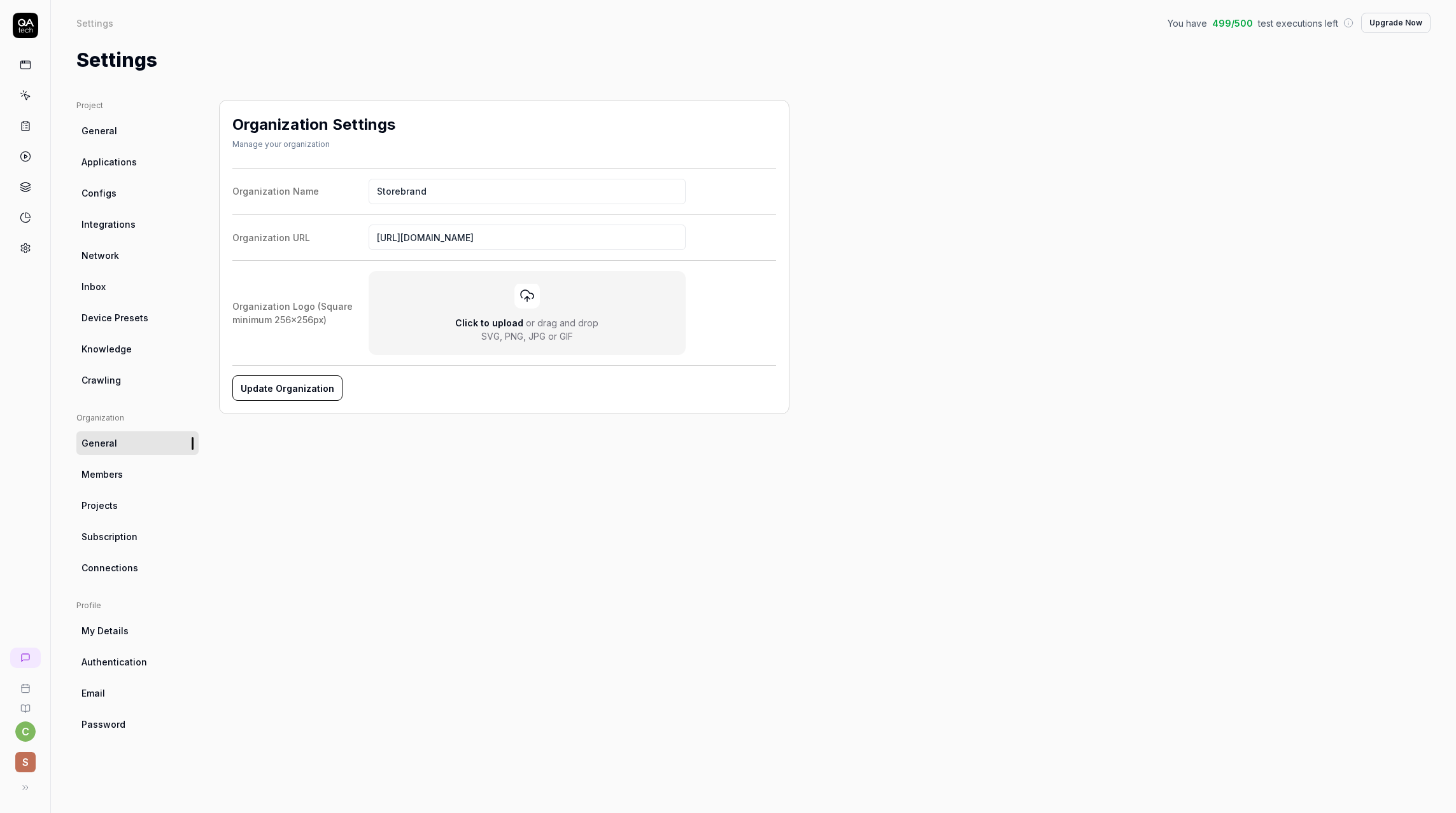
click at [110, 135] on span "General" at bounding box center [99, 130] width 36 height 13
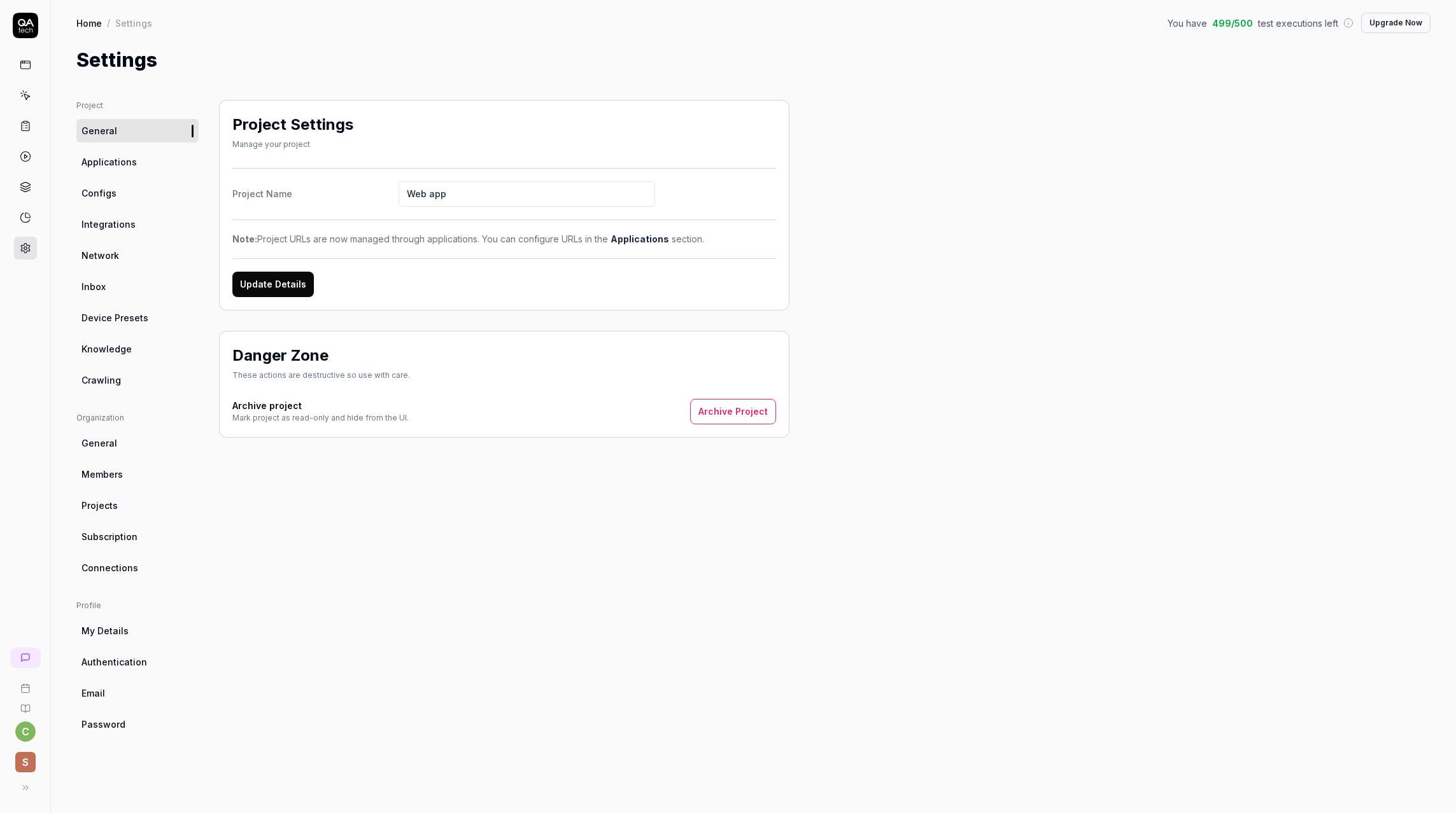
click at [105, 167] on span "Applications" at bounding box center [109, 162] width 55 height 13
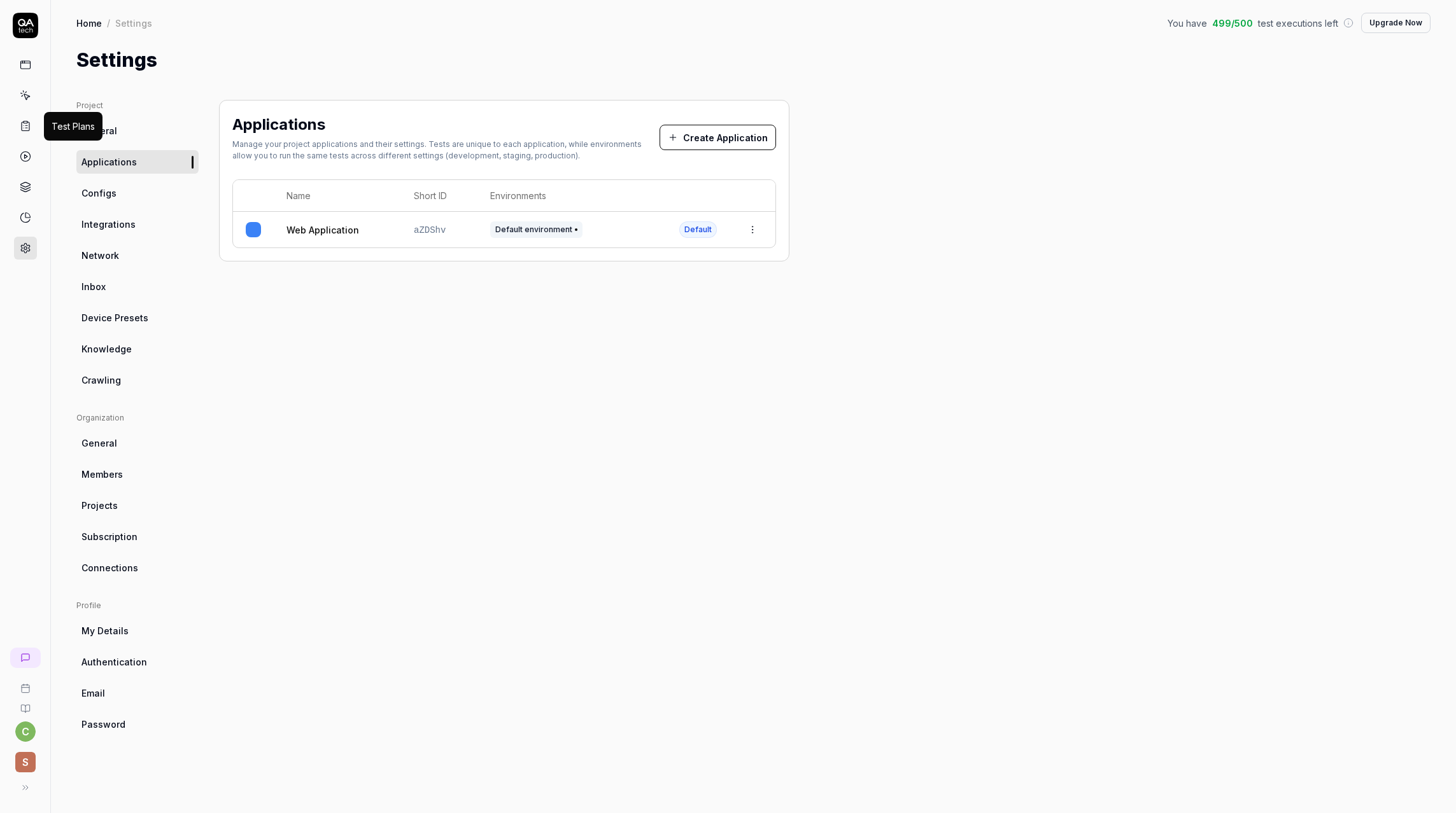
click at [23, 127] on icon at bounding box center [25, 126] width 12 height 12
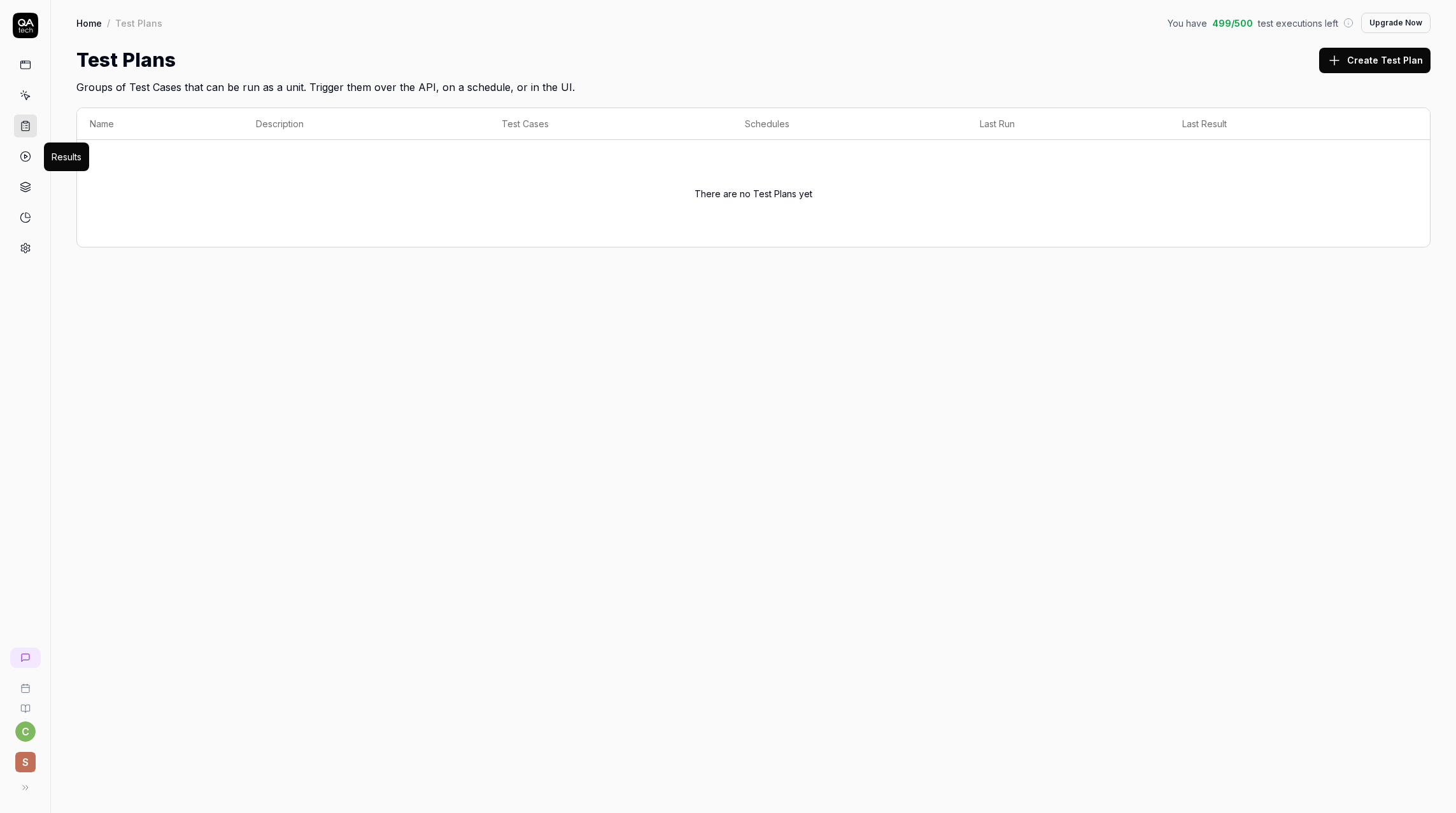
click at [26, 156] on icon at bounding box center [25, 156] width 12 height 12
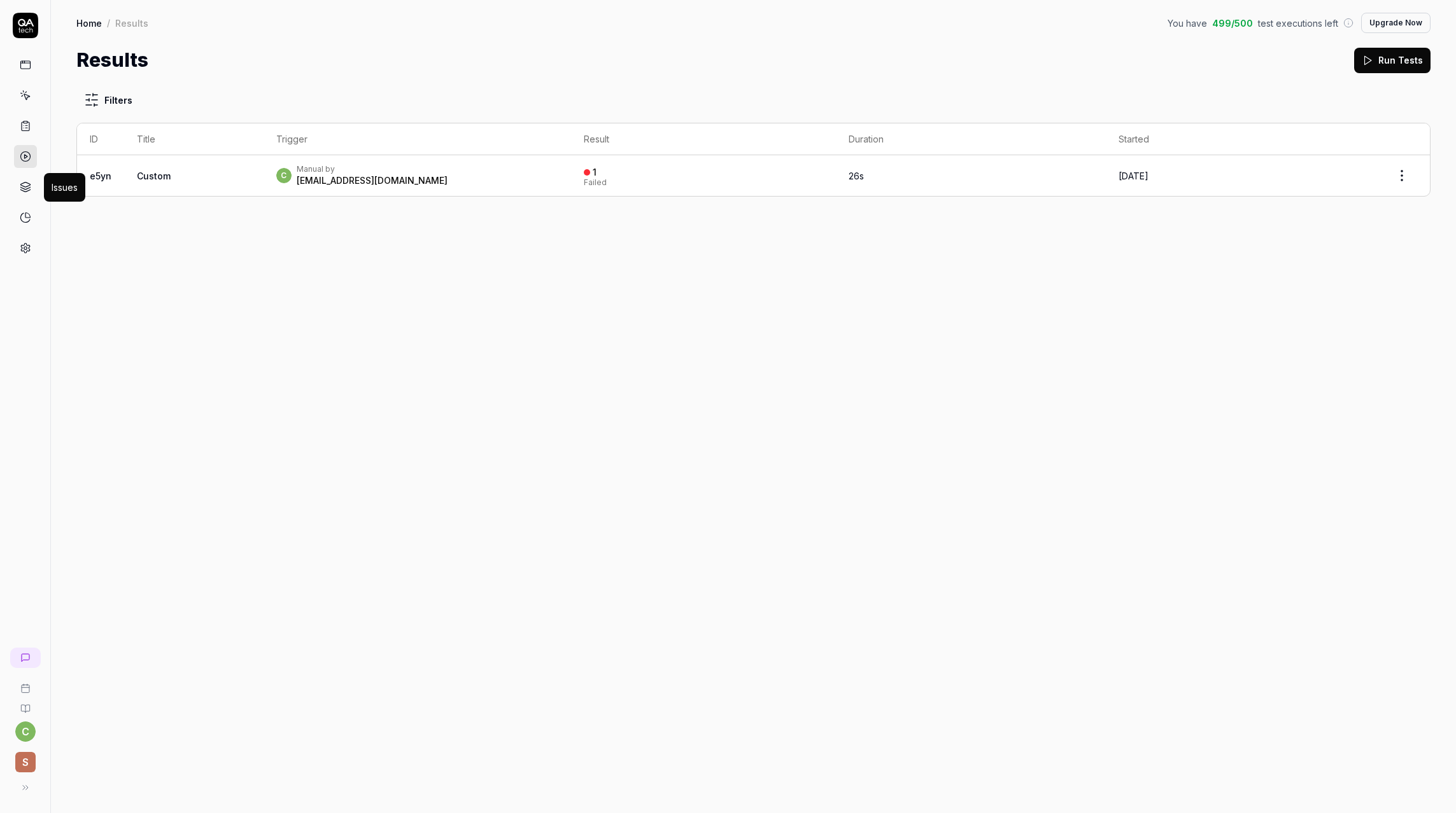
click at [29, 183] on icon at bounding box center [25, 187] width 12 height 12
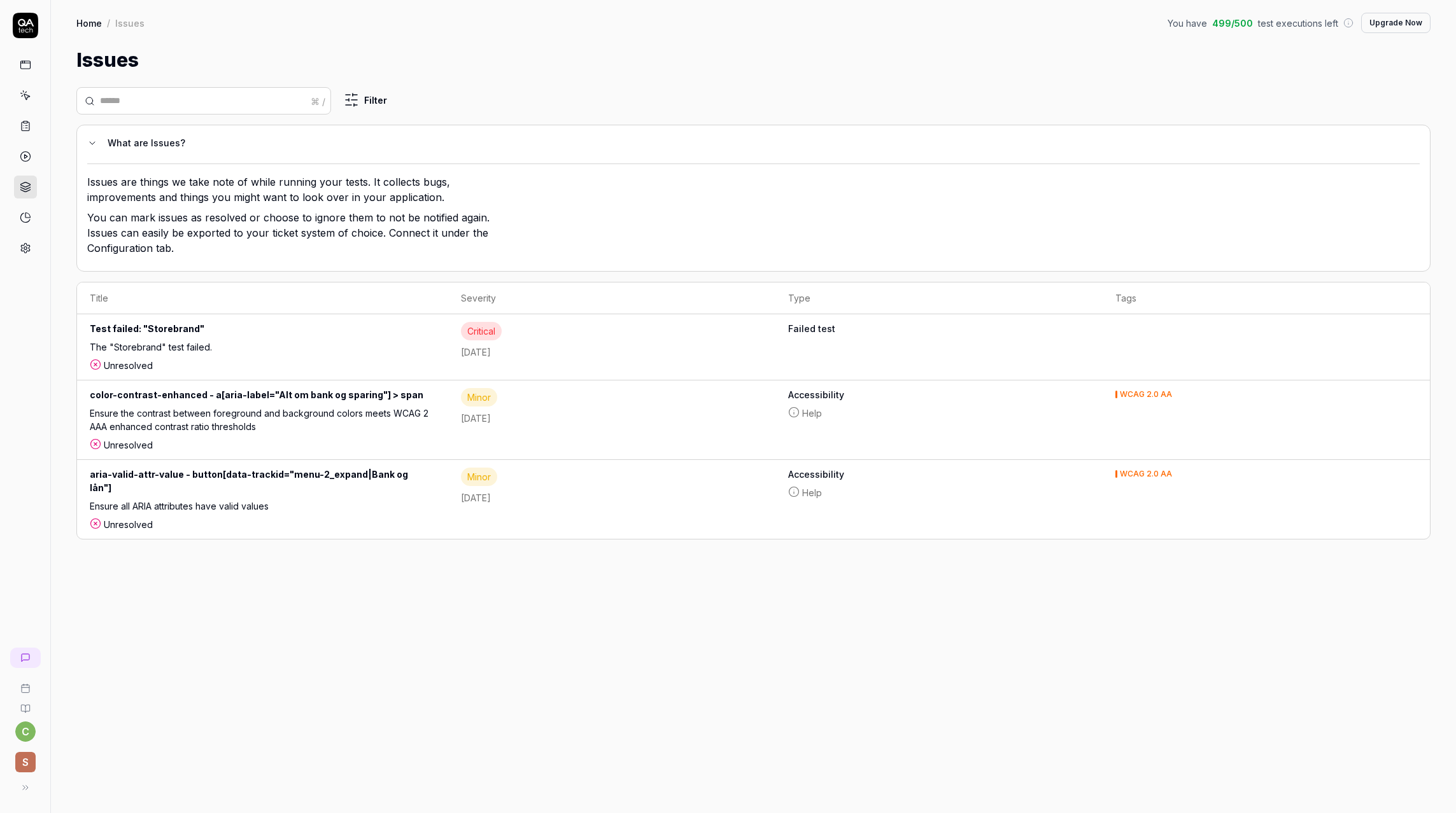
click at [237, 353] on div "The "Storebrand" test failed." at bounding box center [262, 349] width 345 height 19
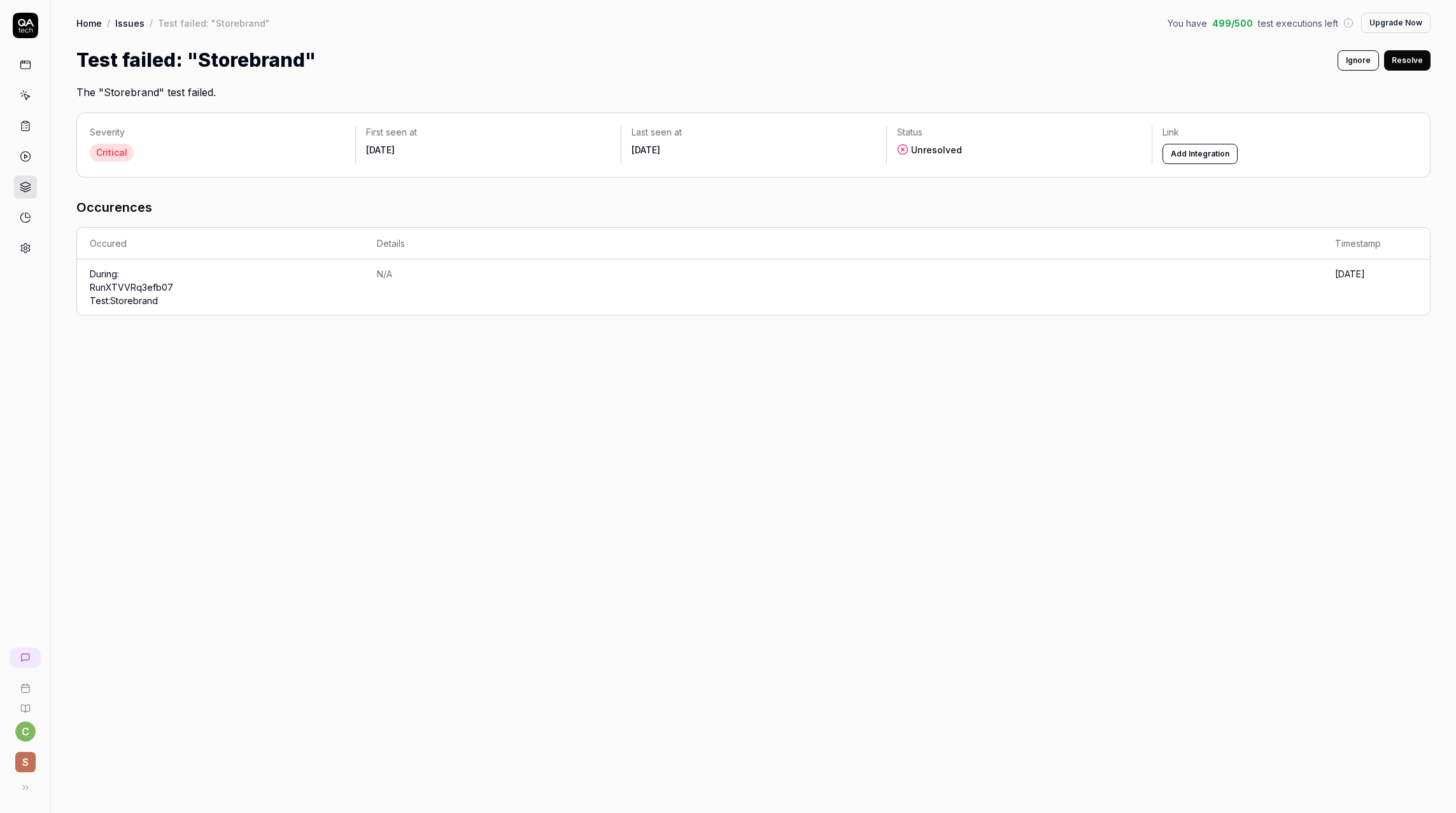
click at [287, 295] on td "During: Run XTVVRq3efb07 Test: Storebrand" at bounding box center [220, 287] width 287 height 55
click at [115, 155] on div "Critical" at bounding box center [112, 153] width 44 height 18
click at [339, 151] on div "Critical" at bounding box center [218, 153] width 255 height 18
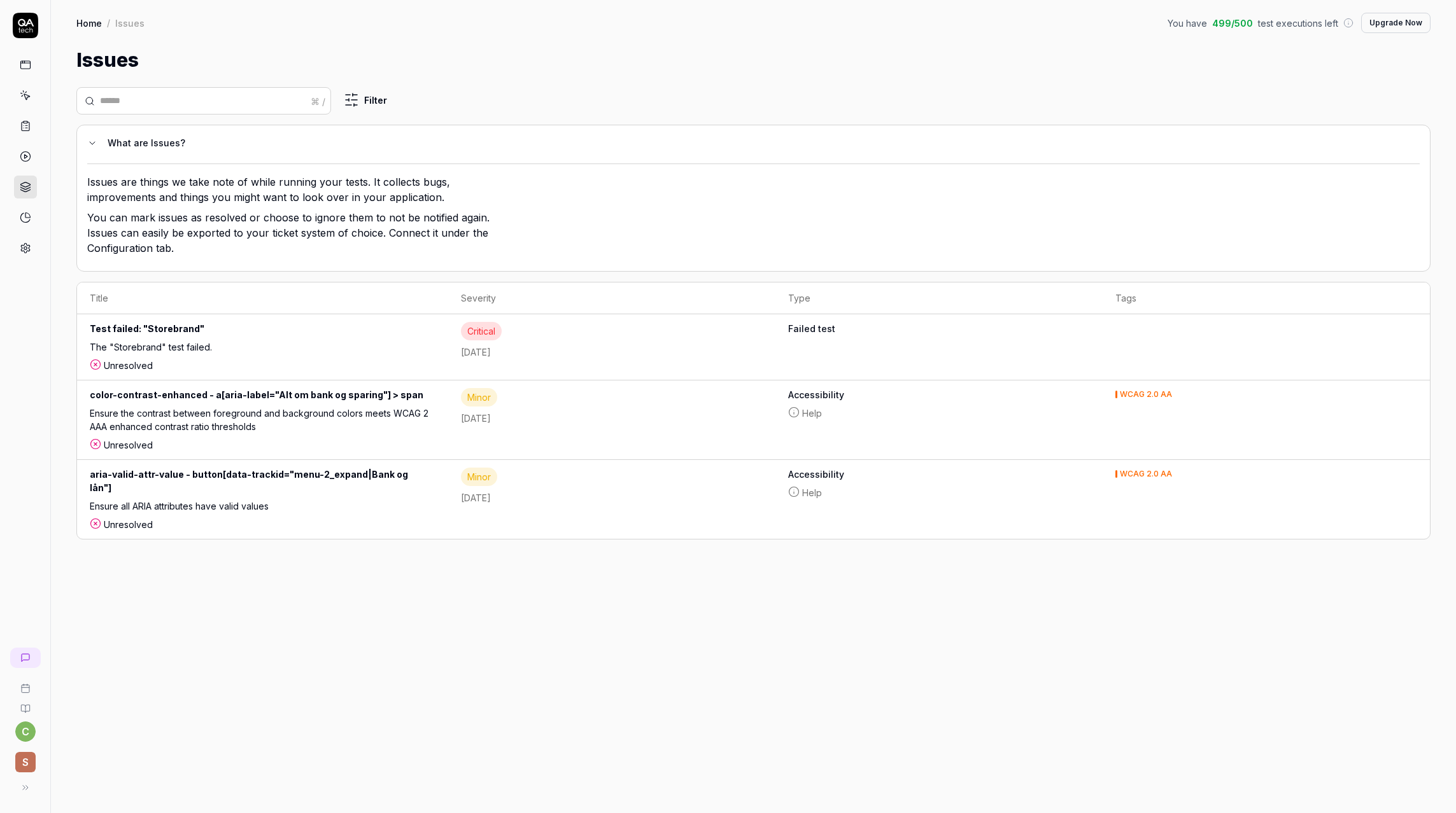
click at [219, 480] on div "aria-valid-attr-value - button[data-trackid="menu-2_expand|Bank og lån"]" at bounding box center [262, 484] width 345 height 32
click at [29, 92] on icon at bounding box center [25, 95] width 12 height 12
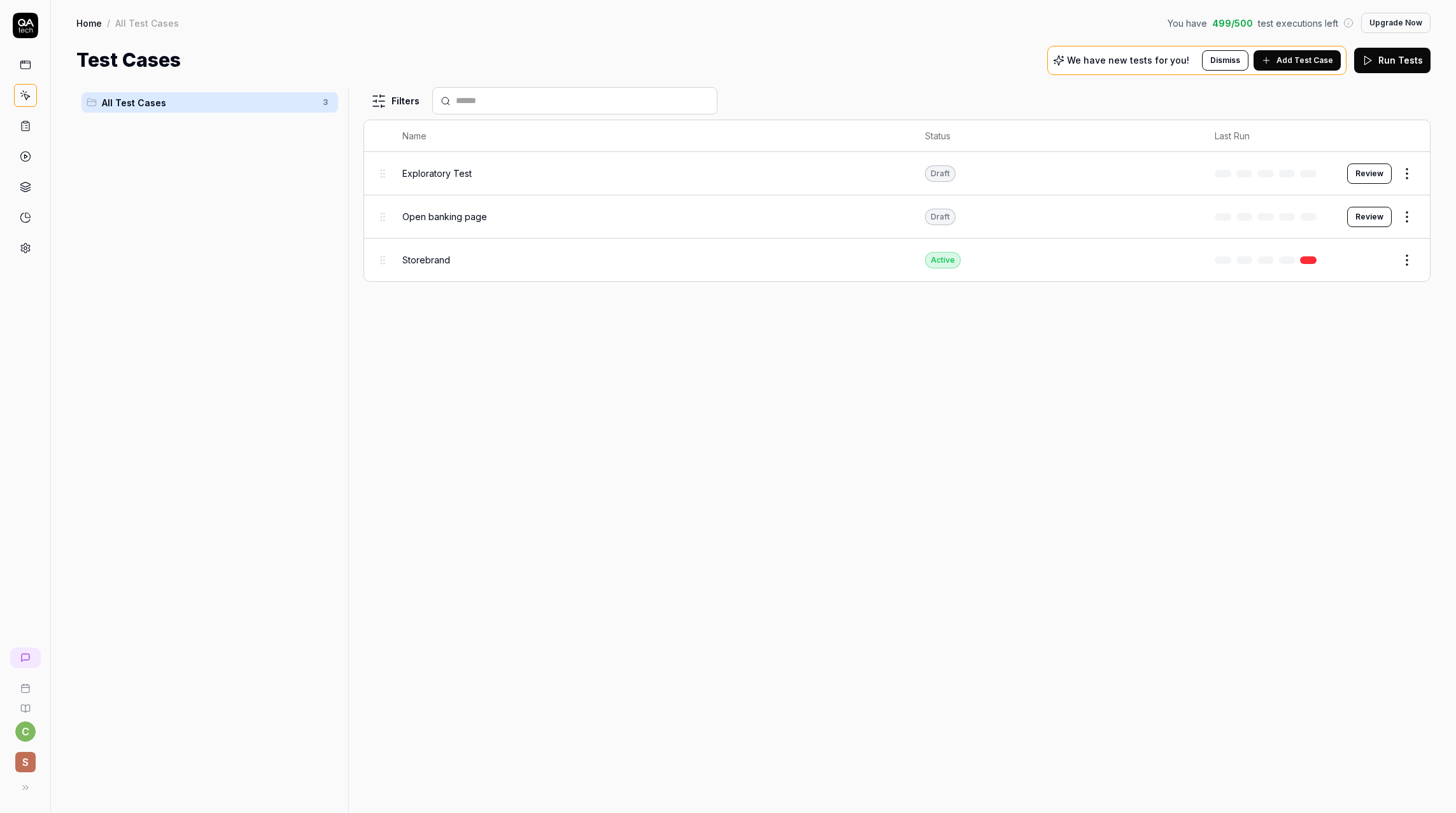
click at [459, 265] on div "Storebrand" at bounding box center [651, 260] width 497 height 13
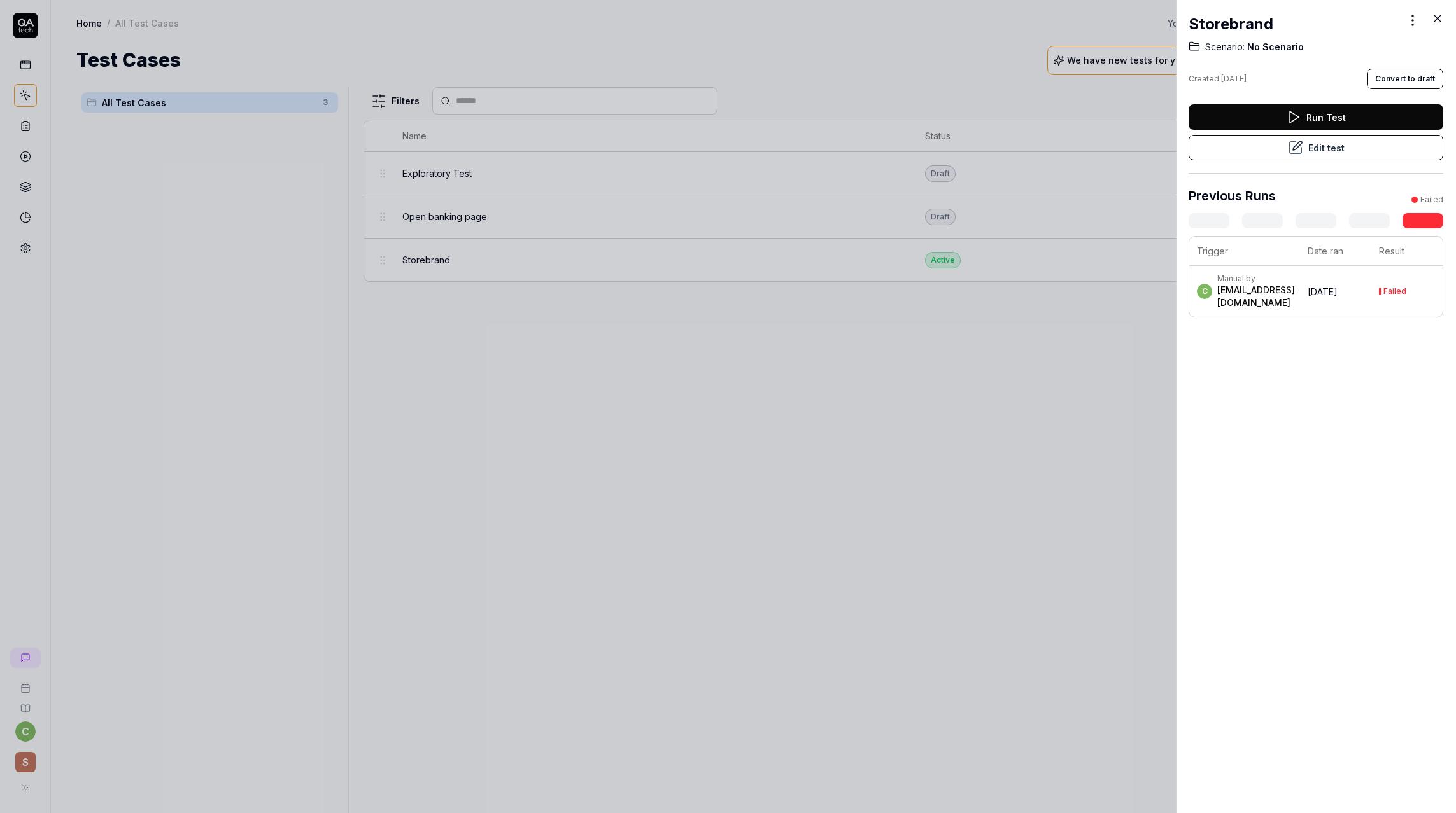
click at [1438, 21] on icon at bounding box center [1436, 18] width 12 height 12
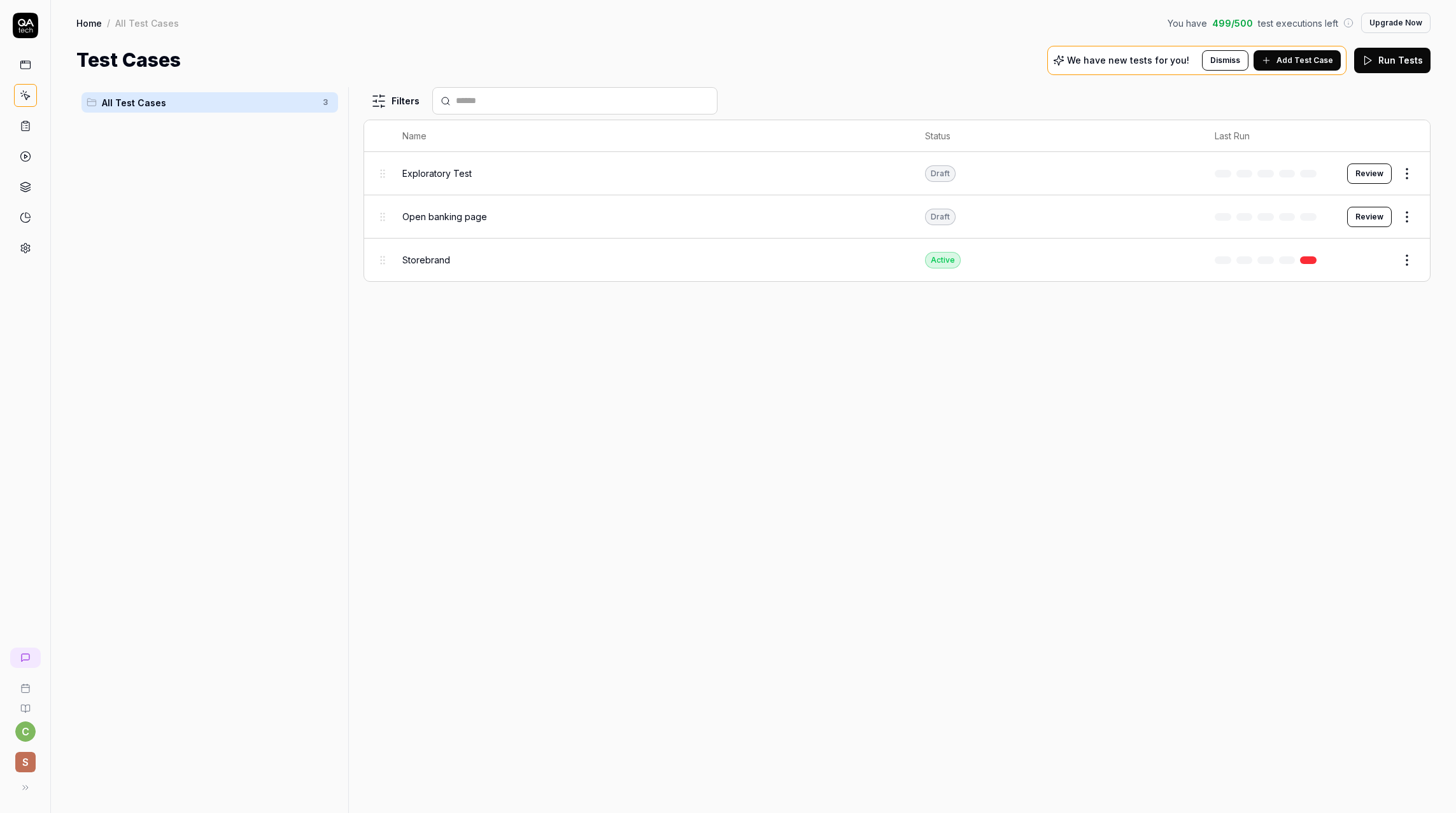
click at [1369, 256] on button "Edit" at bounding box center [1376, 260] width 30 height 21
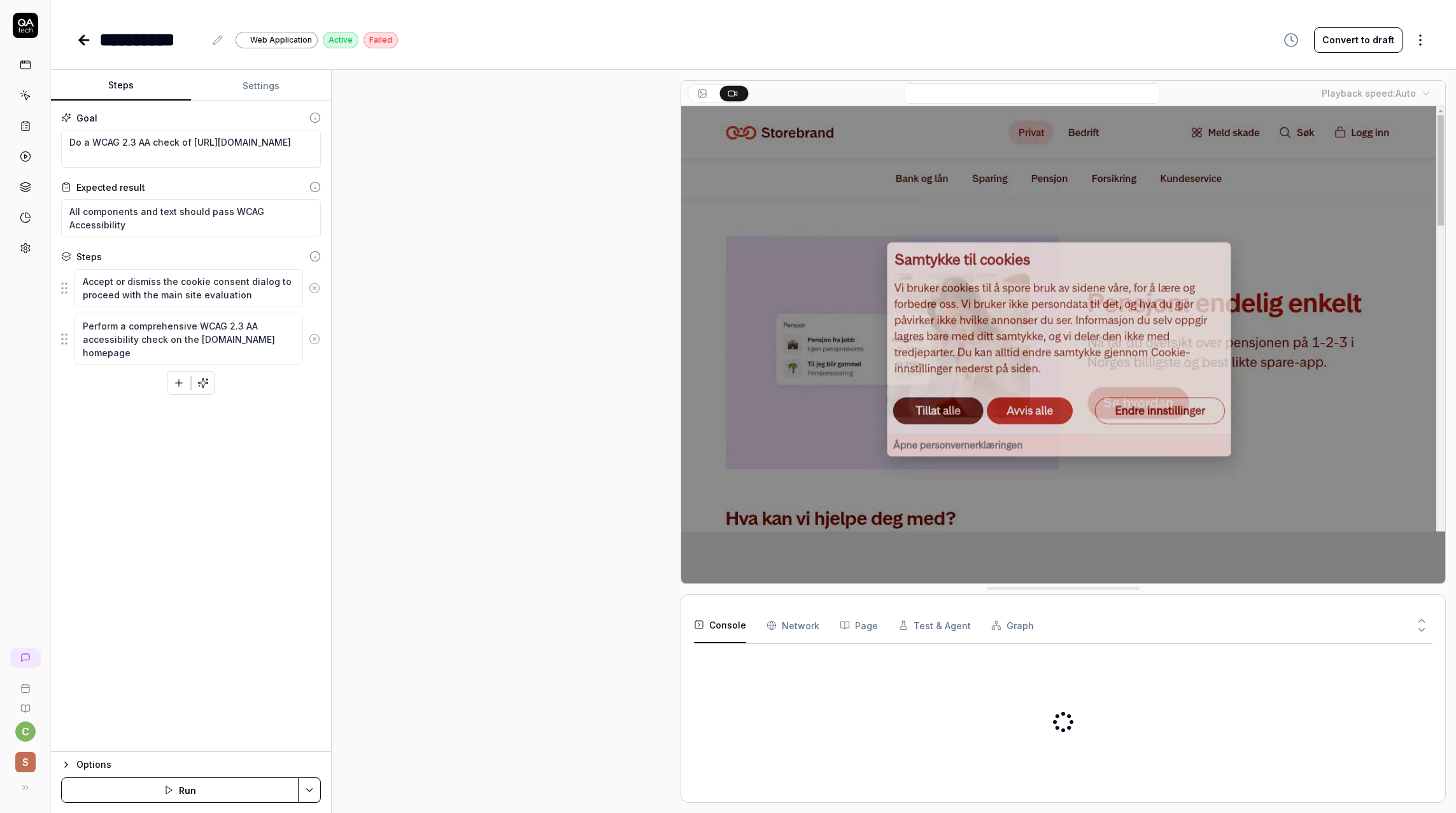
click at [1355, 43] on button "Convert to draft" at bounding box center [1358, 40] width 88 height 26
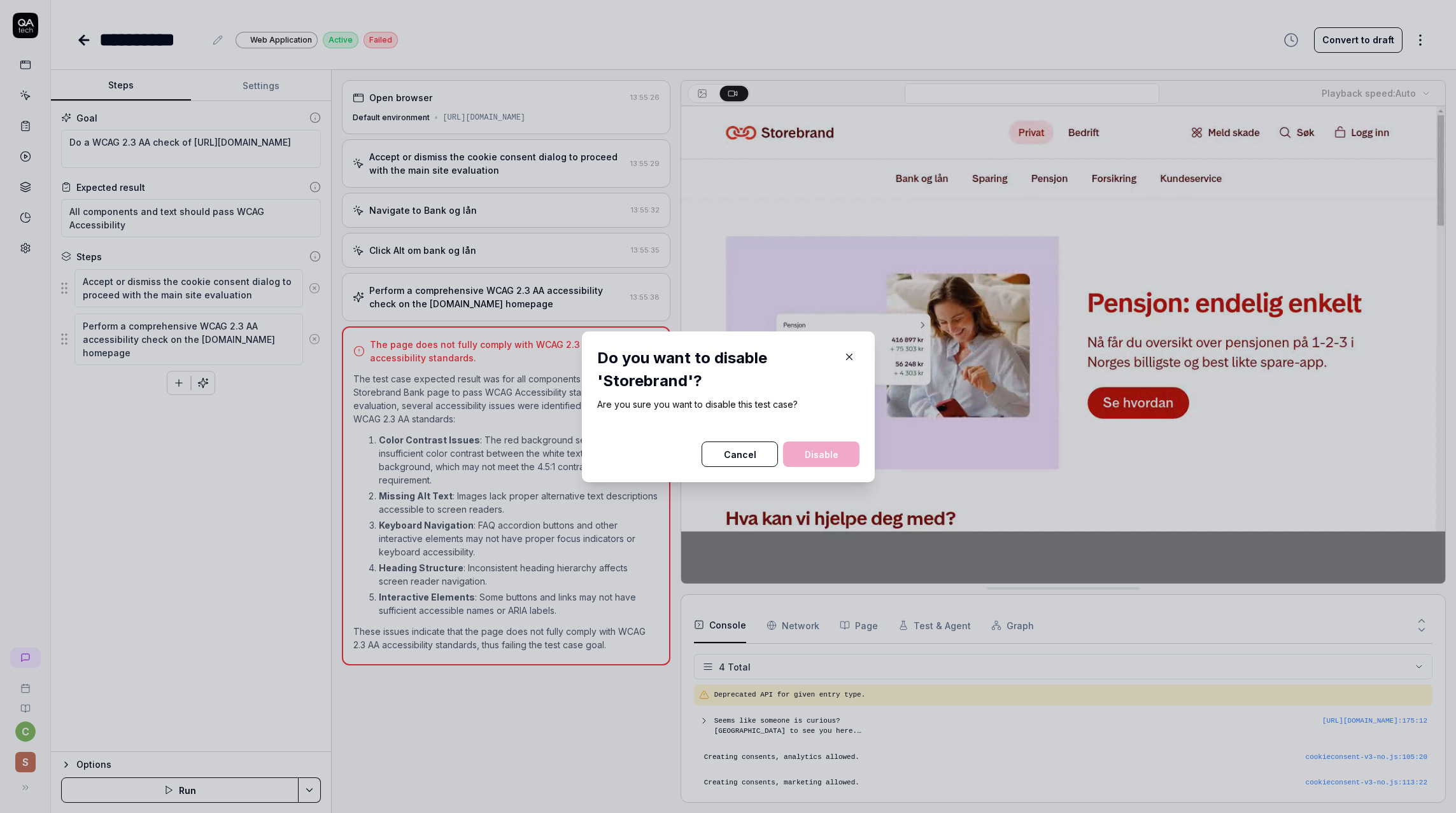
scroll to position [4, 0]
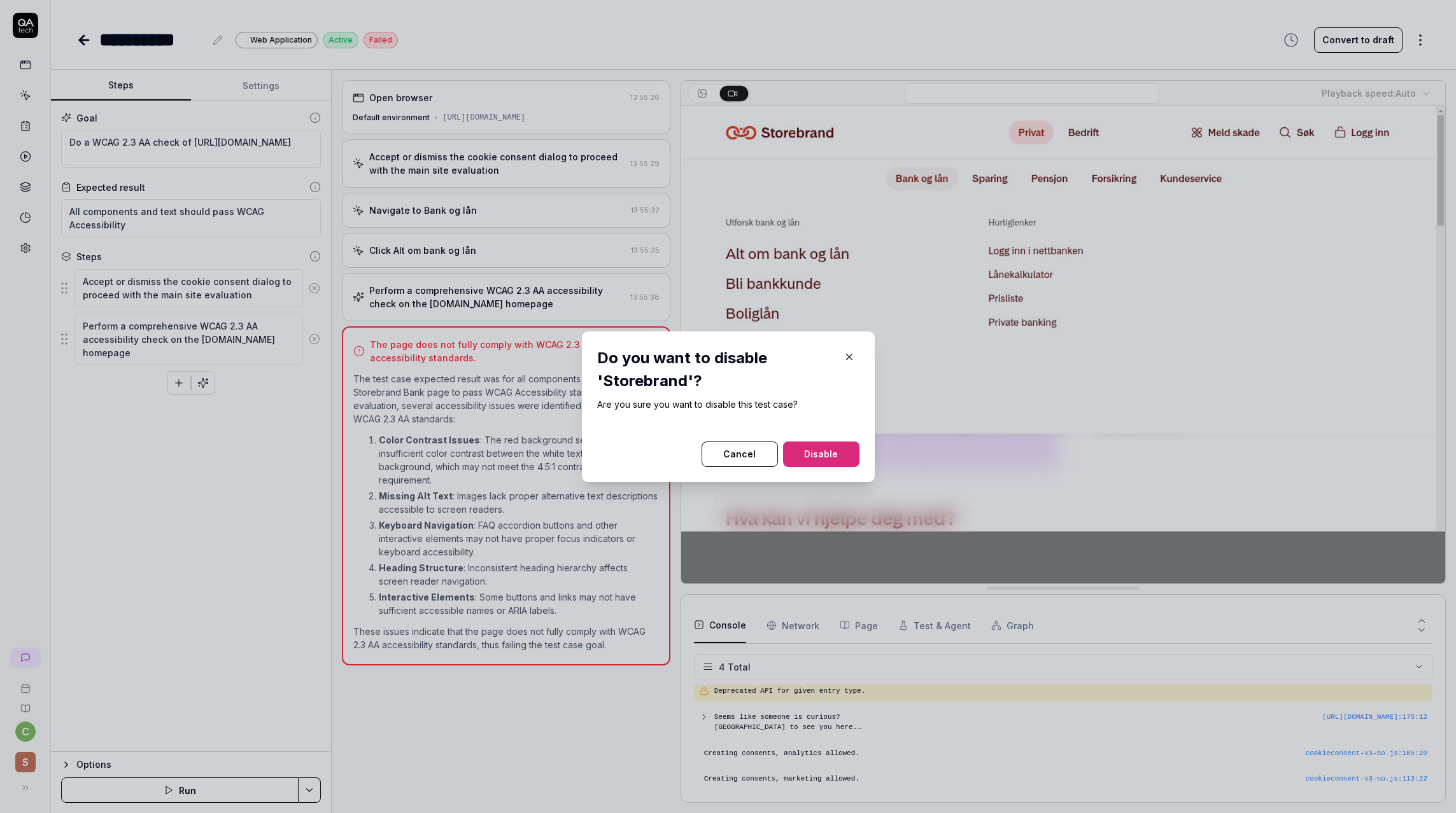
click at [828, 455] on button "Disable" at bounding box center [821, 454] width 77 height 26
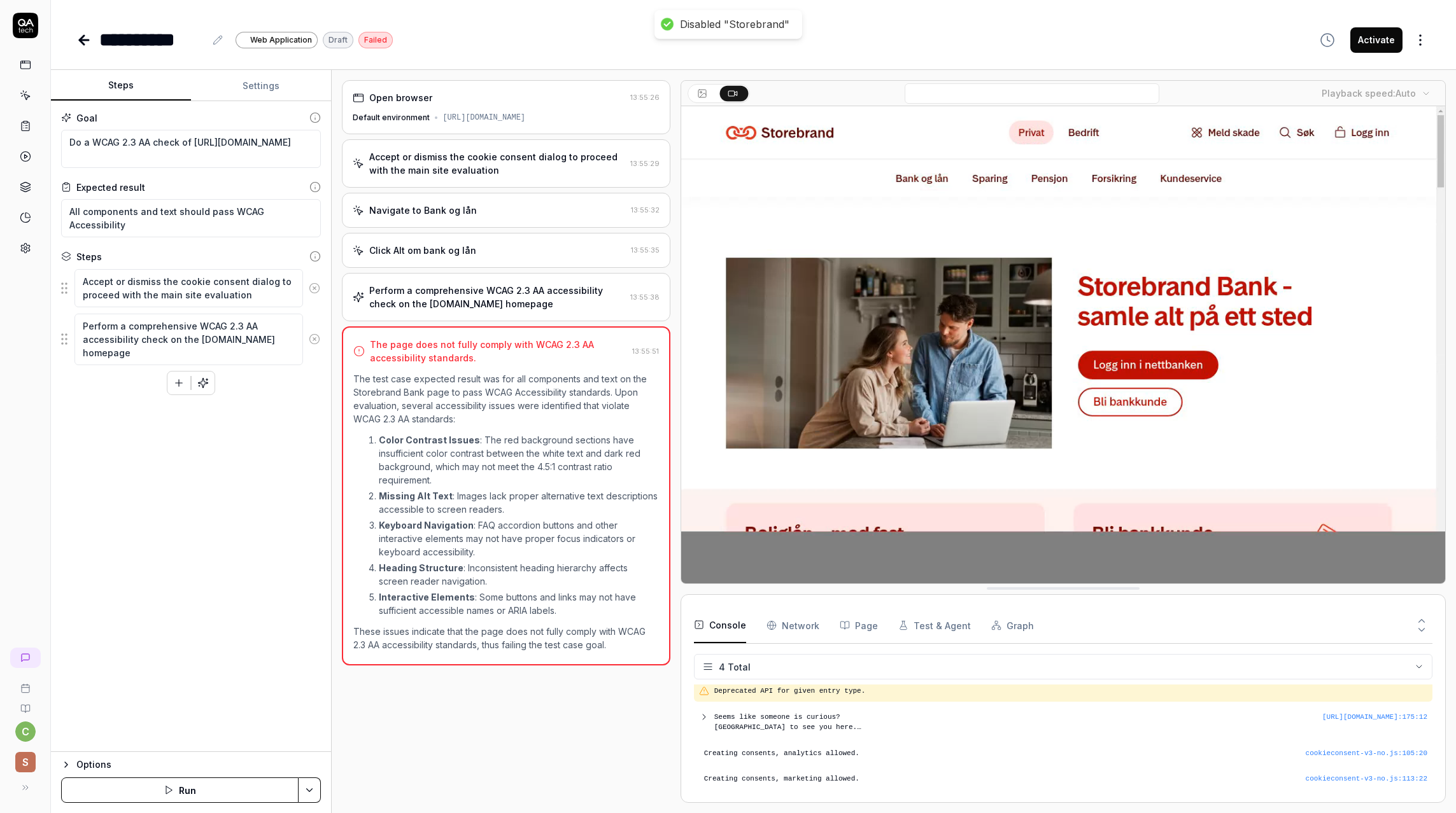
click at [137, 788] on button "Run" at bounding box center [179, 790] width 237 height 26
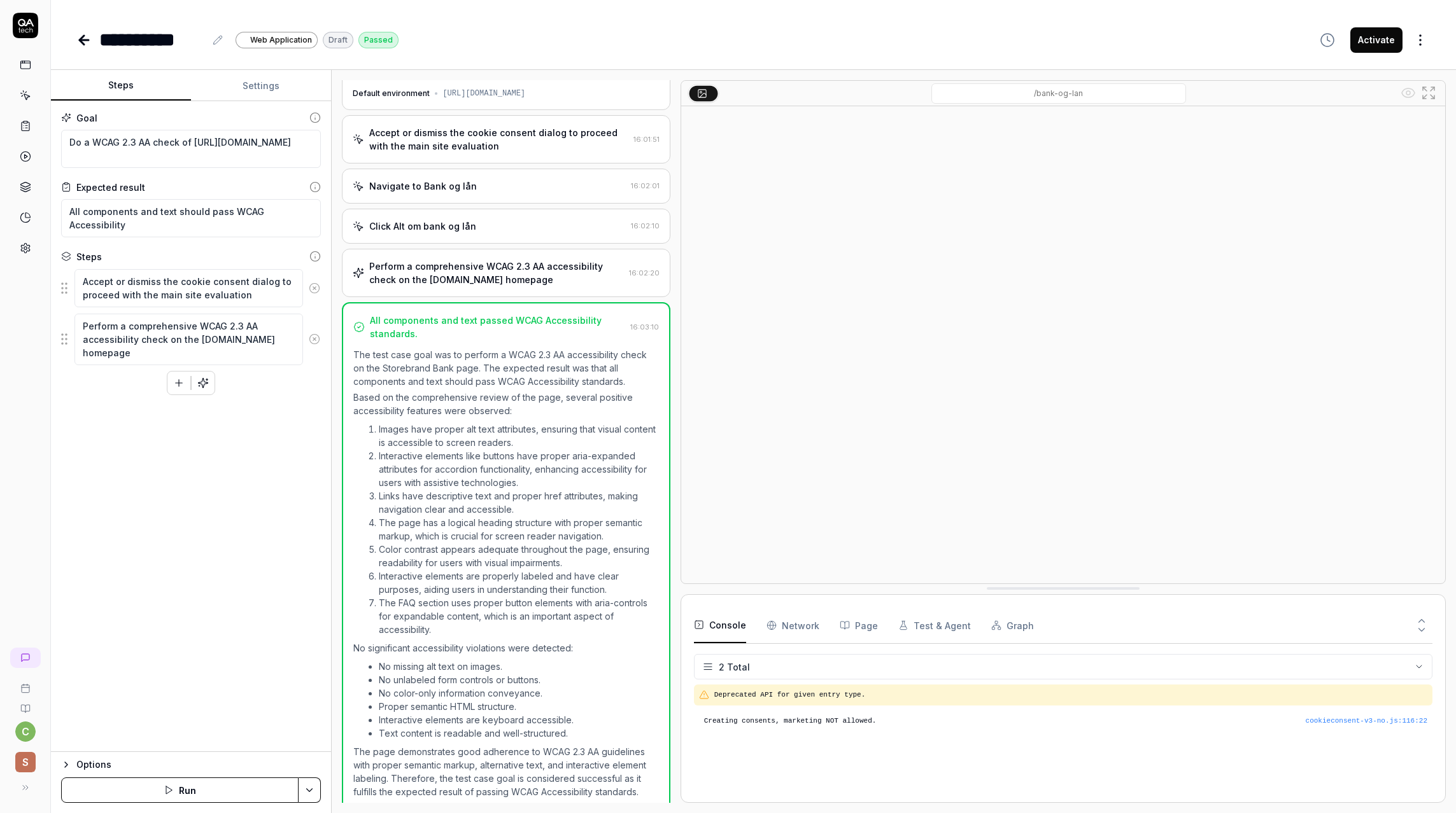
scroll to position [34, 0]
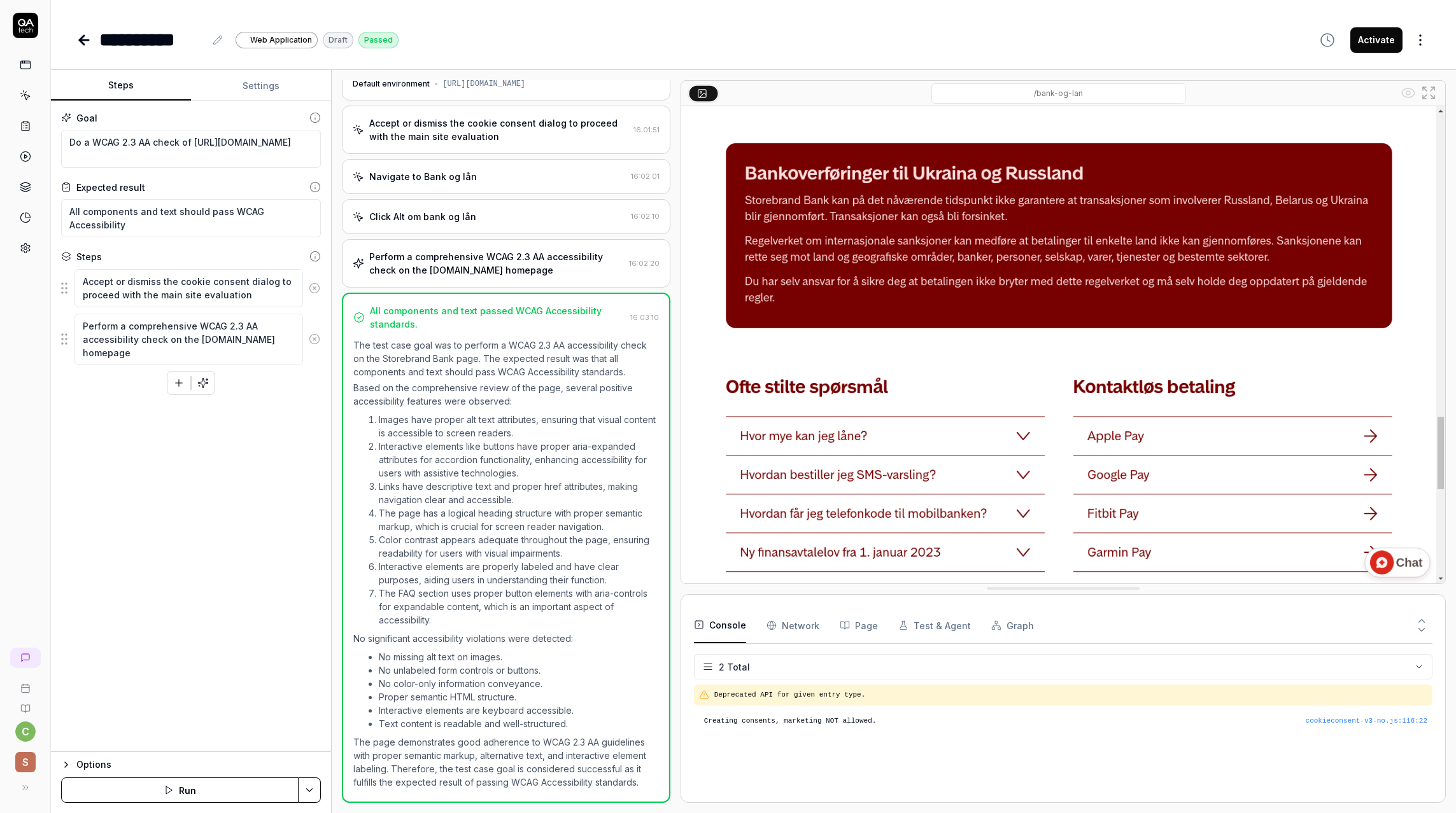
click at [220, 610] on div "Goal Do a WCAG 2.3 AA check of [URL][DOMAIN_NAME] Expected result All component…" at bounding box center [191, 426] width 280 height 651
click at [459, 658] on li "No missing alt text on images." at bounding box center [518, 657] width 279 height 13
click at [389, 654] on li "No missing alt text on images." at bounding box center [518, 657] width 279 height 13
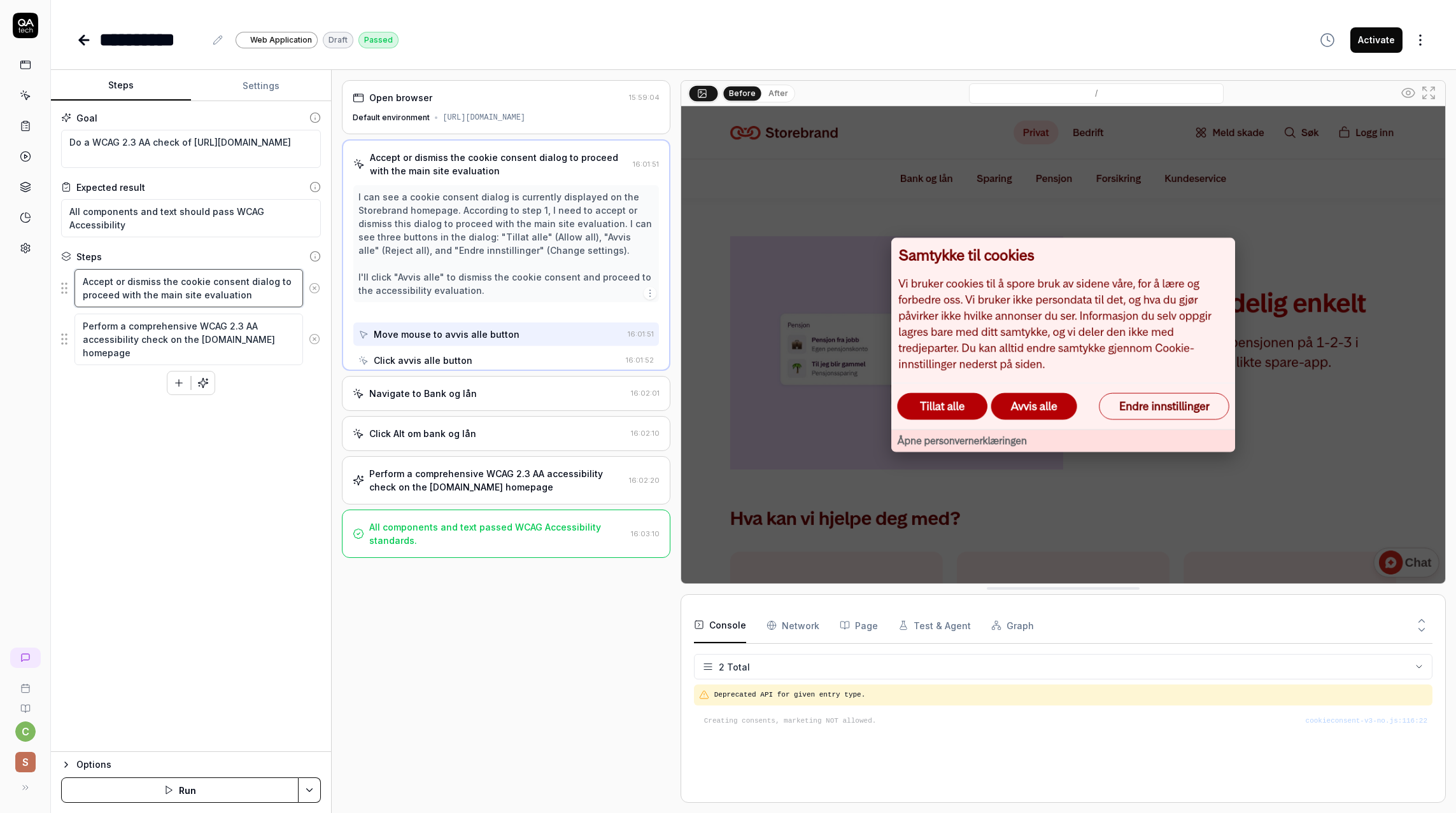
click at [190, 280] on textarea "Accept or dismiss the cookie consent dialog to proceed with the main site evalu…" at bounding box center [188, 288] width 229 height 38
click at [168, 341] on textarea "Perform a comprehensive WCAG 2.3 AA accessibility check on the [DOMAIN_NAME] ho…" at bounding box center [188, 339] width 229 height 52
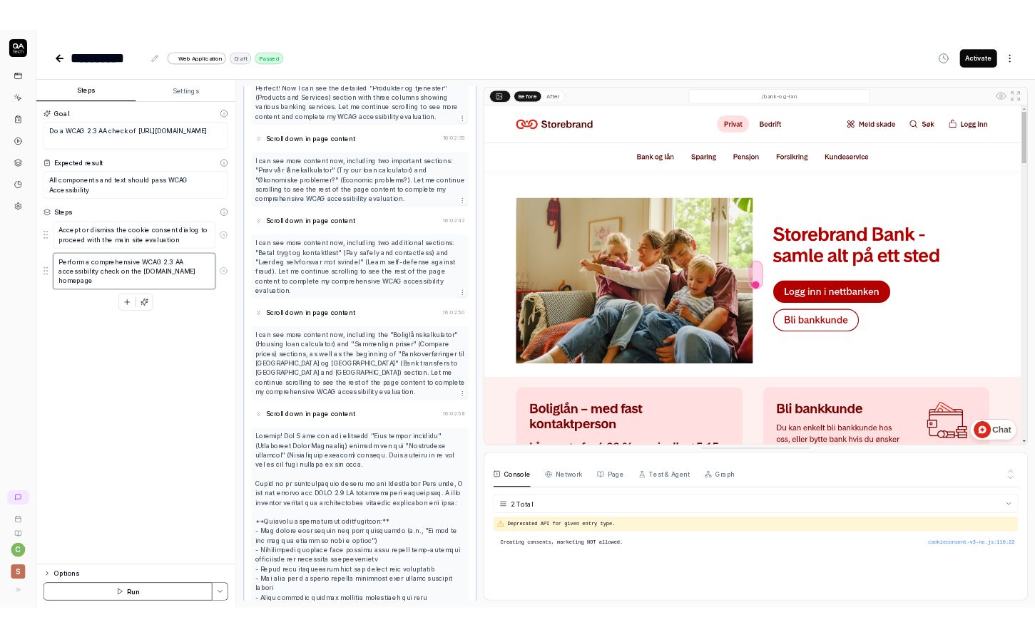
scroll to position [866, 0]
